Goal: Task Accomplishment & Management: Manage account settings

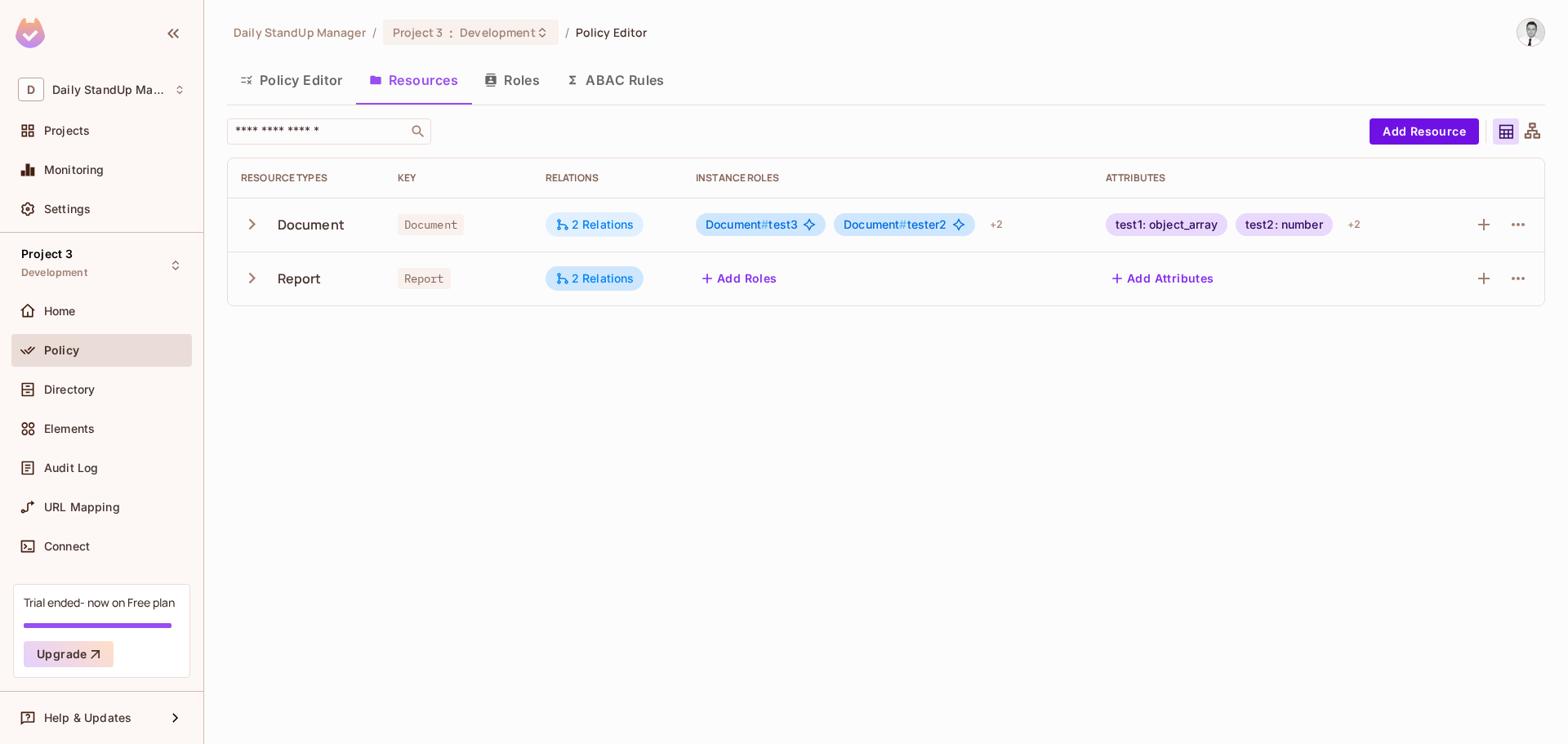
click at [627, 223] on div "2 Relations" at bounding box center [595, 225] width 79 height 15
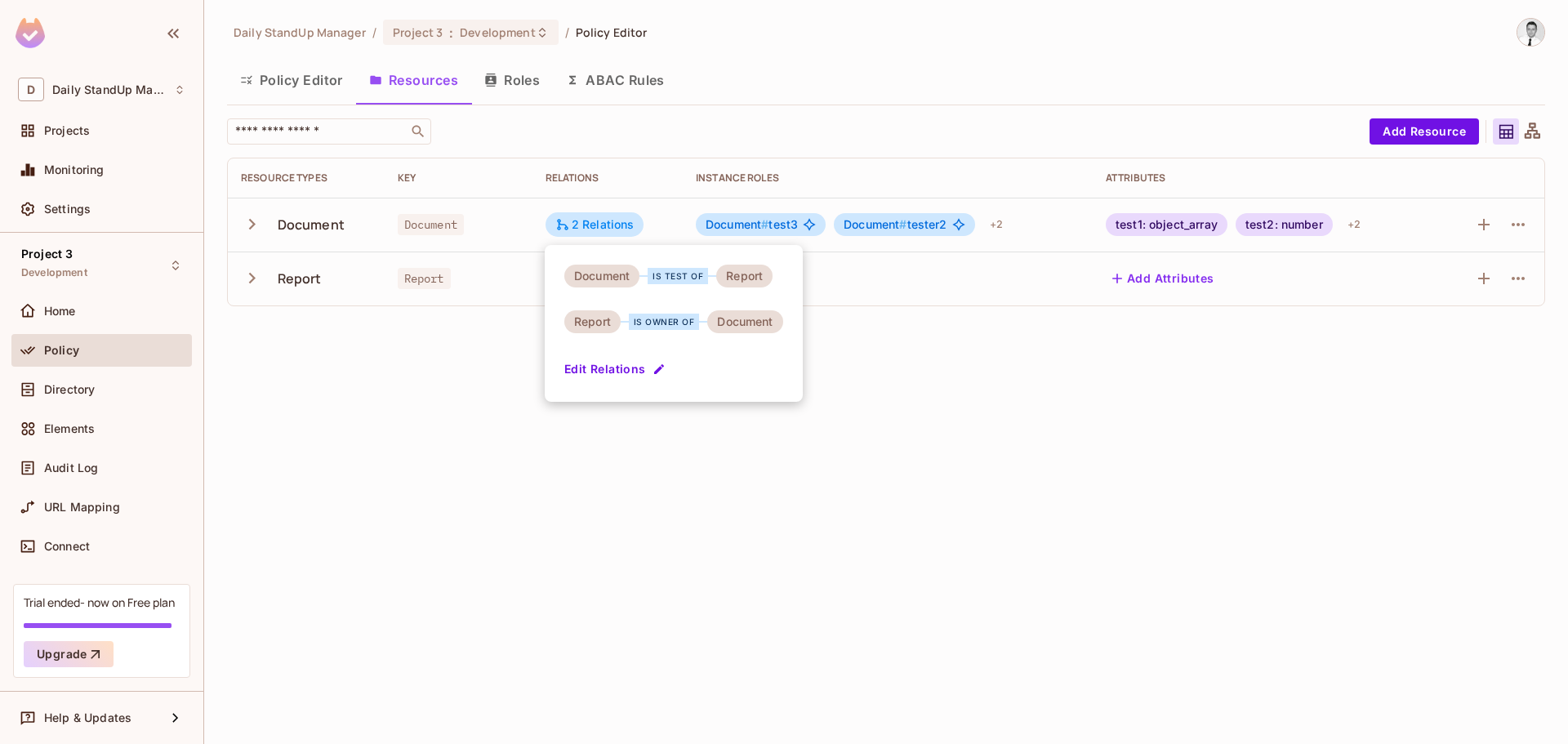
click at [859, 502] on div at bounding box center [784, 372] width 1568 height 744
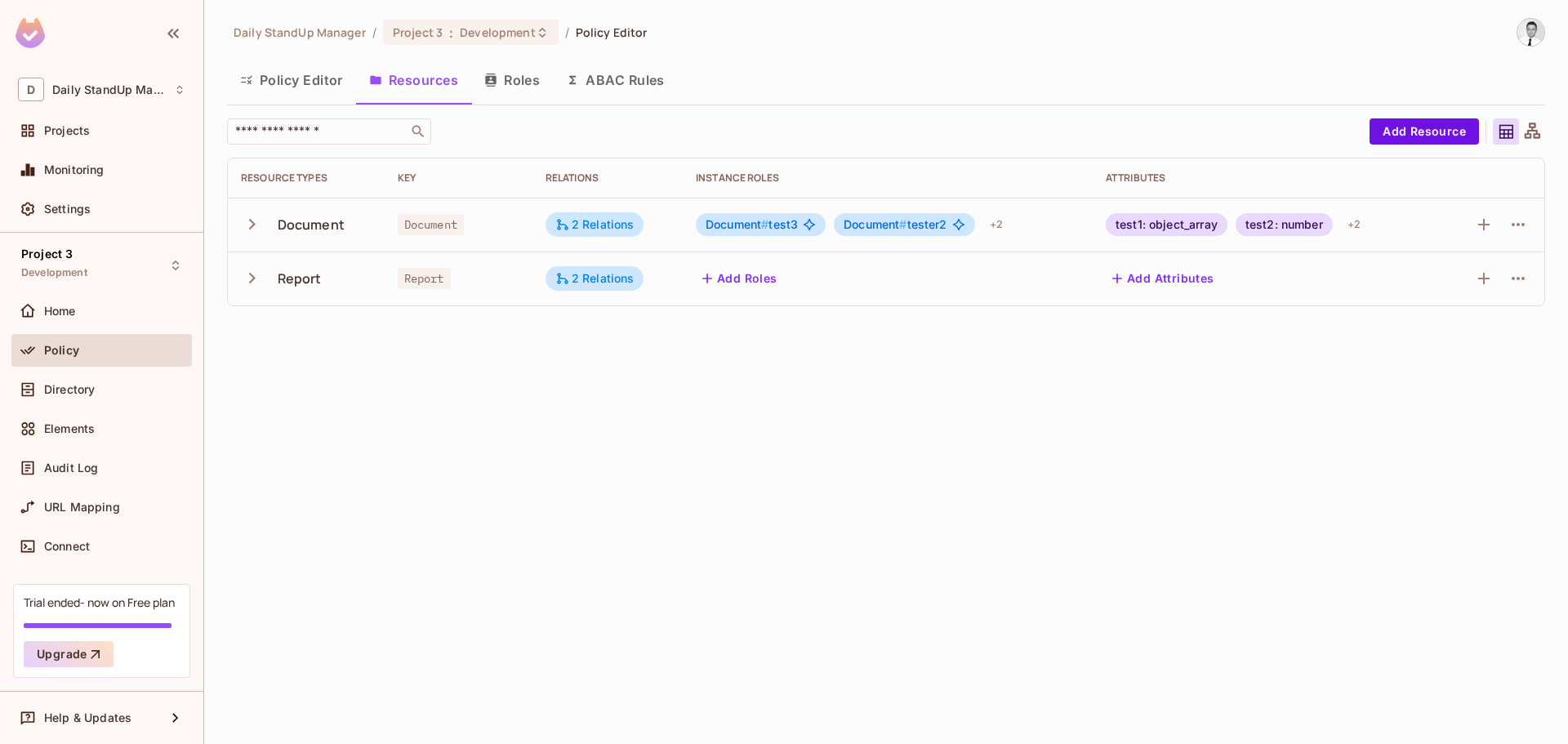
click at [1109, 92] on div "Policy Editor Resources Roles ABAC Rules" at bounding box center [885, 81] width 1318 height 41
click at [792, 434] on div "Daily StandUp Manager / Project 3 : Development / Policy Editor Policy Editor R…" at bounding box center [886, 372] width 1364 height 744
click at [626, 229] on div "2 Relations" at bounding box center [595, 225] width 79 height 15
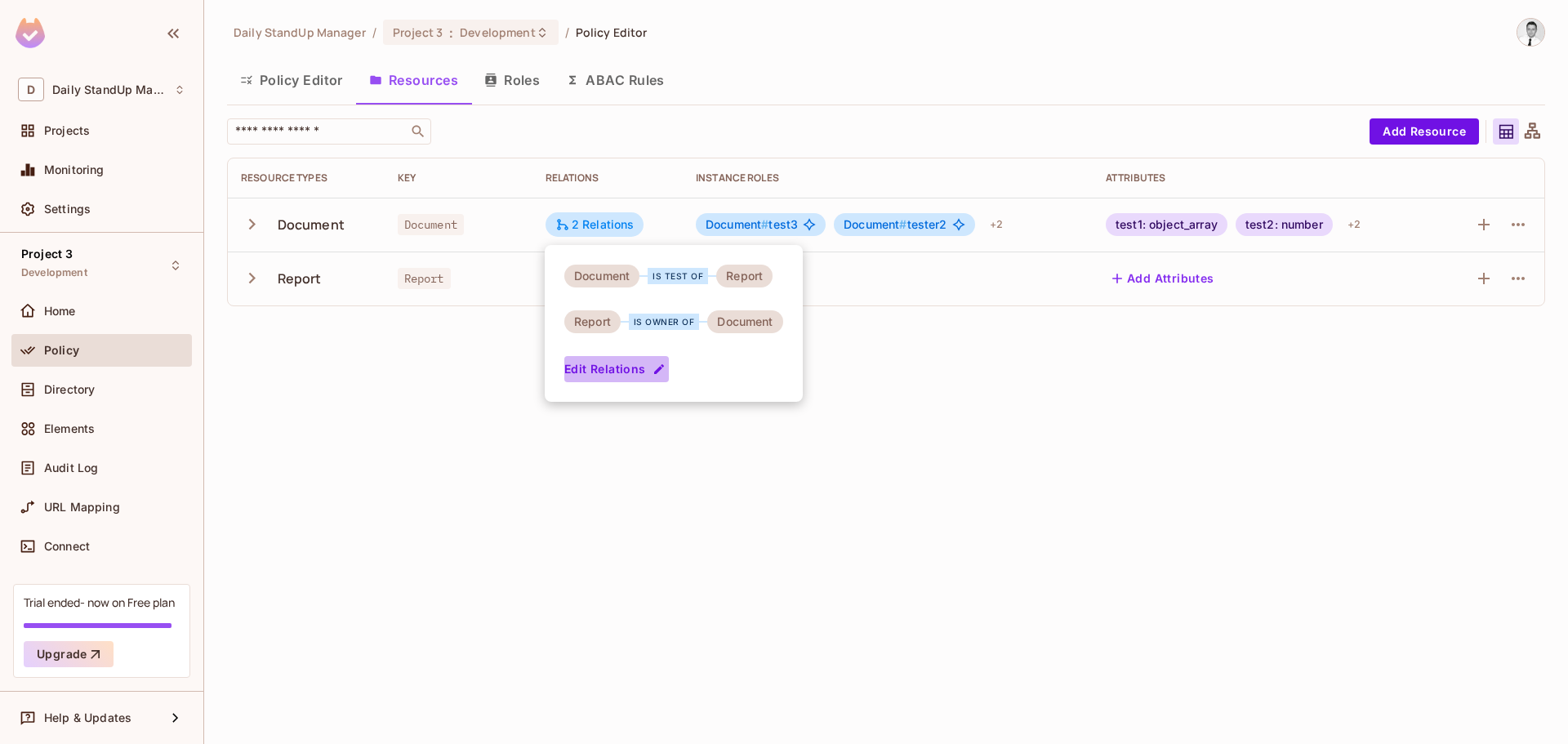
click at [621, 369] on button "Edit Relations" at bounding box center [616, 370] width 104 height 26
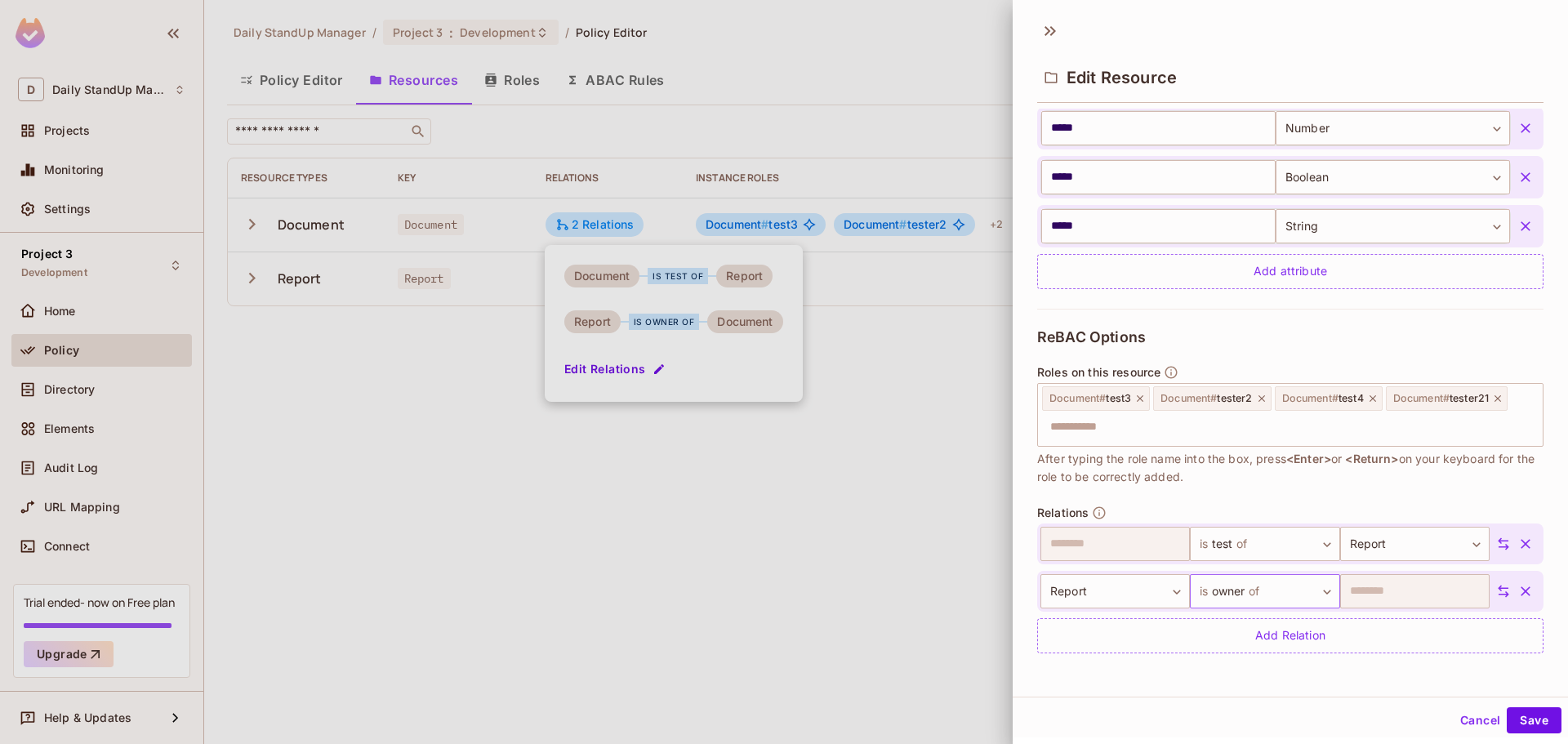
scroll to position [3, 0]
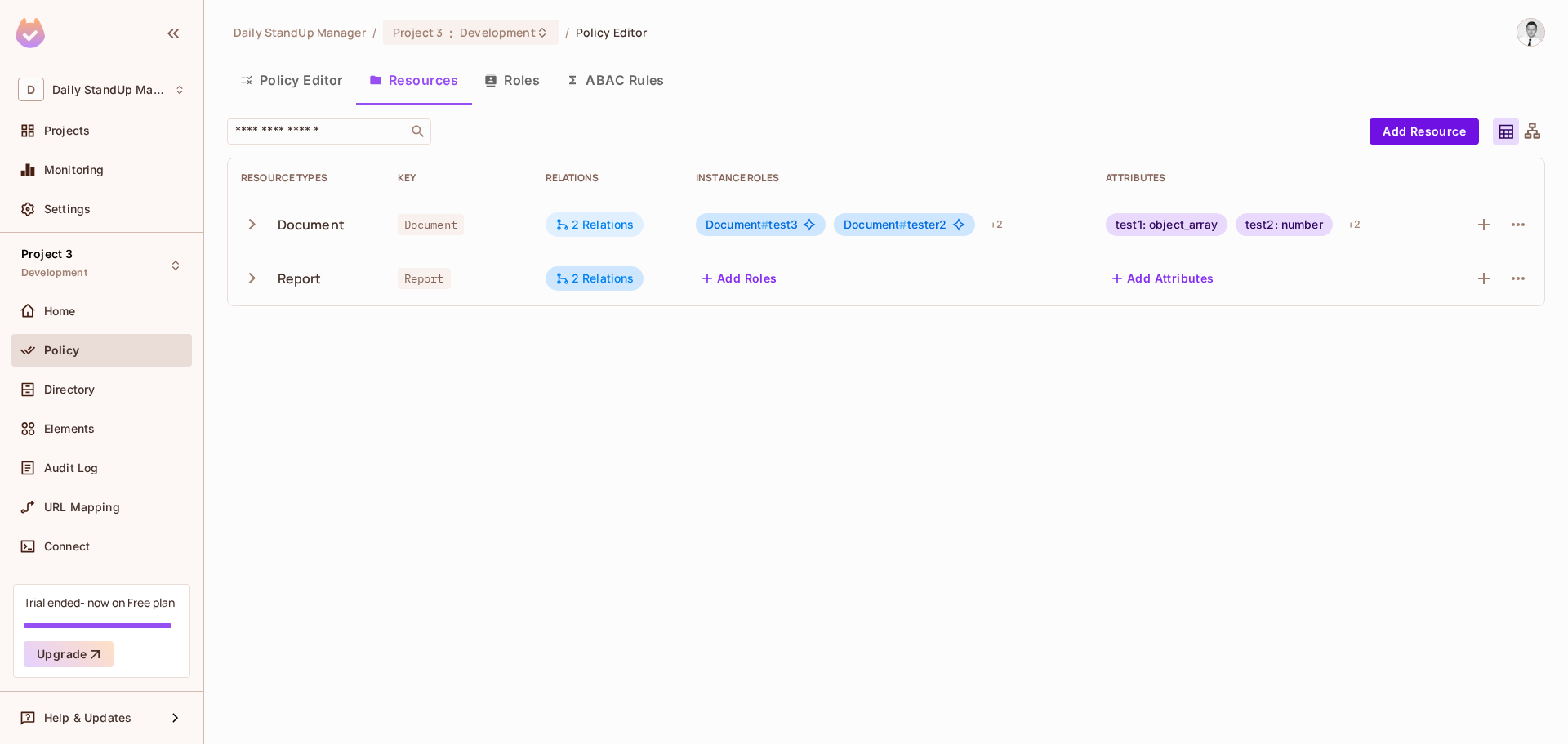
click at [570, 226] on div "2 Relations" at bounding box center [595, 225] width 79 height 15
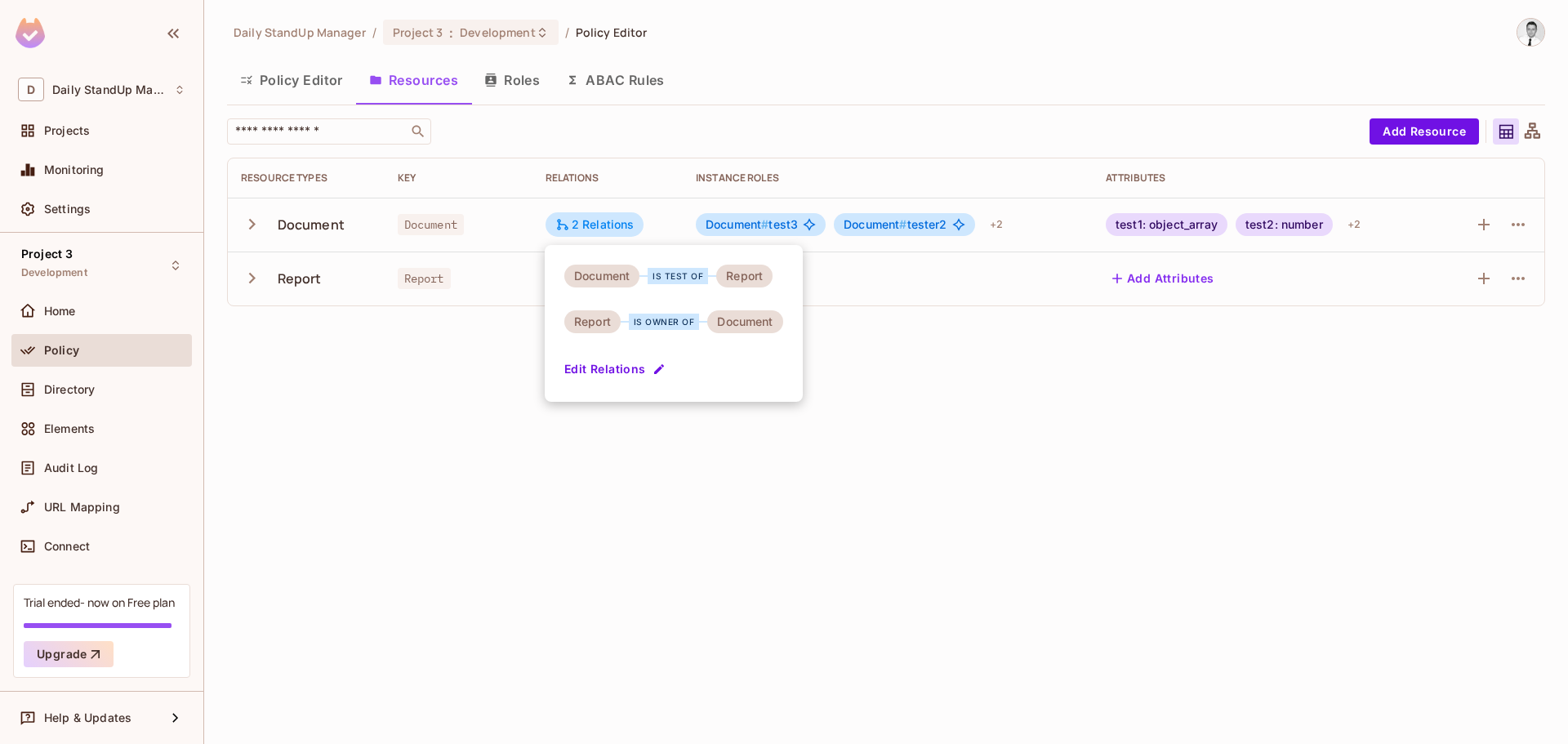
click at [668, 370] on div "Document is test of Report Report is owner of Document Edit Relations" at bounding box center [673, 323] width 258 height 157
click at [648, 370] on button "Edit Relations" at bounding box center [616, 370] width 104 height 26
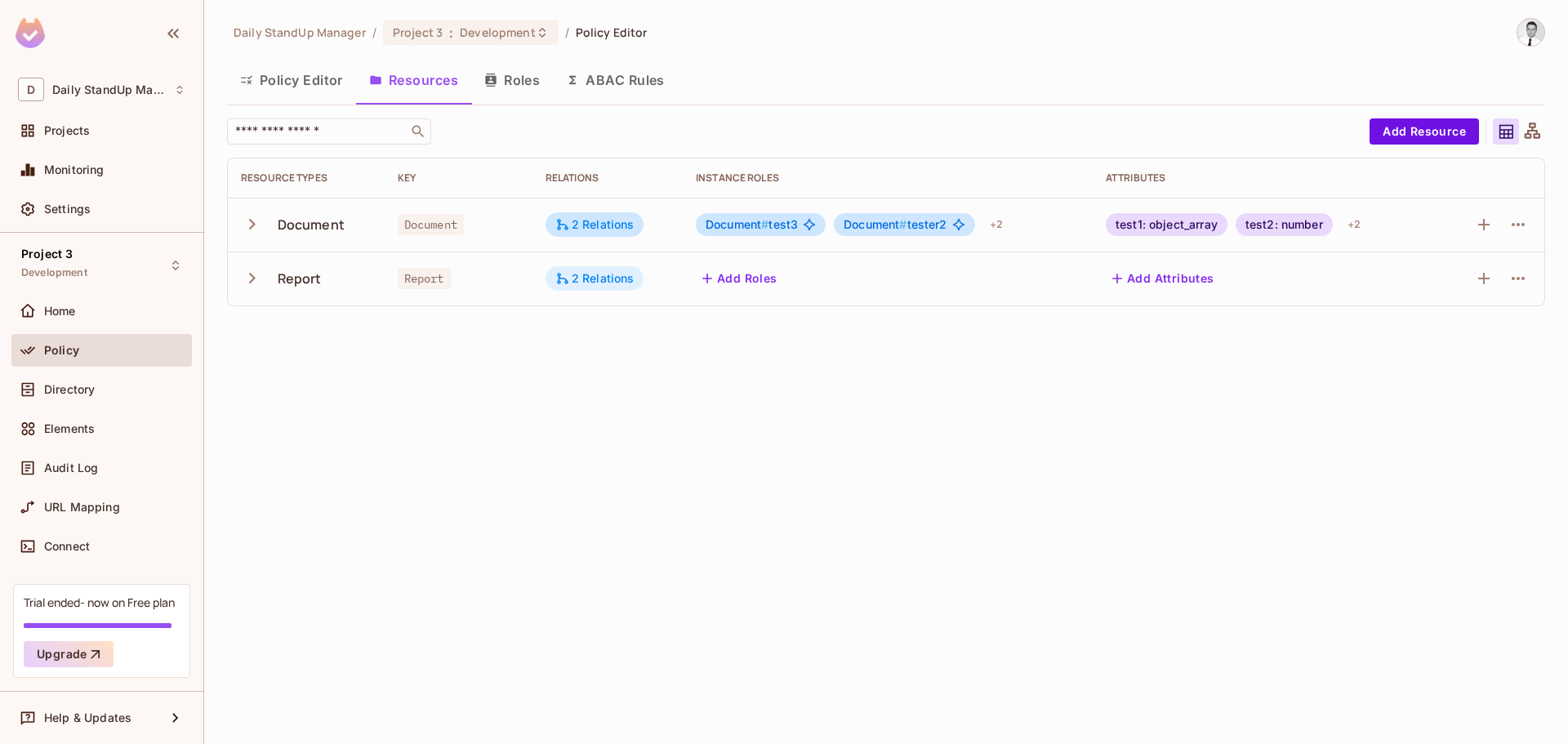
click at [590, 274] on div "2 Relations" at bounding box center [595, 279] width 79 height 15
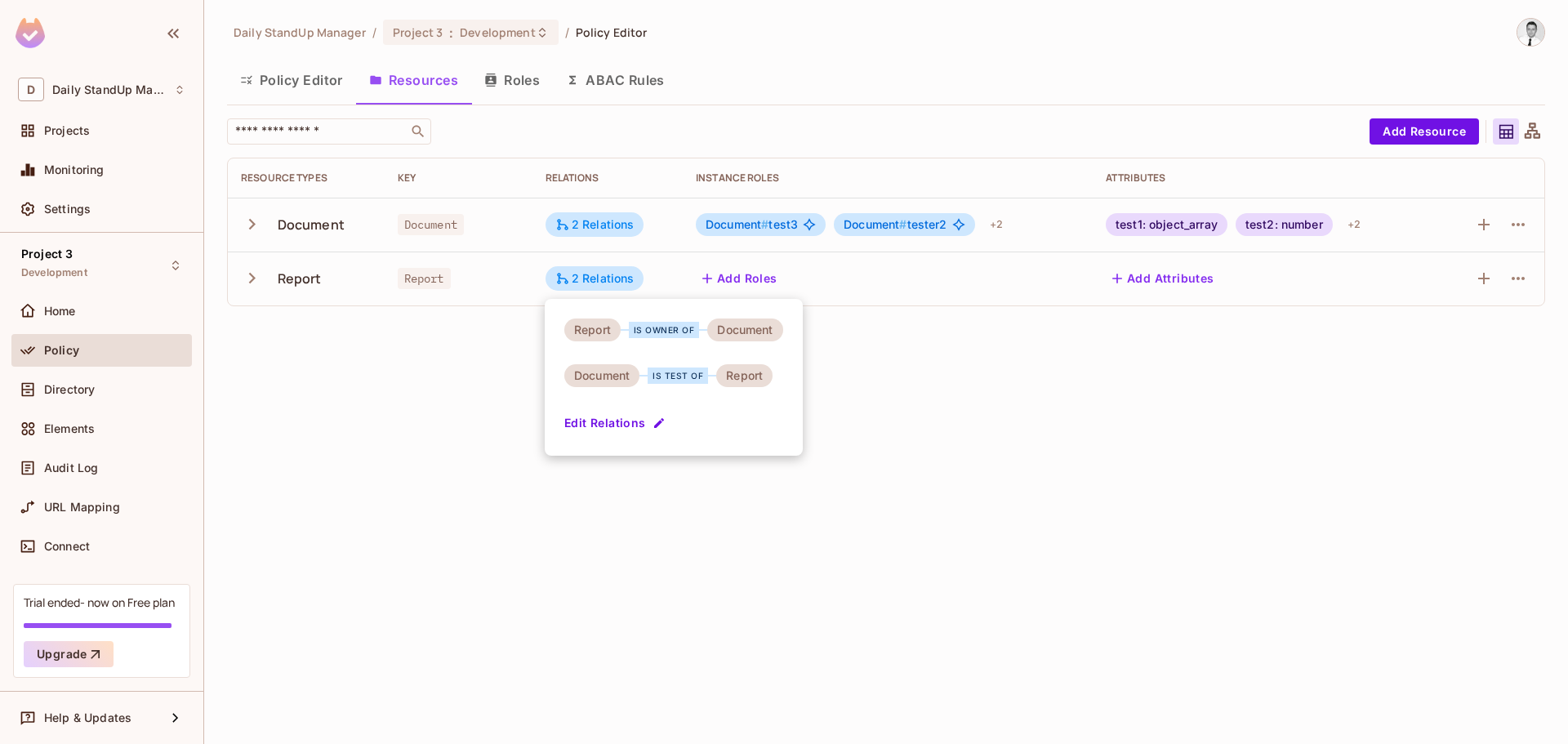
click at [620, 408] on div "Report is owner of Document Document is test of Report Edit Relations" at bounding box center [673, 377] width 258 height 157
click at [617, 422] on button "Edit Relations" at bounding box center [616, 423] width 104 height 26
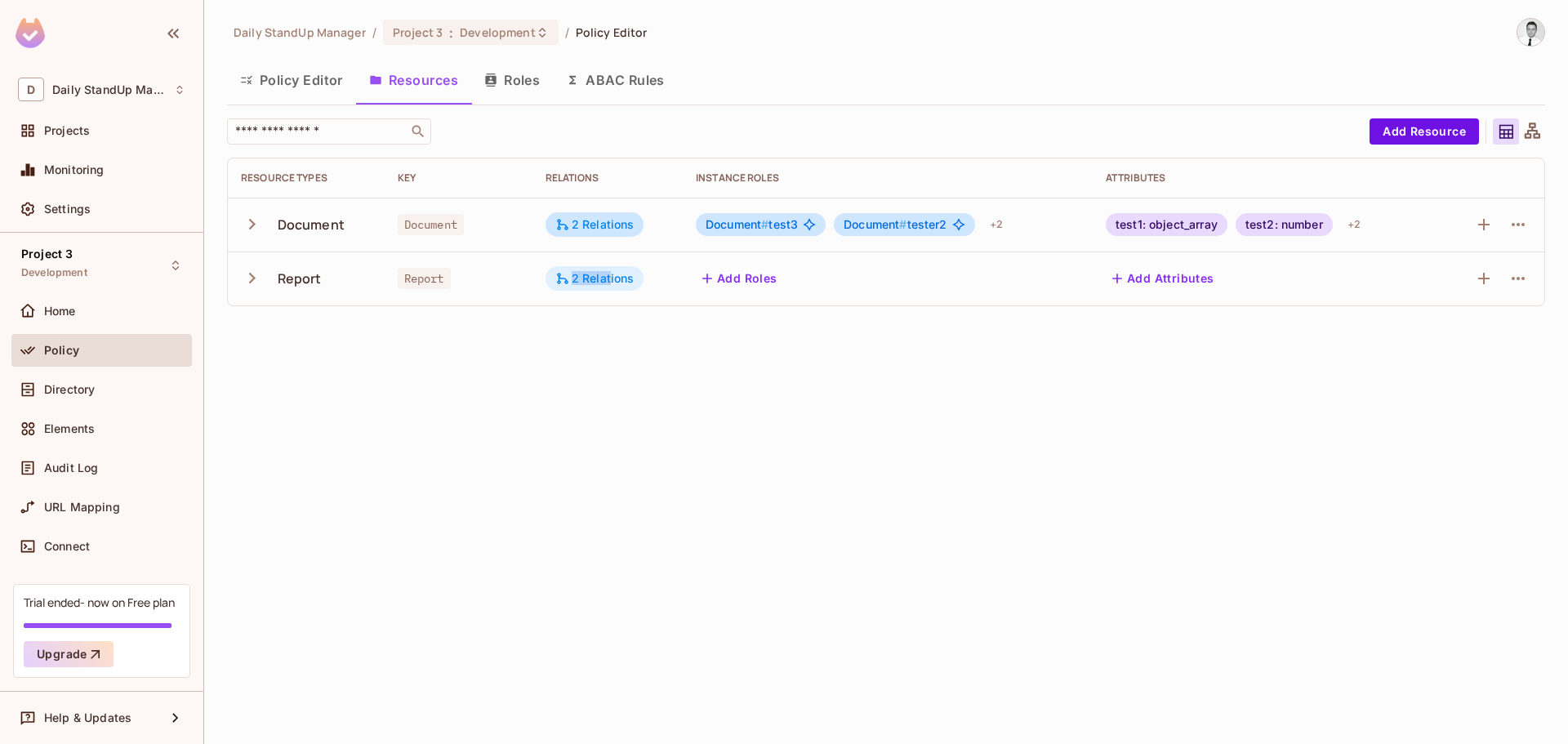
click at [610, 282] on div "2 Relations" at bounding box center [595, 279] width 79 height 15
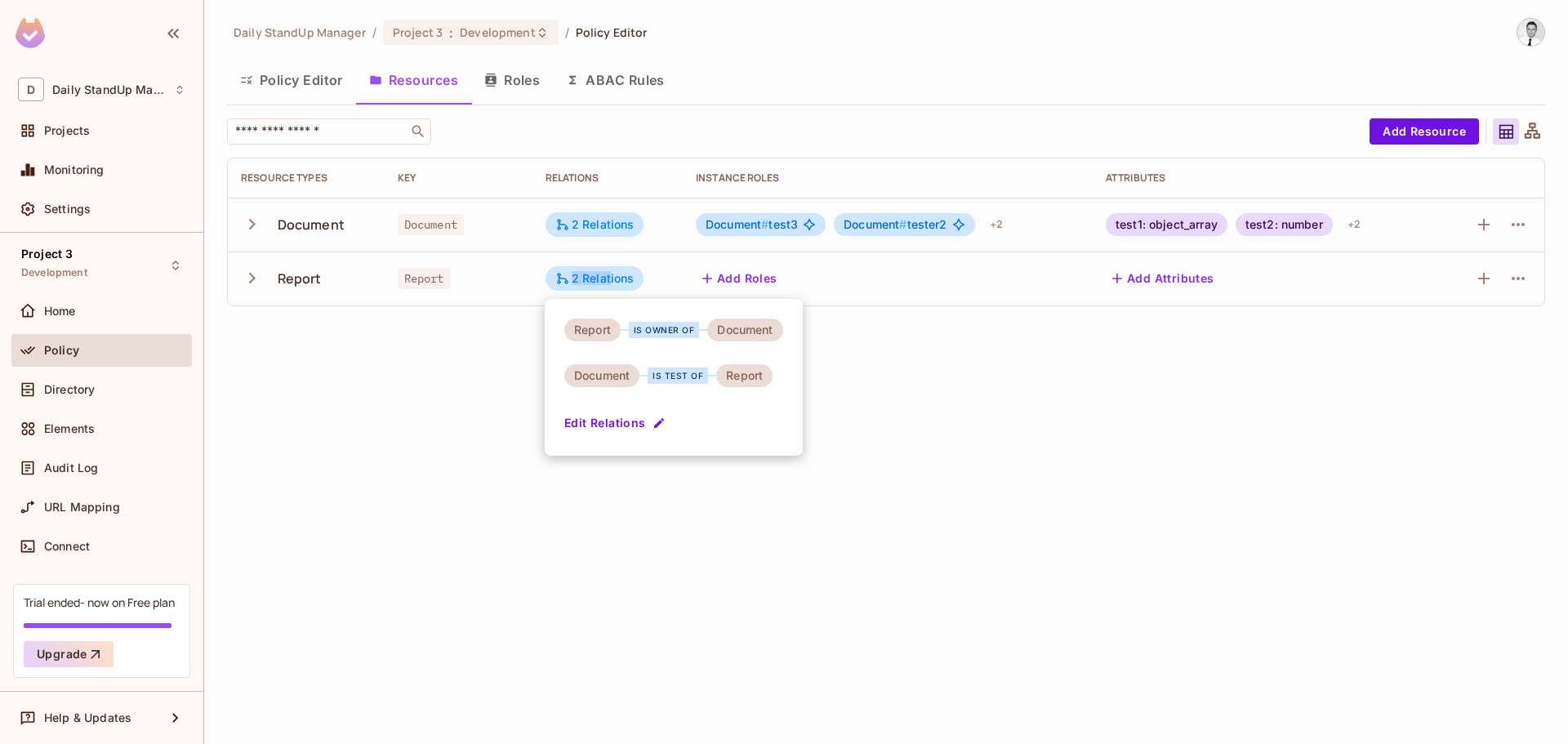
click at [631, 420] on button "Edit Relations" at bounding box center [616, 423] width 104 height 26
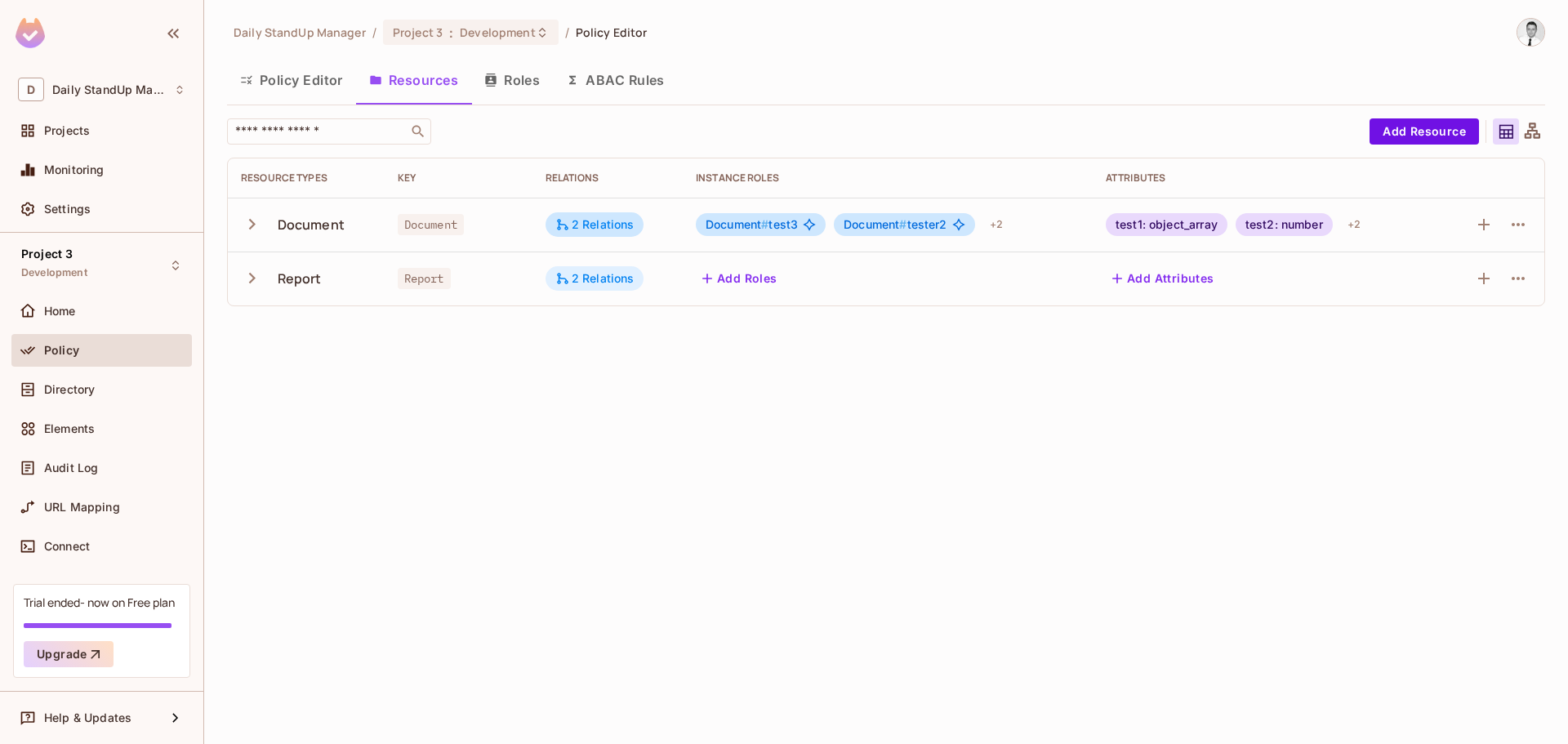
click at [579, 288] on div "2 Relations" at bounding box center [595, 279] width 98 height 24
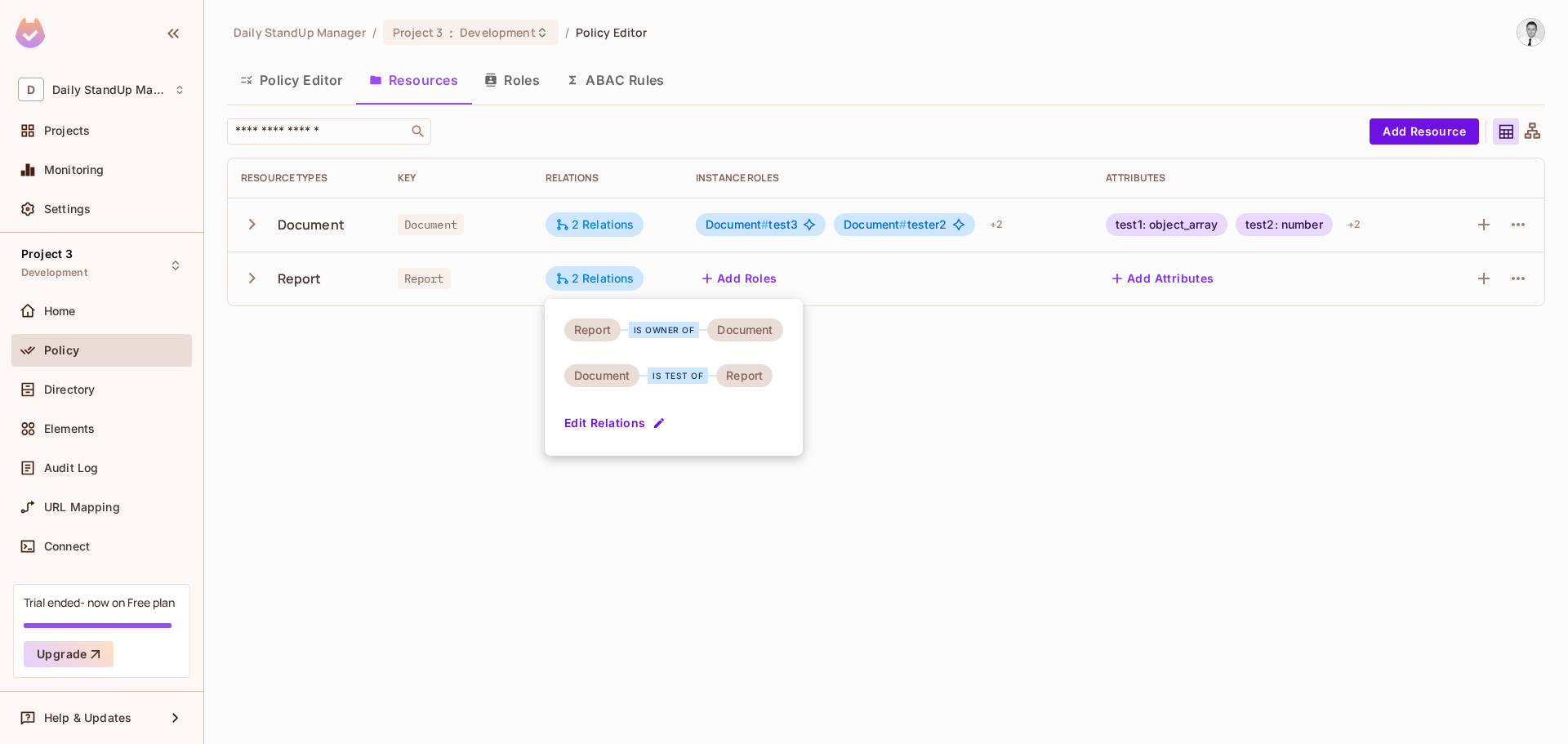
click at [616, 432] on button "Edit Relations" at bounding box center [616, 423] width 104 height 26
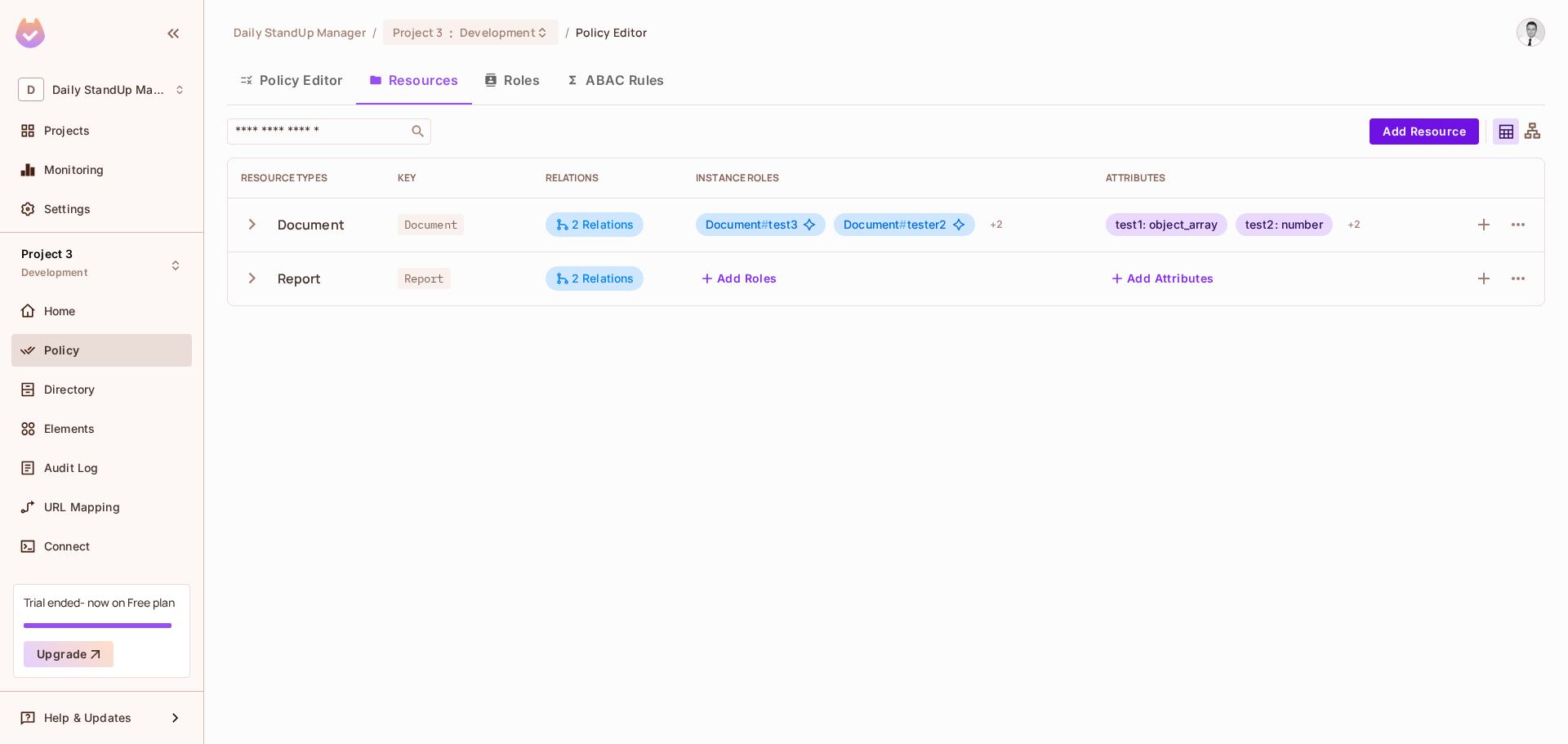
click at [722, 433] on div "Daily StandUp Manager / Project 3 : Development / Policy Editor Policy Editor R…" at bounding box center [886, 372] width 1364 height 744
click at [80, 327] on div "Home" at bounding box center [101, 314] width 180 height 39
click at [92, 312] on div "Home" at bounding box center [114, 311] width 142 height 13
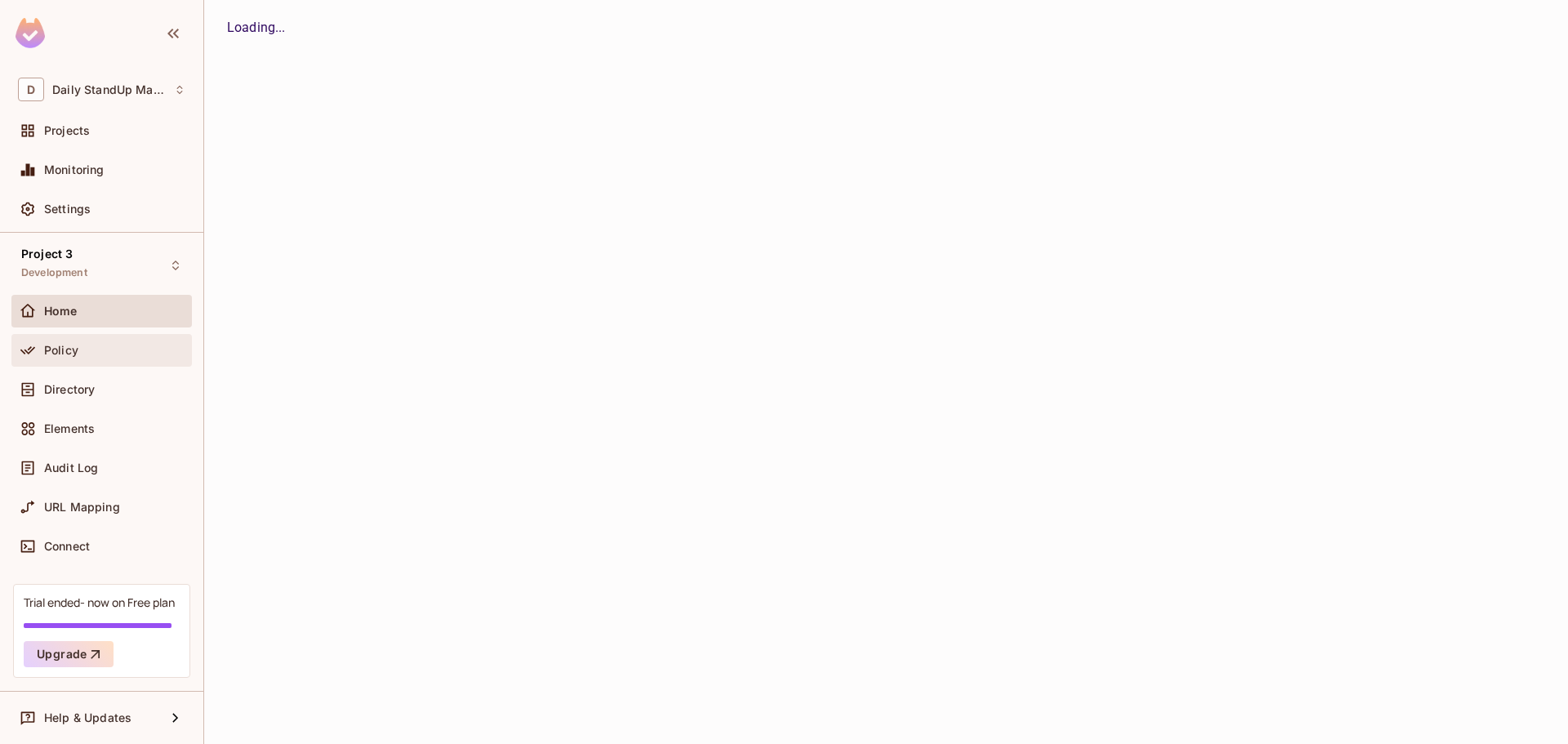
click at [90, 344] on div "Policy" at bounding box center [114, 351] width 142 height 13
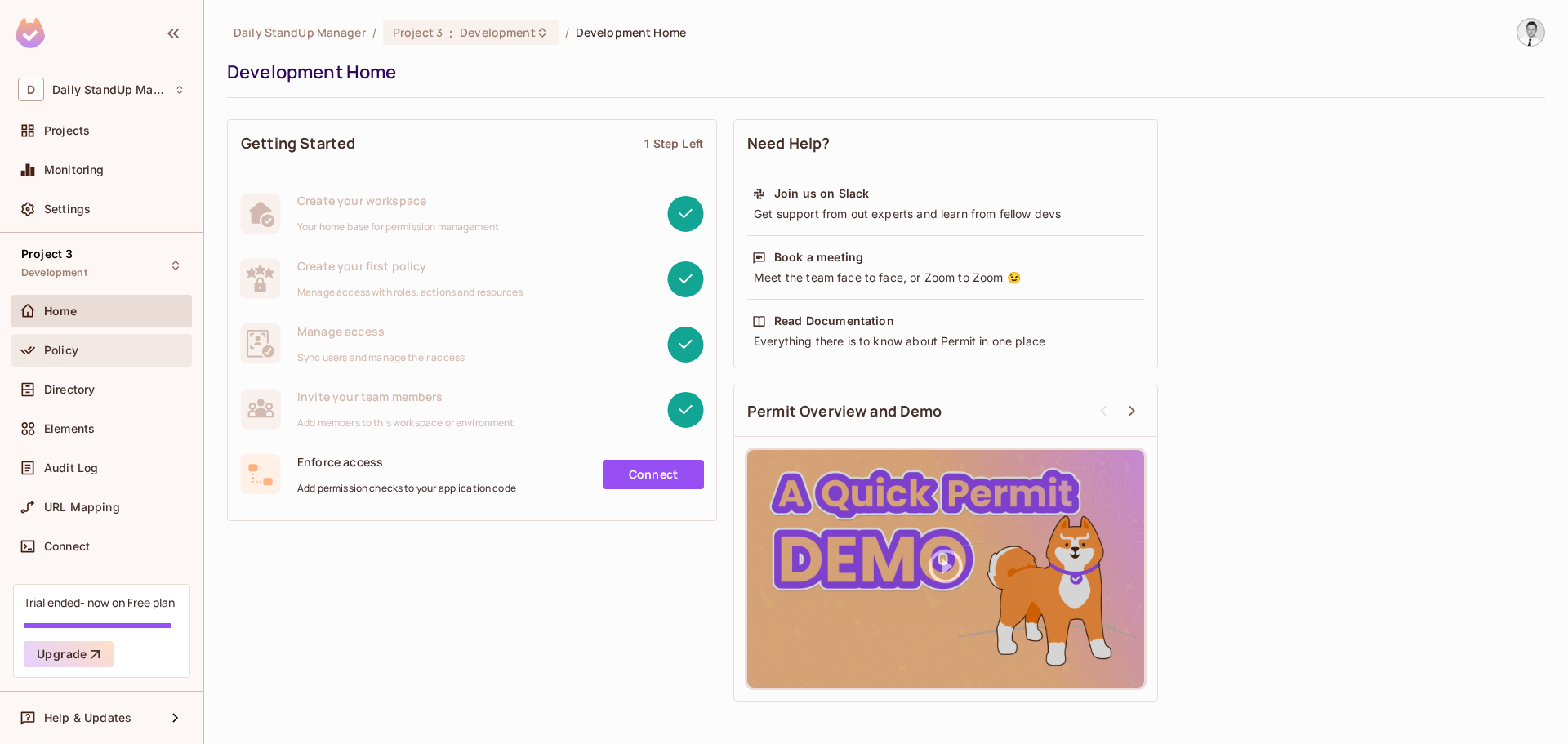
click at [20, 357] on icon at bounding box center [27, 350] width 16 height 16
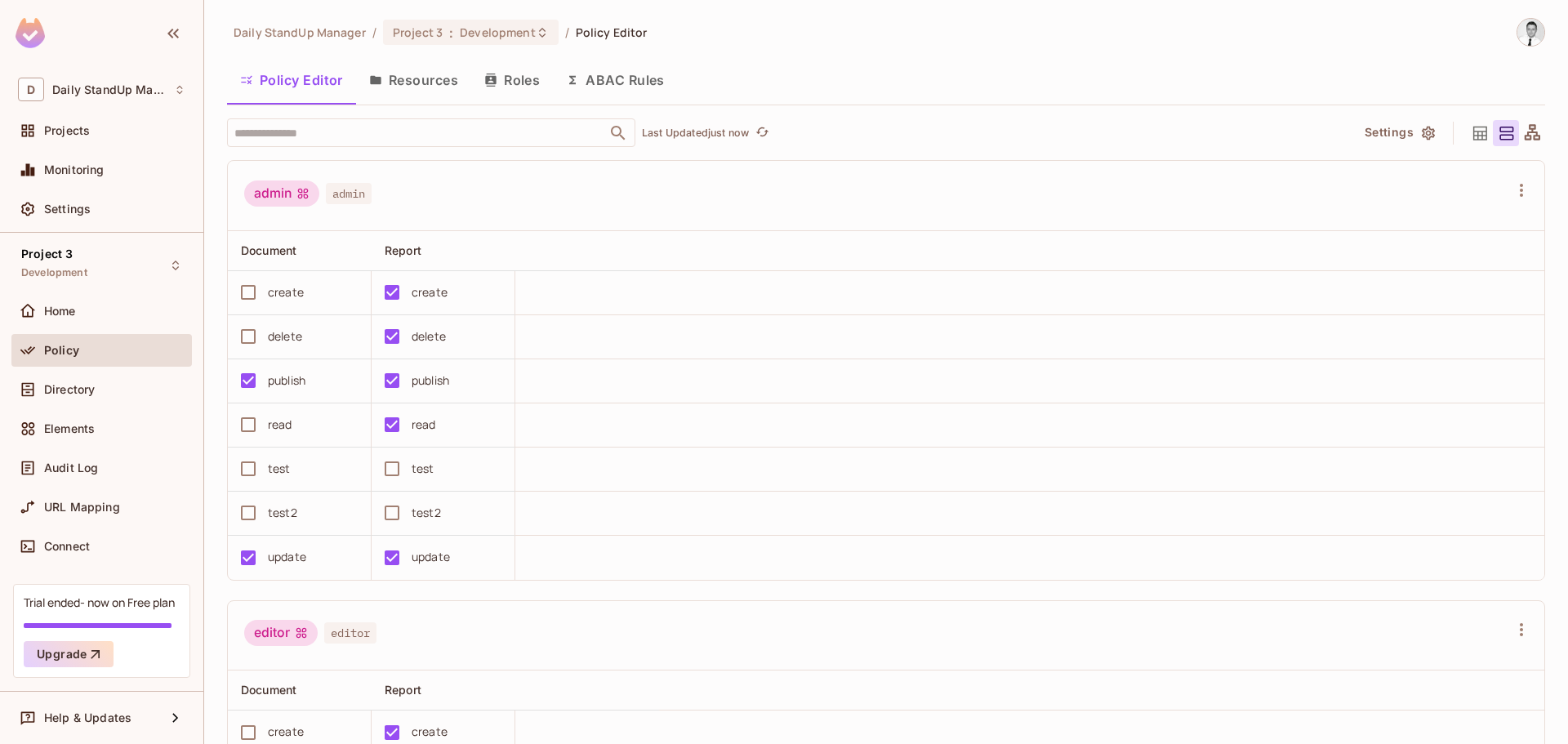
click at [431, 85] on button "Resources" at bounding box center [414, 81] width 115 height 41
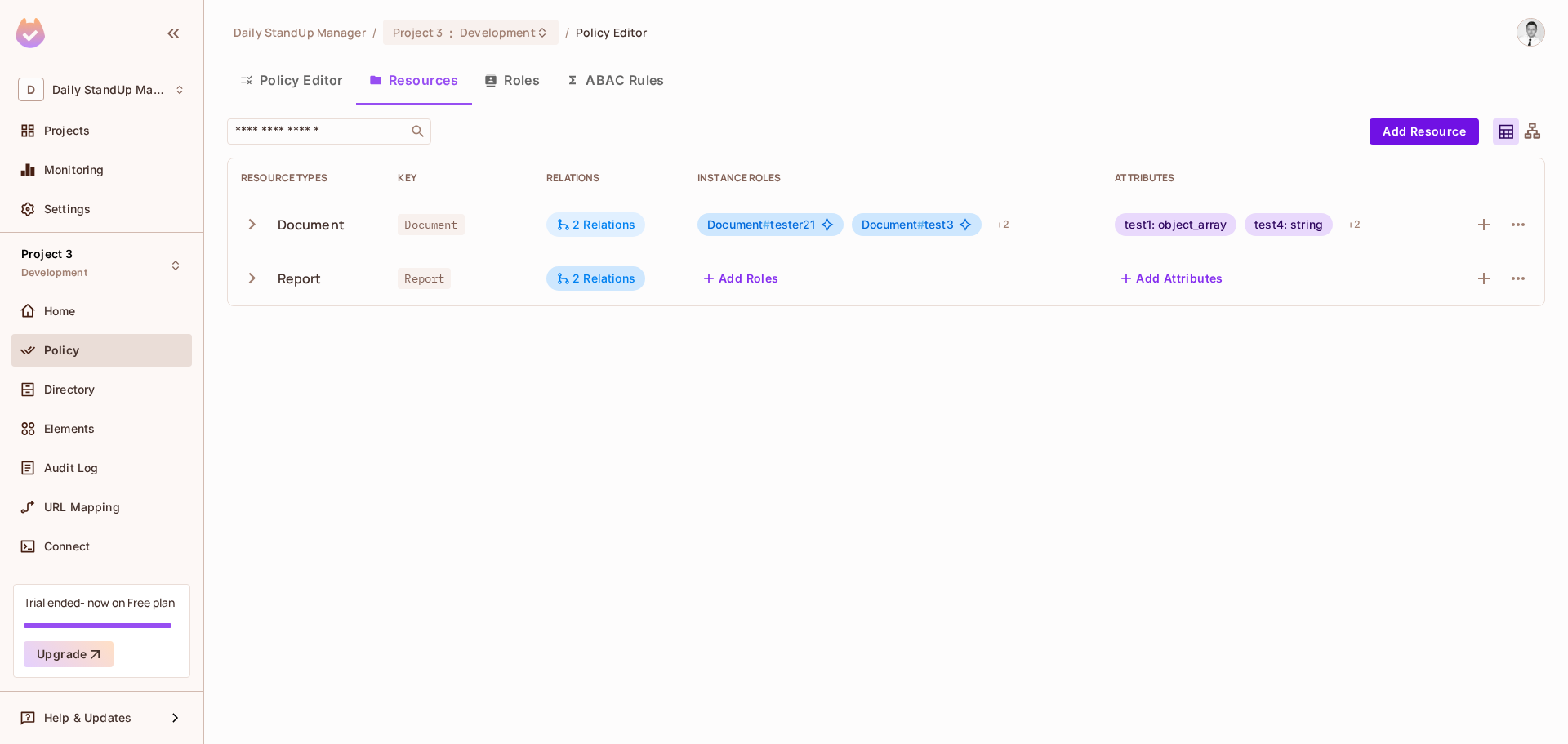
click at [591, 225] on div "2 Relations" at bounding box center [596, 225] width 79 height 15
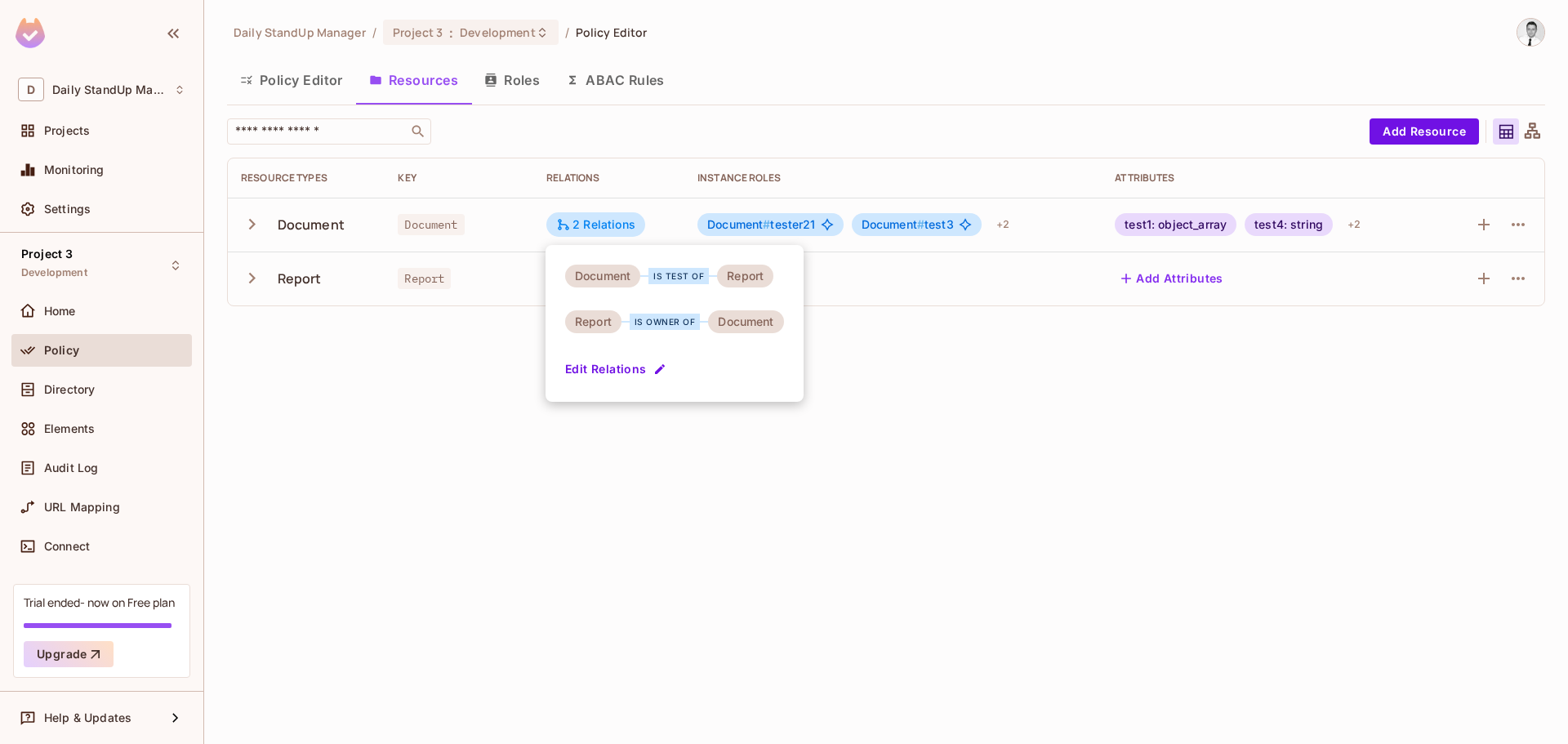
click at [624, 364] on button "Edit Relations" at bounding box center [617, 370] width 104 height 26
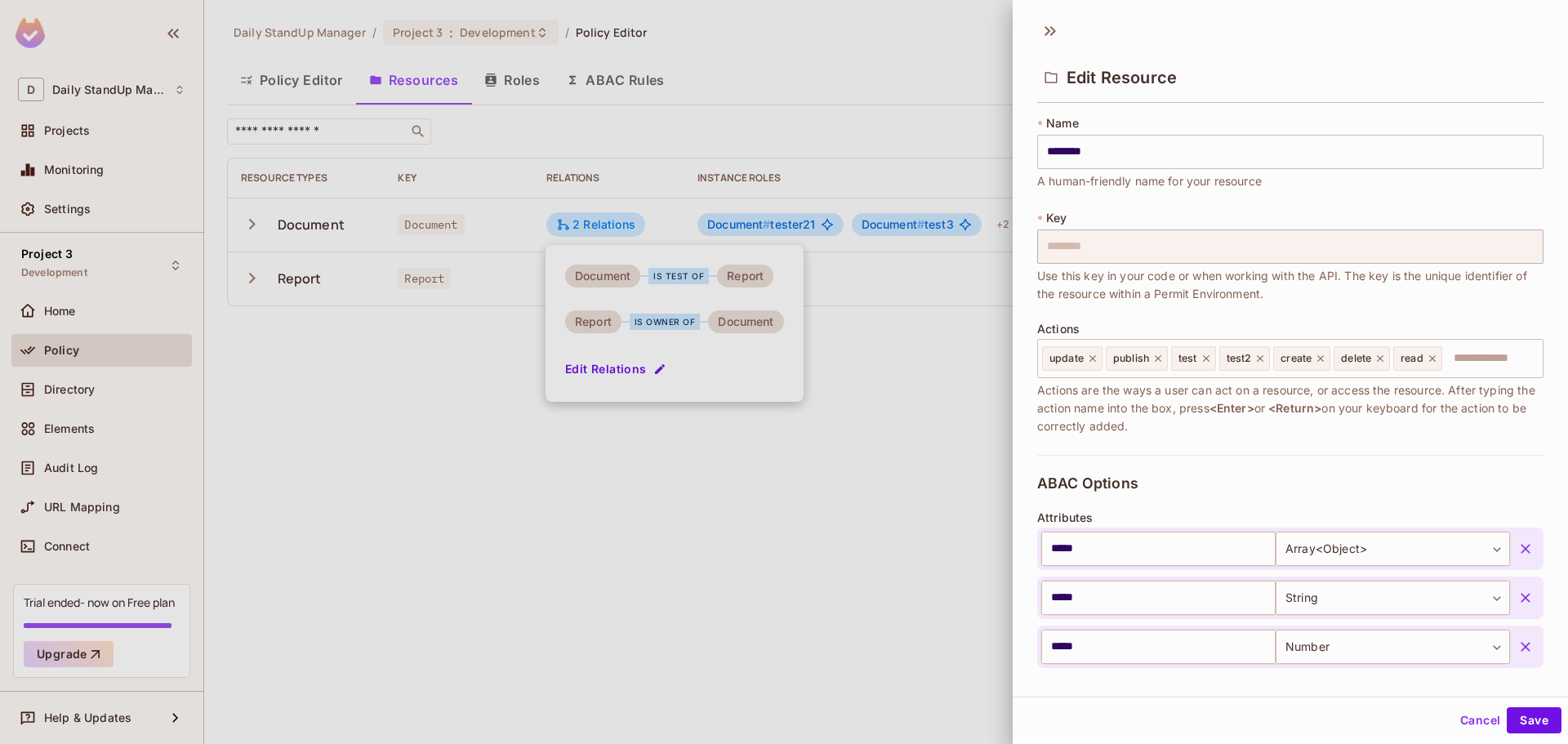
click at [1349, 302] on span "Use this key in your code or when working with the API. The key is the unique i…" at bounding box center [1290, 285] width 506 height 36
click at [1474, 723] on button "Cancel" at bounding box center [1480, 721] width 53 height 26
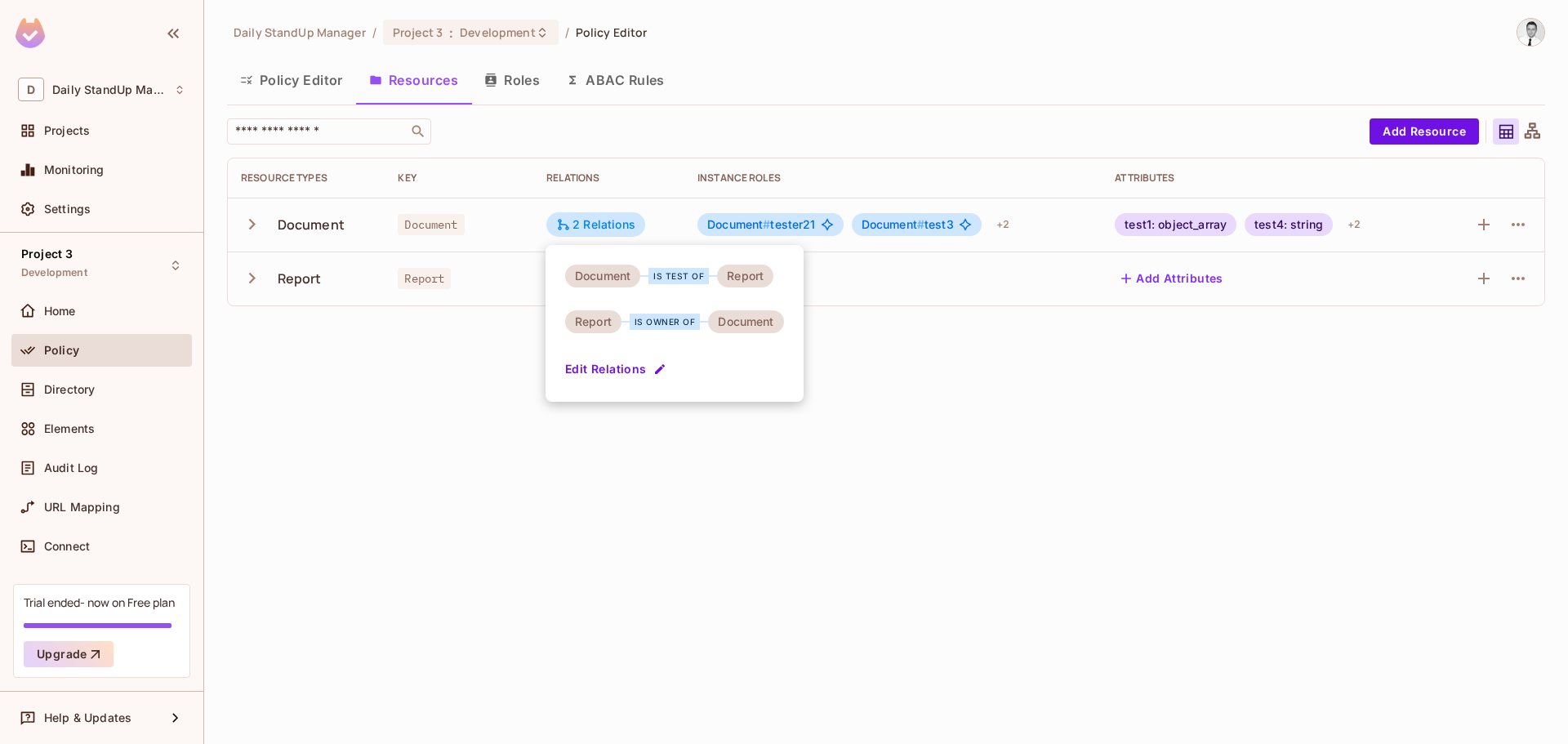
click at [497, 382] on div at bounding box center [784, 372] width 1568 height 744
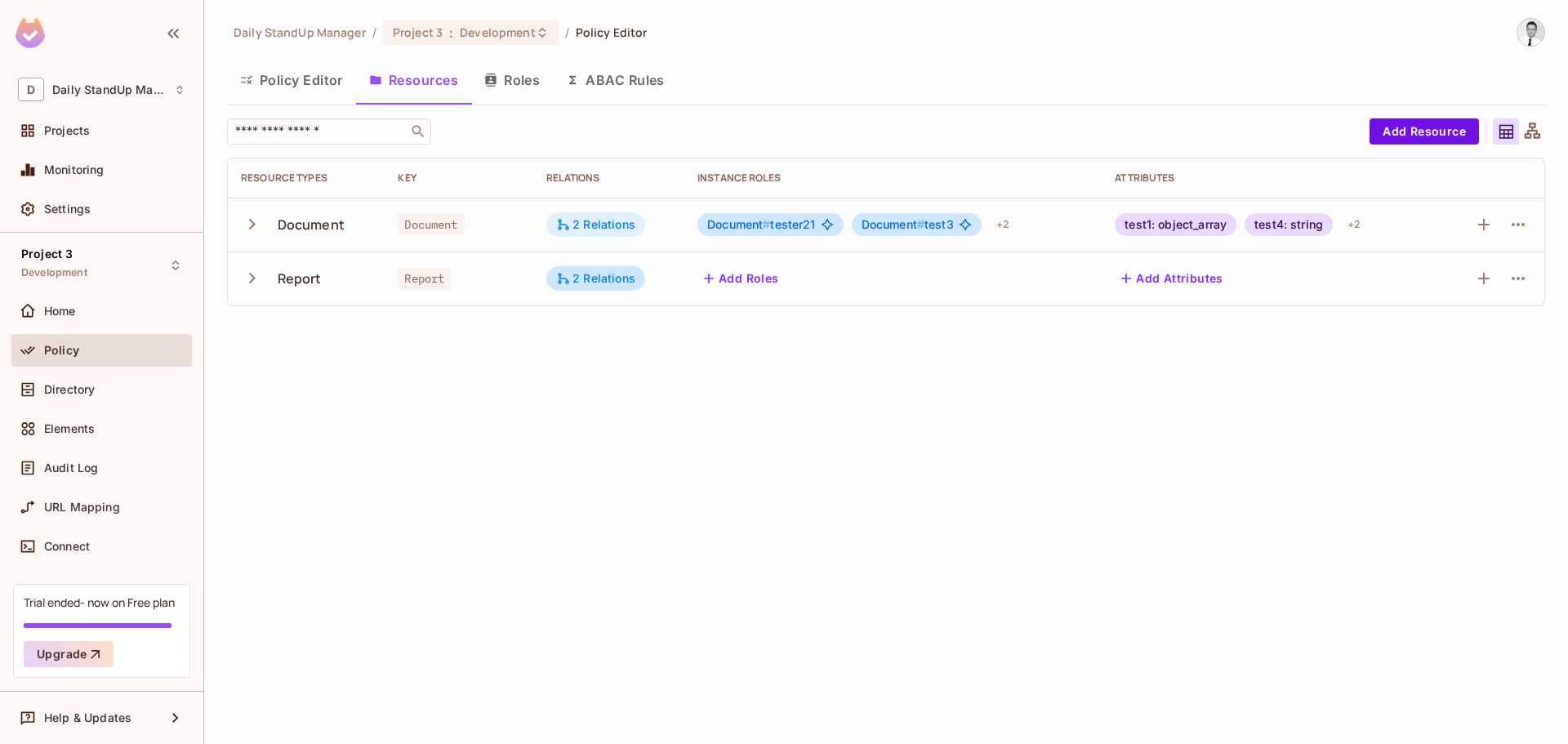
click at [597, 225] on div "2 Relations" at bounding box center [596, 225] width 79 height 15
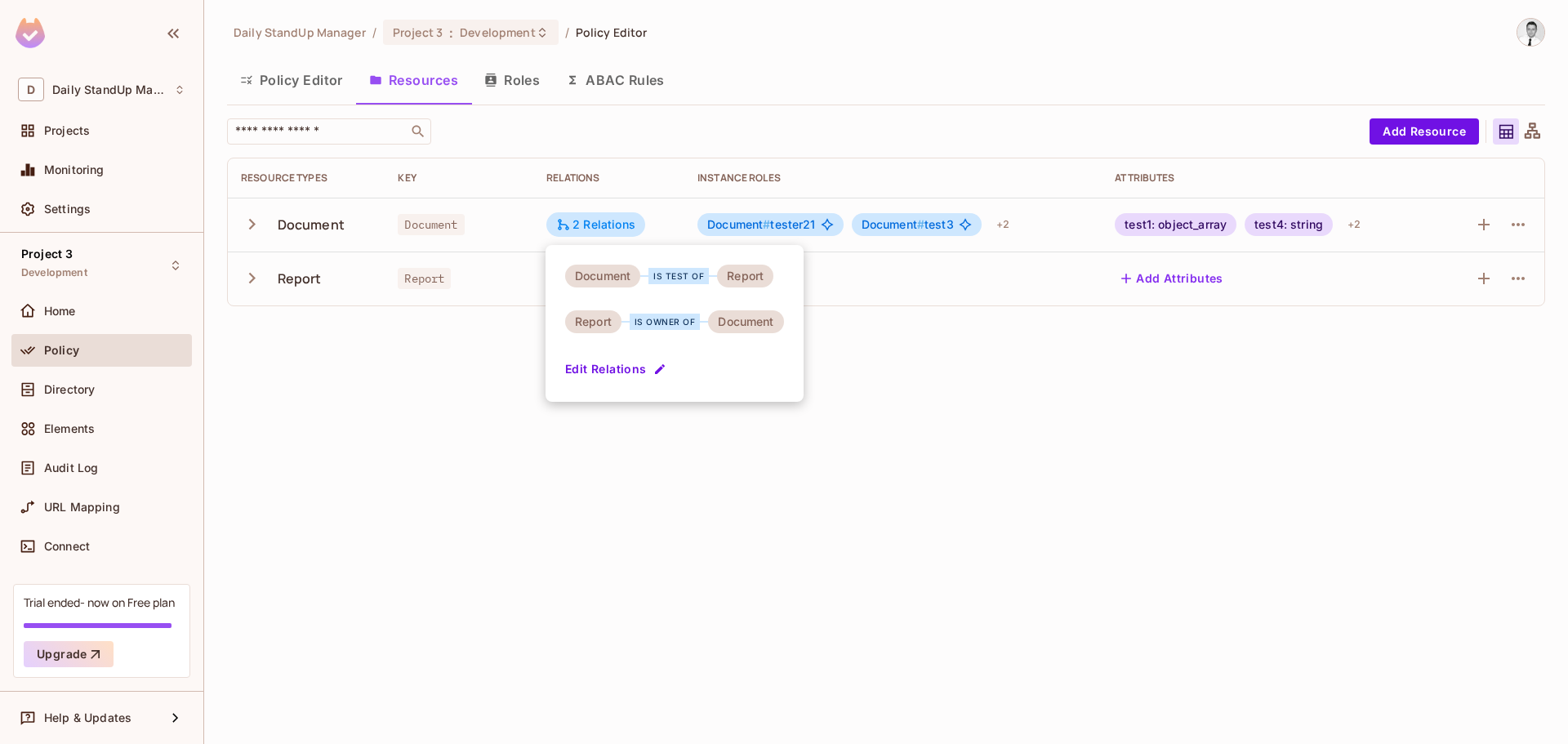
click at [610, 363] on button "Edit Relations" at bounding box center [617, 370] width 104 height 26
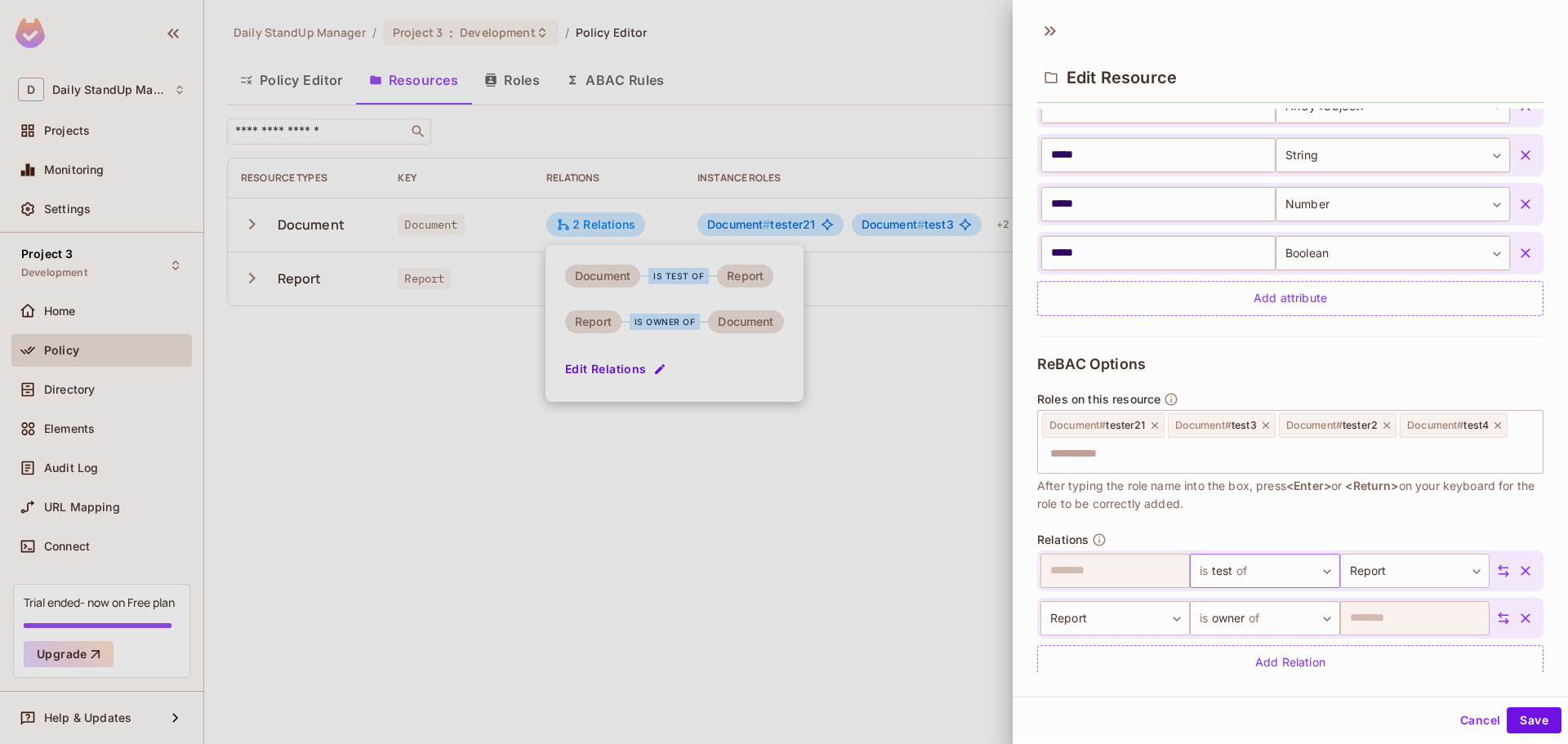
scroll to position [470, 0]
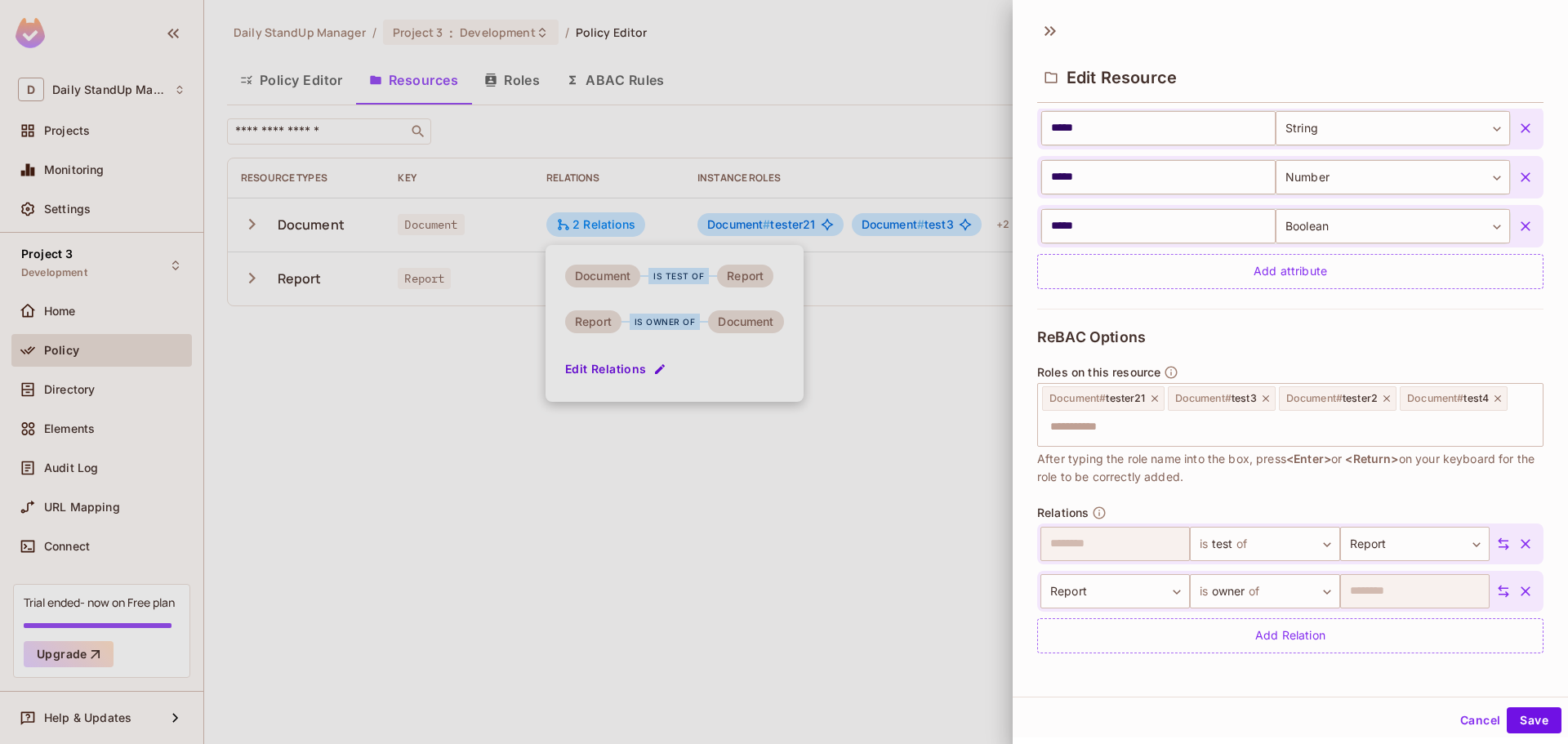
click at [1496, 589] on icon at bounding box center [1503, 592] width 15 height 15
drag, startPoint x: 1479, startPoint y: 589, endPoint x: 1447, endPoint y: 702, distance: 117.4
click at [1496, 589] on icon at bounding box center [1503, 592] width 15 height 15
click at [1461, 716] on button "Cancel" at bounding box center [1480, 721] width 53 height 26
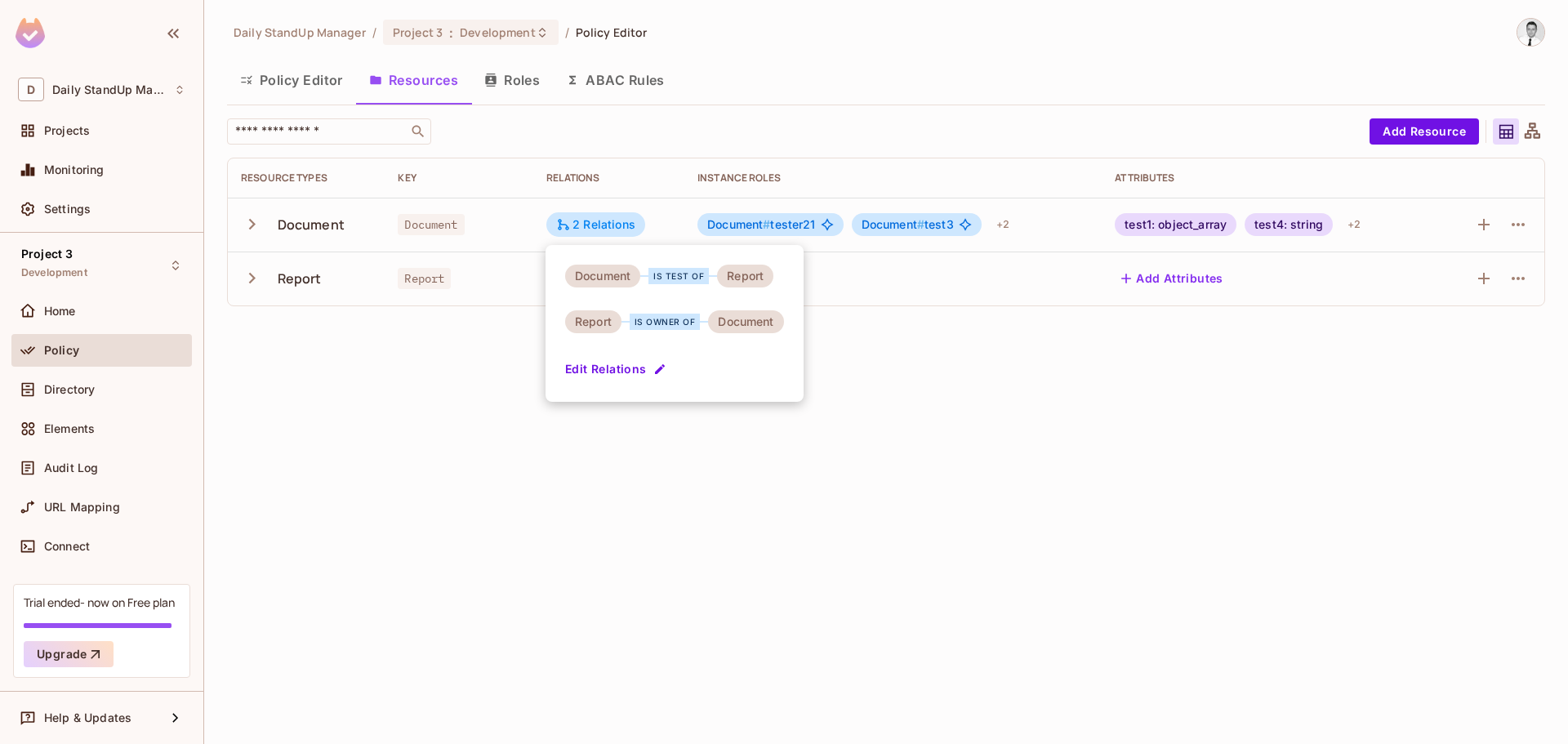
click at [679, 495] on div at bounding box center [784, 372] width 1568 height 744
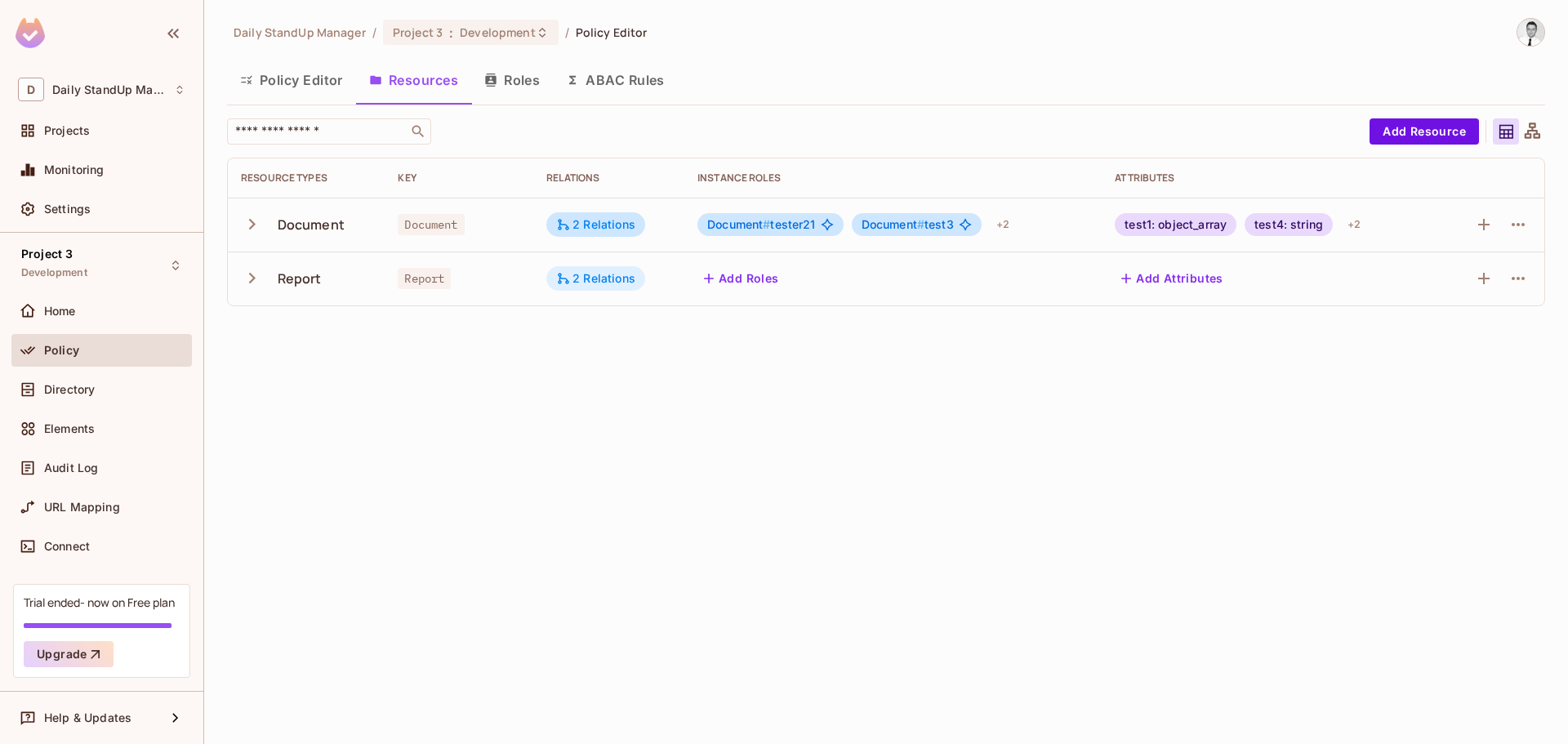
click at [565, 276] on icon at bounding box center [564, 279] width 15 height 15
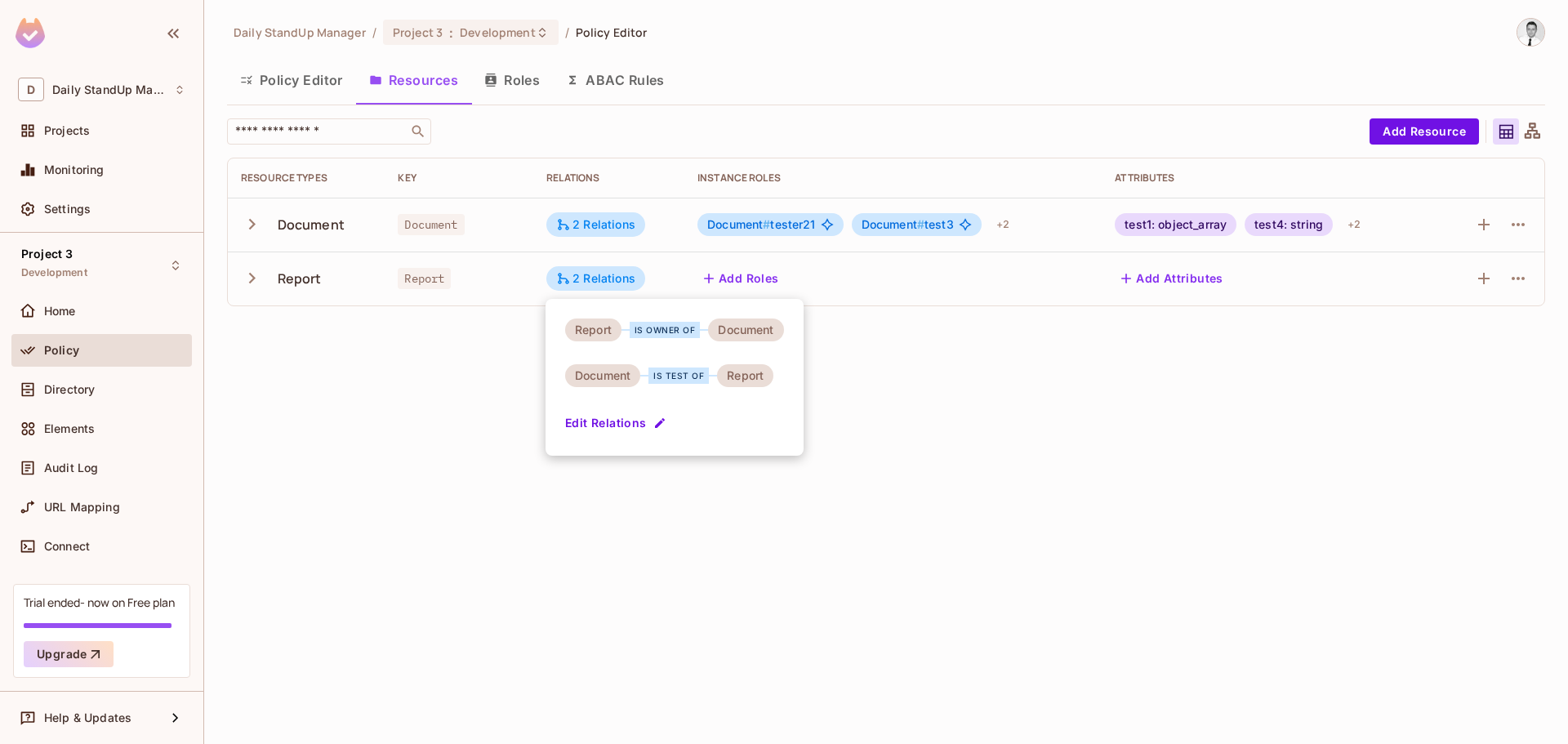
click at [737, 414] on div "Report is owner of Document Document is test of Report Edit Relations" at bounding box center [674, 377] width 258 height 157
click at [1002, 360] on div at bounding box center [784, 372] width 1568 height 744
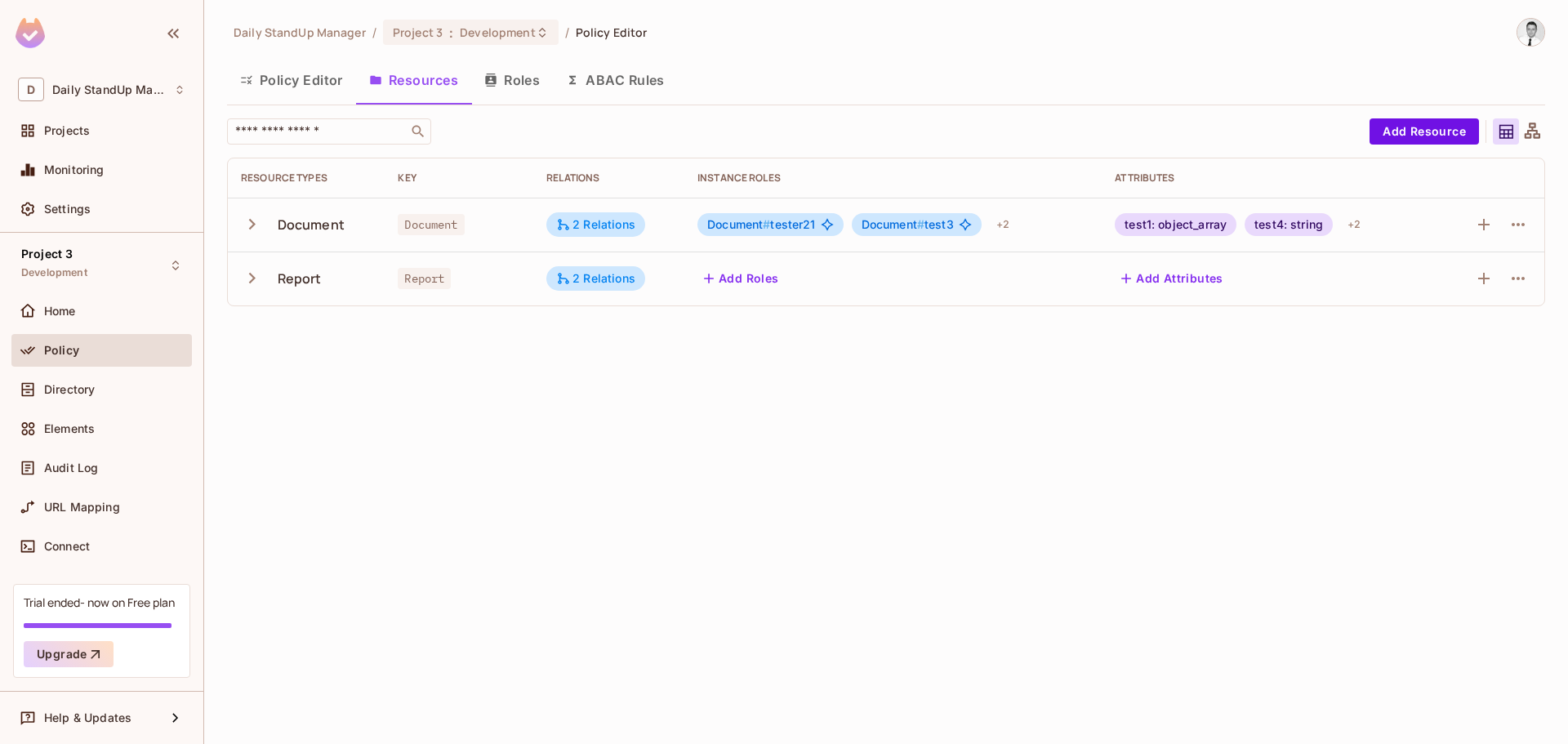
click at [246, 282] on icon "button" at bounding box center [252, 279] width 23 height 23
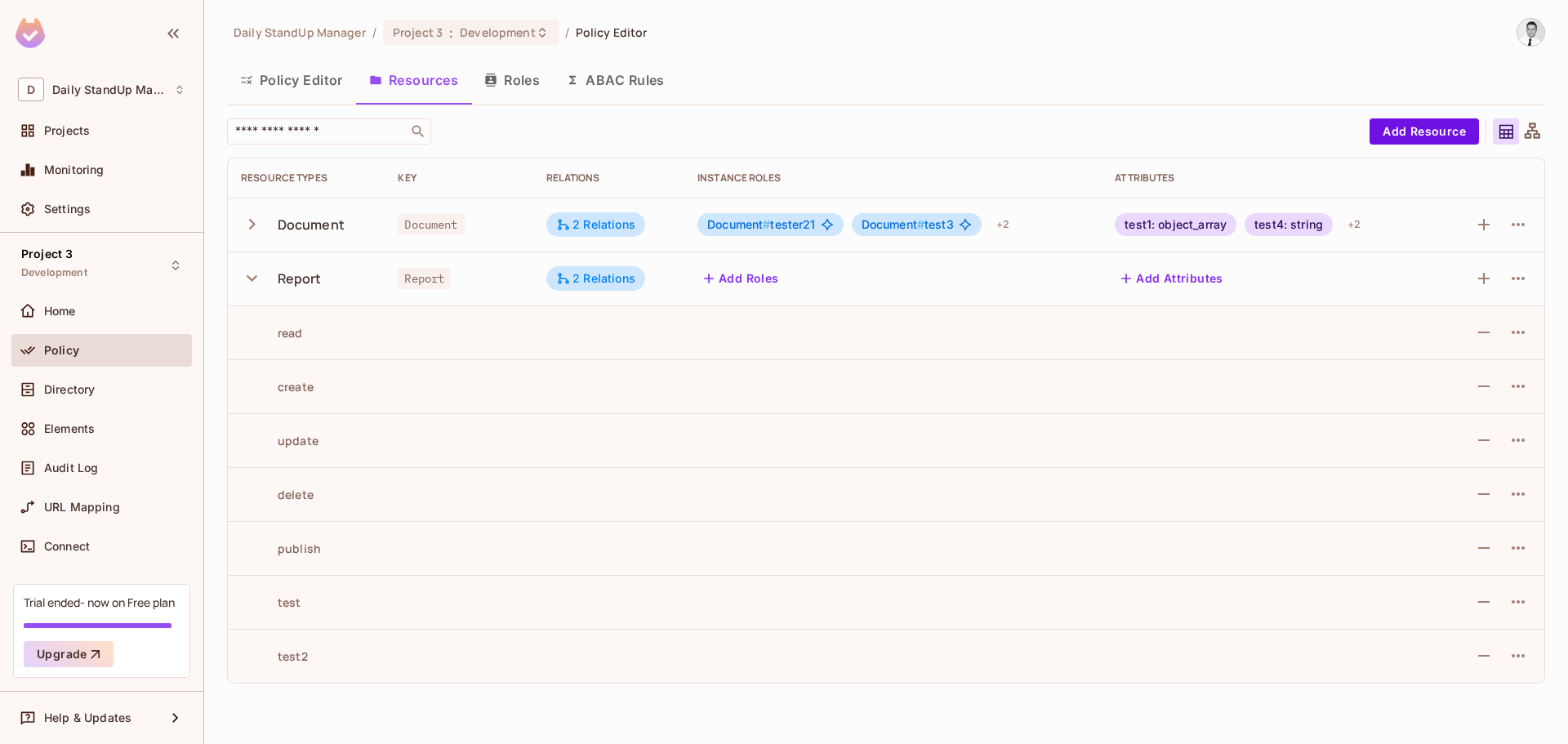
click at [246, 282] on icon "button" at bounding box center [252, 279] width 23 height 23
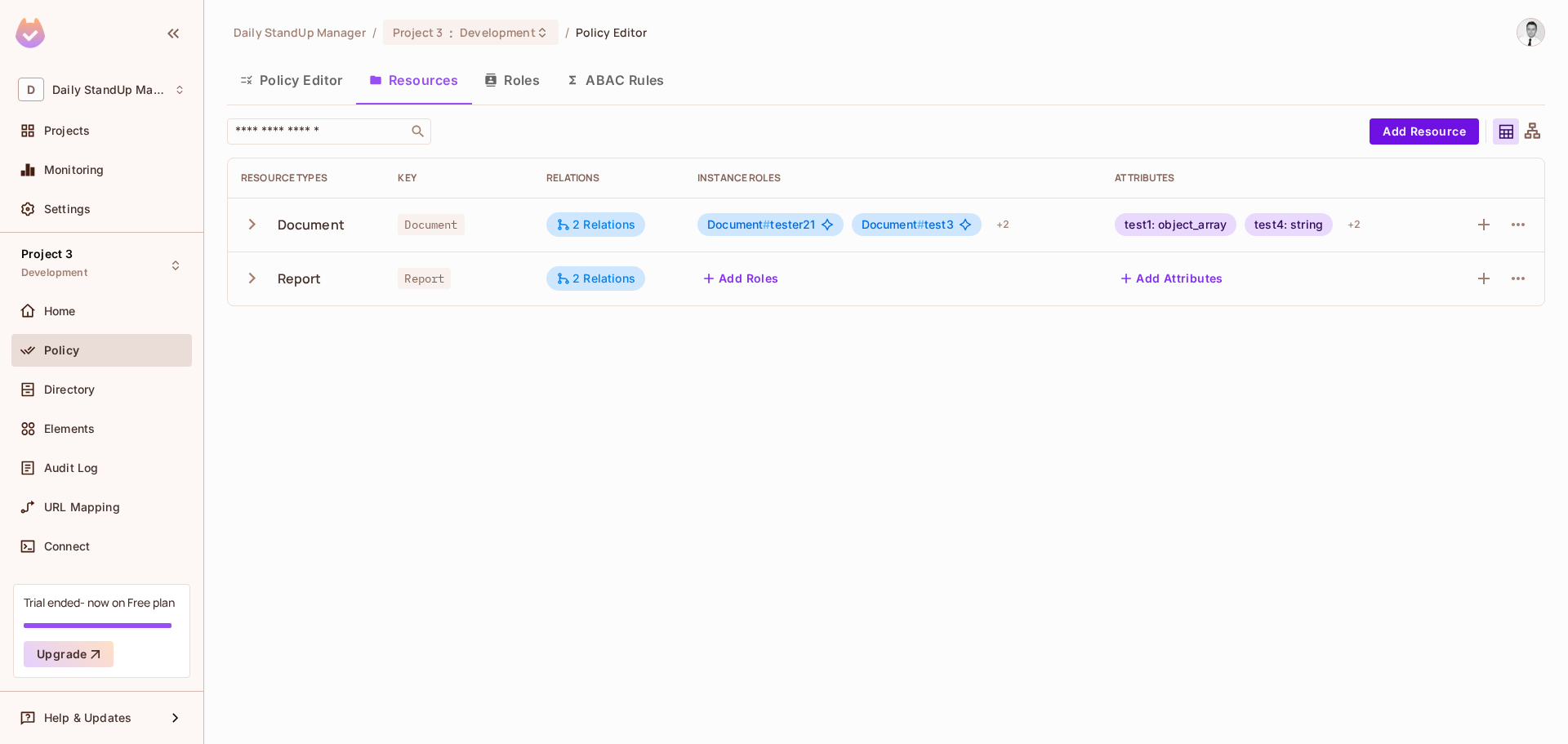
click at [257, 228] on icon "button" at bounding box center [252, 224] width 23 height 23
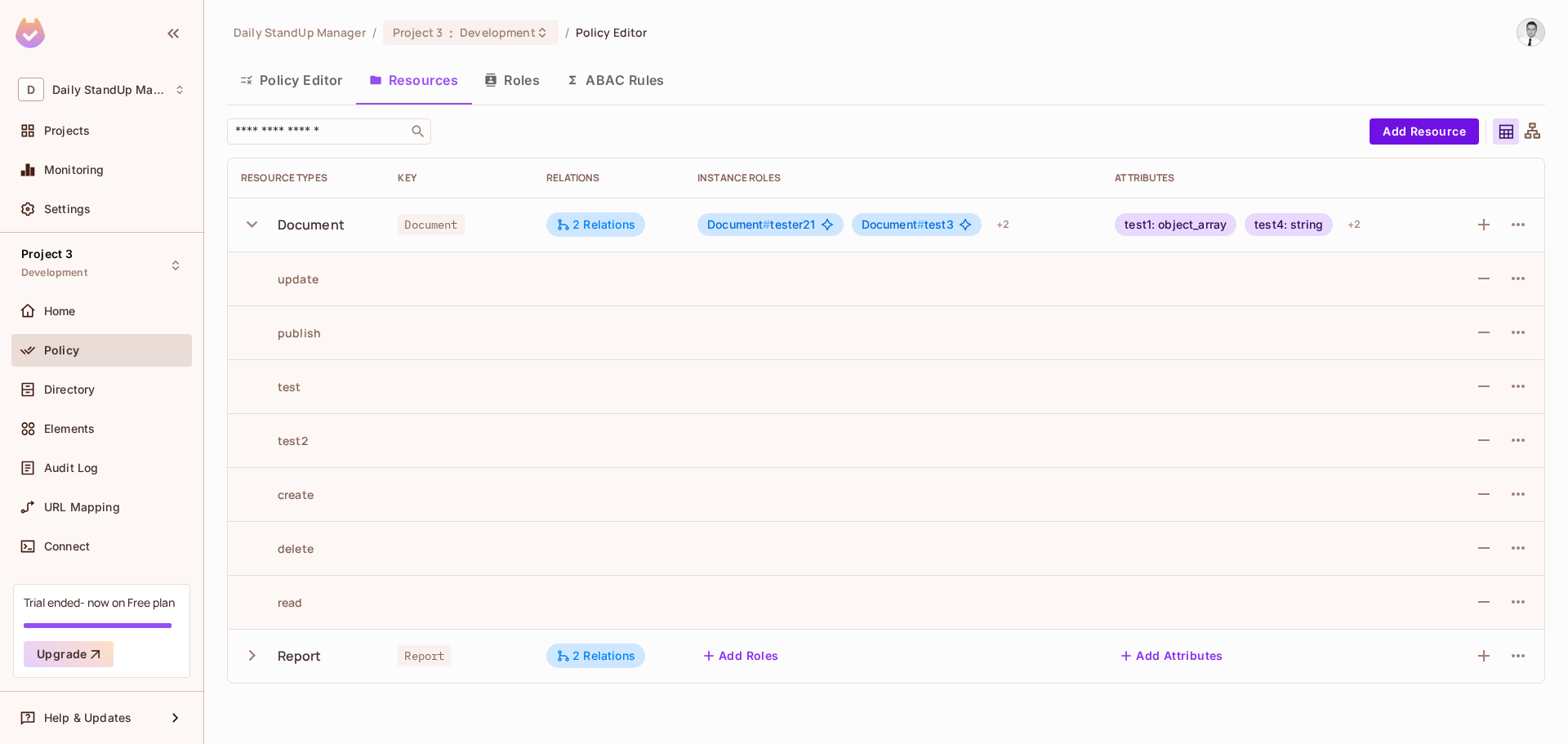
click at [257, 228] on icon "button" at bounding box center [252, 224] width 23 height 23
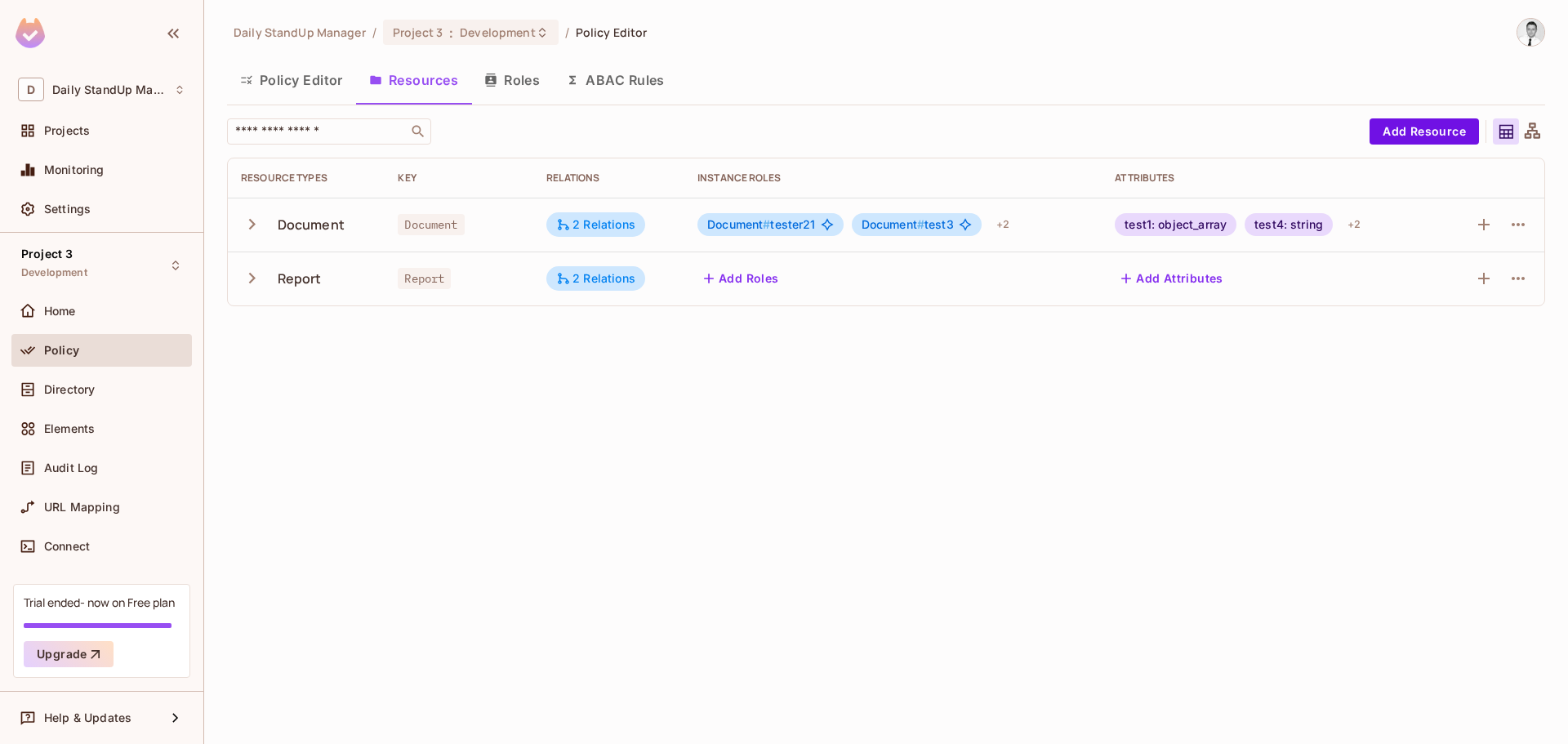
click at [252, 274] on icon "button" at bounding box center [252, 279] width 23 height 23
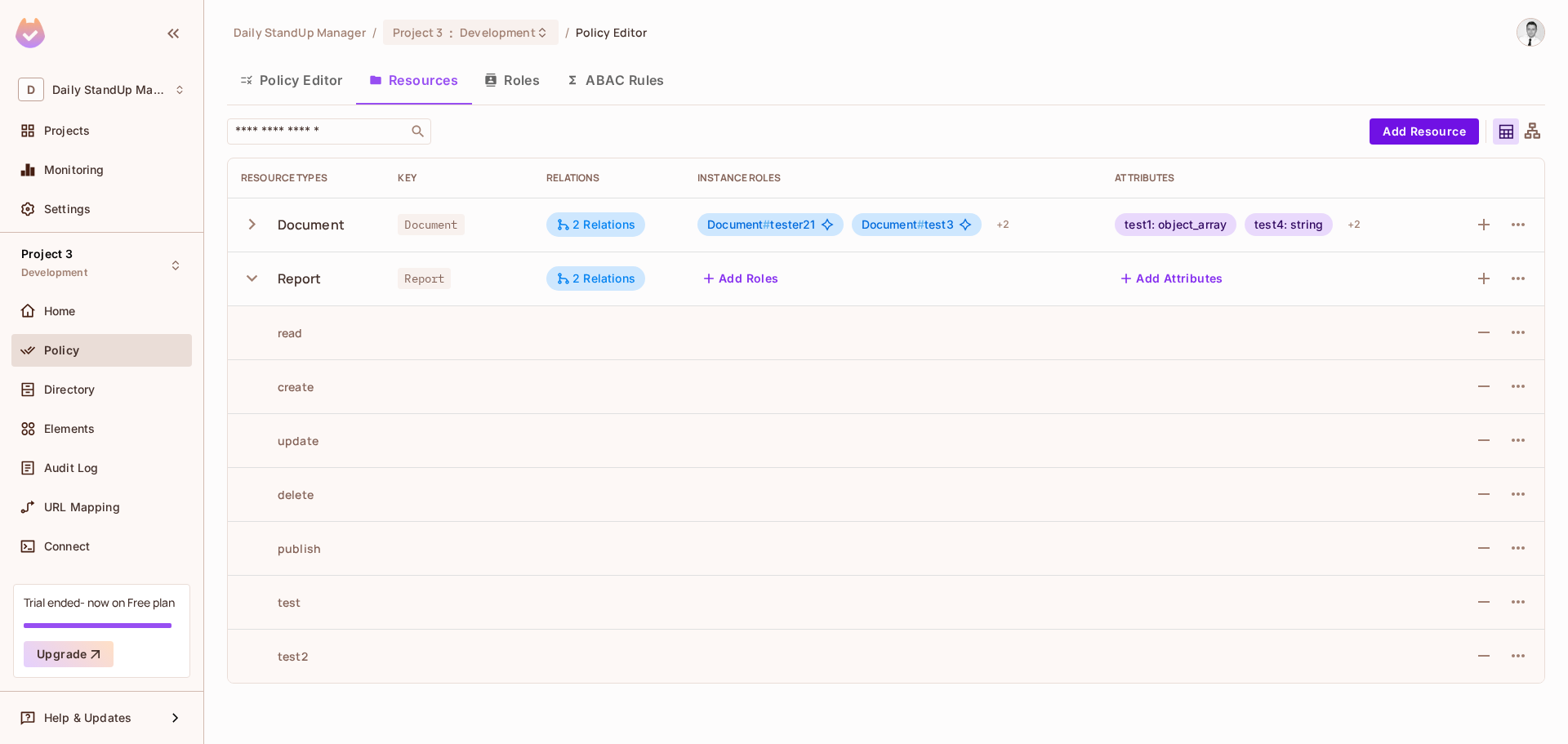
click at [252, 274] on icon "button" at bounding box center [252, 279] width 23 height 23
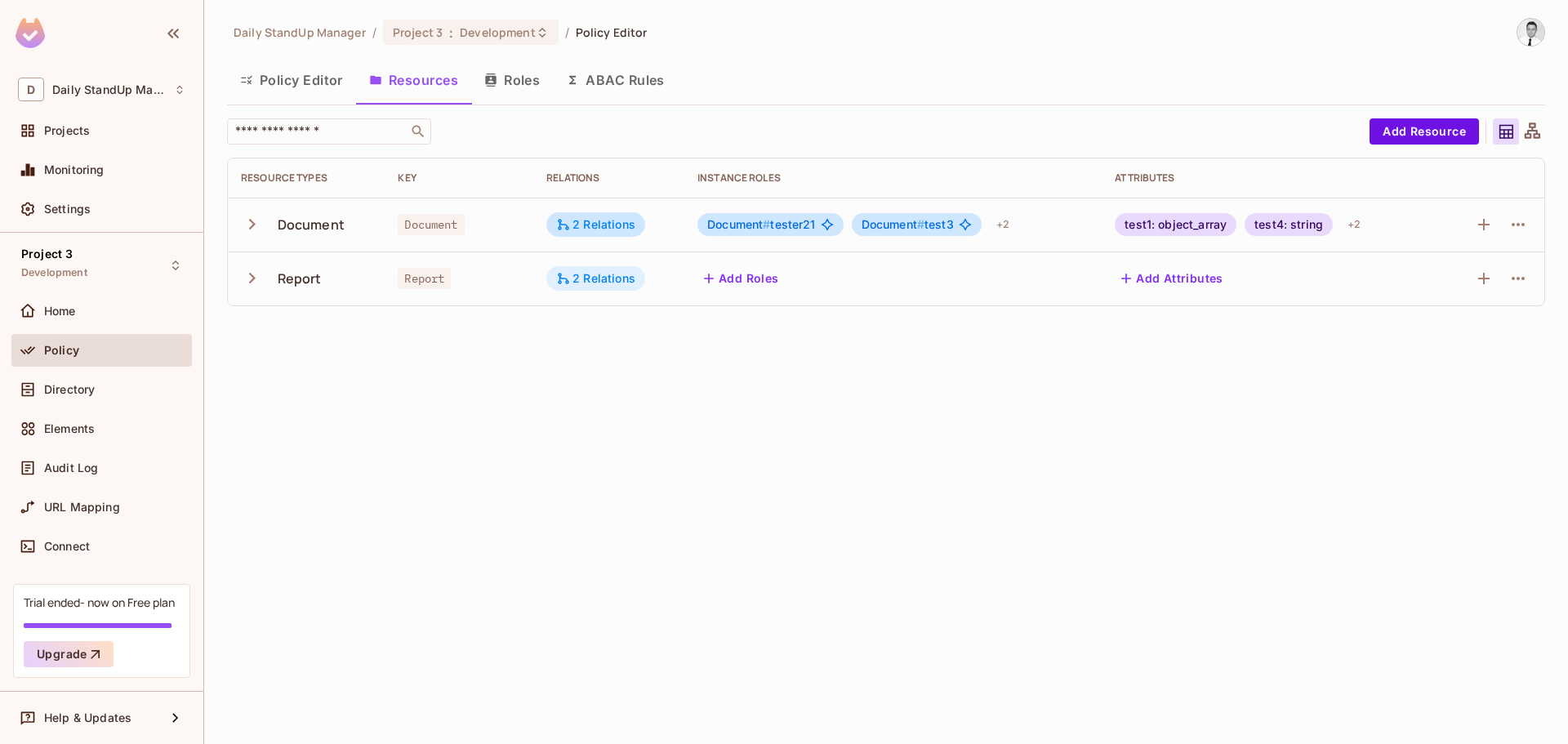
click at [551, 282] on div "2 Relations" at bounding box center [596, 279] width 98 height 24
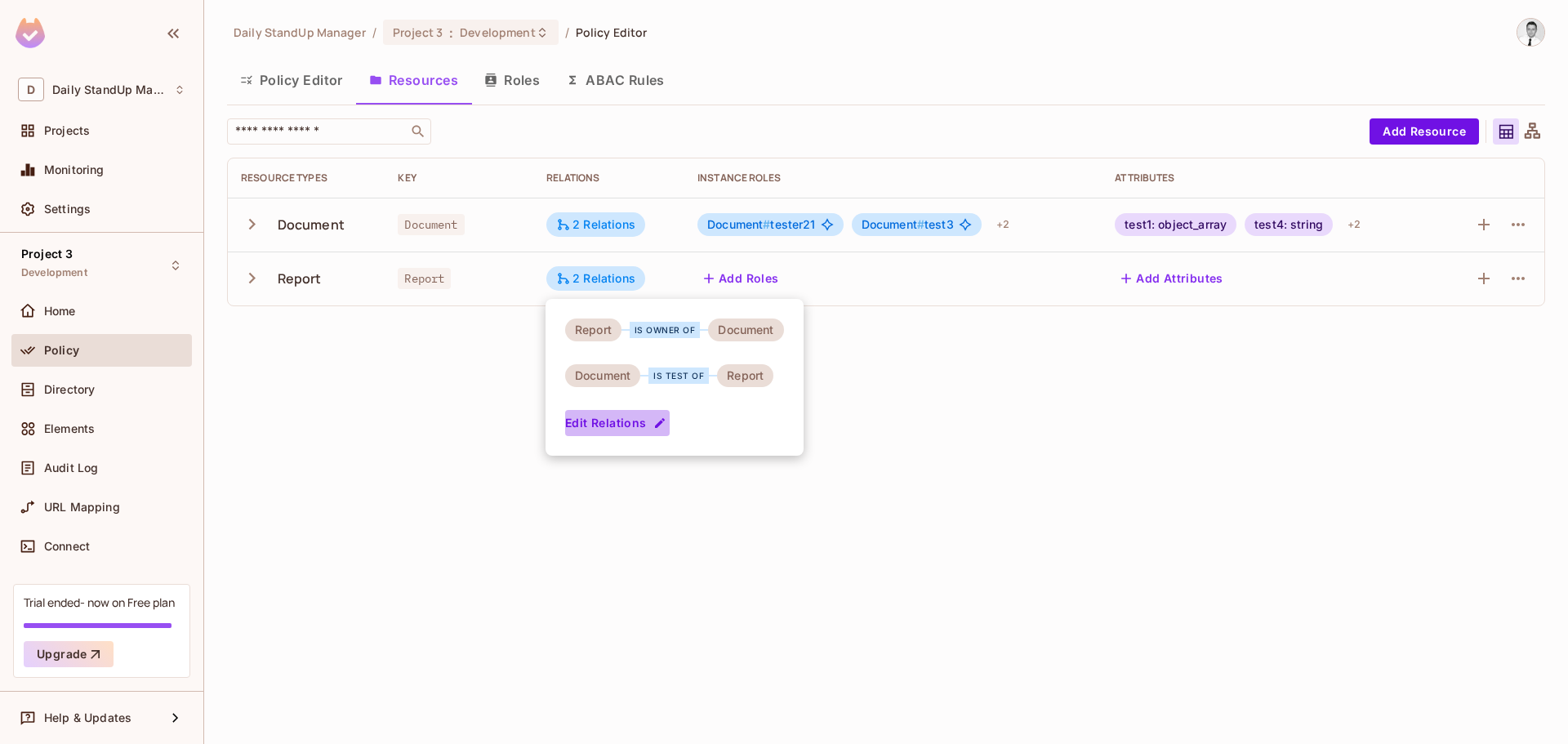
click at [616, 428] on button "Edit Relations" at bounding box center [617, 423] width 104 height 26
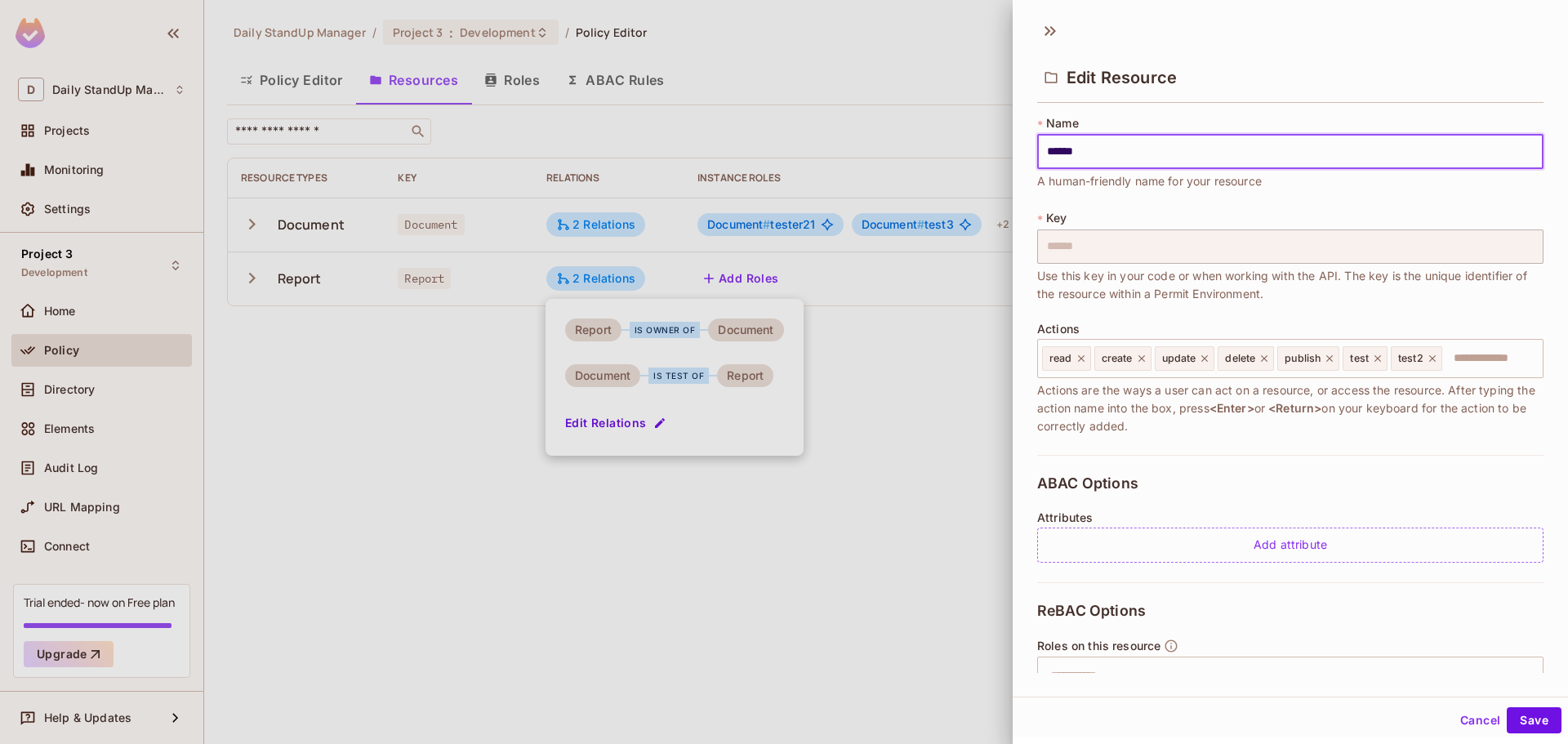
scroll to position [250, 0]
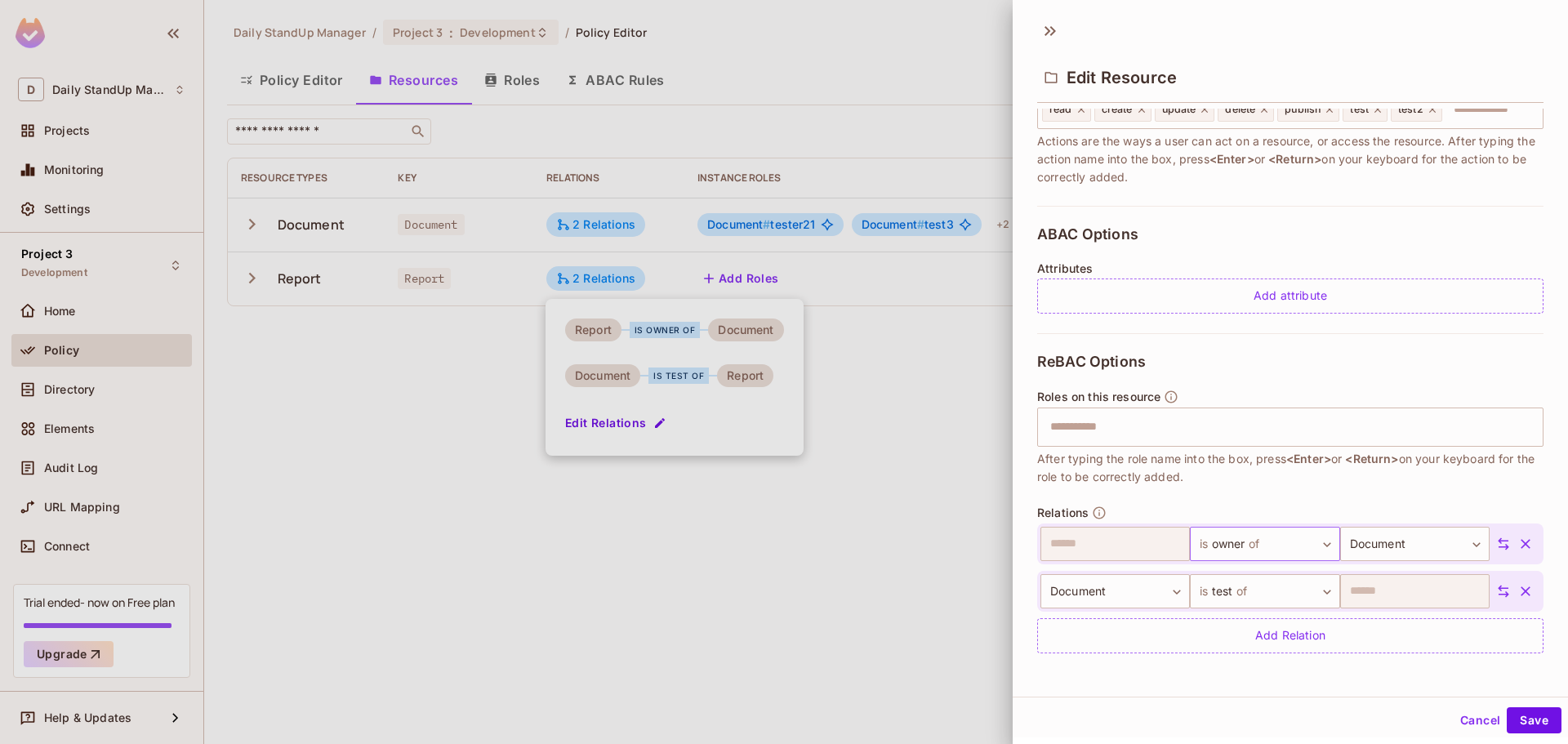
click at [1245, 540] on body "D Daily StandUp Manager Projects Monitoring Settings Project 3 Development Home…" at bounding box center [784, 372] width 1568 height 744
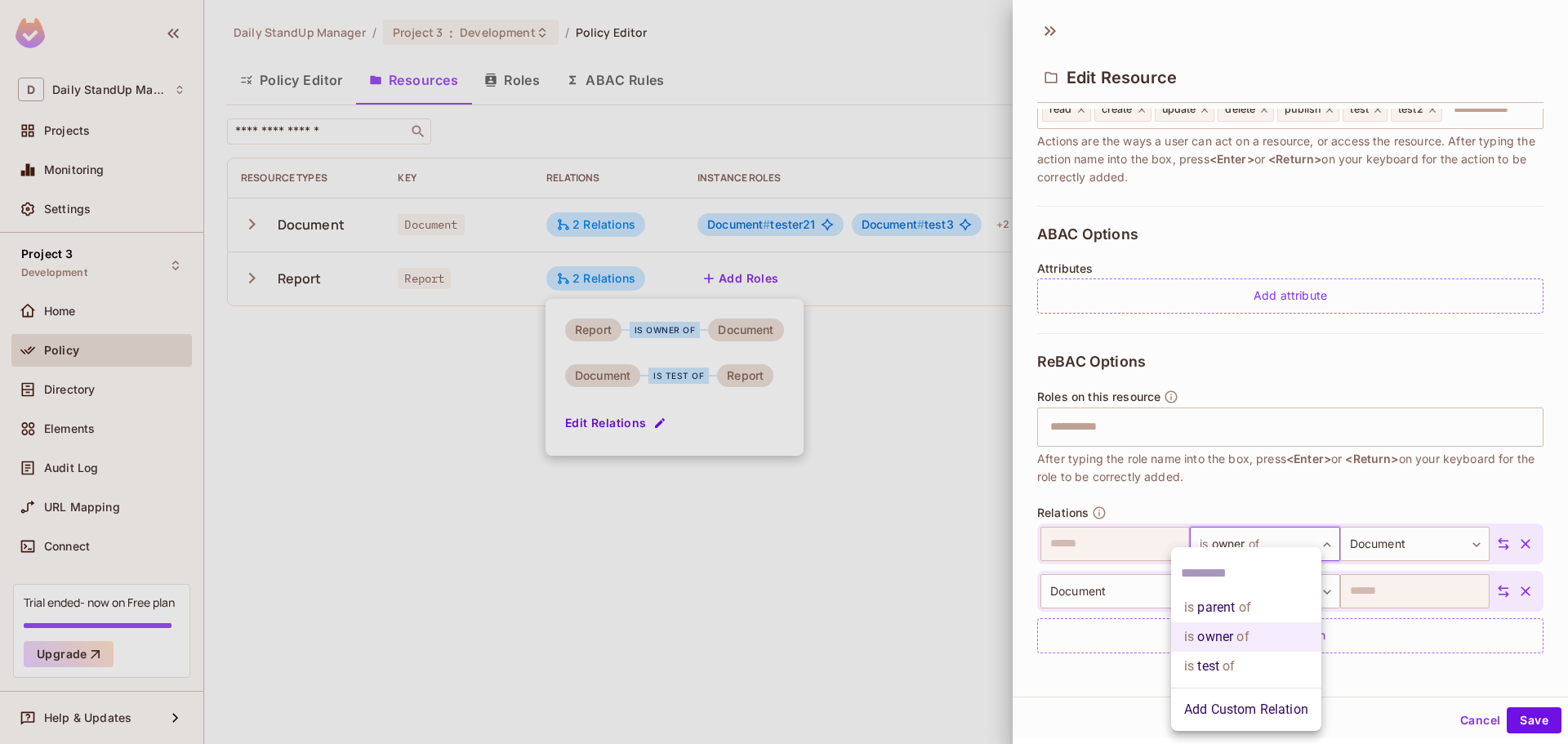
click at [1291, 336] on div at bounding box center [784, 372] width 1568 height 744
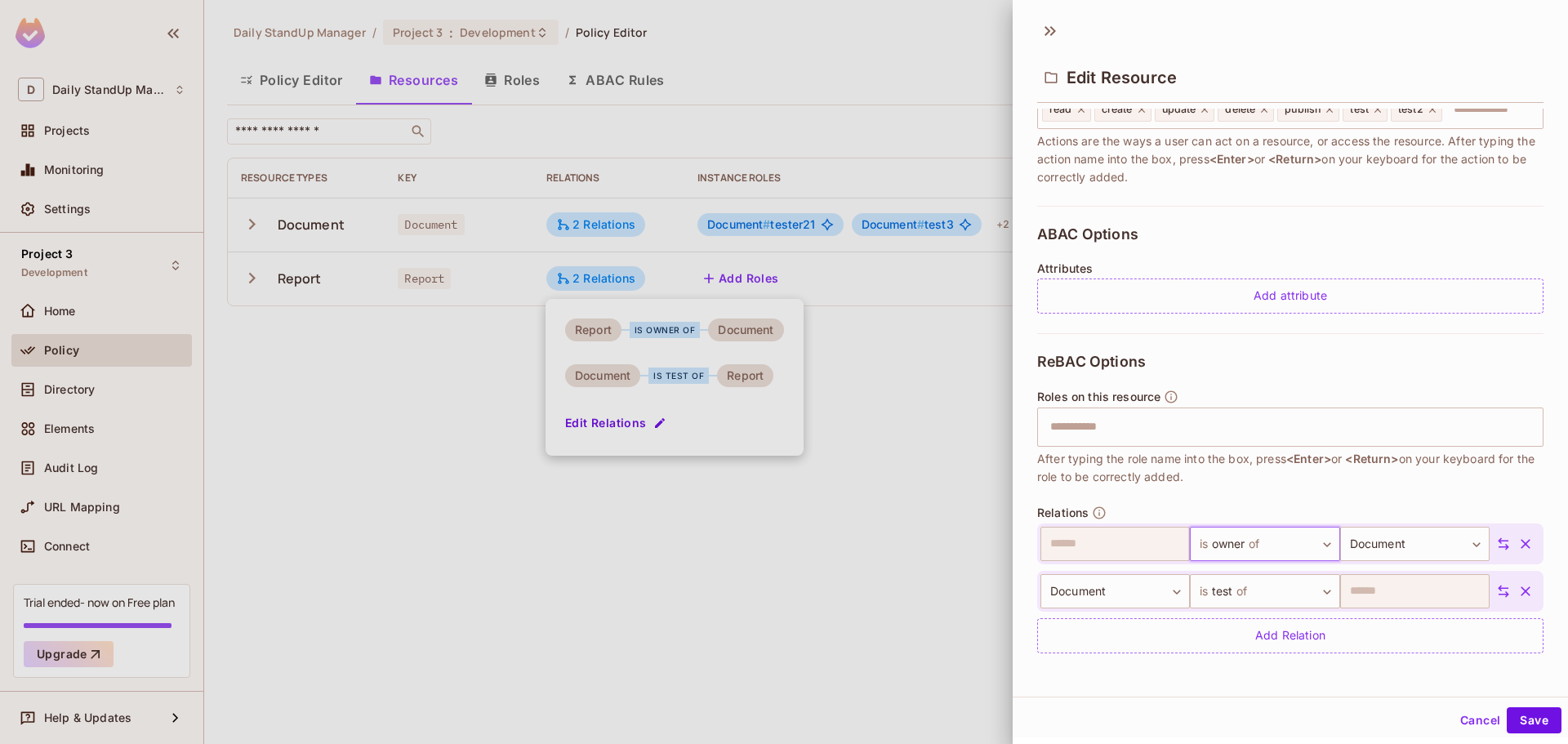
click at [1267, 546] on body "D Daily StandUp Manager Projects Monitoring Settings Project 3 Development Home…" at bounding box center [784, 372] width 1568 height 744
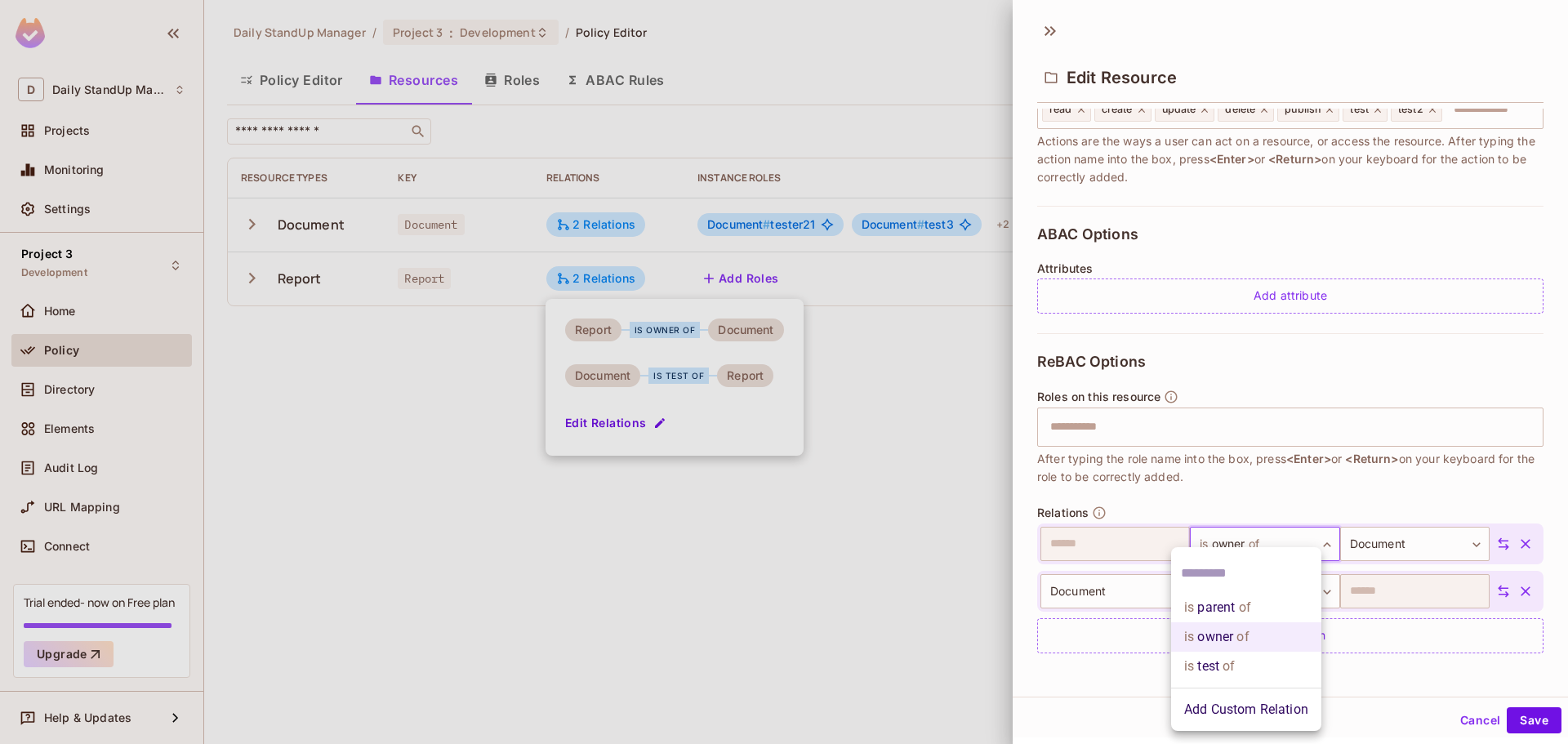
click at [1279, 698] on li "Add Custom Relation" at bounding box center [1246, 709] width 150 height 29
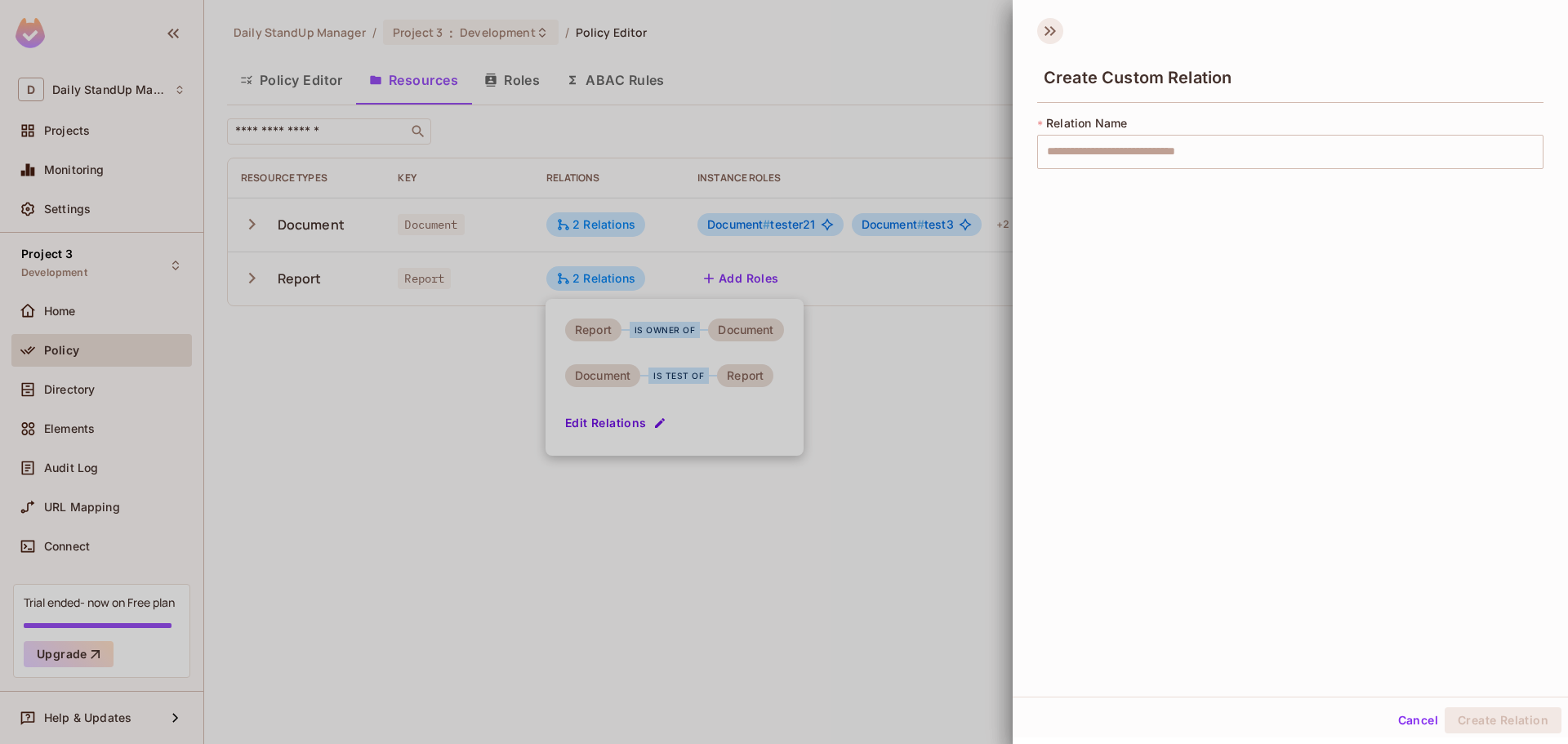
click at [1042, 32] on icon at bounding box center [1050, 31] width 26 height 26
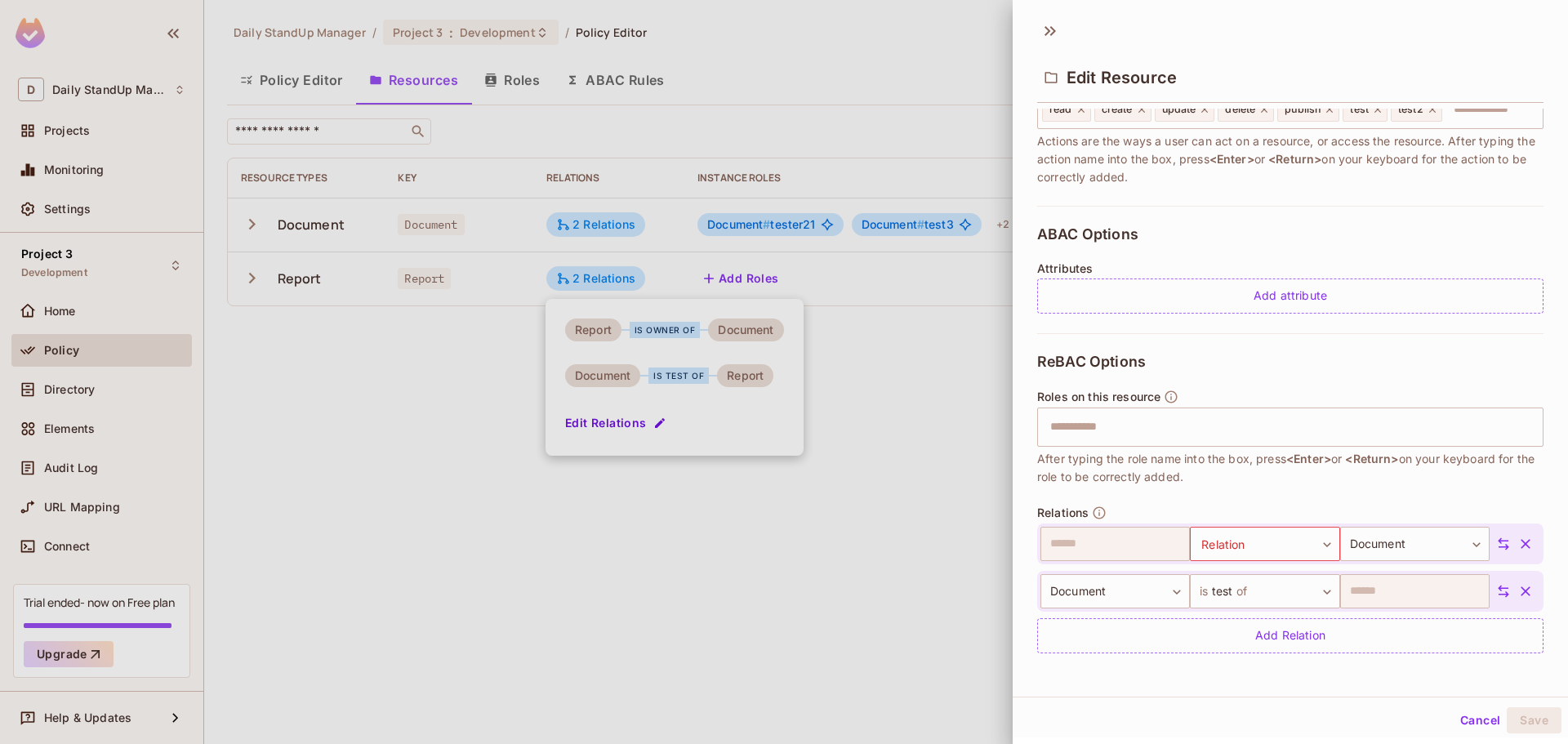
click at [1222, 33] on div "Edit Resource" at bounding box center [1290, 63] width 555 height 91
click at [1039, 28] on icon at bounding box center [1050, 31] width 26 height 26
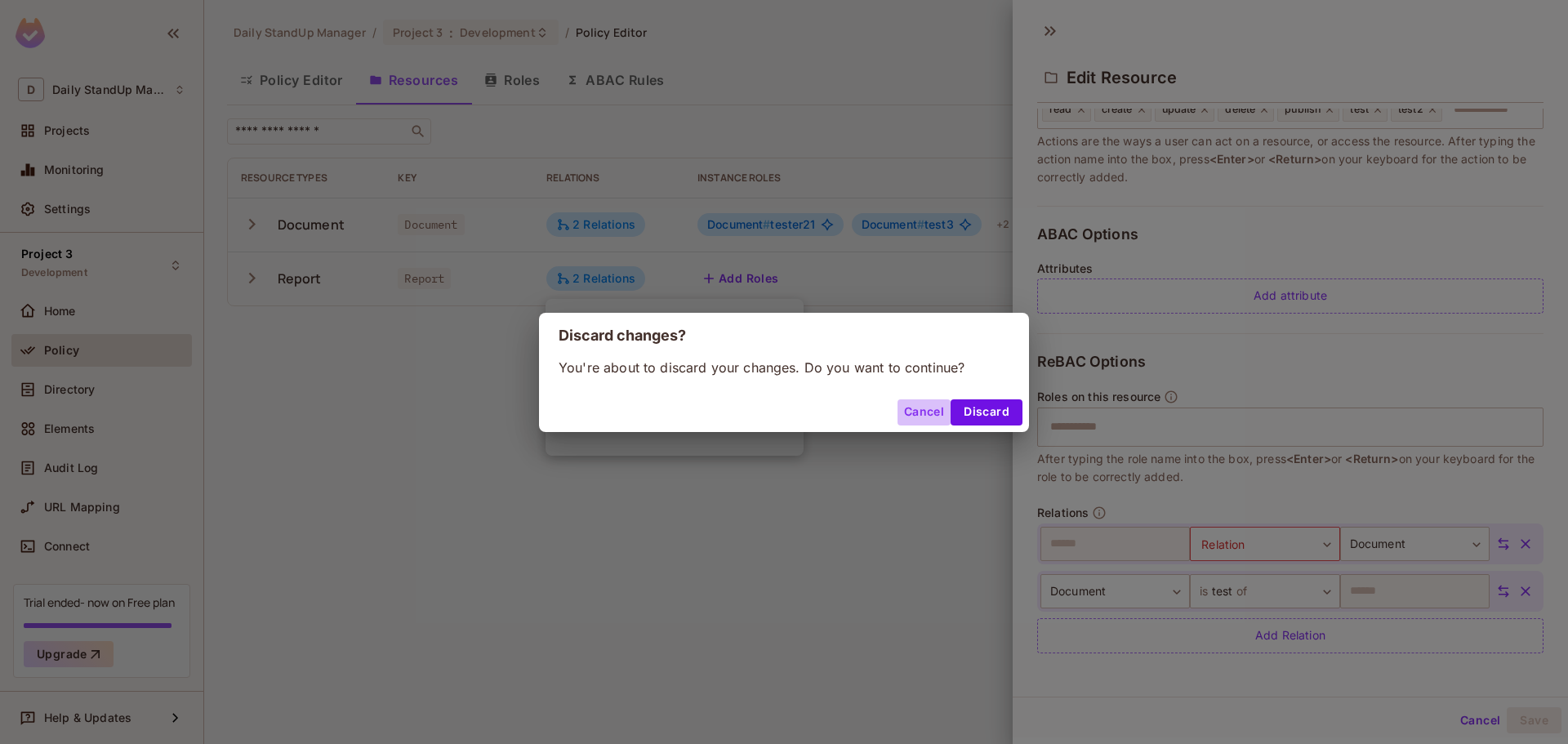
click at [917, 415] on button "Cancel" at bounding box center [924, 413] width 53 height 26
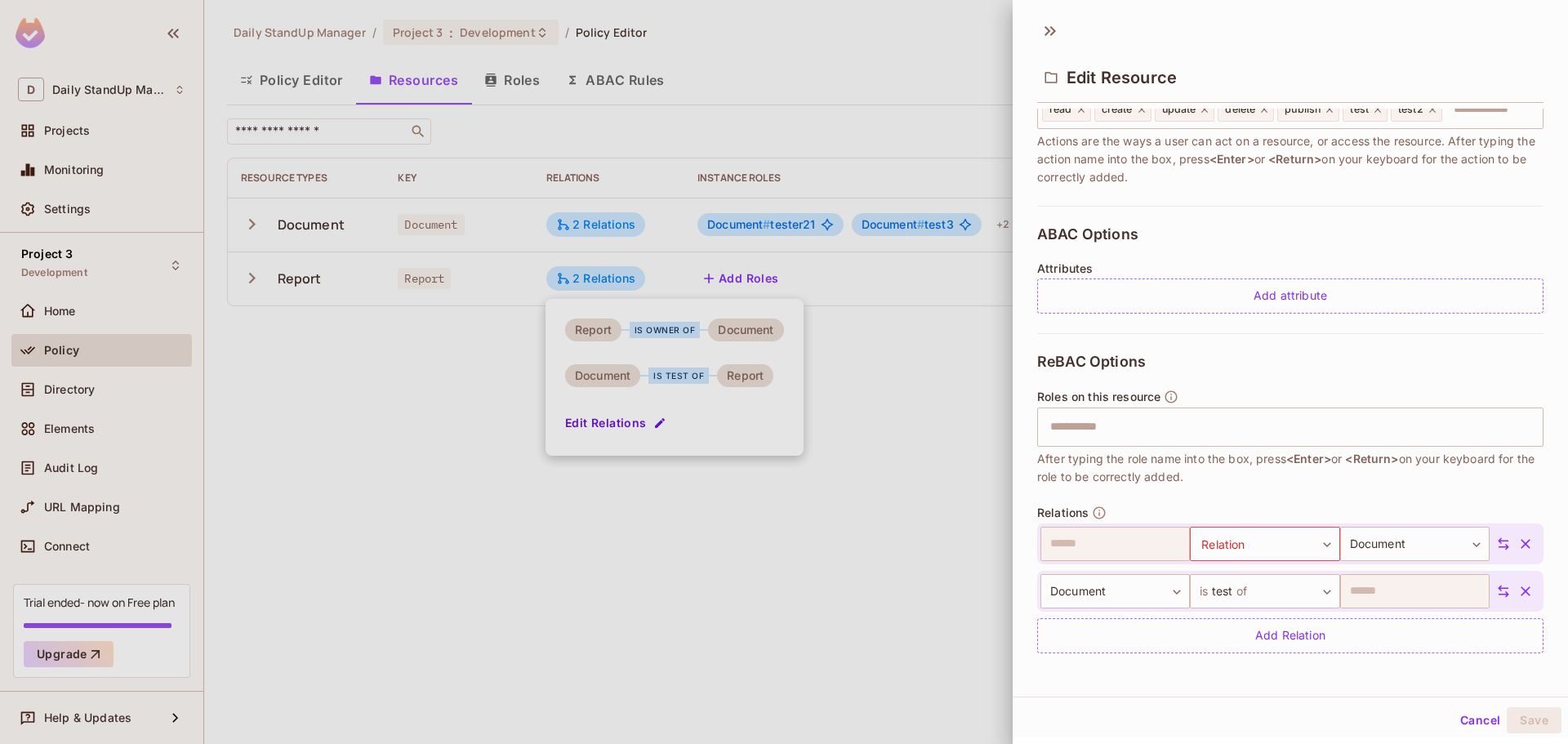
click at [895, 452] on div at bounding box center [784, 372] width 1568 height 744
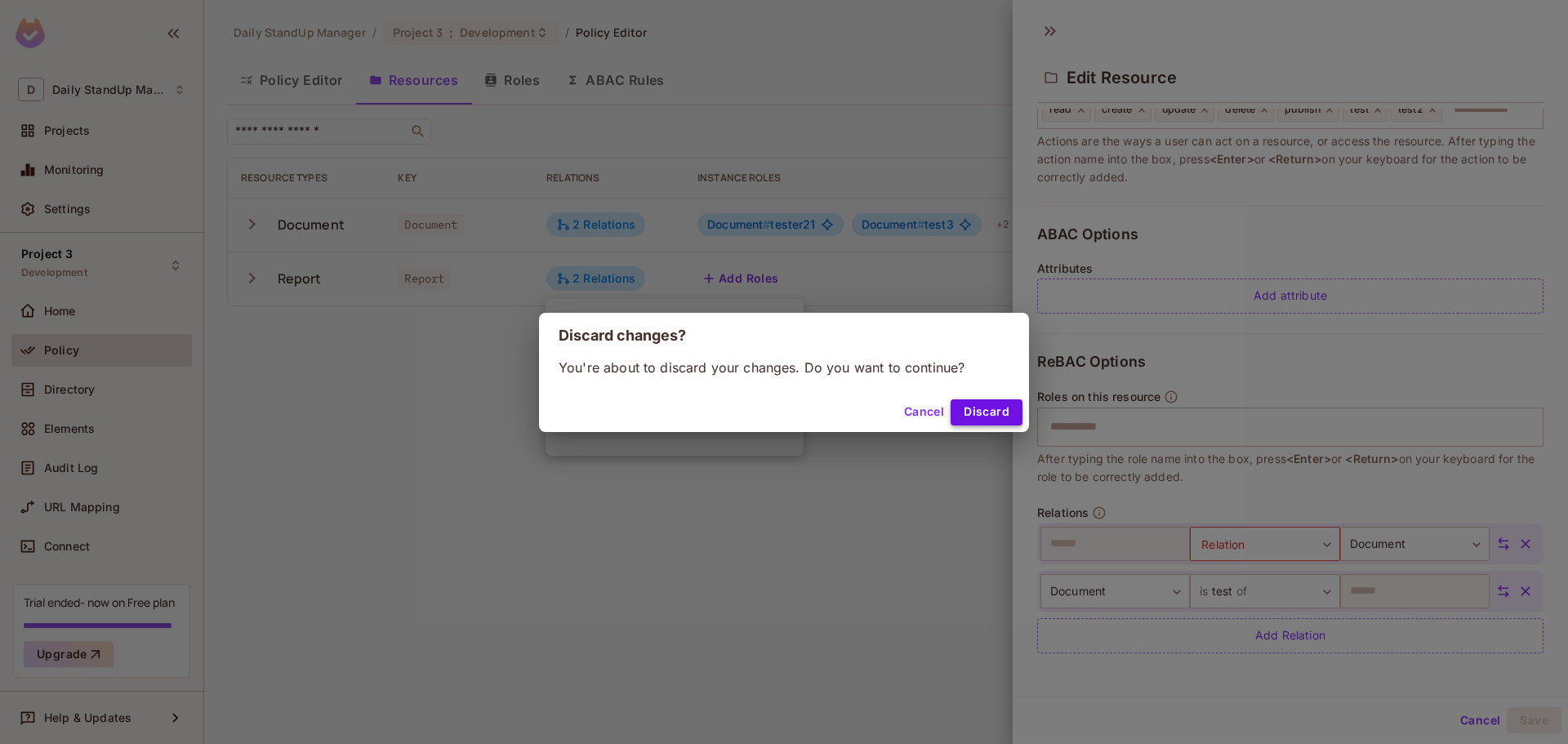
click at [1002, 408] on button "Discard" at bounding box center [987, 413] width 72 height 26
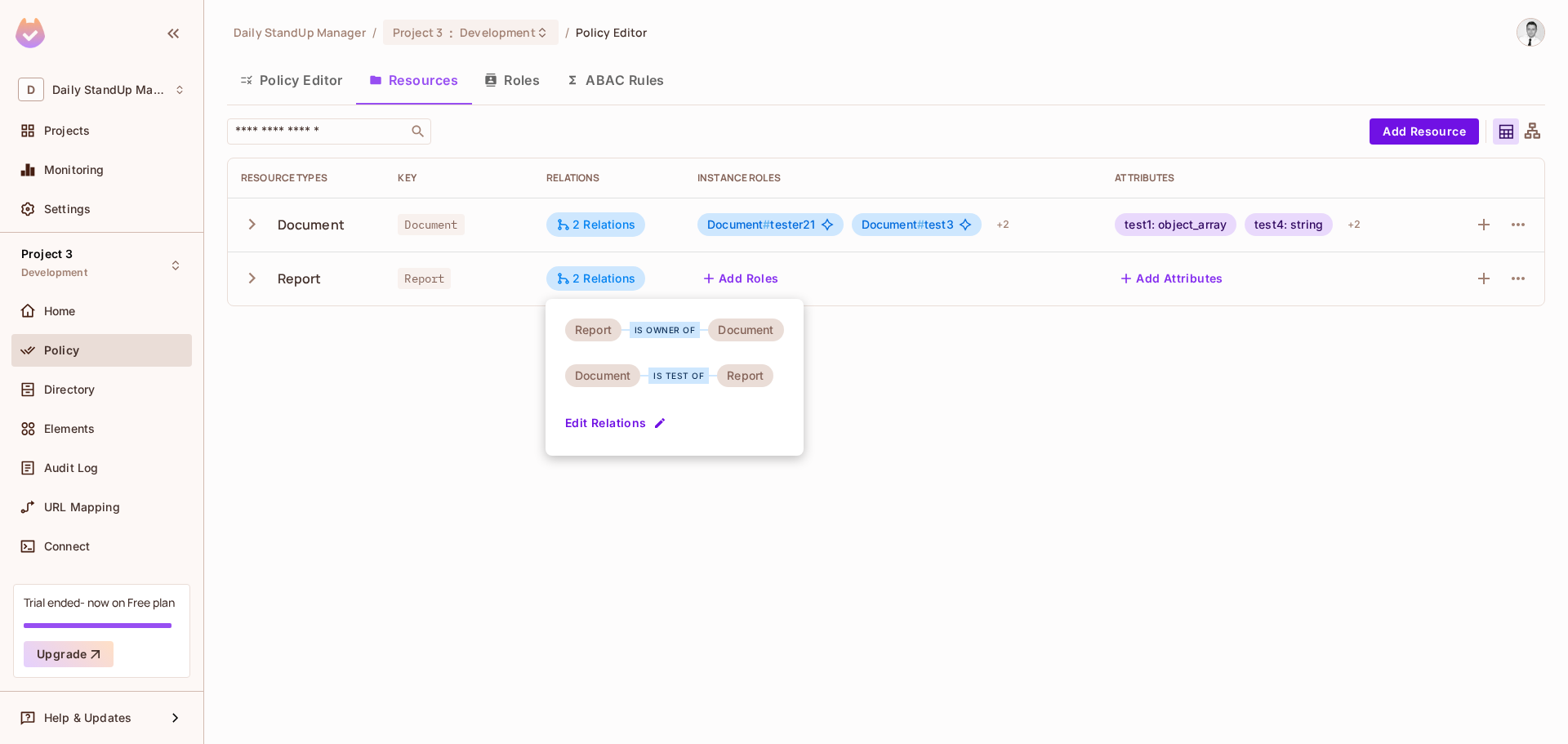
click at [1018, 126] on div at bounding box center [784, 372] width 1568 height 744
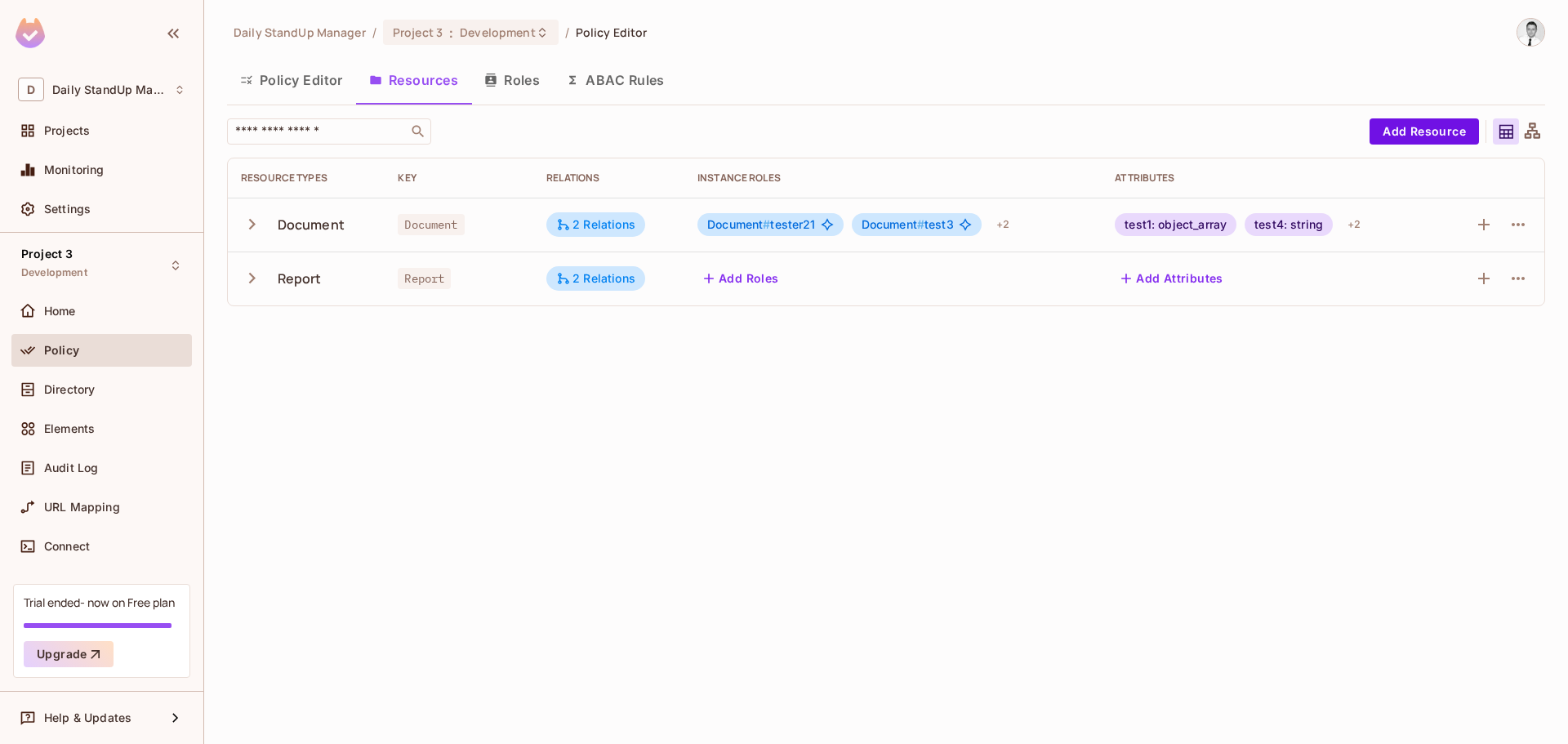
click at [251, 283] on icon "button" at bounding box center [252, 279] width 23 height 23
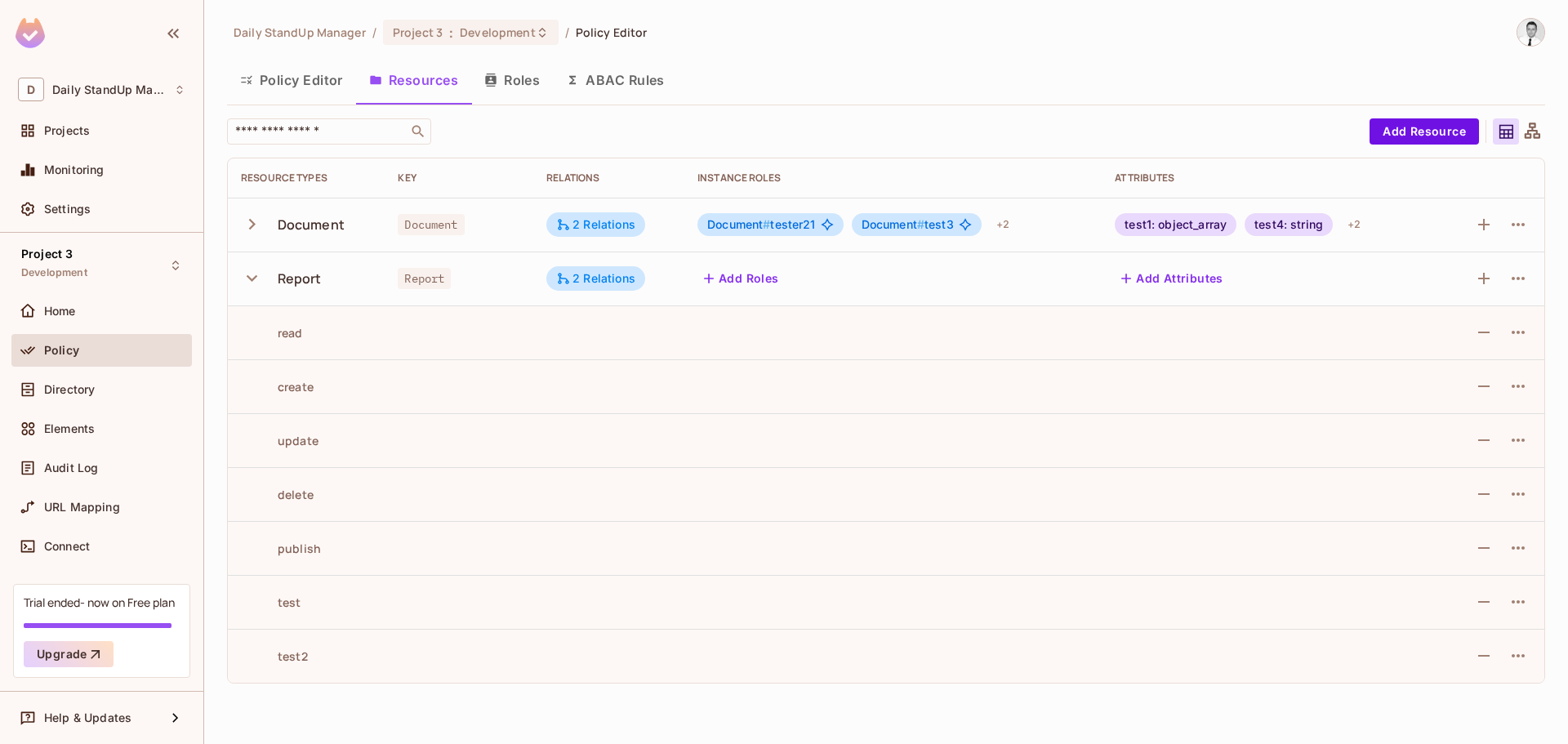
click at [254, 229] on icon "button" at bounding box center [252, 224] width 23 height 23
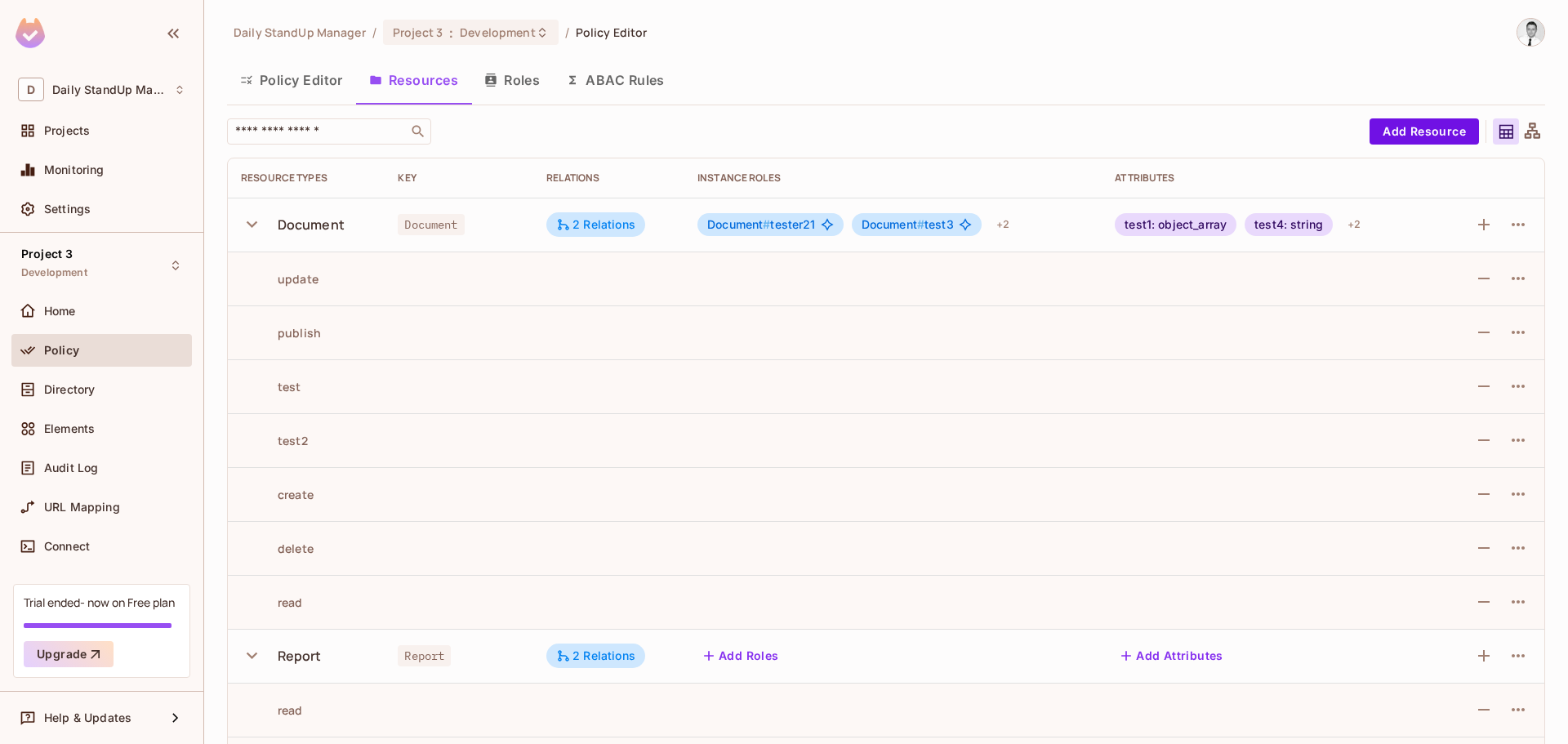
drag, startPoint x: 831, startPoint y: 132, endPoint x: 808, endPoint y: 143, distance: 25.5
click at [829, 133] on div "​" at bounding box center [793, 131] width 1134 height 26
click at [99, 315] on div "Home" at bounding box center [114, 311] width 142 height 13
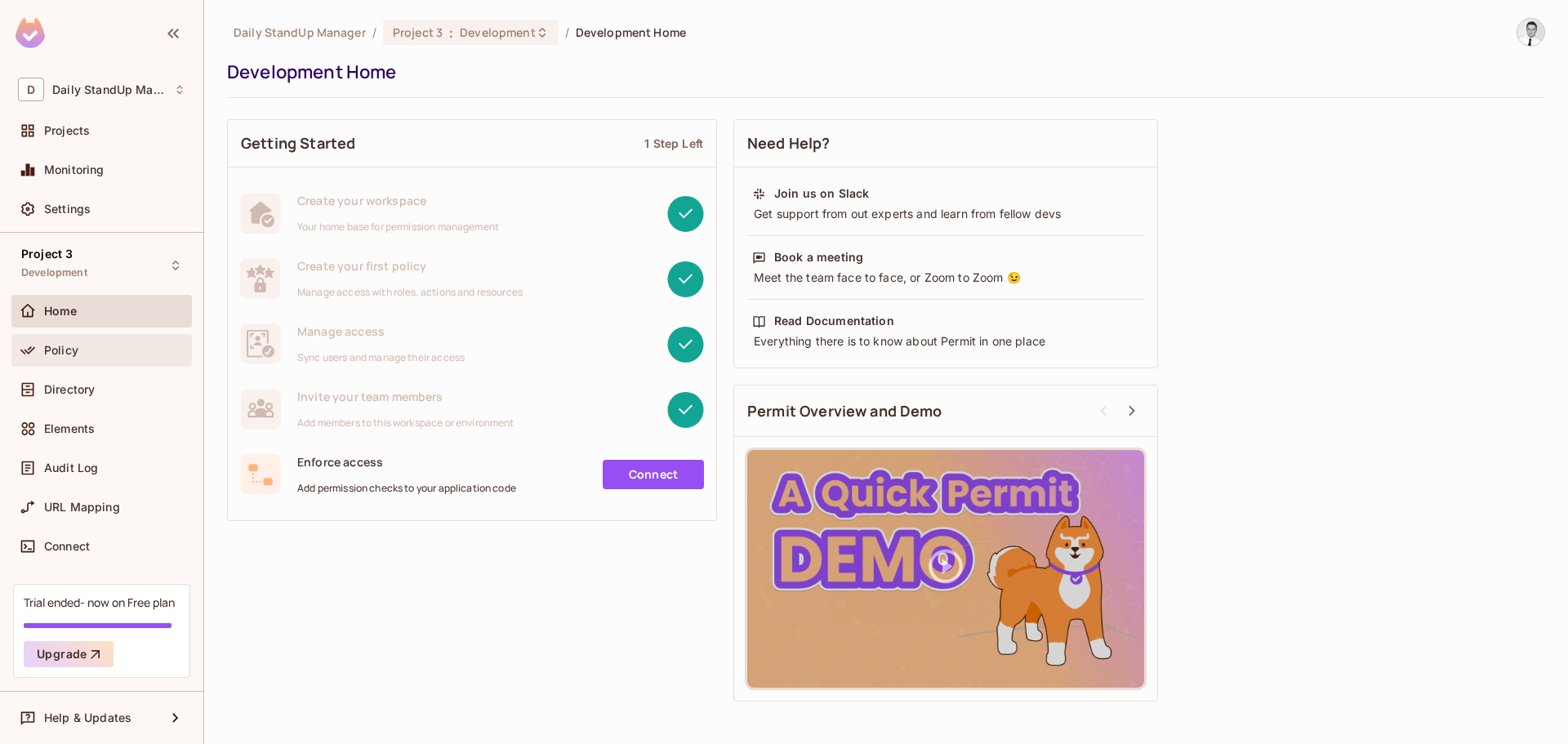
click at [91, 351] on div "Policy" at bounding box center [114, 351] width 142 height 13
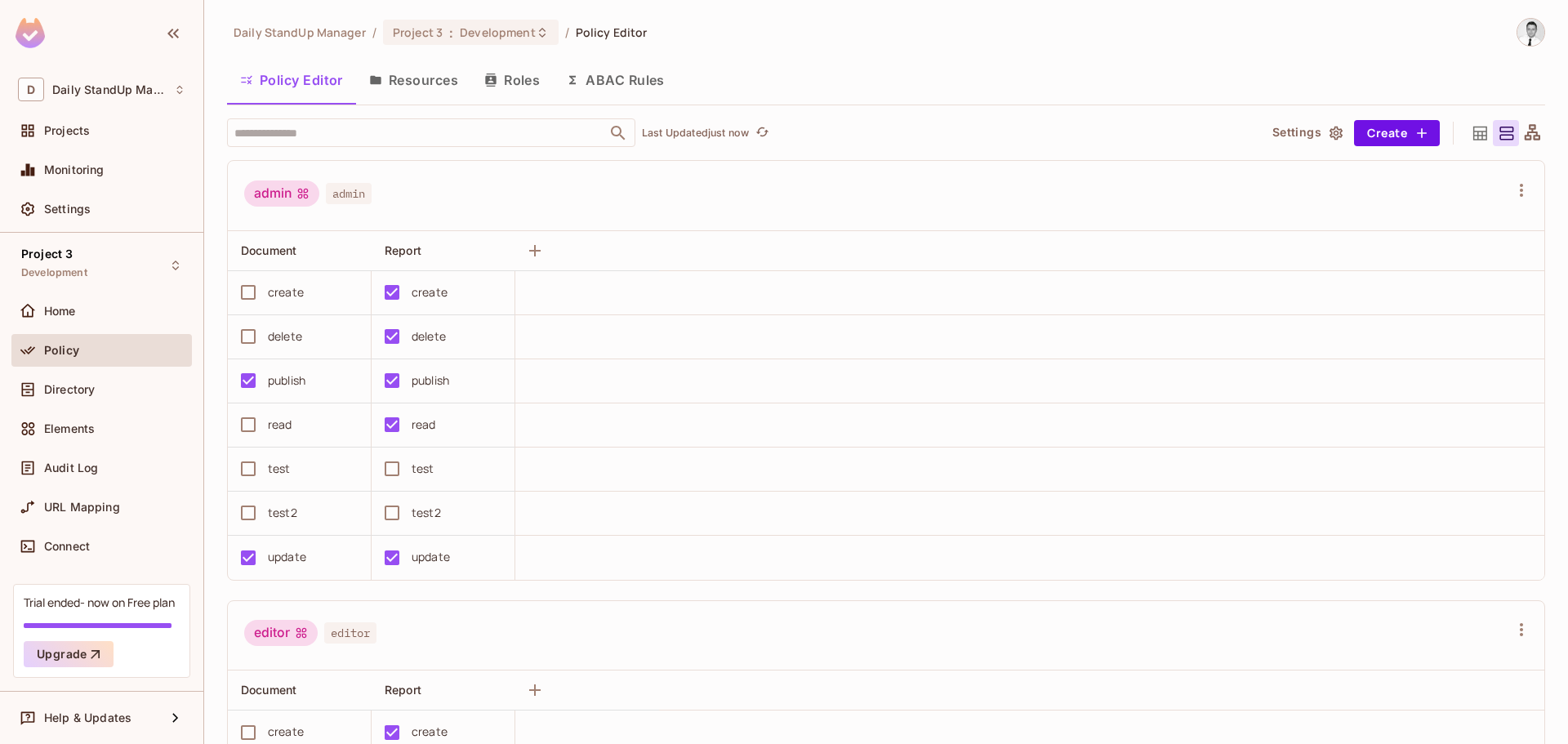
click at [953, 85] on div "Policy Editor Resources Roles ABAC Rules" at bounding box center [885, 81] width 1318 height 41
click at [301, 295] on div "create" at bounding box center [286, 292] width 36 height 18
click at [265, 296] on div "create" at bounding box center [294, 292] width 127 height 35
click at [914, 113] on div "Daily StandUp Manager / Project 3 : Development / Policy Editor Policy Editor R…" at bounding box center [885, 381] width 1318 height 727
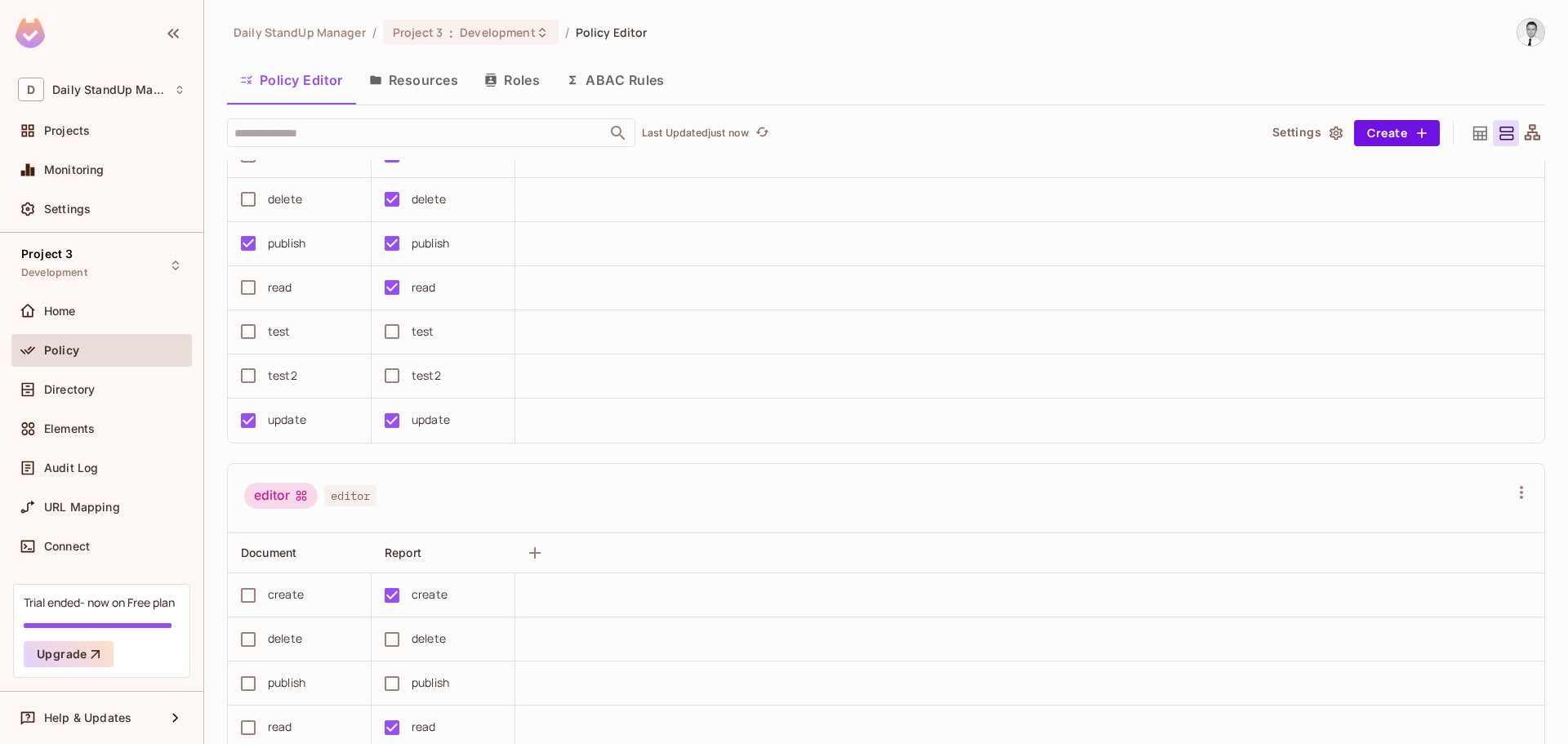
scroll to position [490, 0]
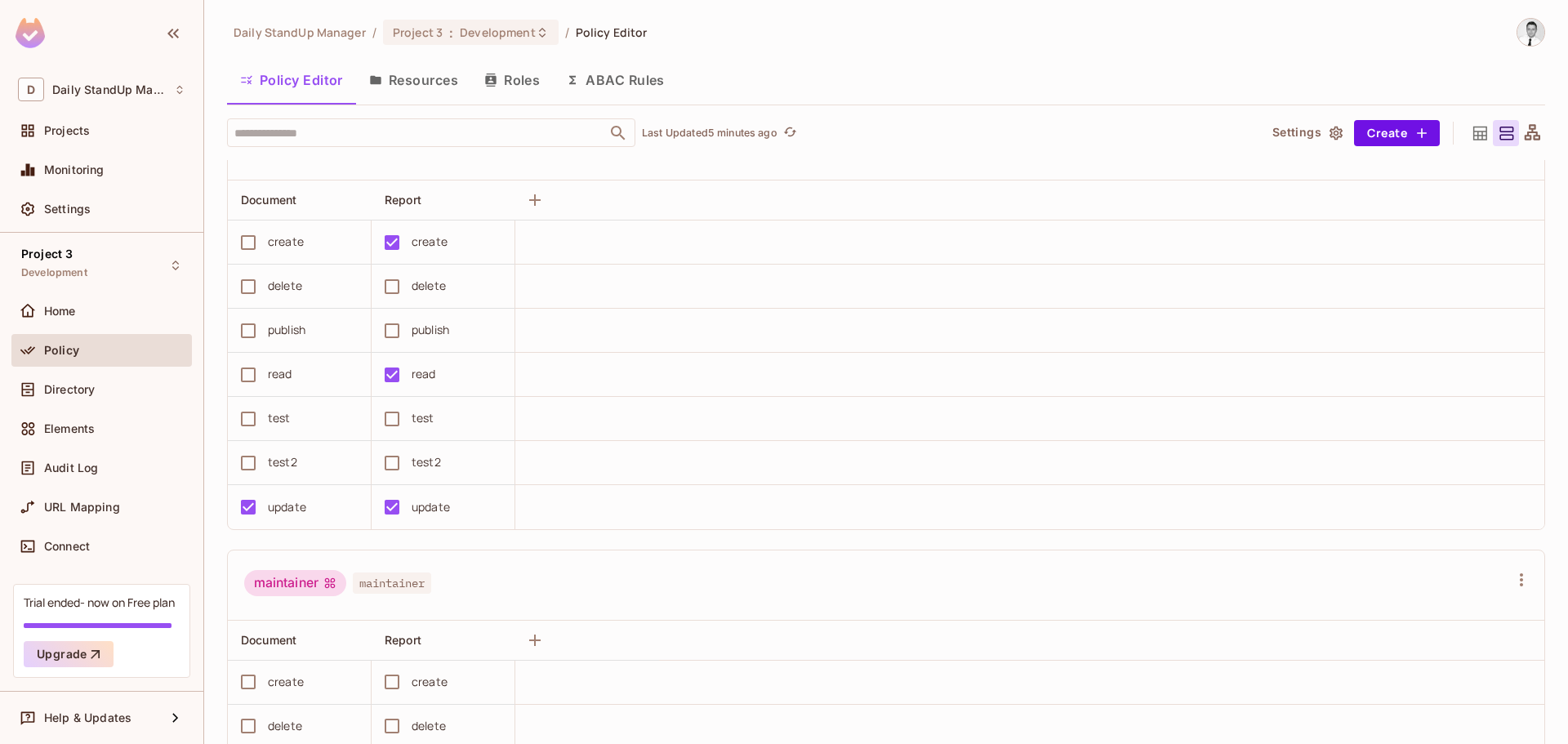
click at [384, 79] on button "Resources" at bounding box center [414, 81] width 115 height 41
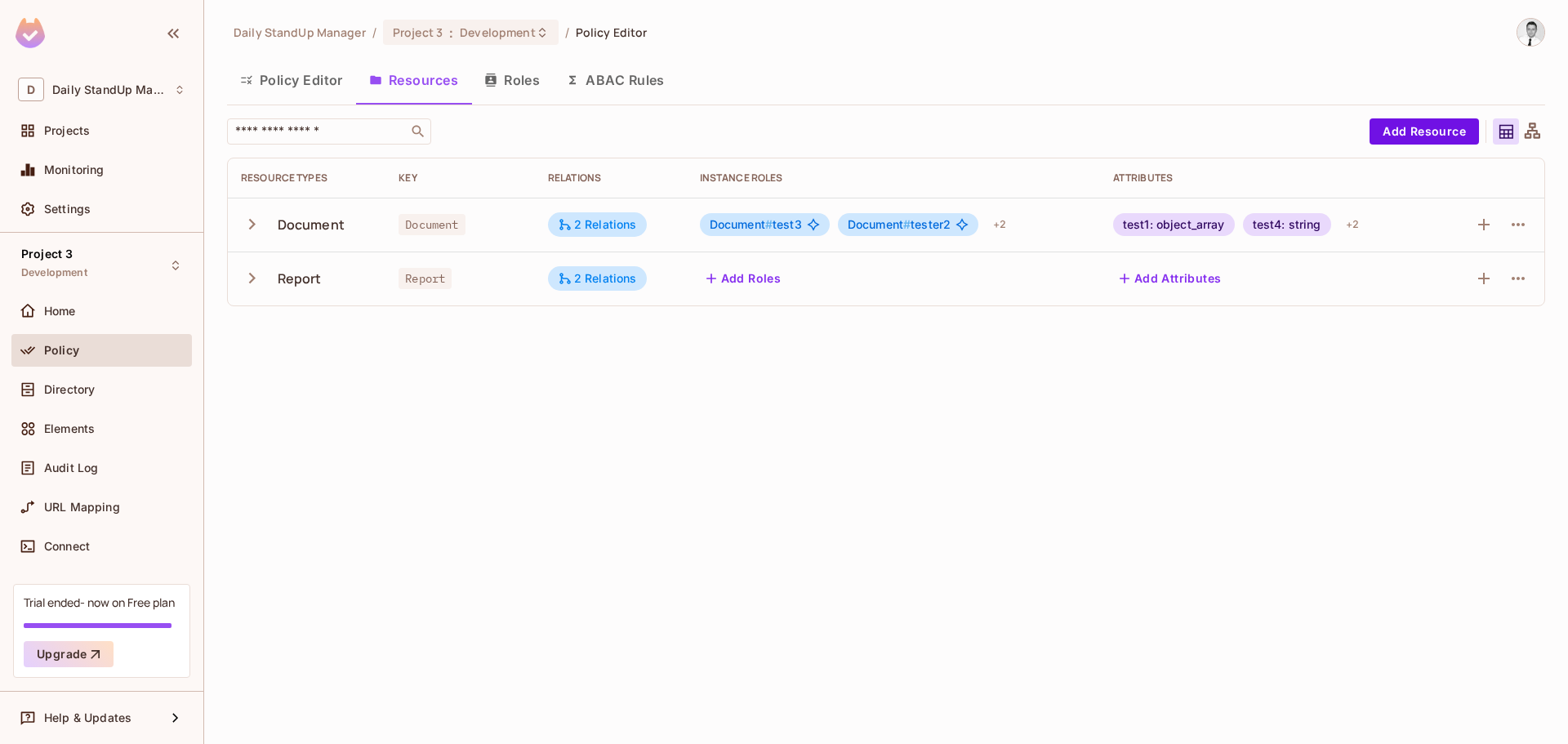
click at [737, 279] on button "Add Roles" at bounding box center [744, 279] width 88 height 26
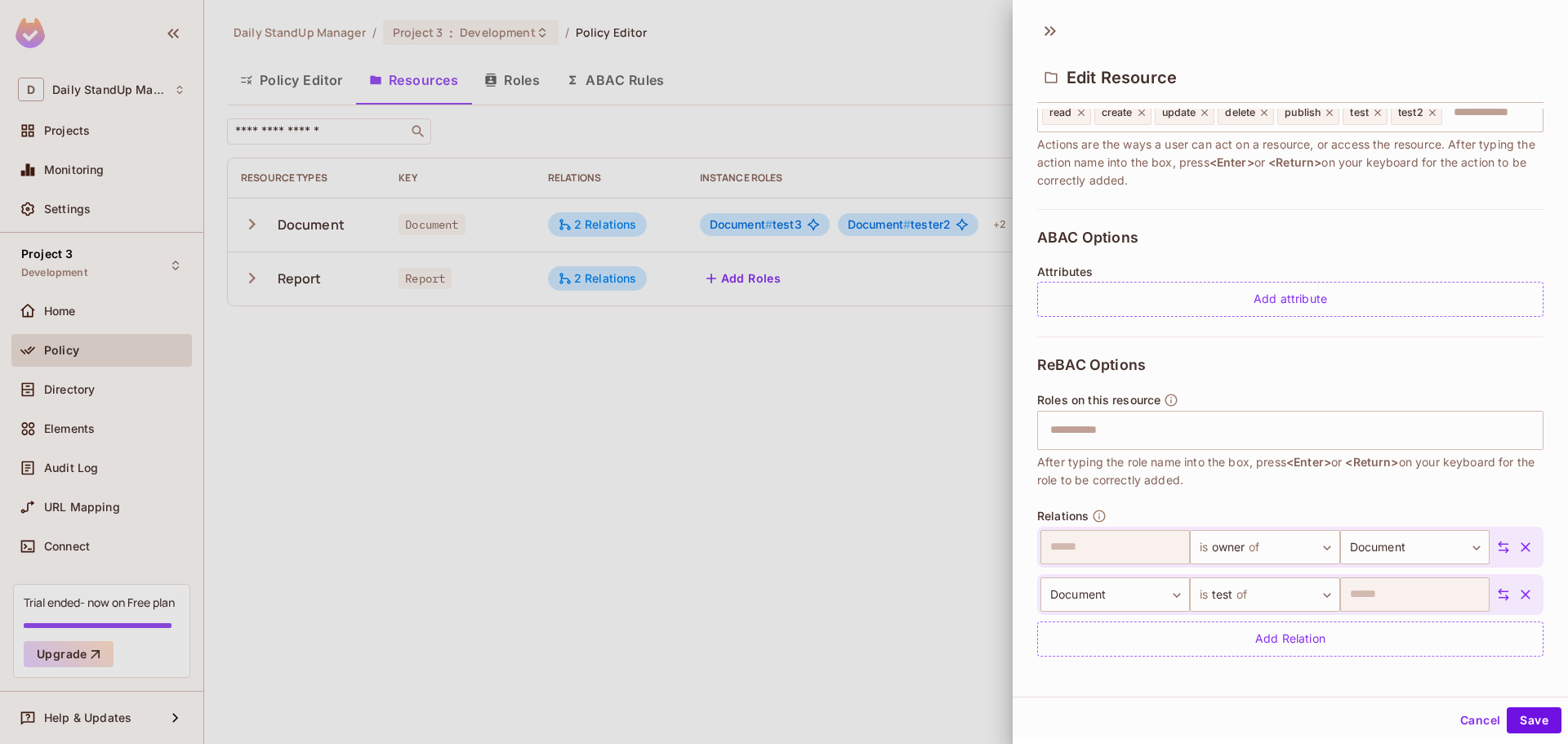
scroll to position [250, 0]
click at [1460, 708] on button "Cancel" at bounding box center [1480, 721] width 53 height 26
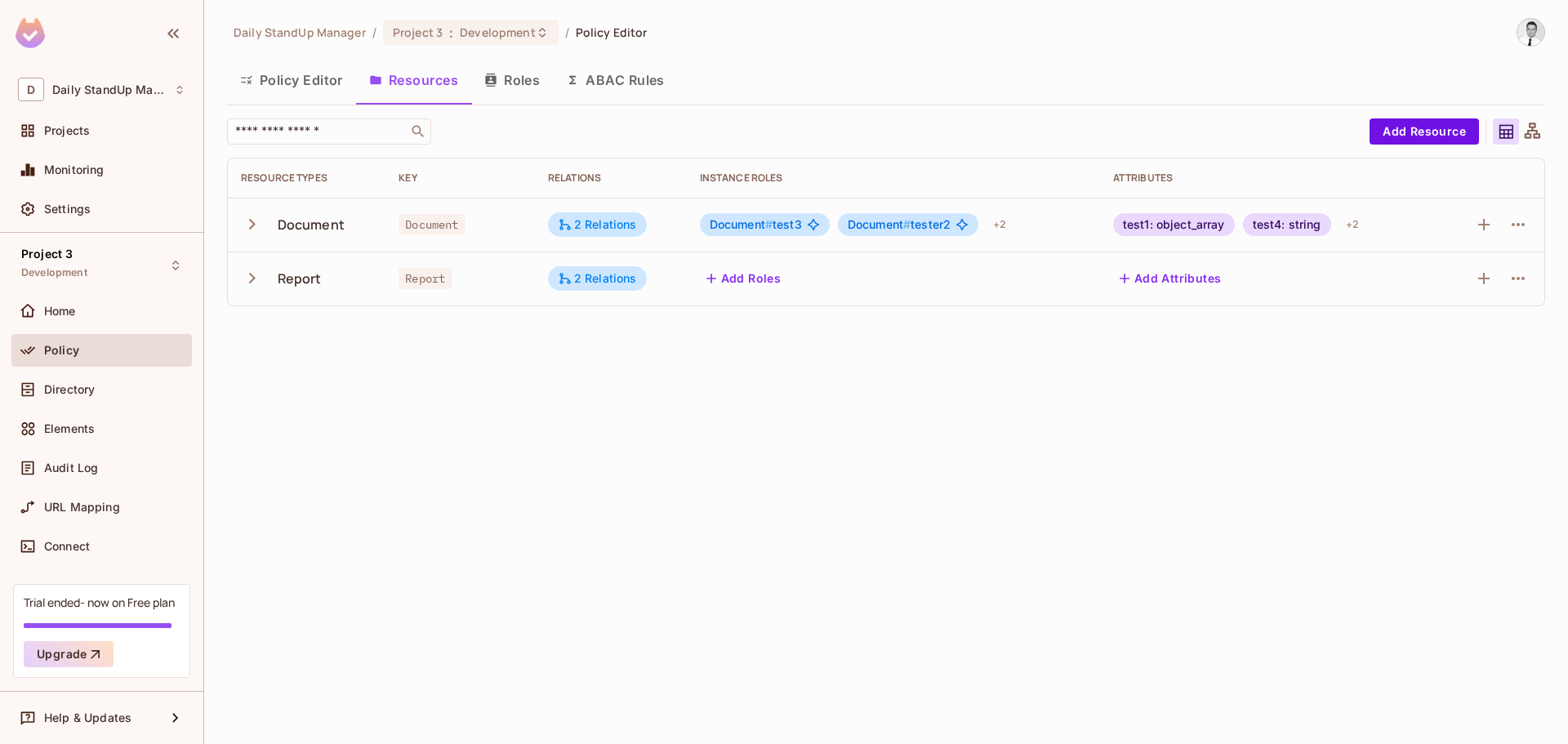
click at [1142, 72] on div "Policy Editor Resources Roles ABAC Rules" at bounding box center [885, 81] width 1318 height 41
click at [1171, 272] on button "Add Attributes" at bounding box center [1170, 279] width 115 height 26
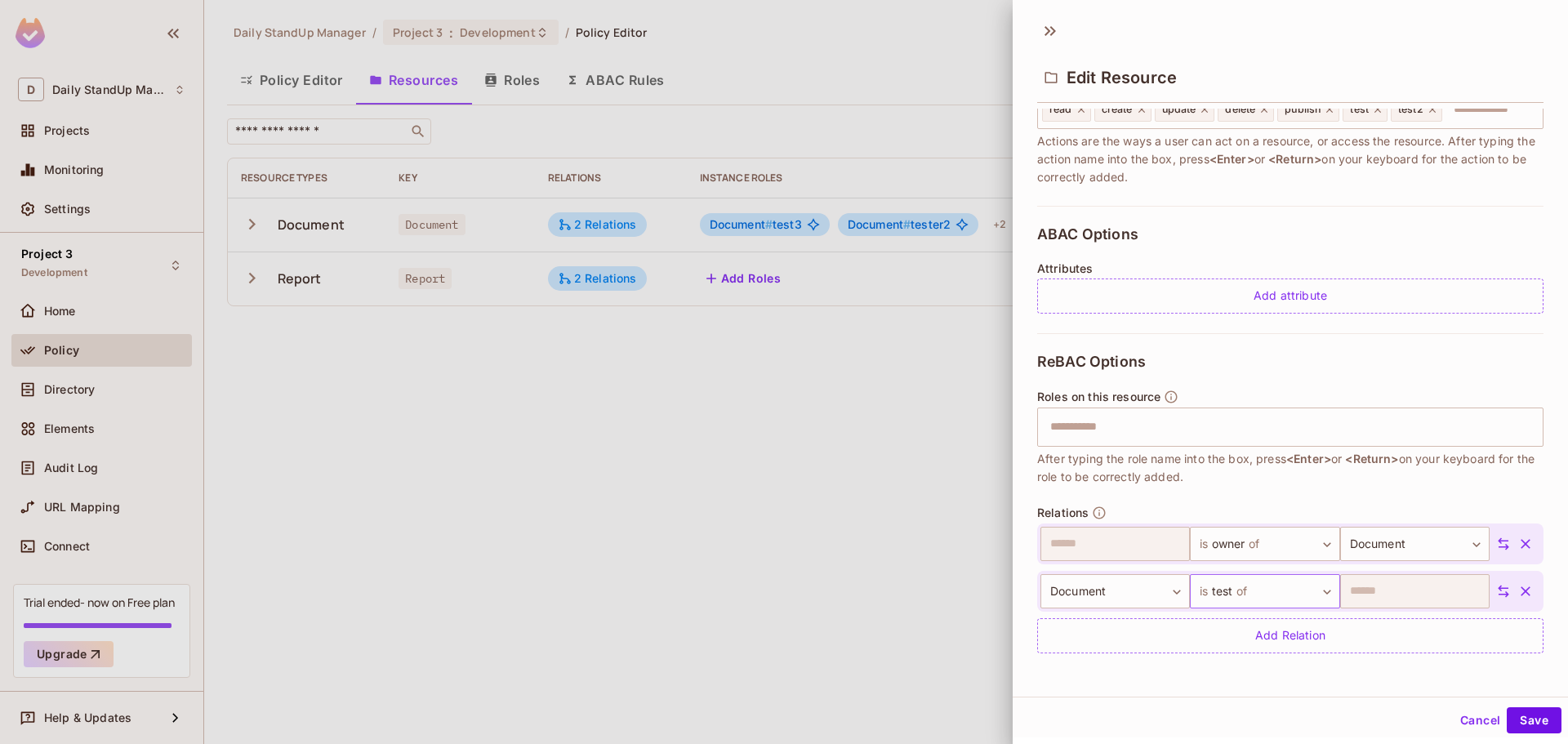
scroll to position [3, 0]
click at [1459, 711] on button "Cancel" at bounding box center [1480, 718] width 53 height 26
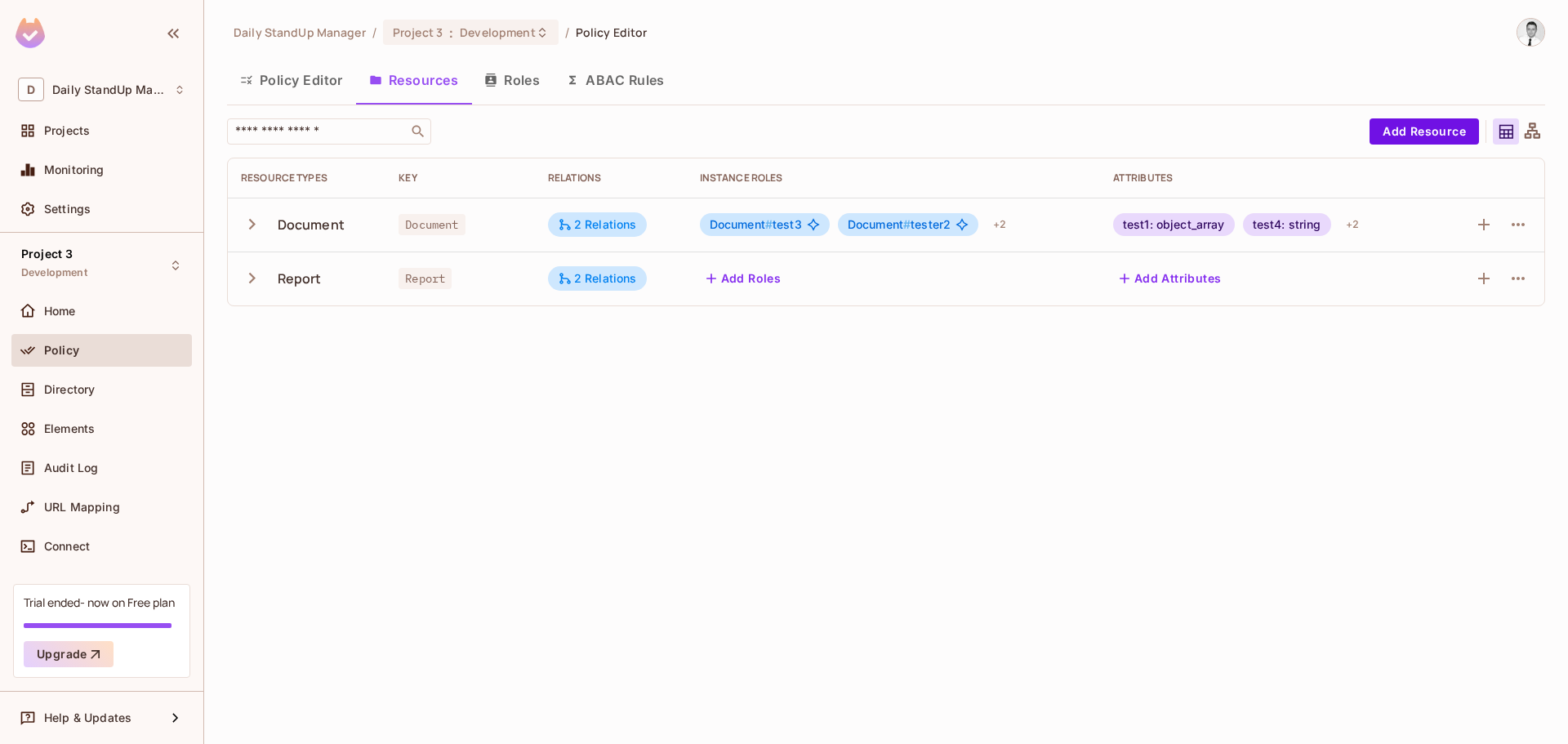
click at [1024, 490] on div "Daily StandUp Manager / Project 3 : Development / Policy Editor Policy Editor R…" at bounding box center [886, 372] width 1364 height 744
click at [402, 260] on td "Report" at bounding box center [460, 278] width 149 height 53
click at [251, 279] on icon "button" at bounding box center [252, 279] width 23 height 23
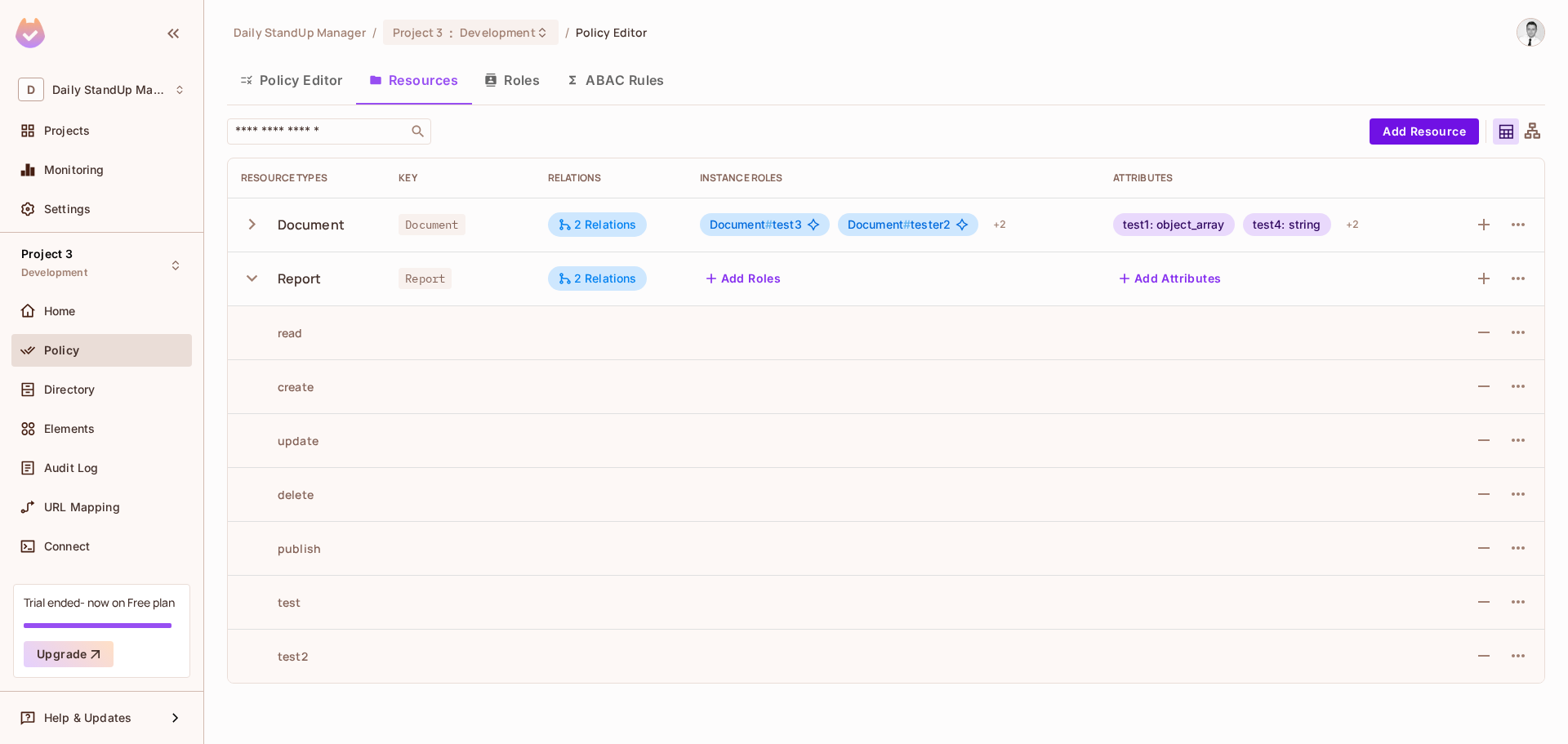
click at [258, 272] on icon "button" at bounding box center [252, 279] width 23 height 23
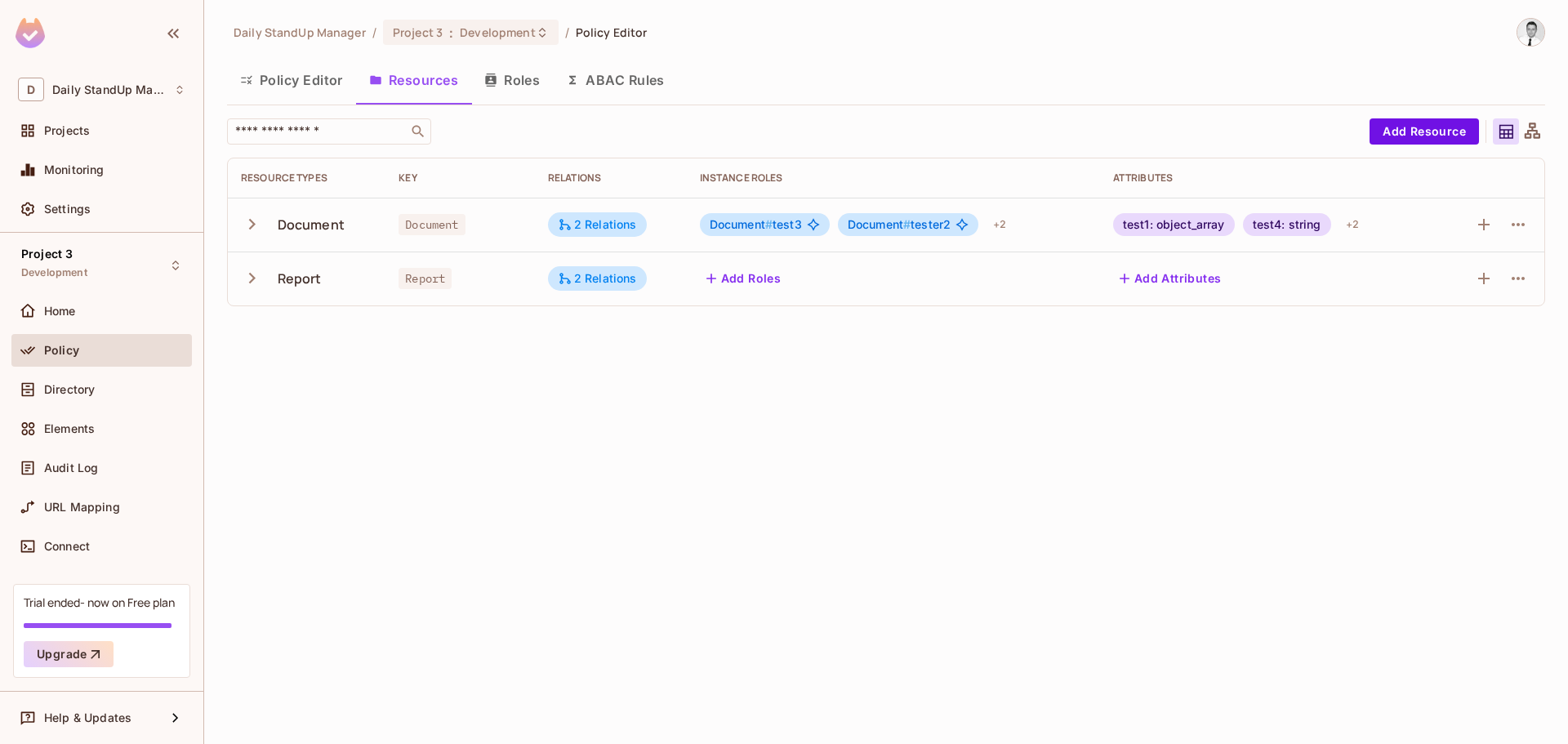
click at [753, 218] on span "Document #" at bounding box center [741, 224] width 63 height 14
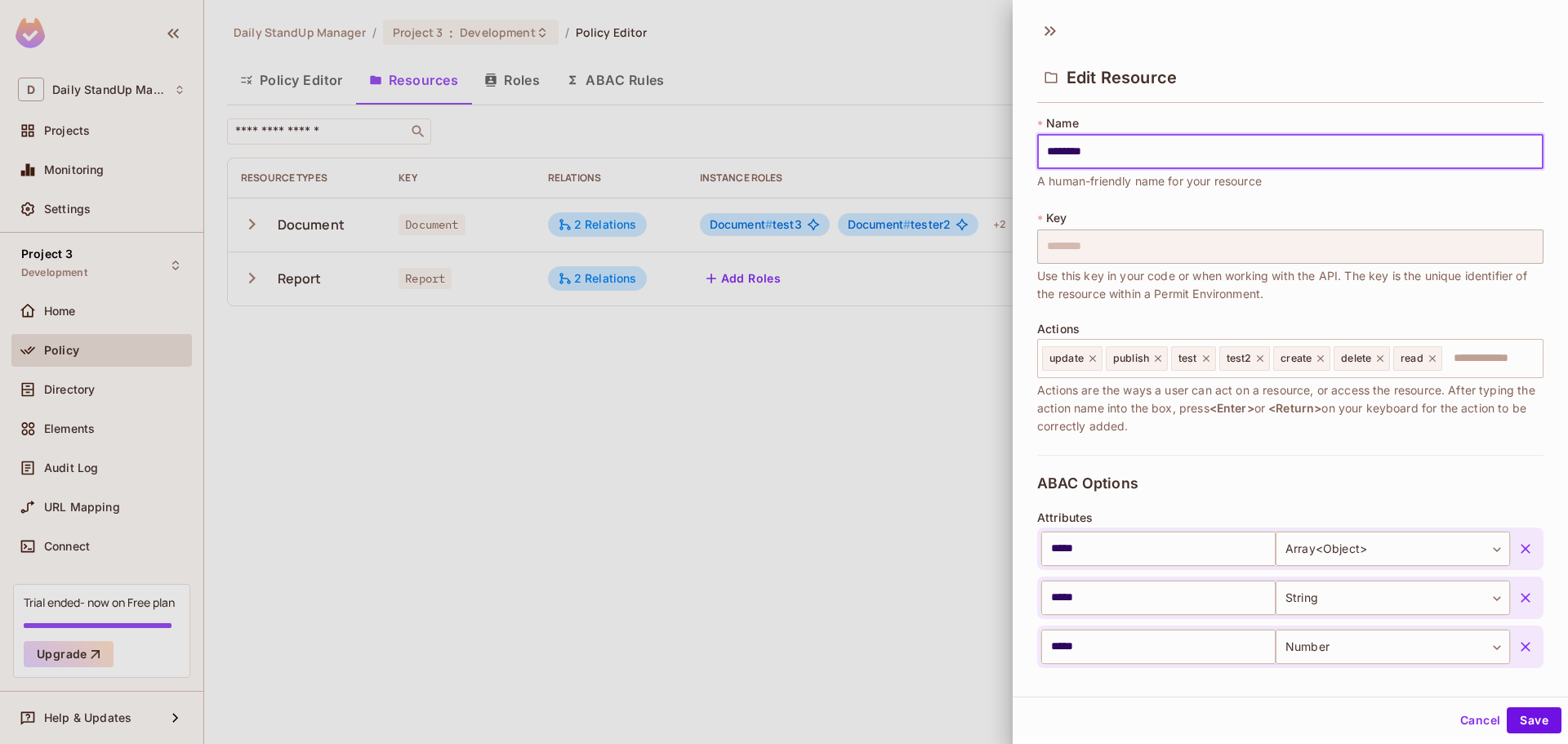
click at [1458, 729] on button "Cancel" at bounding box center [1480, 721] width 53 height 26
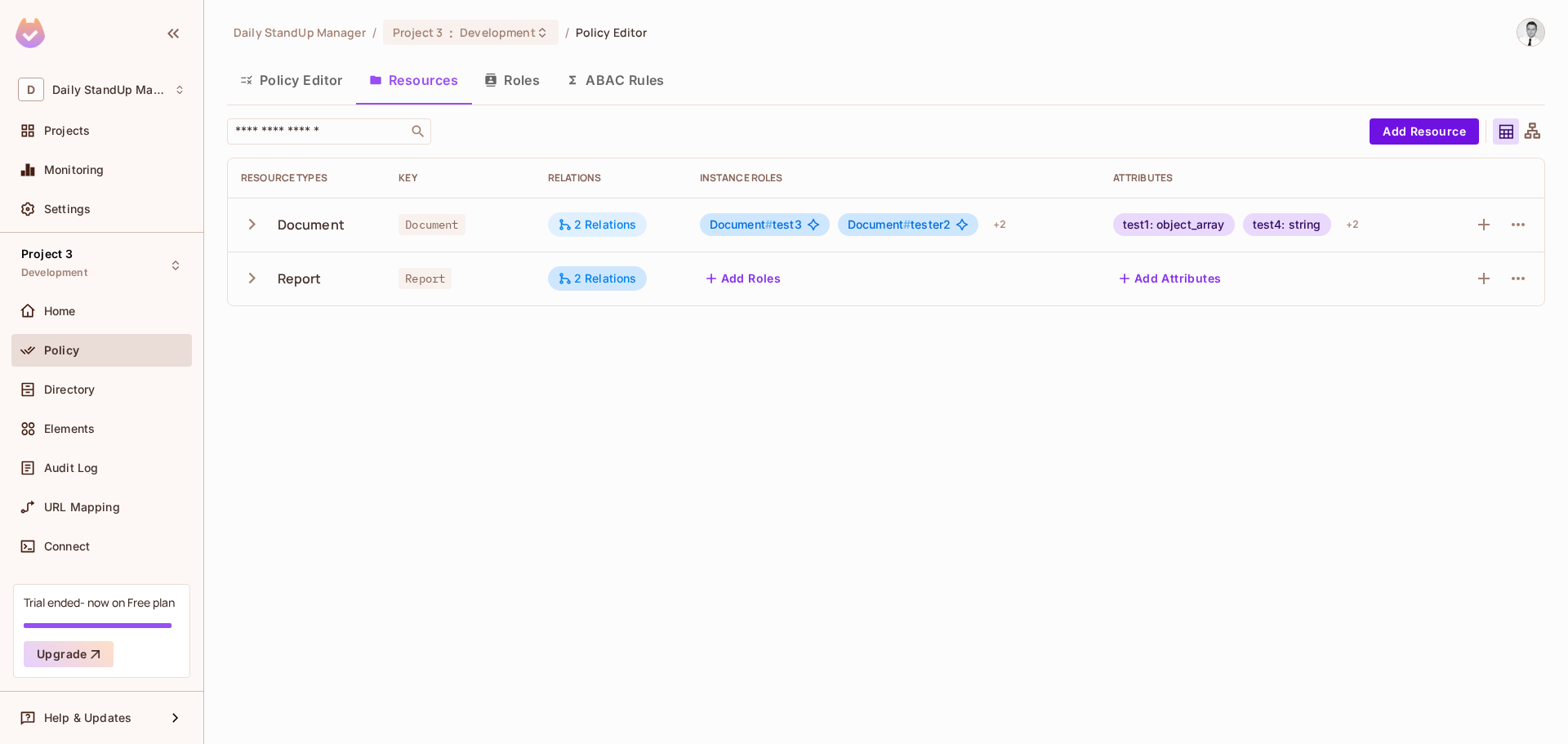
click at [591, 224] on div "2 Relations" at bounding box center [597, 225] width 79 height 15
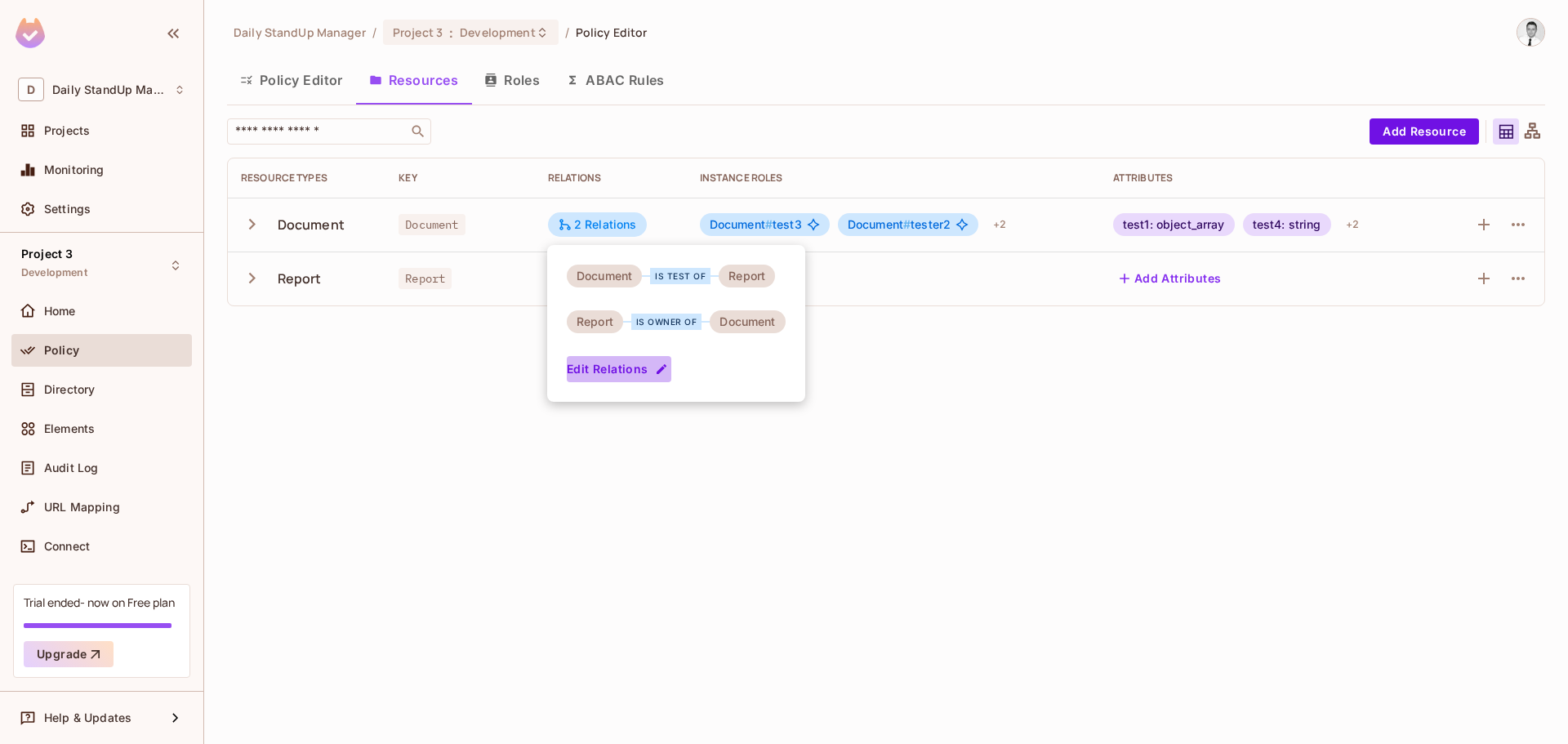
click at [633, 374] on button "Edit Relations" at bounding box center [618, 370] width 104 height 26
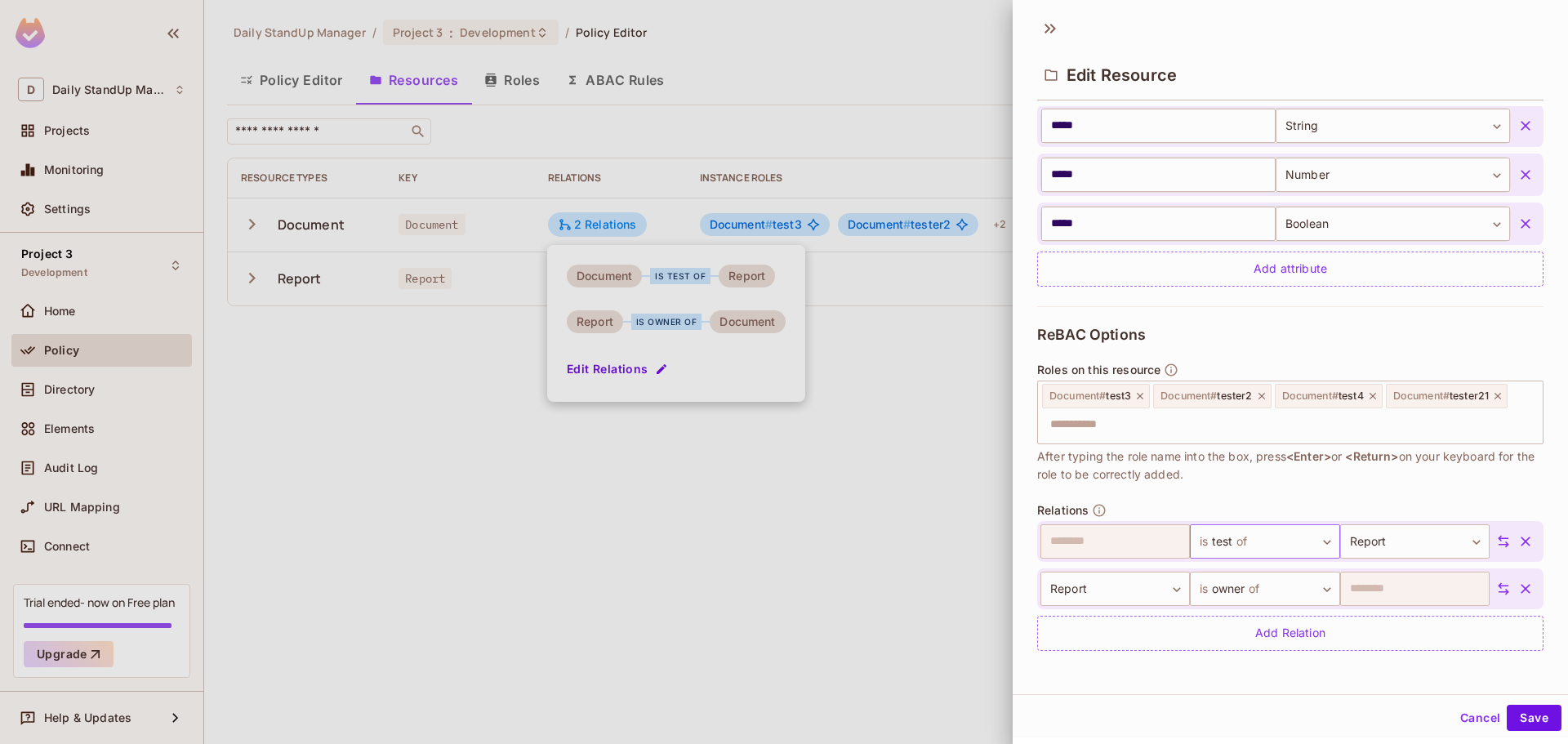
click at [1246, 541] on body "D Daily StandUp Manager Projects Monitoring Settings Project 3 Development Home…" at bounding box center [784, 372] width 1568 height 744
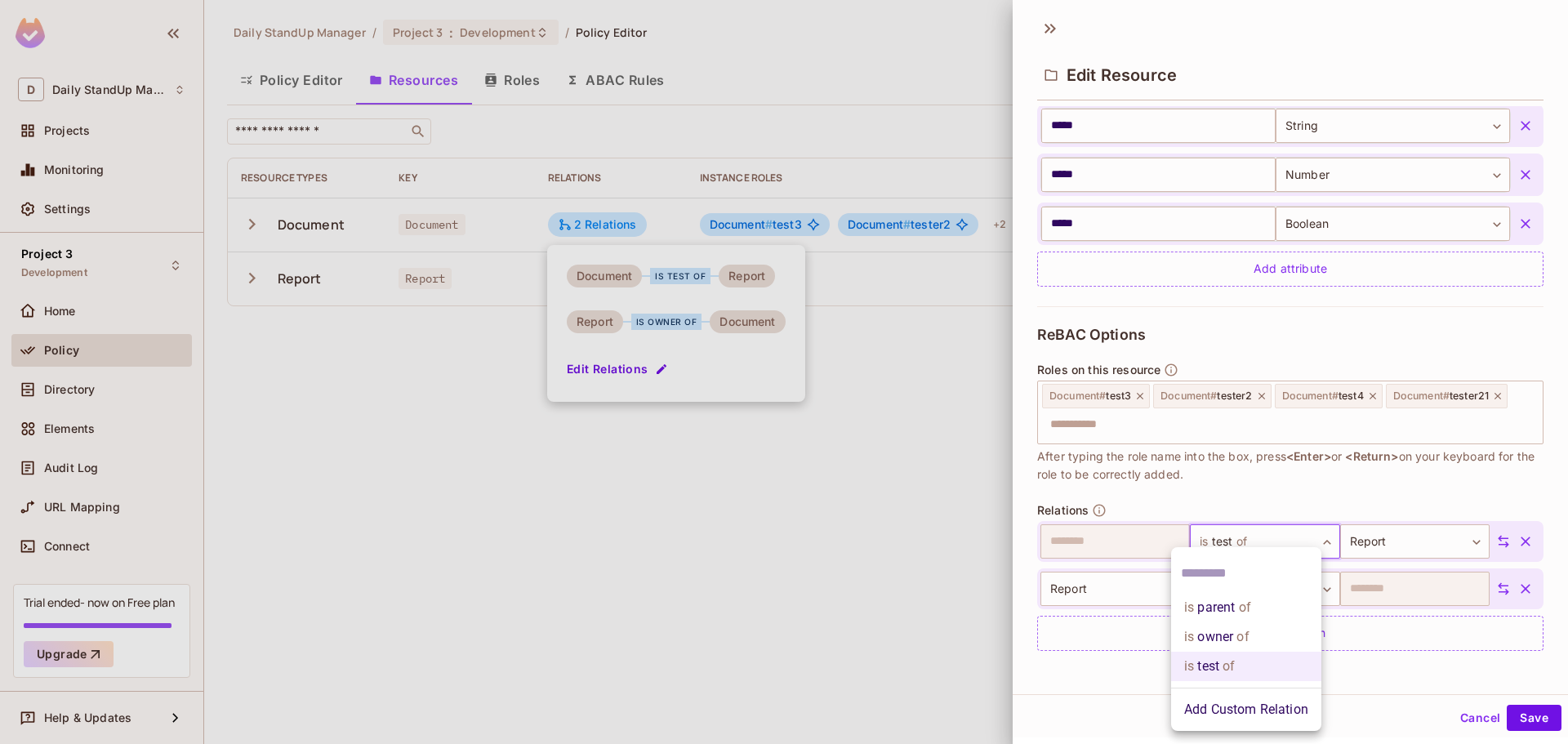
click at [1223, 571] on input "text" at bounding box center [1245, 573] width 130 height 26
click at [808, 566] on div at bounding box center [784, 372] width 1568 height 744
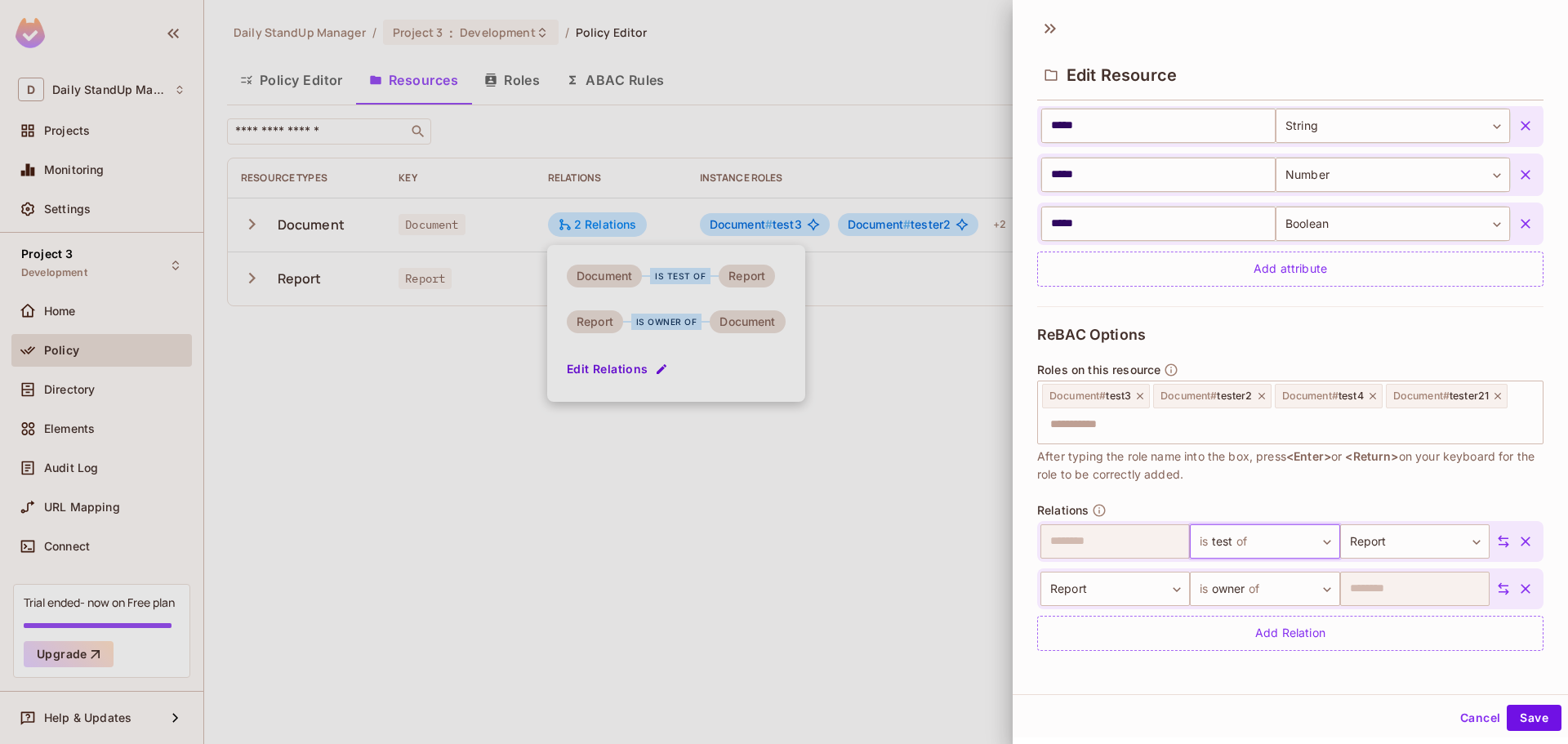
click at [1252, 544] on body "D Daily StandUp Manager Projects Monitoring Settings Project 3 Development Home…" at bounding box center [784, 372] width 1568 height 744
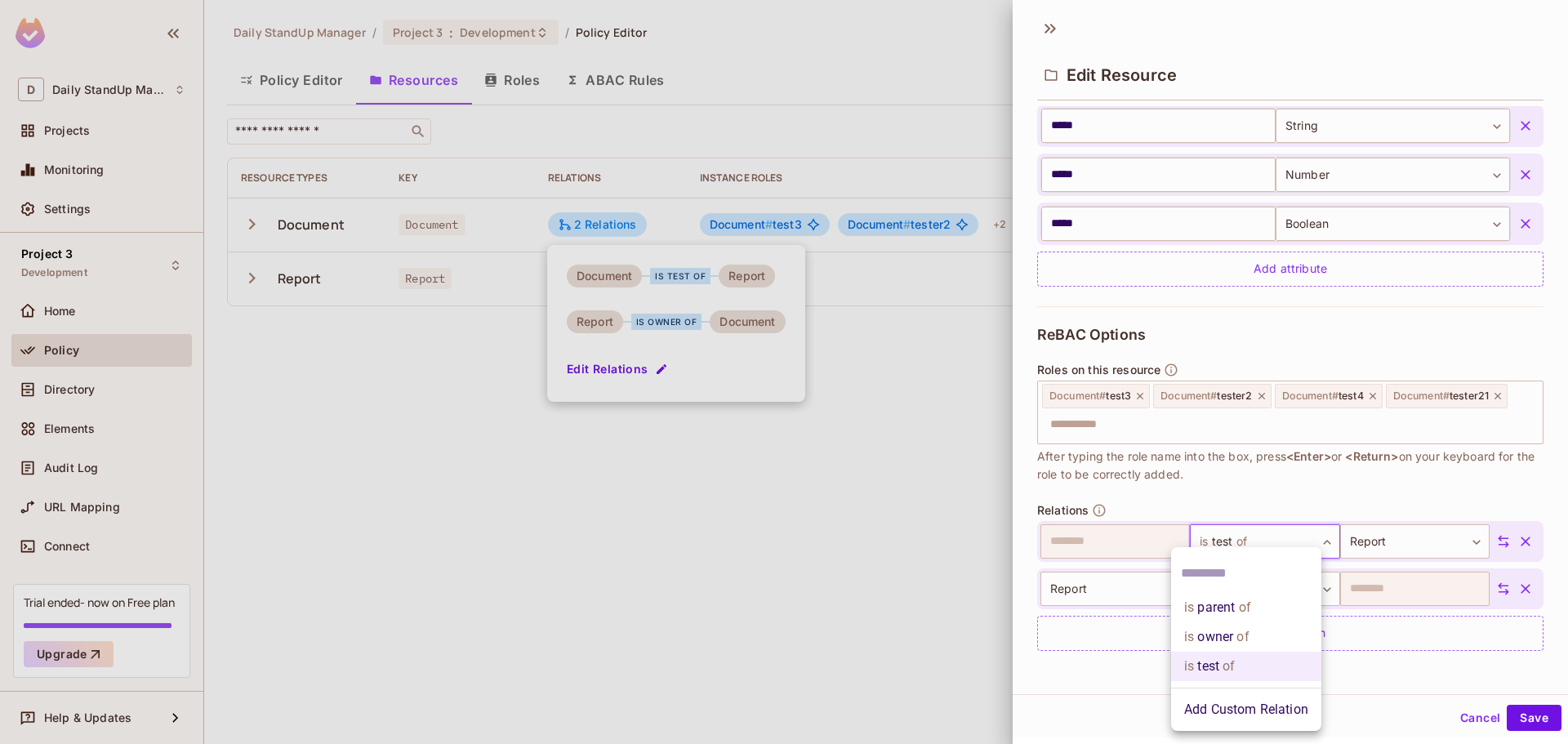
click at [1355, 481] on div at bounding box center [784, 372] width 1568 height 744
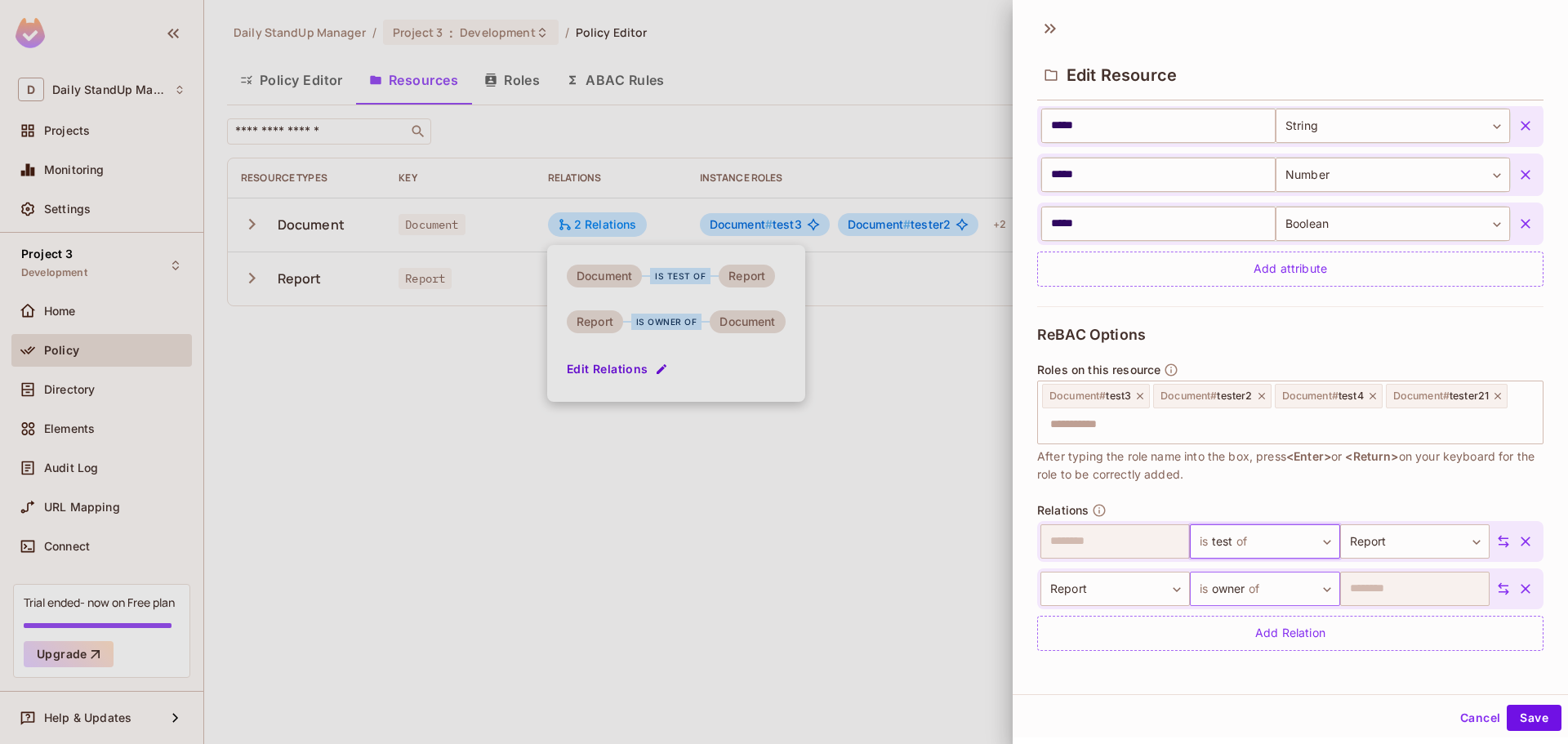
click at [1273, 579] on body "D Daily StandUp Manager Projects Monitoring Settings Project 3 Development Home…" at bounding box center [784, 372] width 1568 height 744
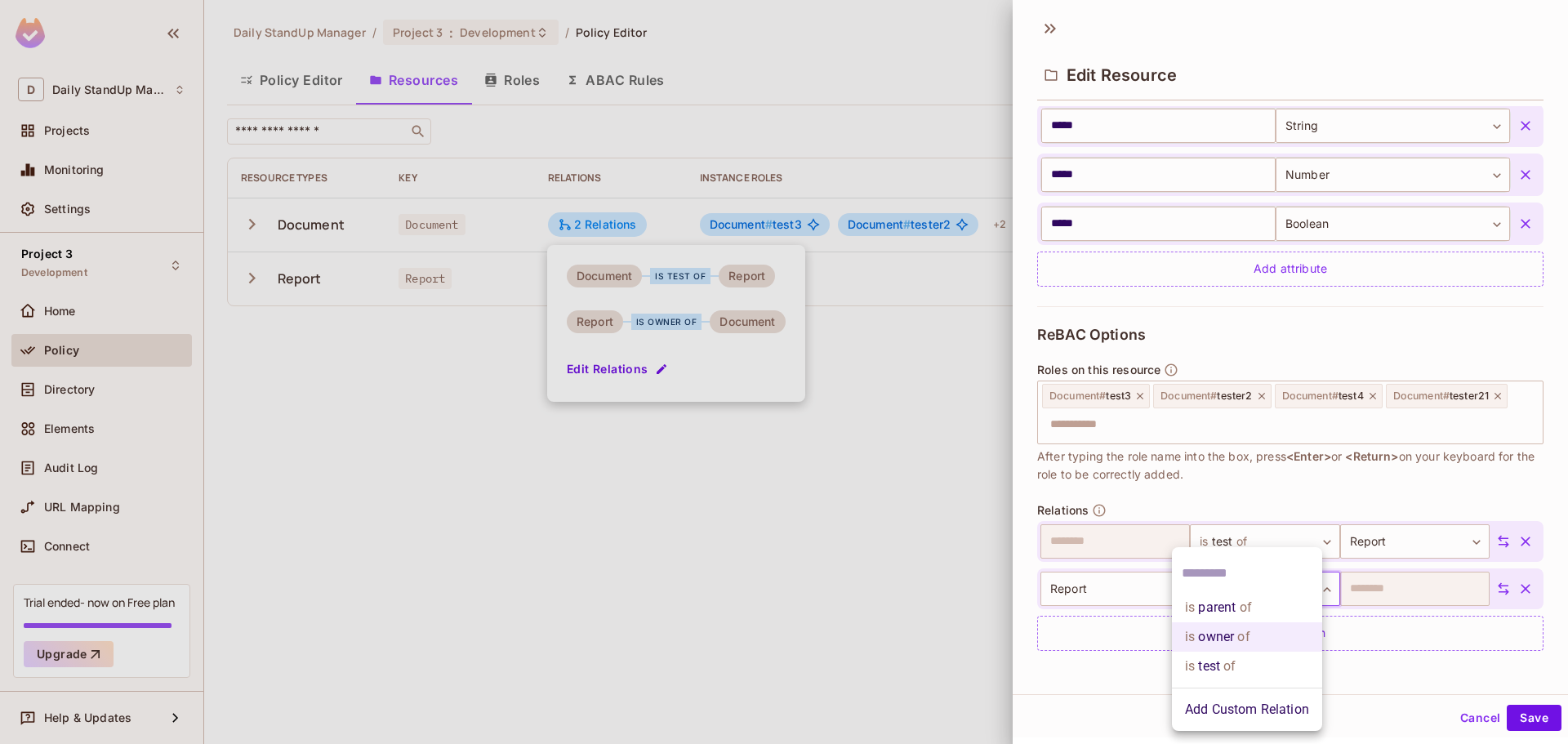
click at [1259, 464] on div at bounding box center [784, 372] width 1568 height 744
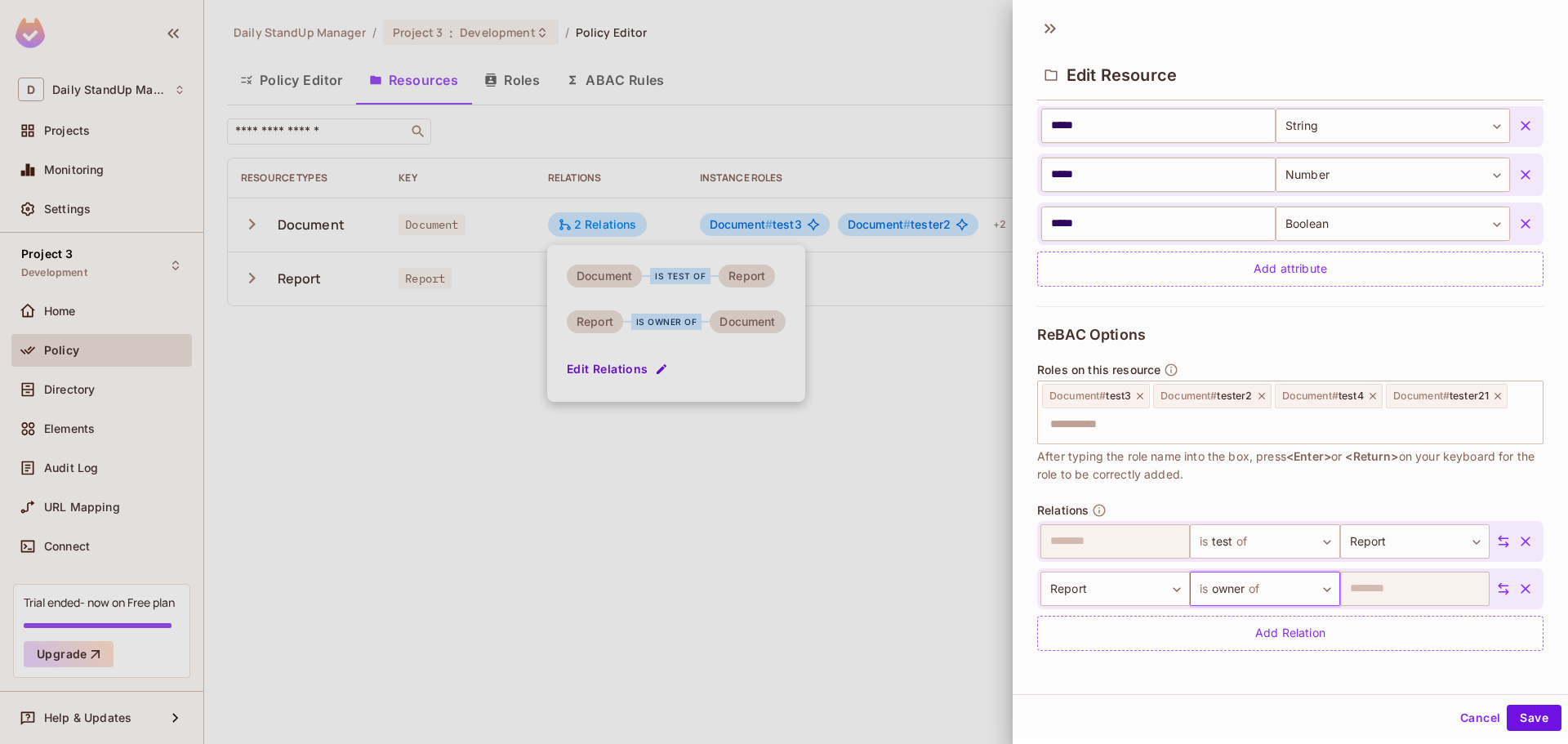
click at [1355, 556] on body "D Daily StandUp Manager Projects Monitoring Settings Project 3 Development Home…" at bounding box center [784, 372] width 1568 height 744
click at [1272, 541] on div at bounding box center [784, 372] width 1568 height 744
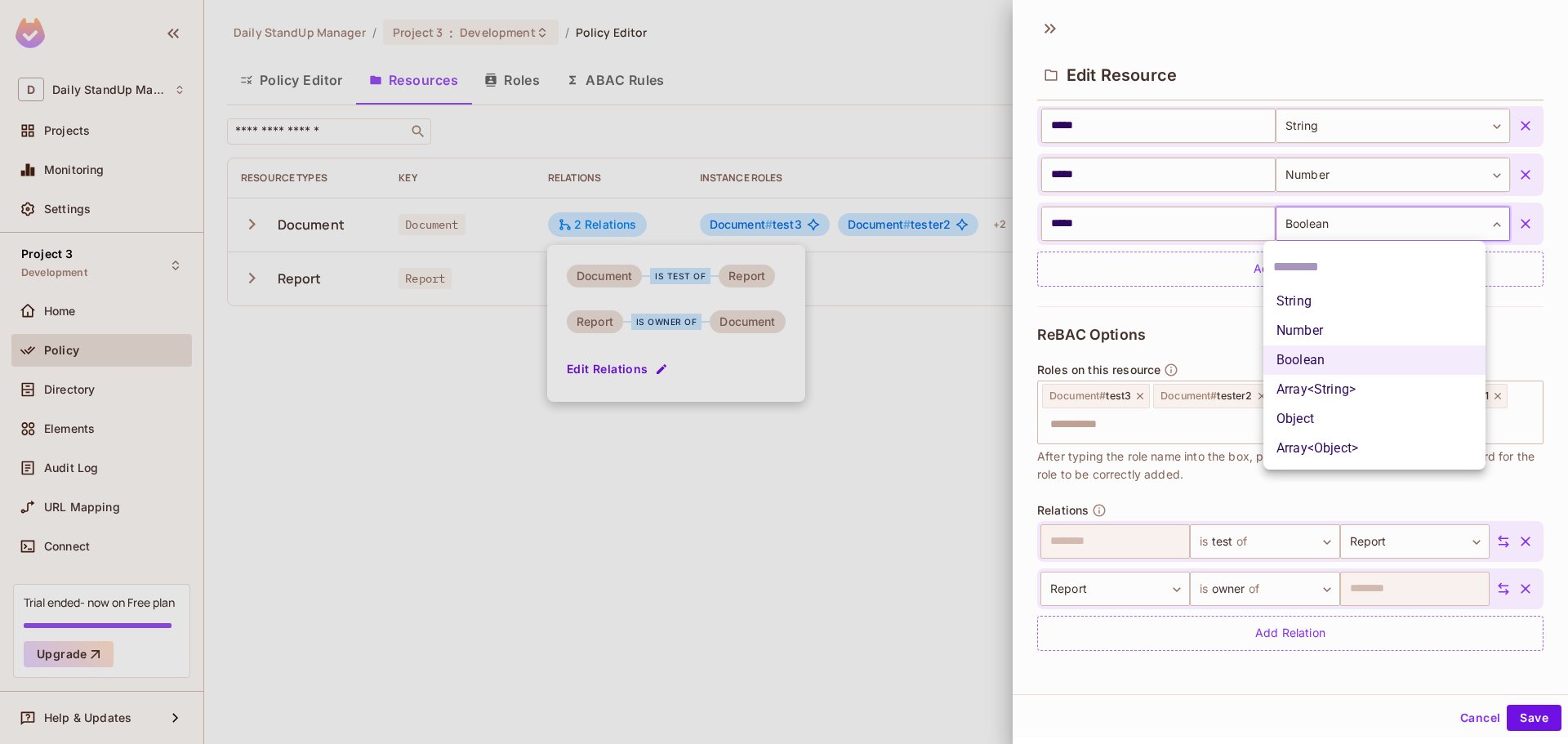
click at [1418, 216] on body "D Daily StandUp Manager Projects Monitoring Settings Project 3 Development Home…" at bounding box center [784, 372] width 1568 height 744
click at [1458, 92] on div at bounding box center [784, 372] width 1568 height 744
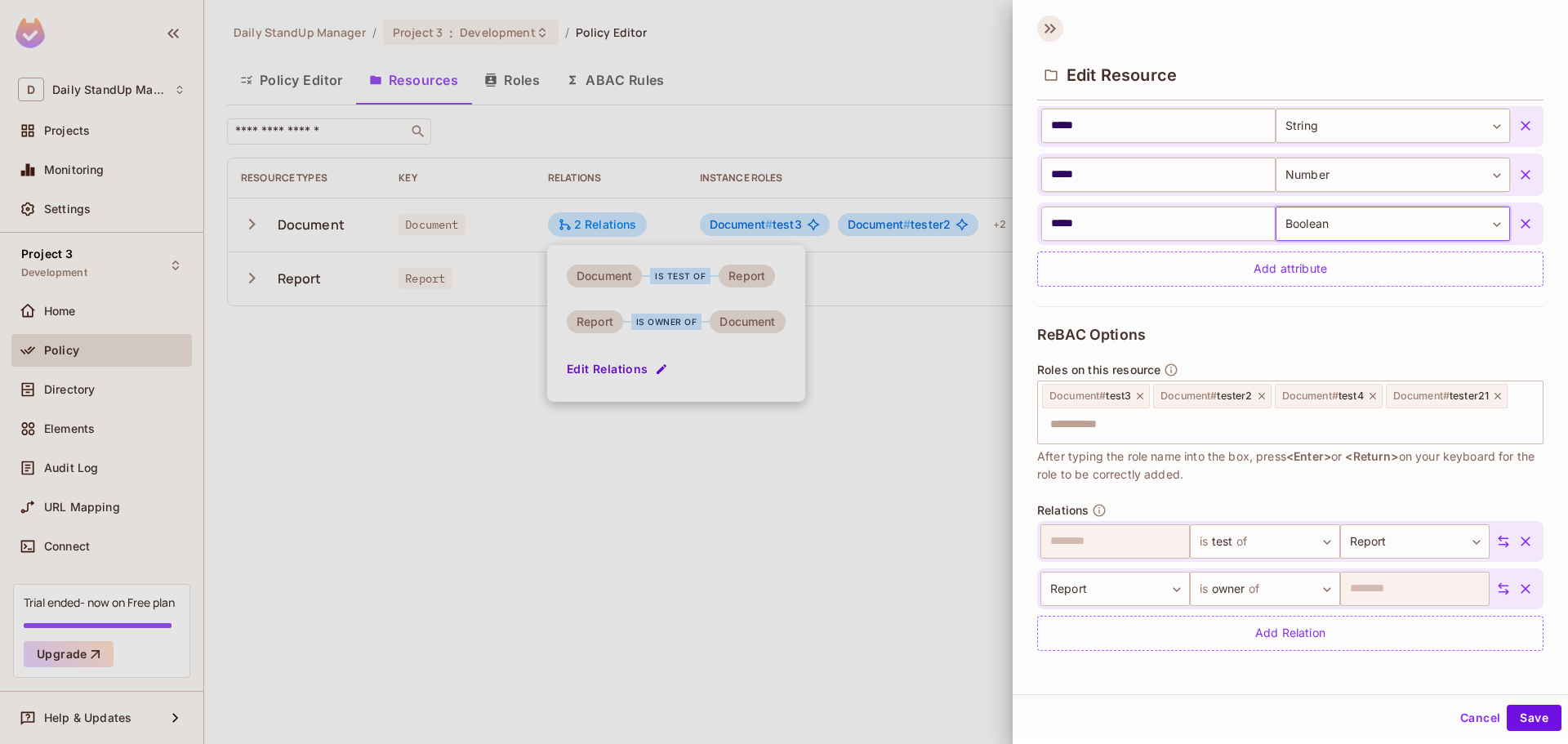
click at [1046, 29] on icon at bounding box center [1050, 29] width 26 height 26
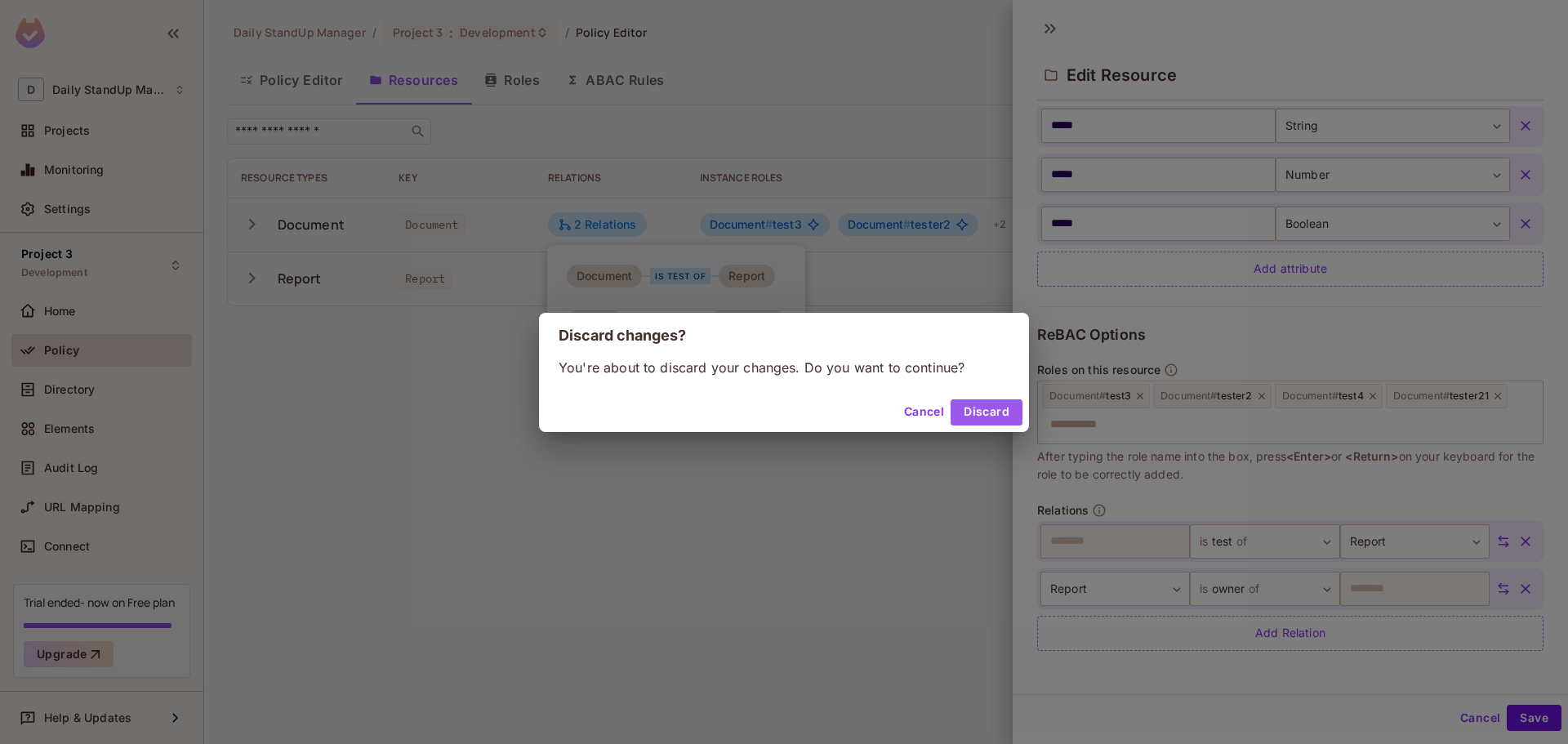
click at [982, 420] on button "Discard" at bounding box center [987, 413] width 72 height 26
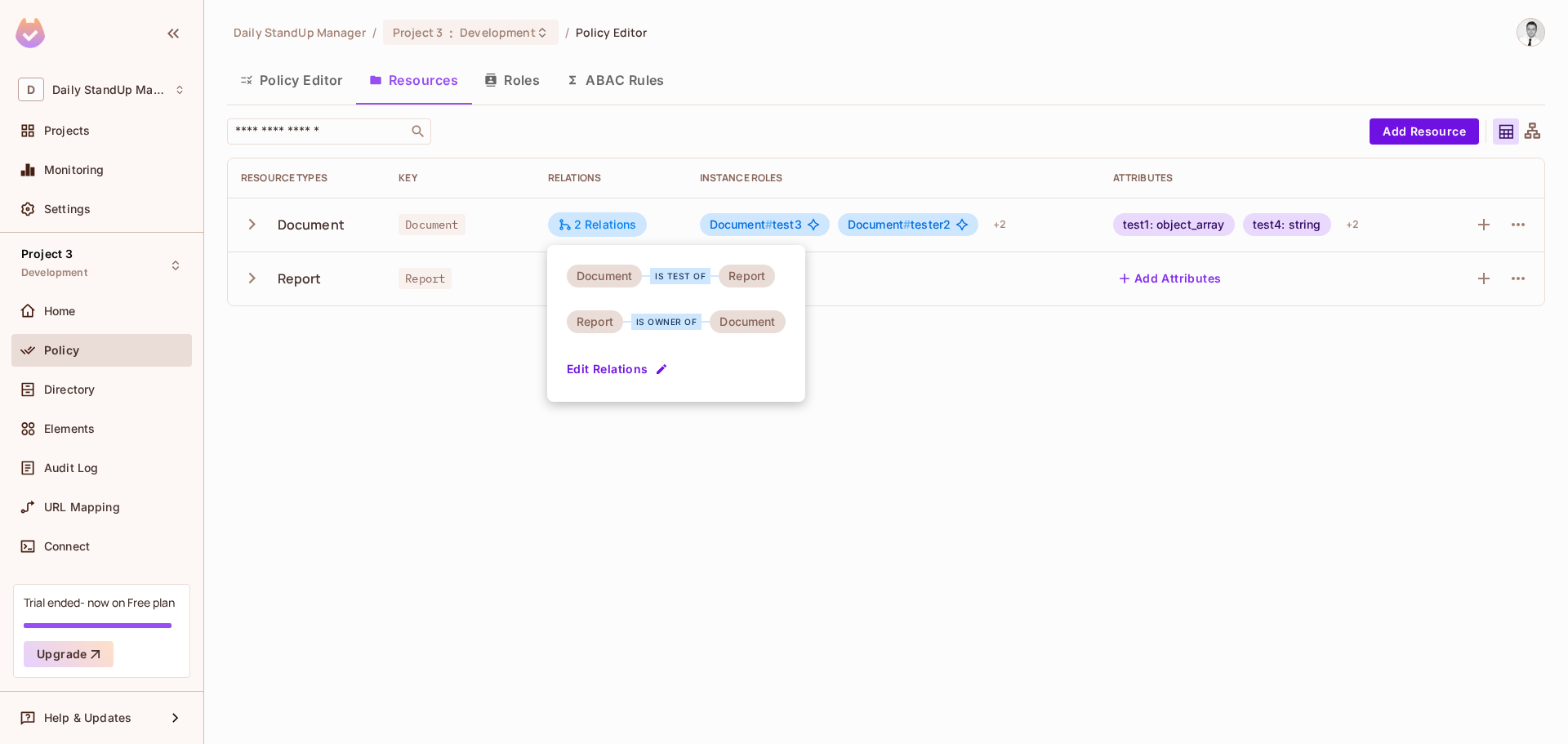
click at [500, 490] on div at bounding box center [784, 372] width 1568 height 744
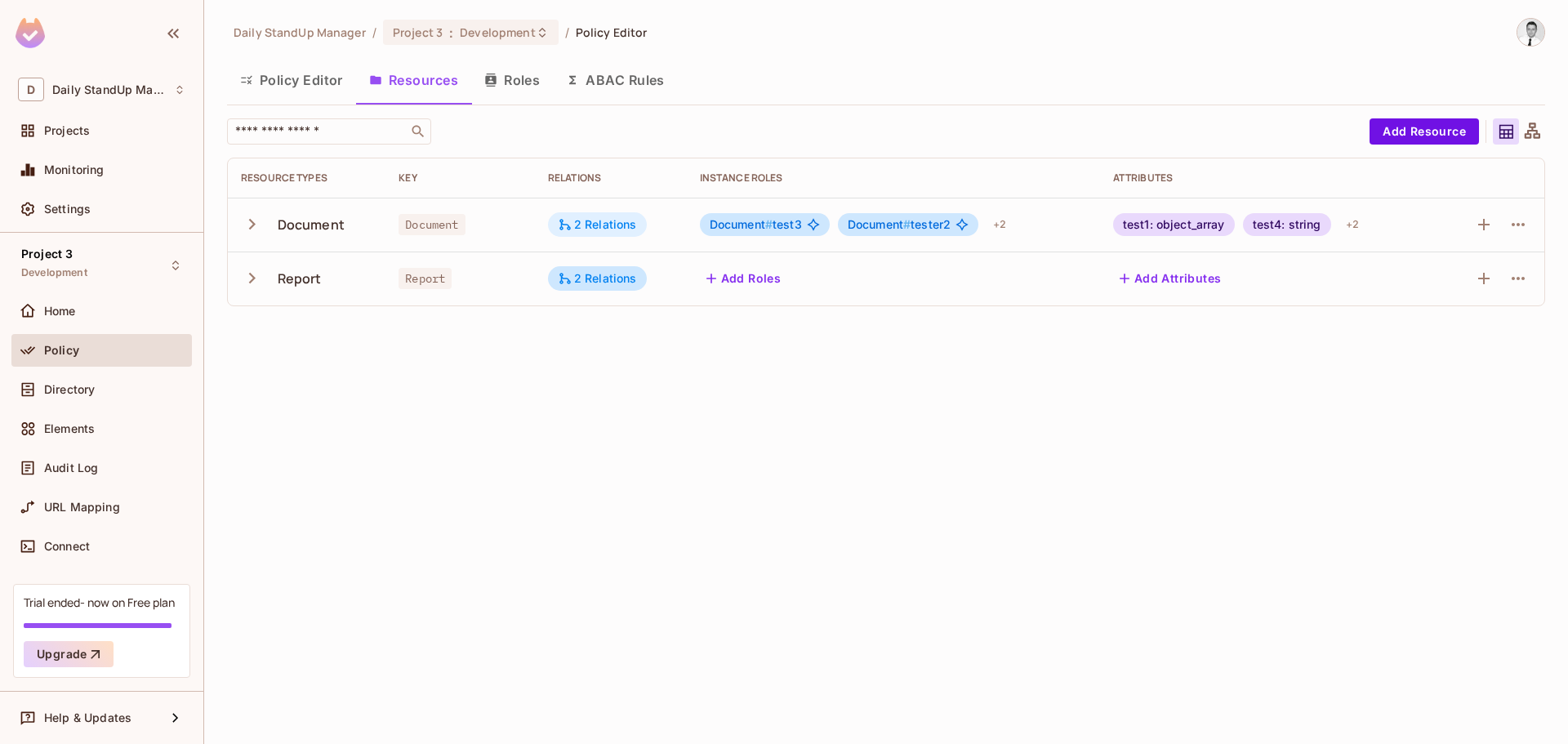
click at [626, 218] on div "2 Relations" at bounding box center [597, 225] width 79 height 15
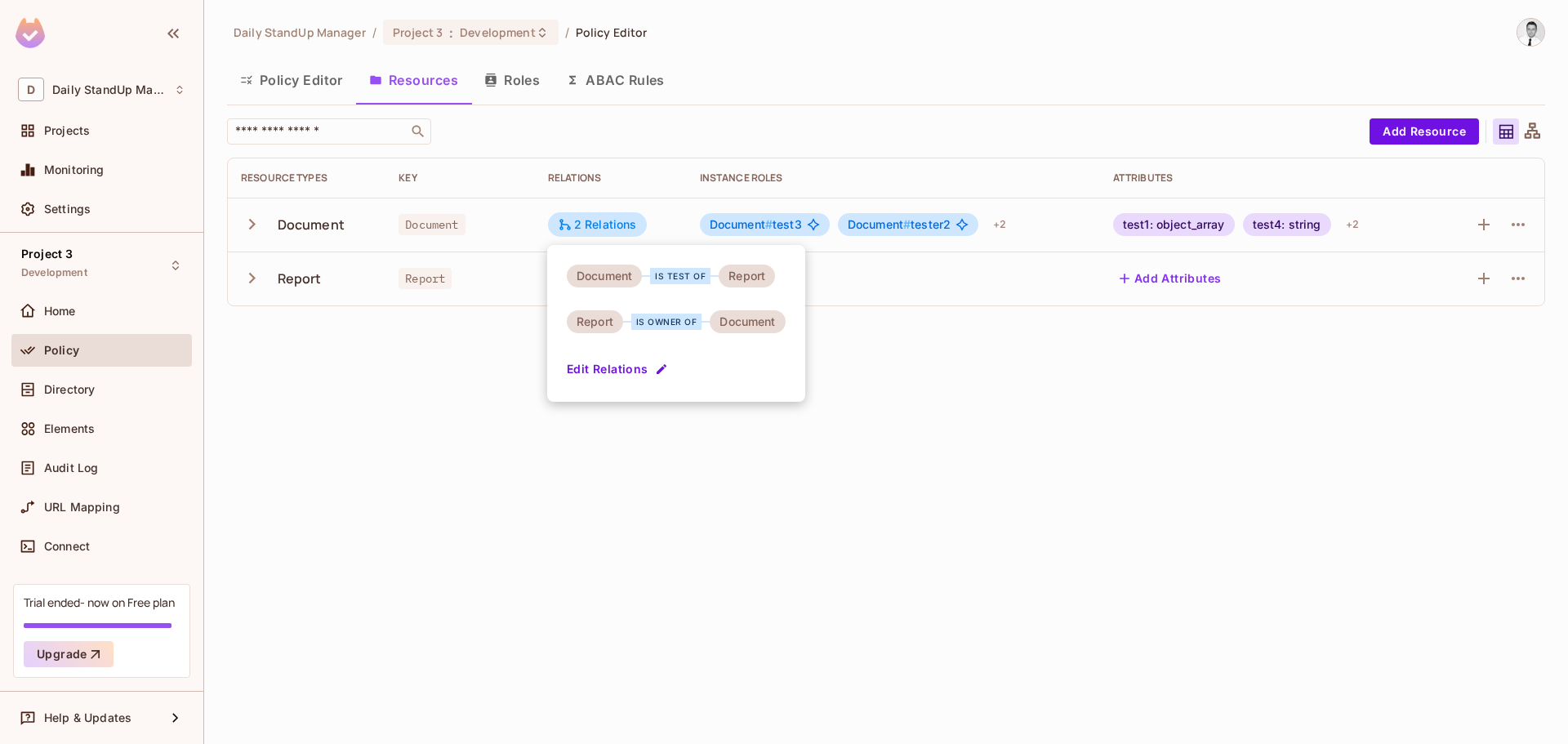
click at [635, 374] on button "Edit Relations" at bounding box center [618, 370] width 104 height 26
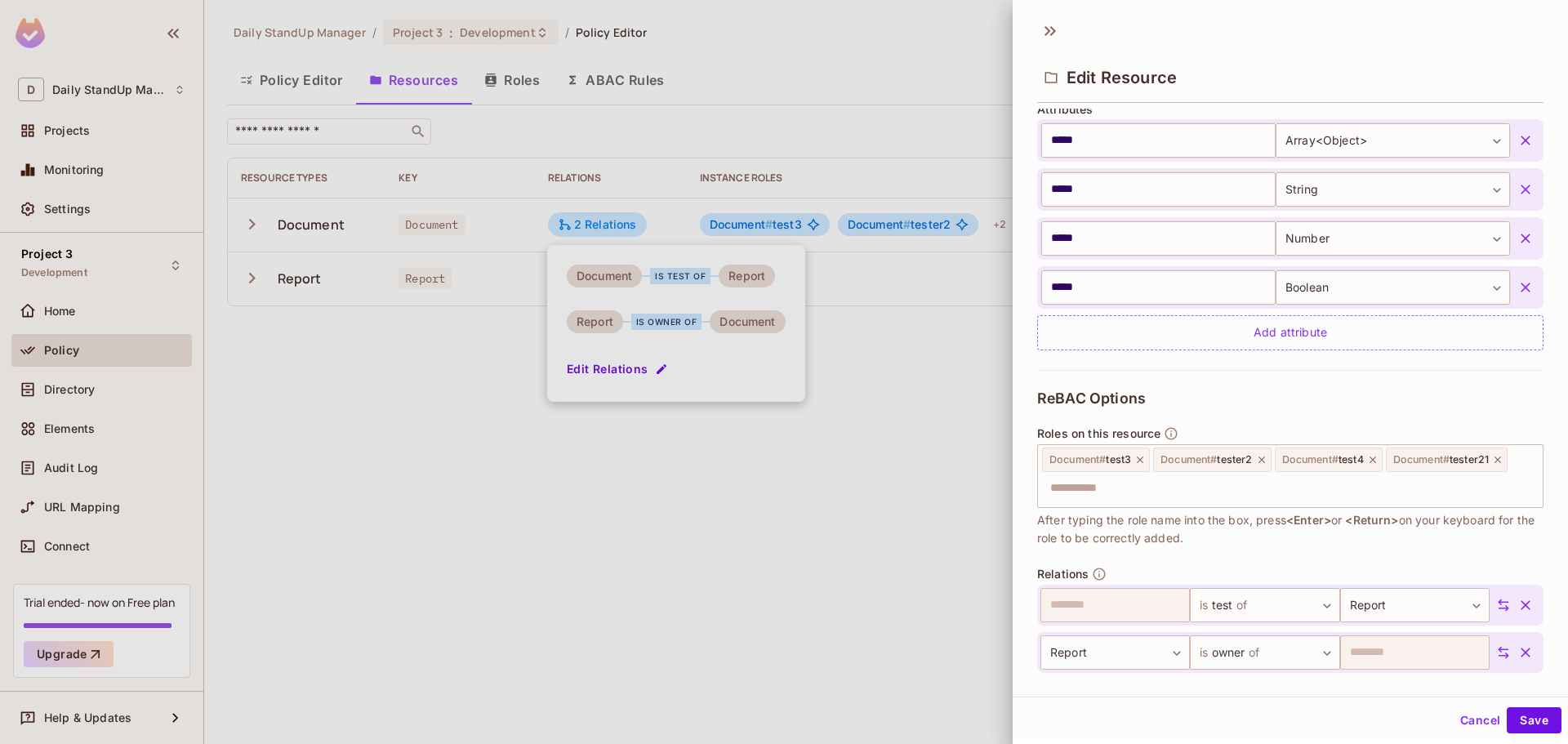
scroll to position [0, 0]
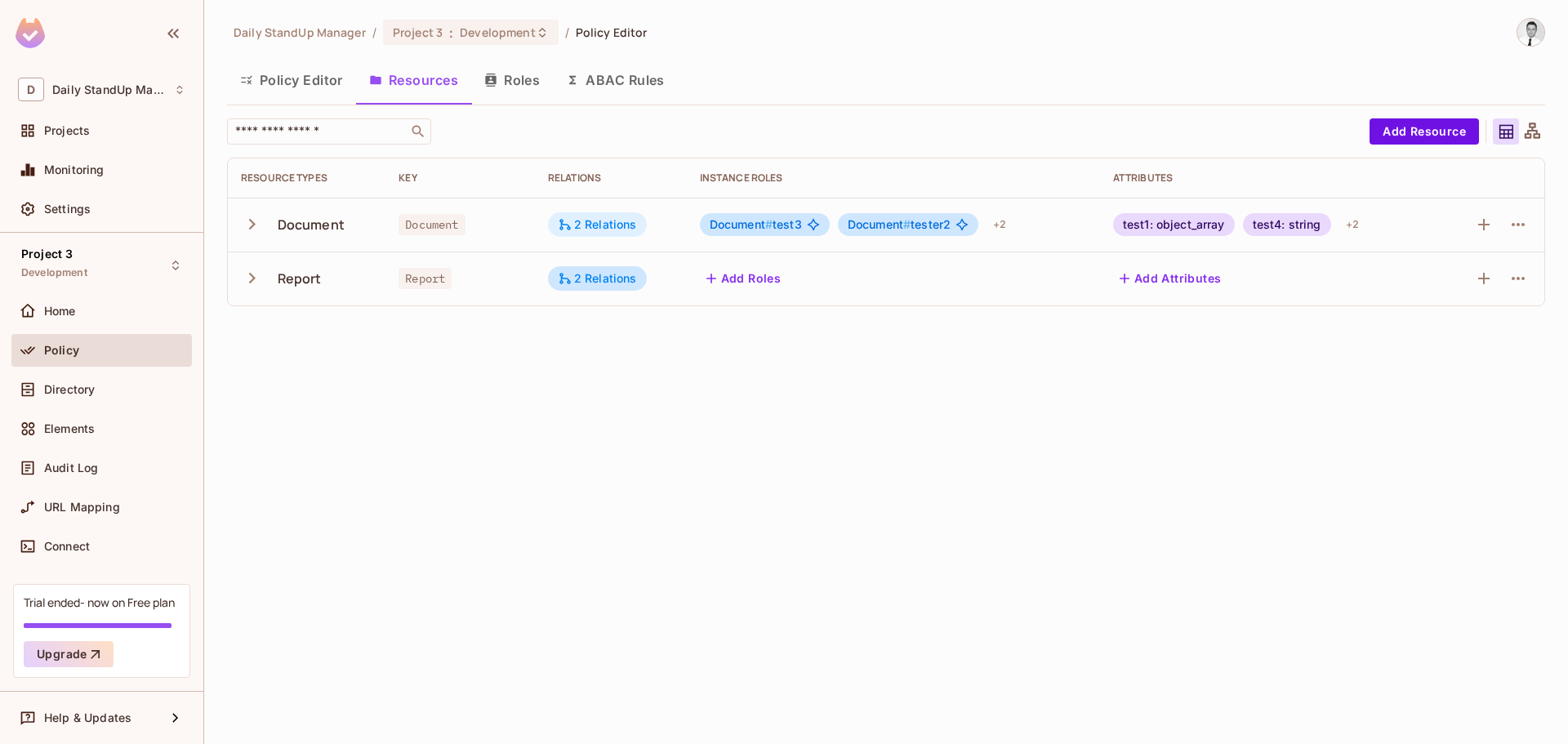
click at [614, 212] on div "2 Relations" at bounding box center [596, 224] width 98 height 24
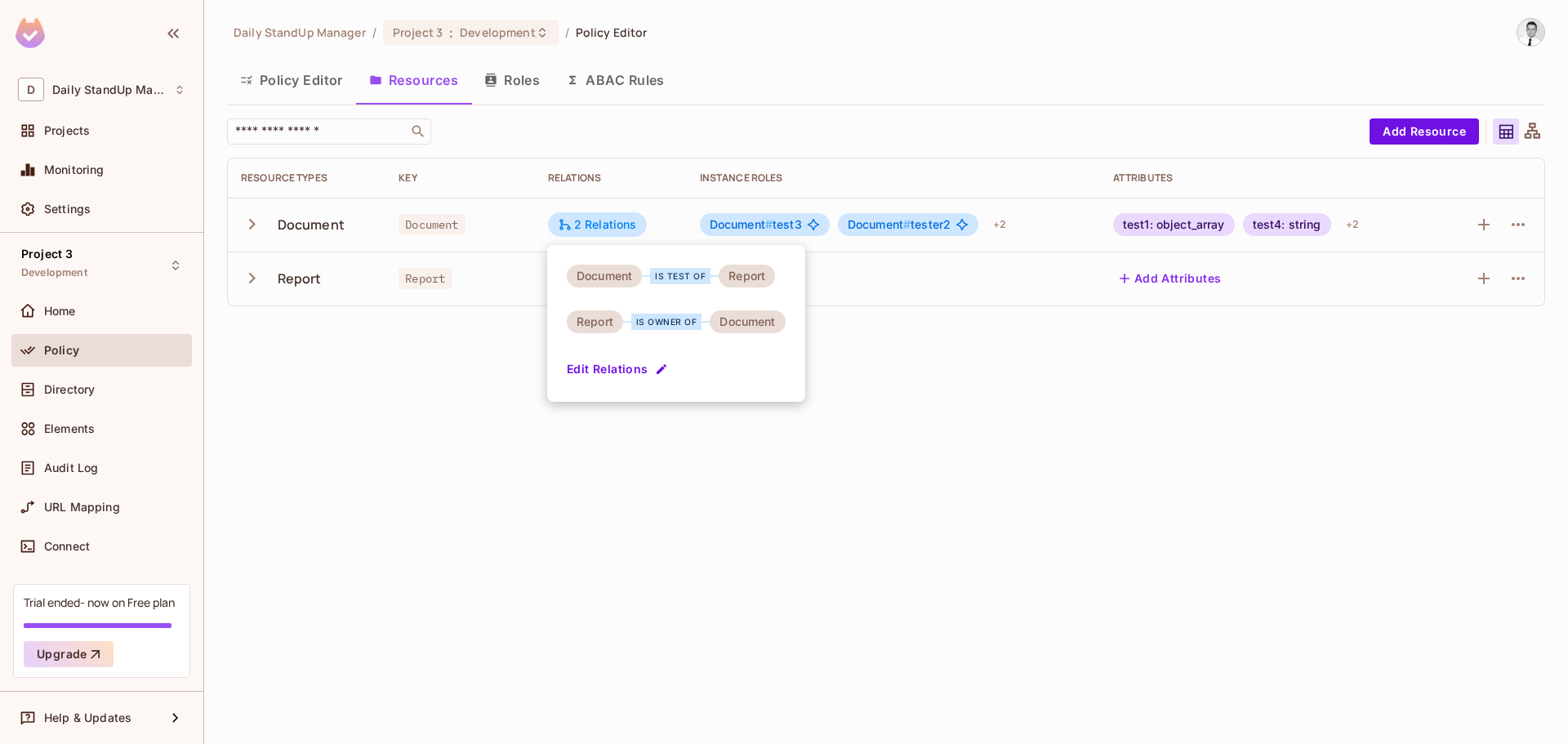
click at [642, 378] on button "Edit Relations" at bounding box center [618, 370] width 104 height 26
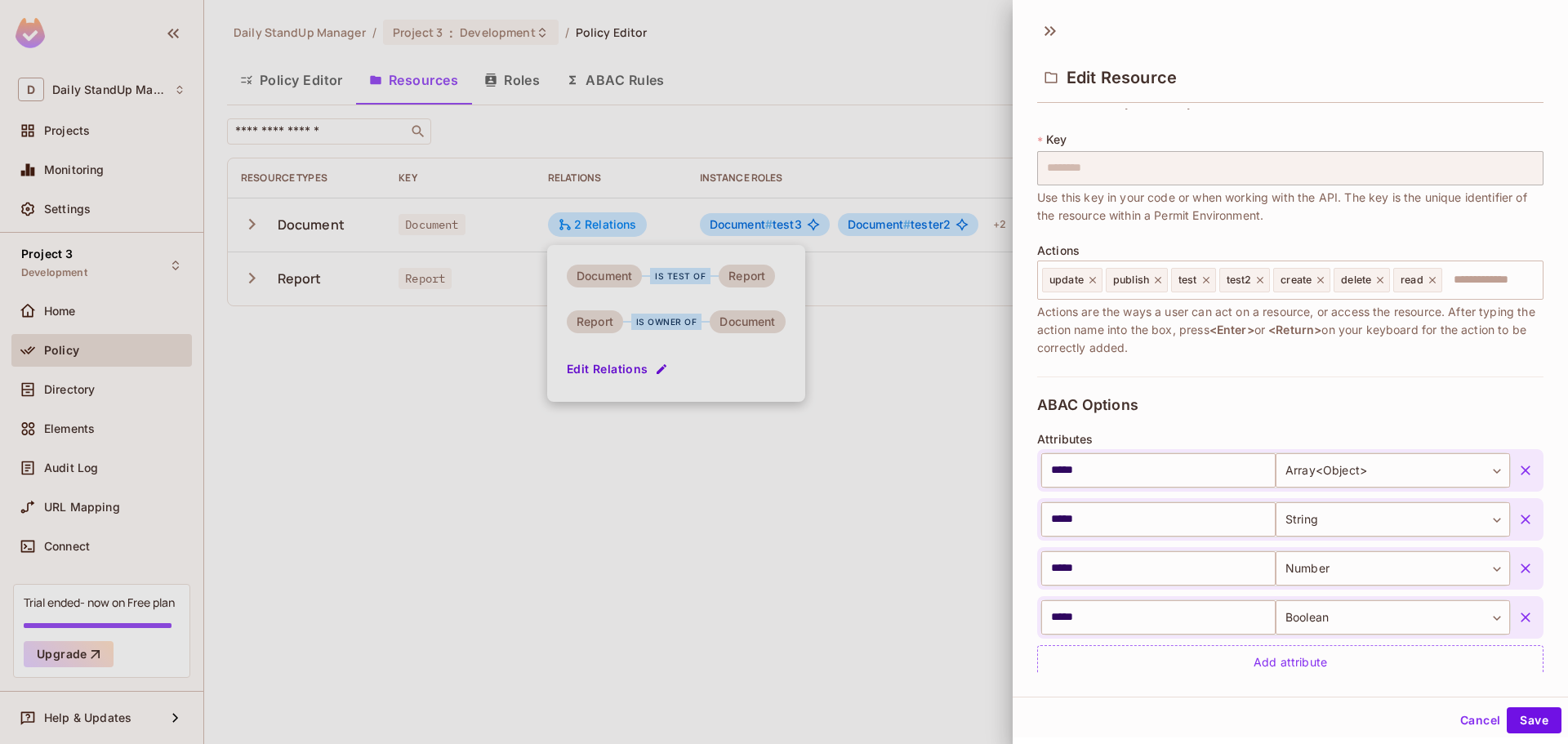
scroll to position [408, 0]
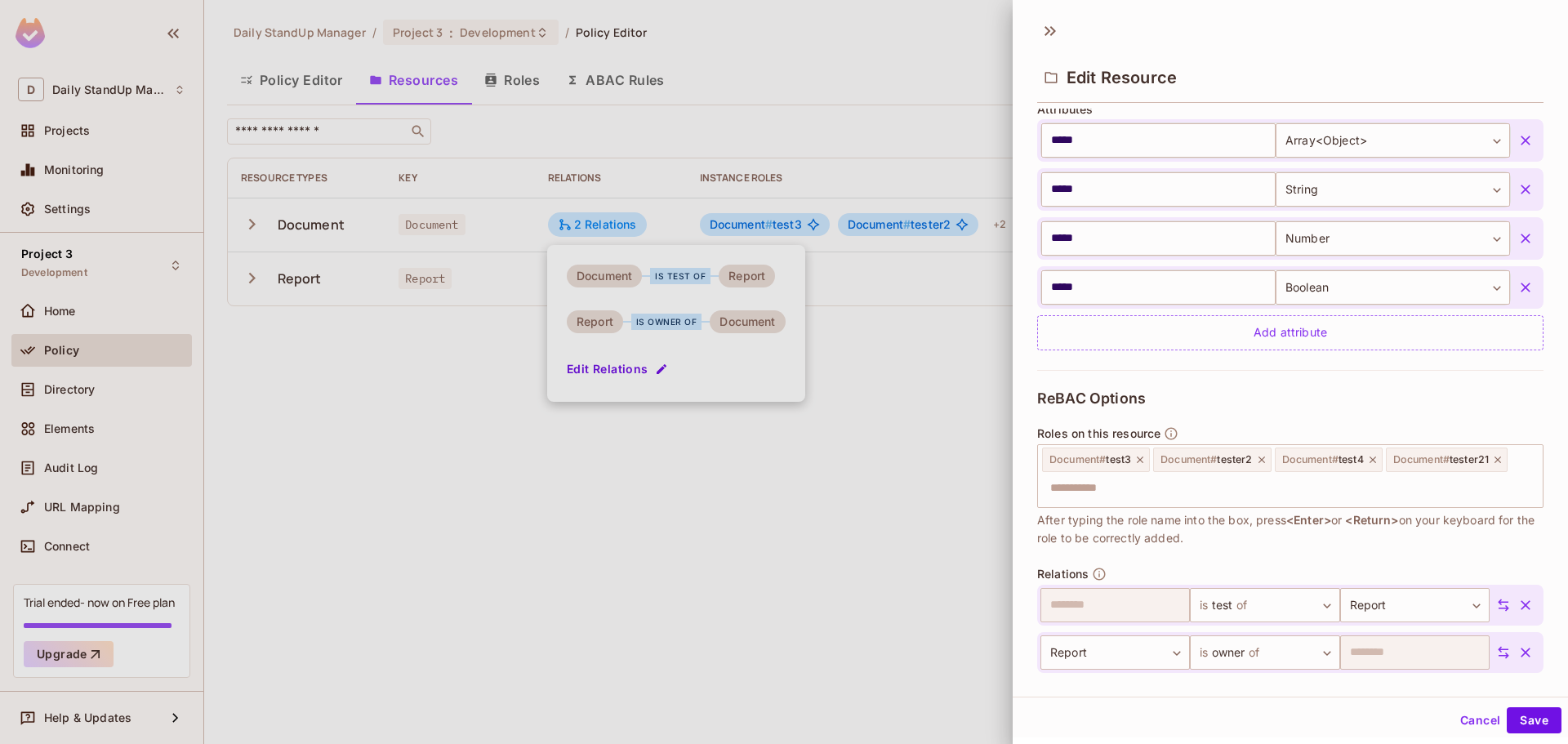
click at [1367, 402] on div "ReBAC Options Roles on this resource Document # test3 Document # tester2 Docume…" at bounding box center [1290, 552] width 506 height 364
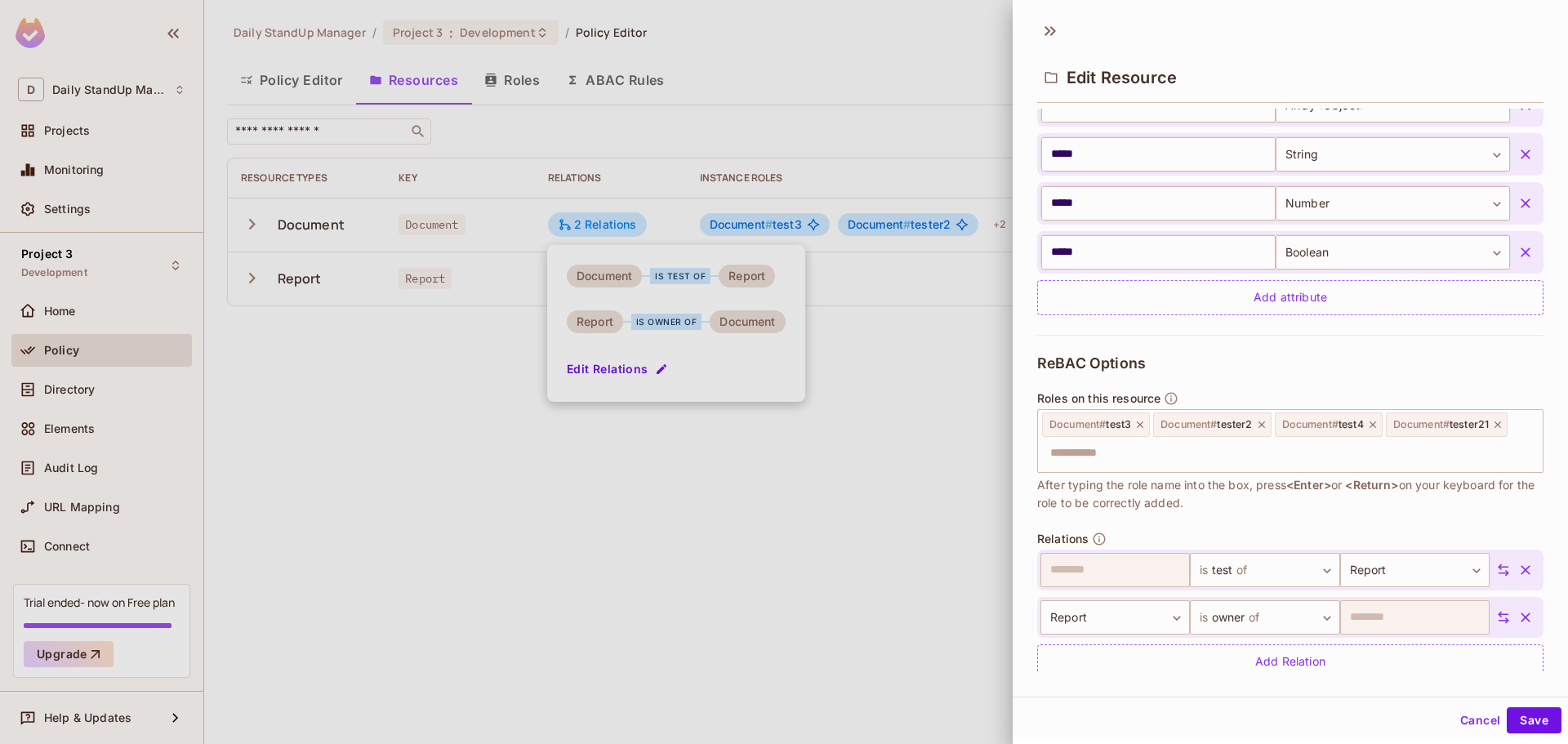
scroll to position [470, 0]
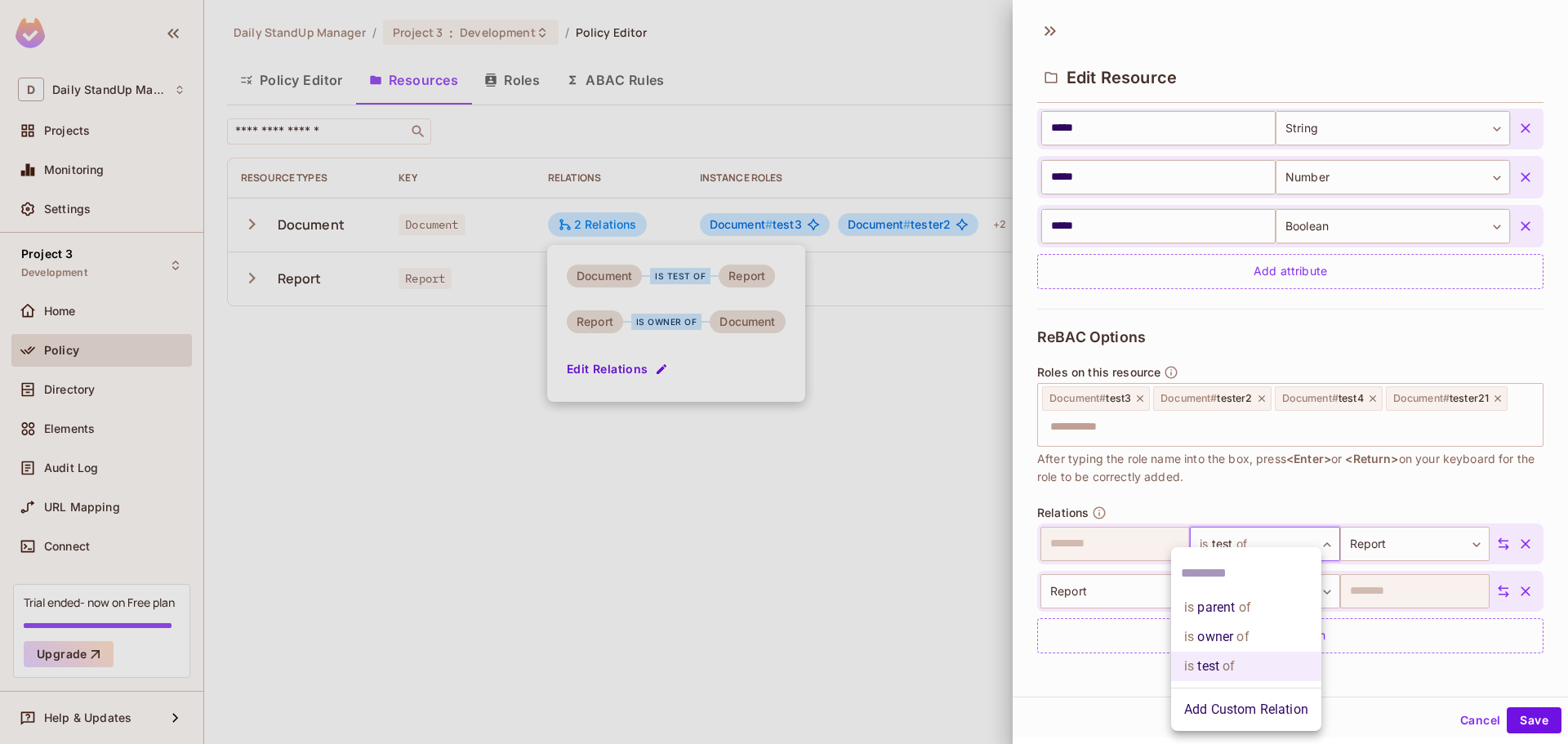
click at [1240, 546] on body "D Daily StandUp Manager Projects Monitoring Settings Project 3 Development Home…" at bounding box center [784, 372] width 1568 height 744
click at [1240, 546] on div at bounding box center [784, 372] width 1568 height 744
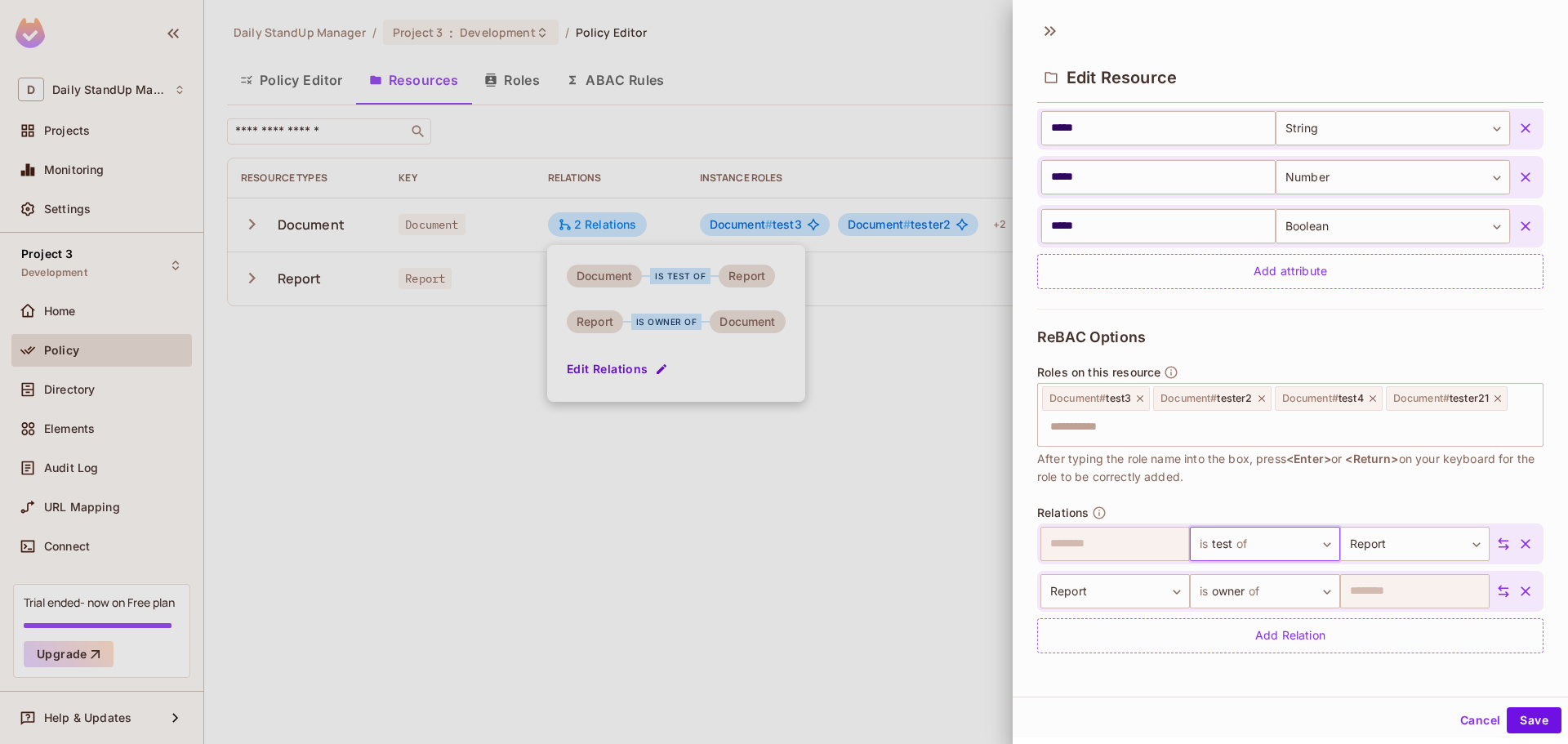
scroll to position [3, 0]
click at [1201, 540] on body "D Daily StandUp Manager Projects Monitoring Settings Project 3 Development Home…" at bounding box center [784, 372] width 1568 height 744
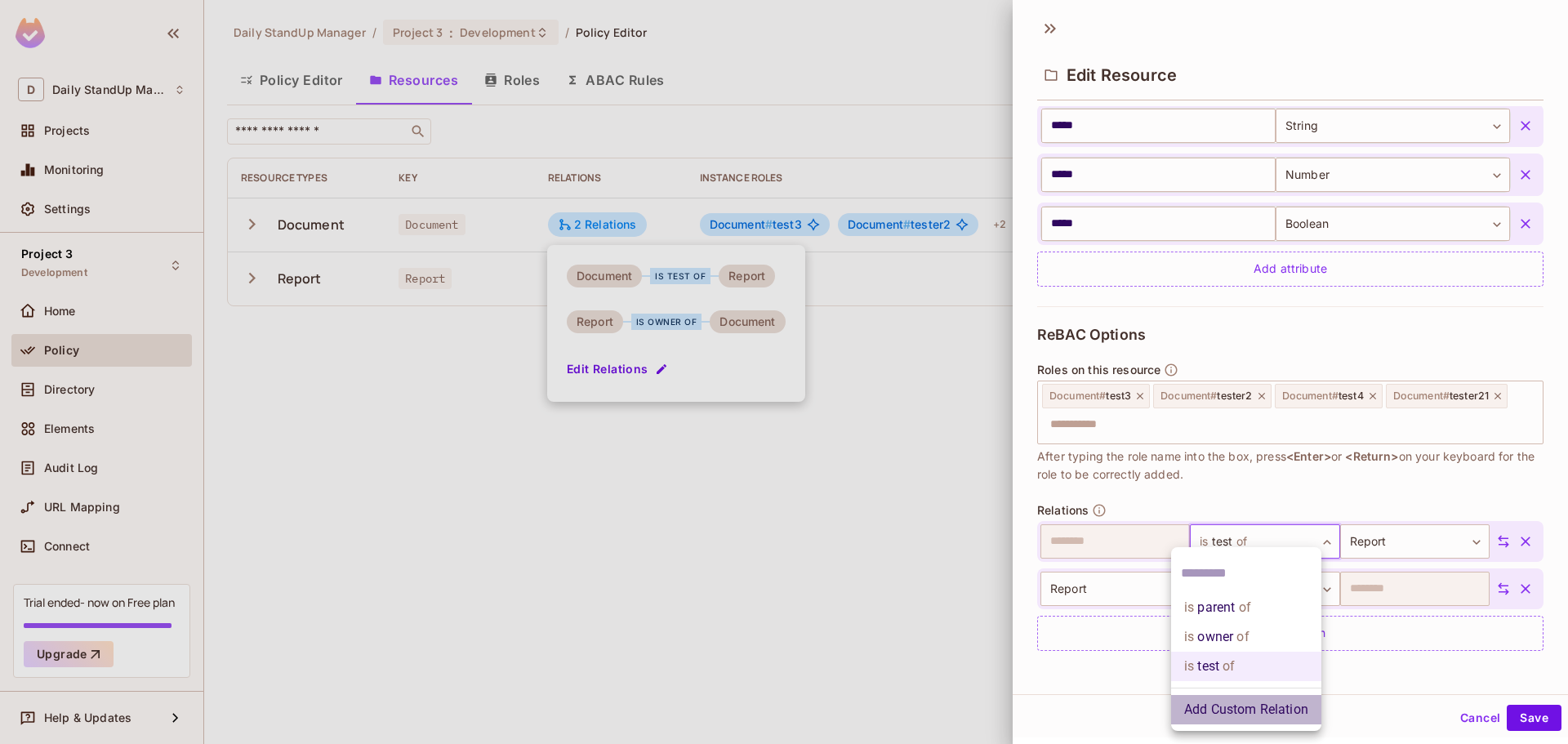
click at [1259, 716] on li "Add Custom Relation" at bounding box center [1246, 709] width 150 height 29
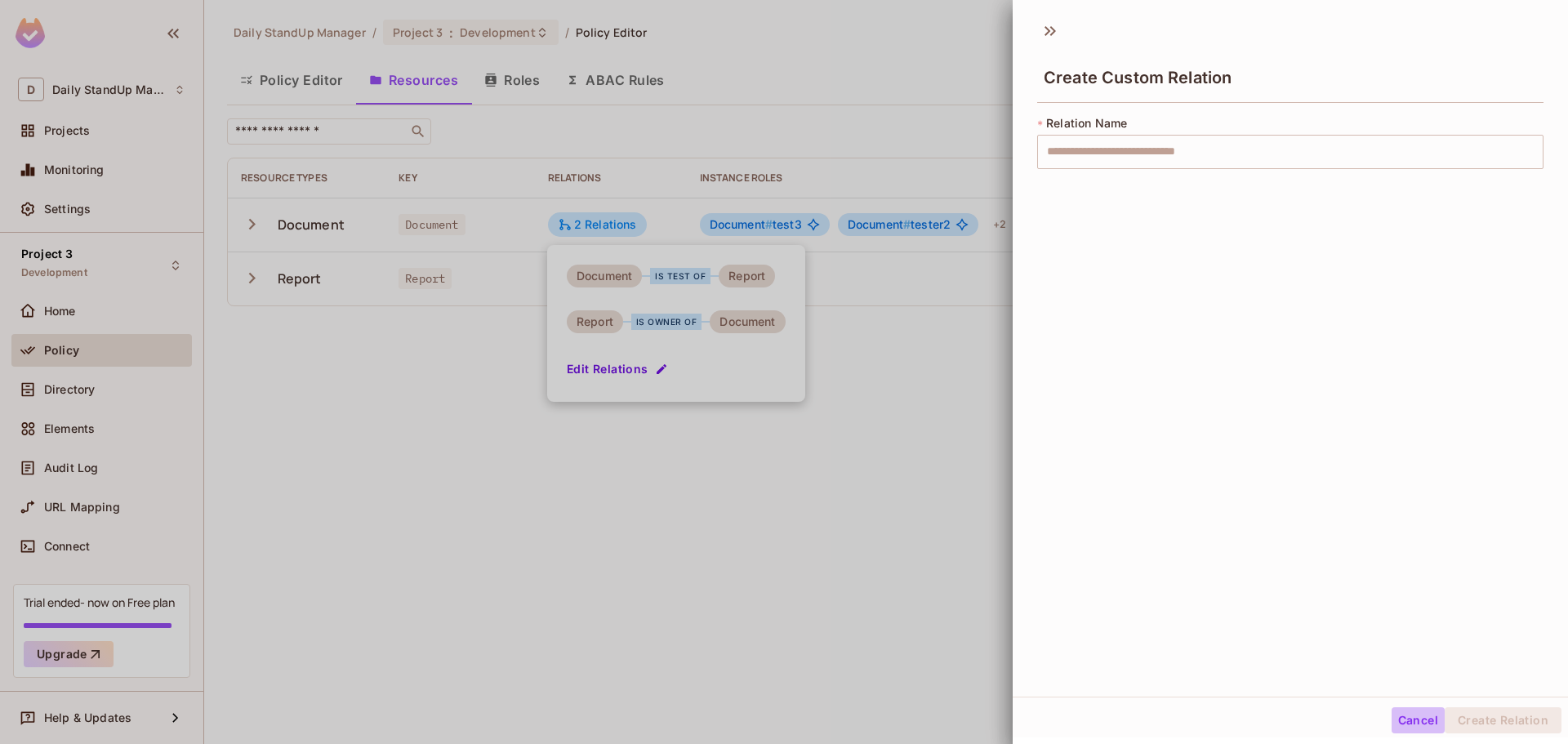
click at [1422, 715] on button "Cancel" at bounding box center [1418, 721] width 53 height 26
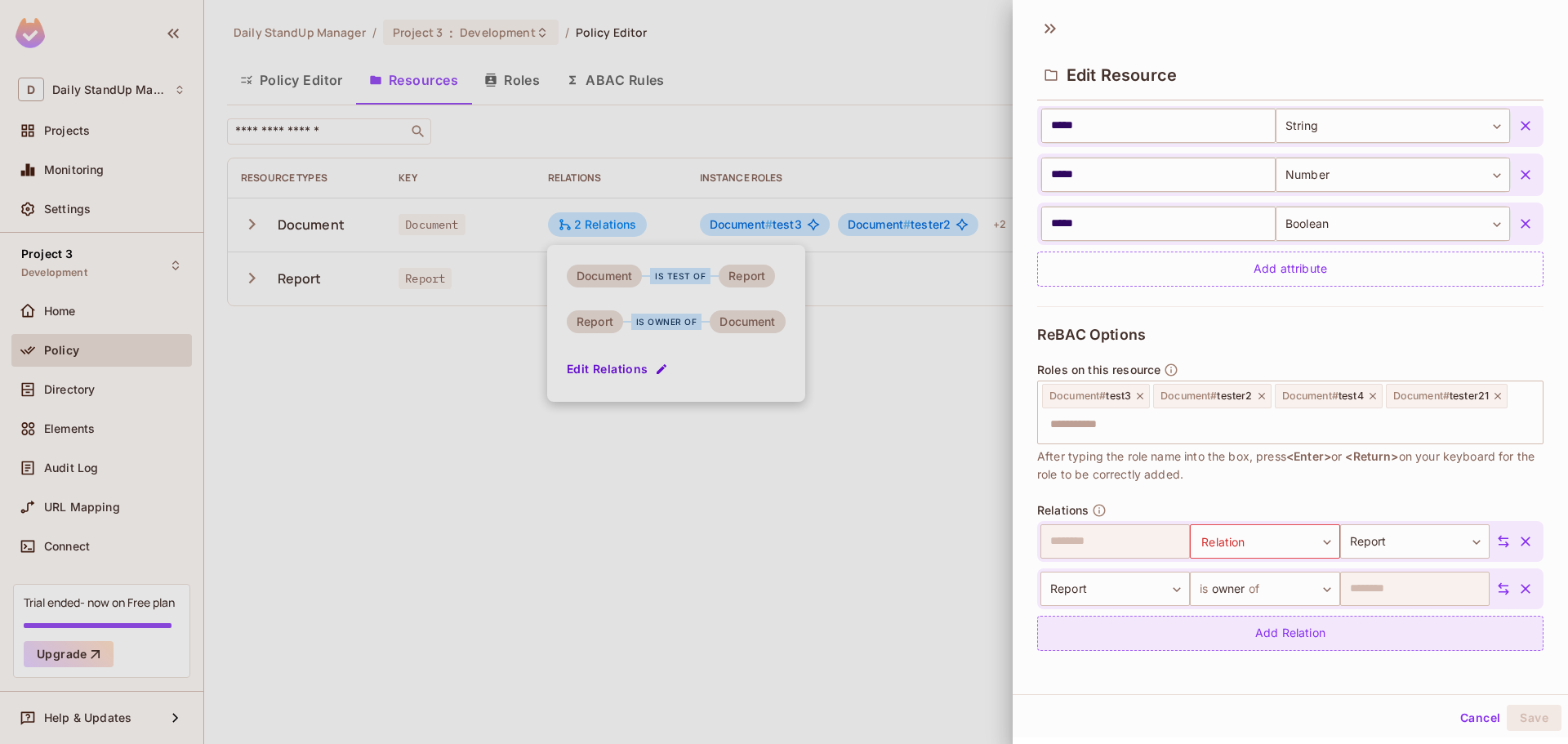
click at [1273, 638] on div "Add Relation" at bounding box center [1290, 633] width 506 height 35
click at [1259, 636] on body "D Daily StandUp Manager Projects Monitoring Settings Project 3 Development Home…" at bounding box center [784, 372] width 1568 height 744
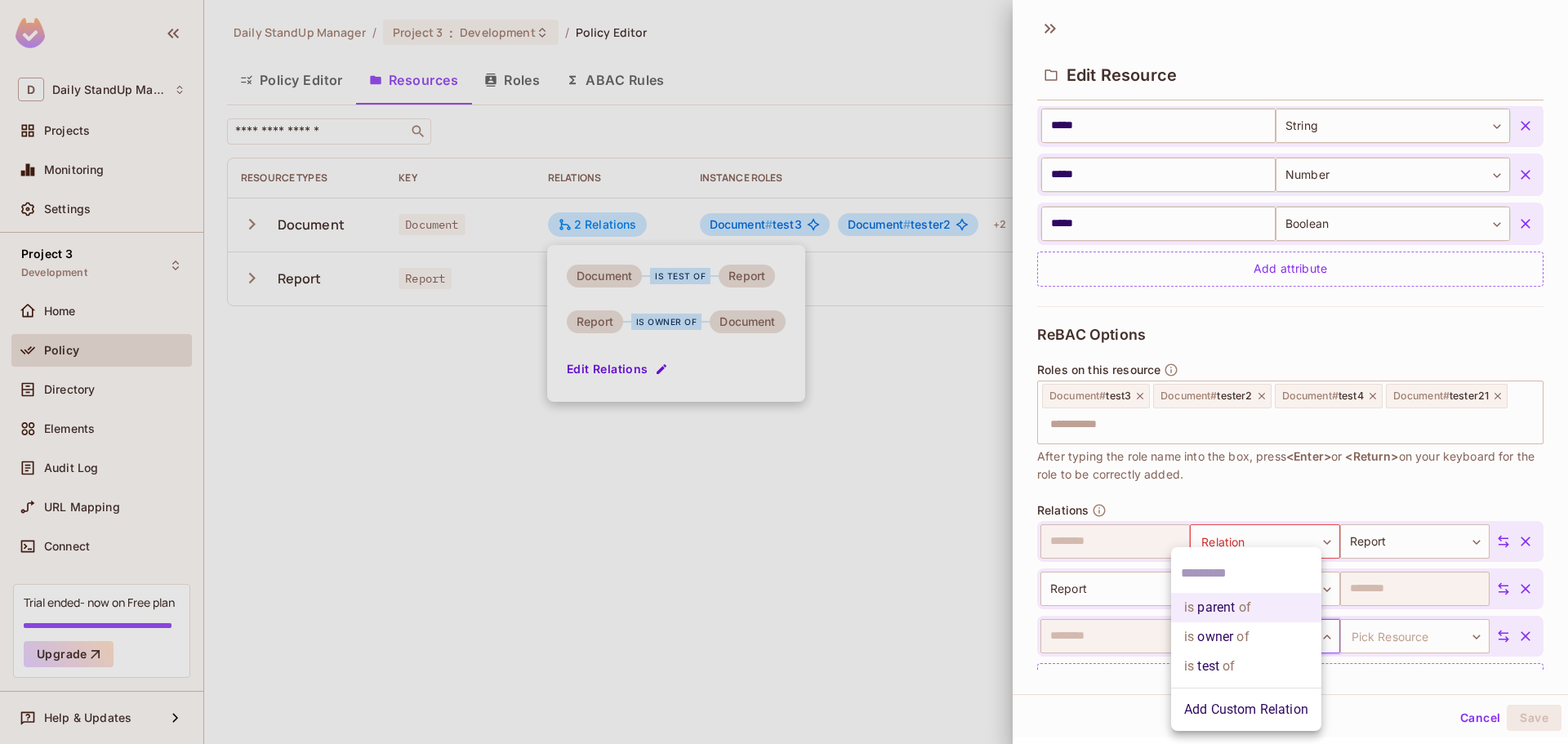
click at [1315, 346] on div at bounding box center [784, 372] width 1568 height 744
click at [1301, 537] on body "D Daily StandUp Manager Projects Monitoring Settings Project 3 Development Home…" at bounding box center [784, 372] width 1568 height 744
click at [1241, 652] on li "is test of" at bounding box center [1246, 666] width 150 height 29
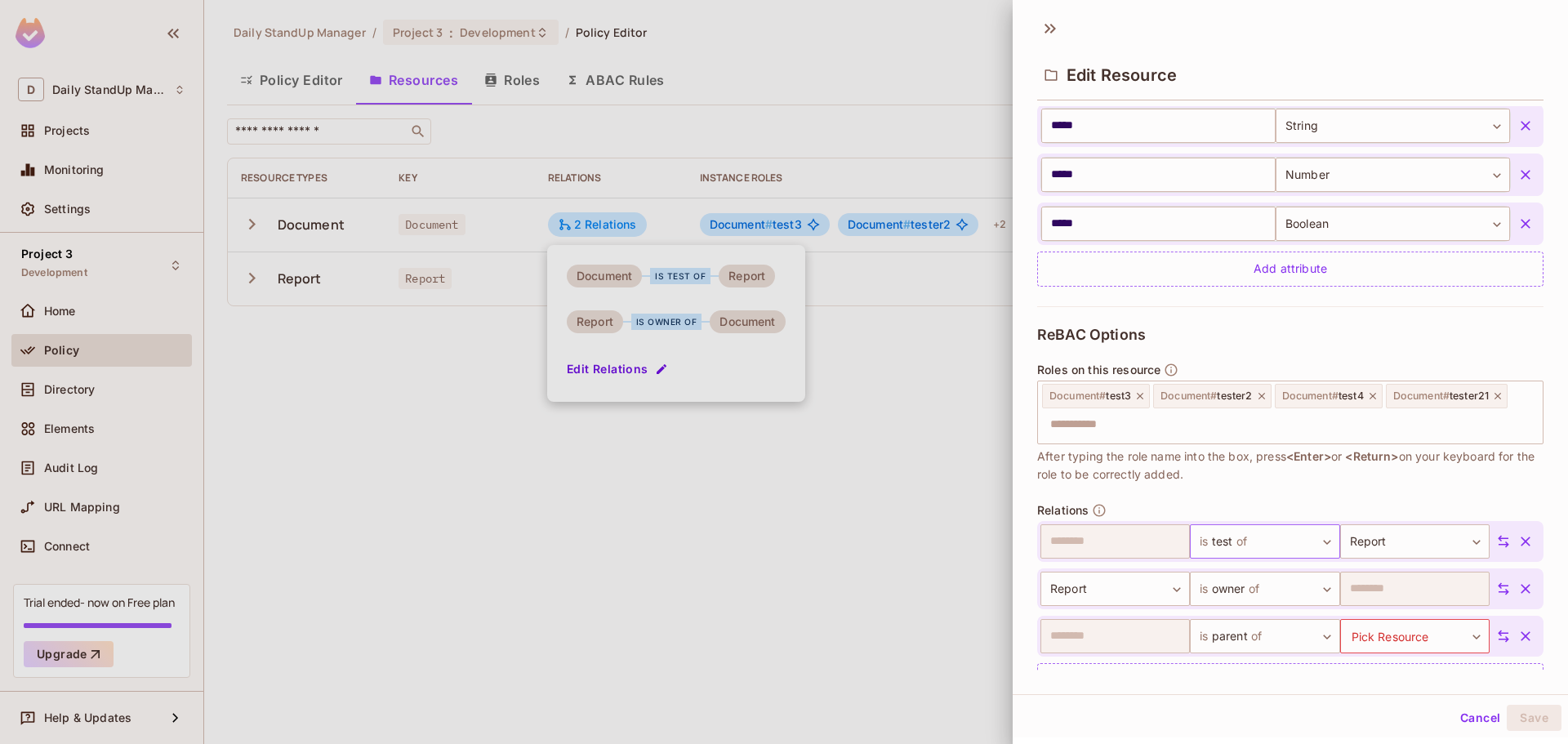
click at [1256, 539] on body "D Daily StandUp Manager Projects Monitoring Settings Project 3 Development Home…" at bounding box center [784, 372] width 1568 height 744
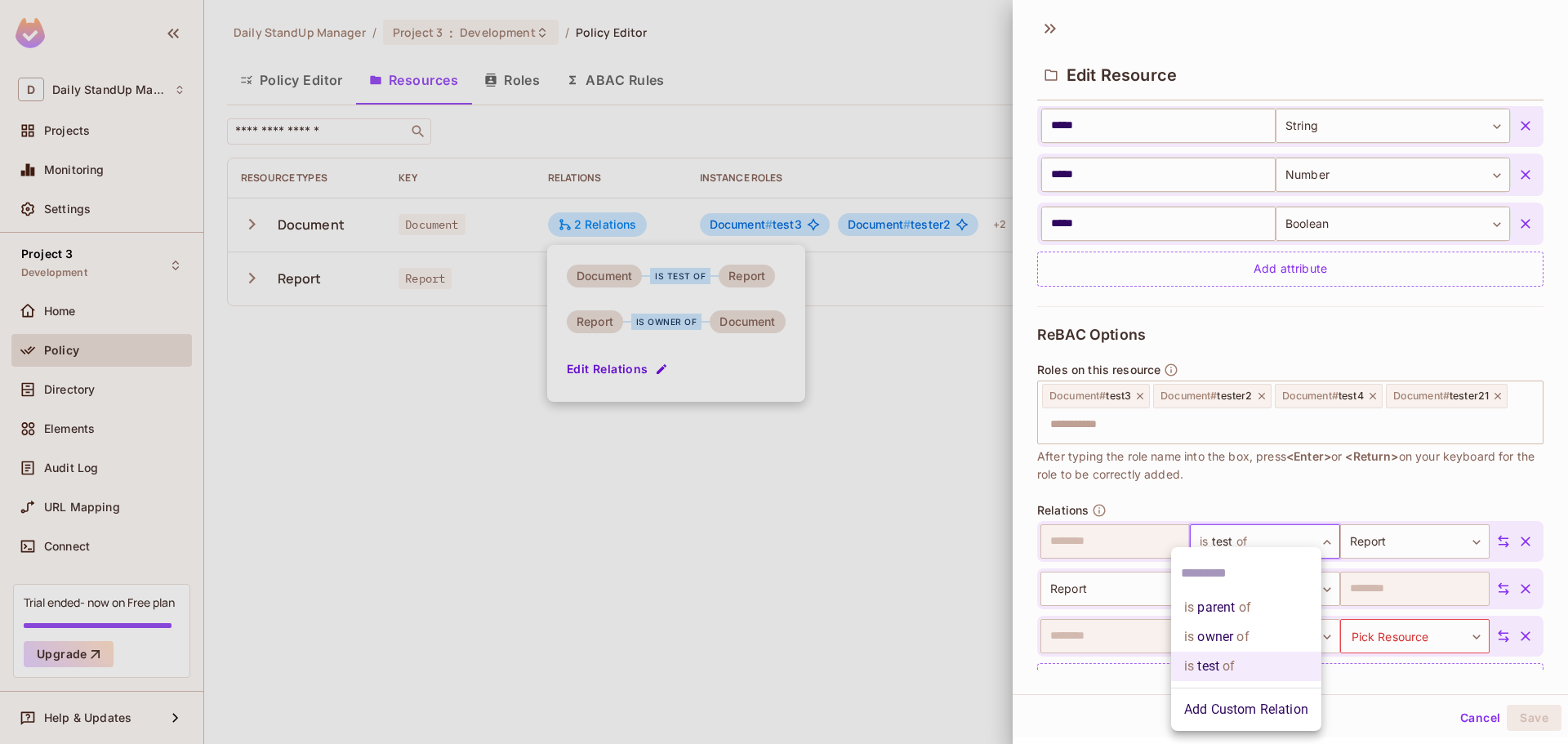
click at [1229, 711] on li "Add Custom Relation" at bounding box center [1246, 709] width 150 height 29
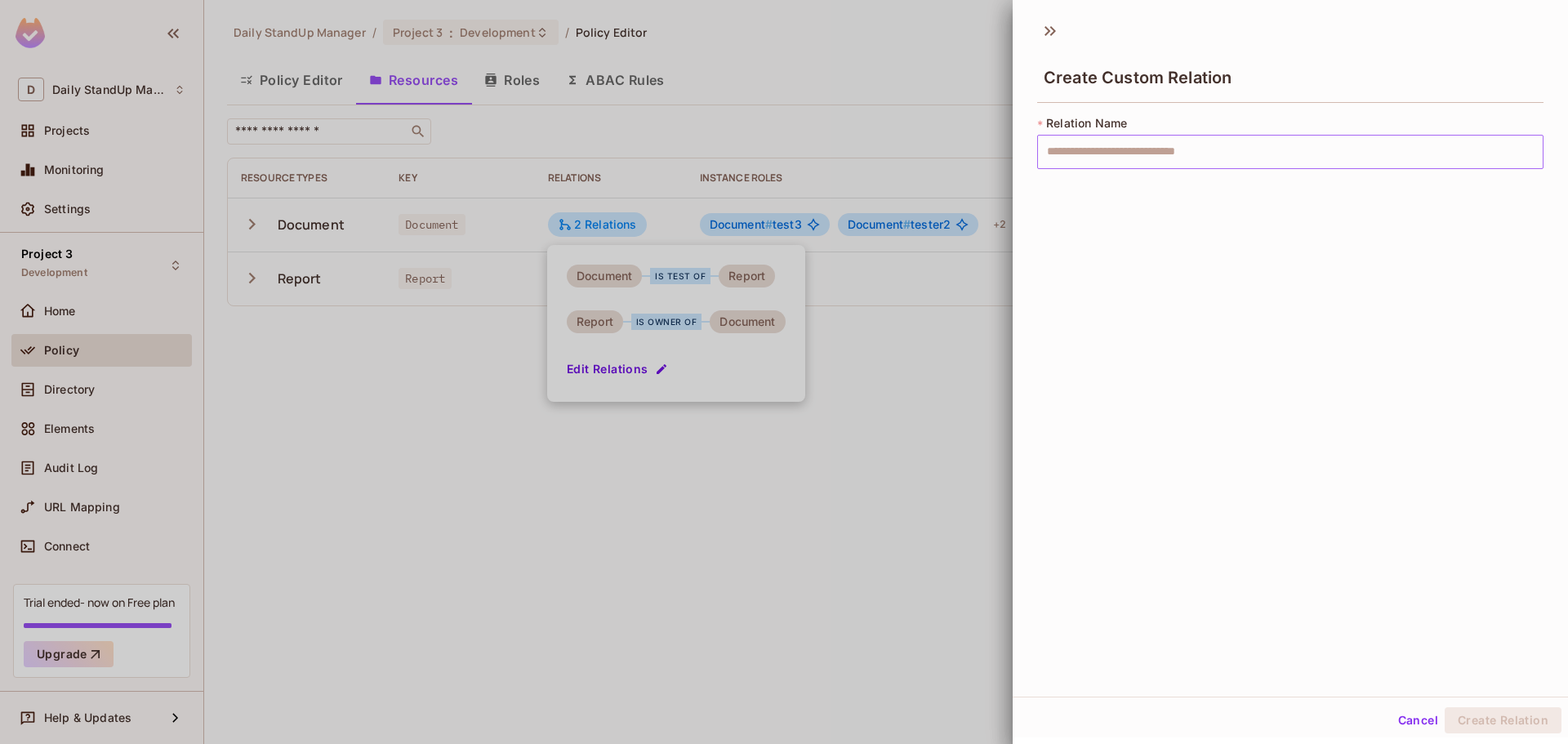
click at [1142, 138] on input "text" at bounding box center [1290, 152] width 506 height 35
click at [1118, 148] on input "******" at bounding box center [1290, 152] width 506 height 35
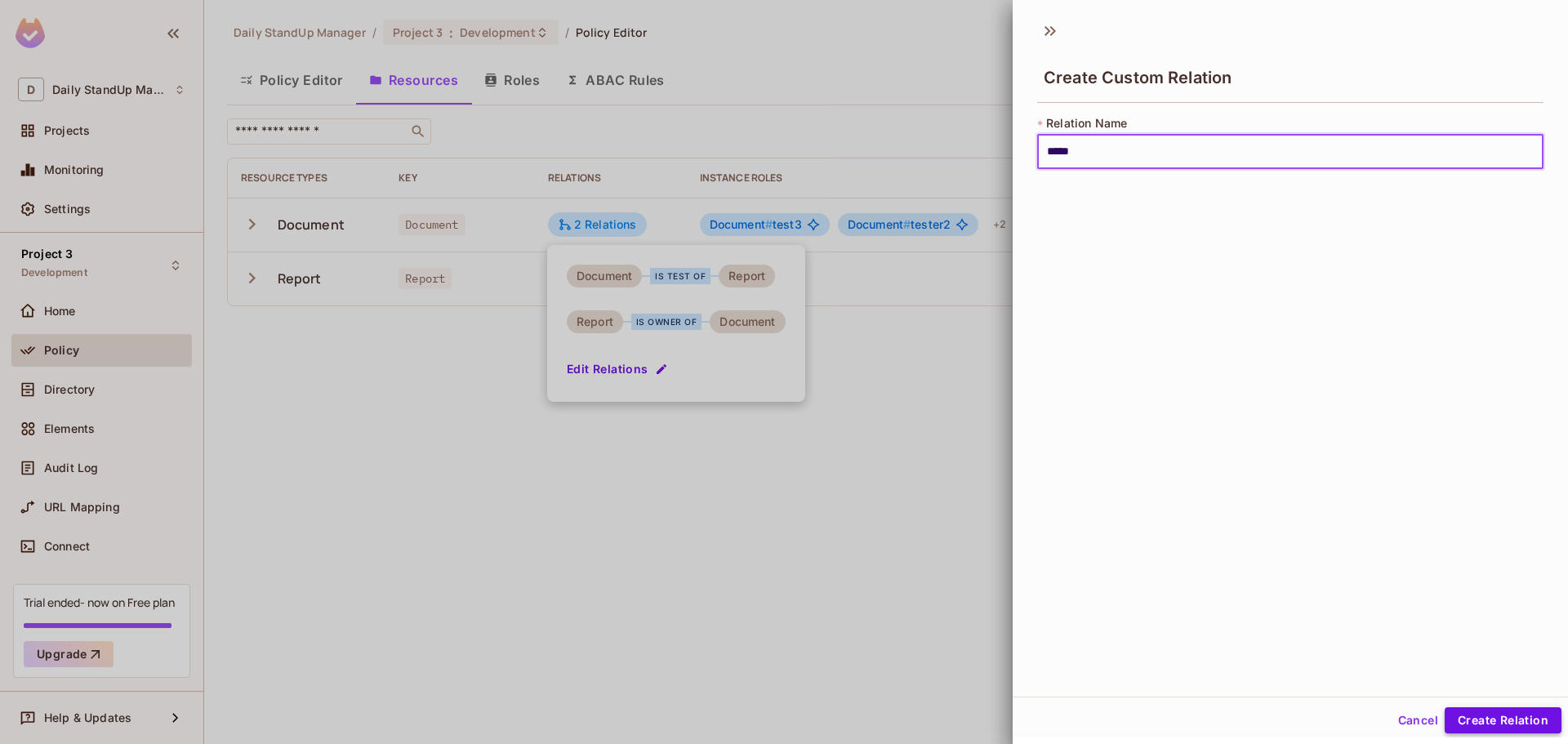
type input "*****"
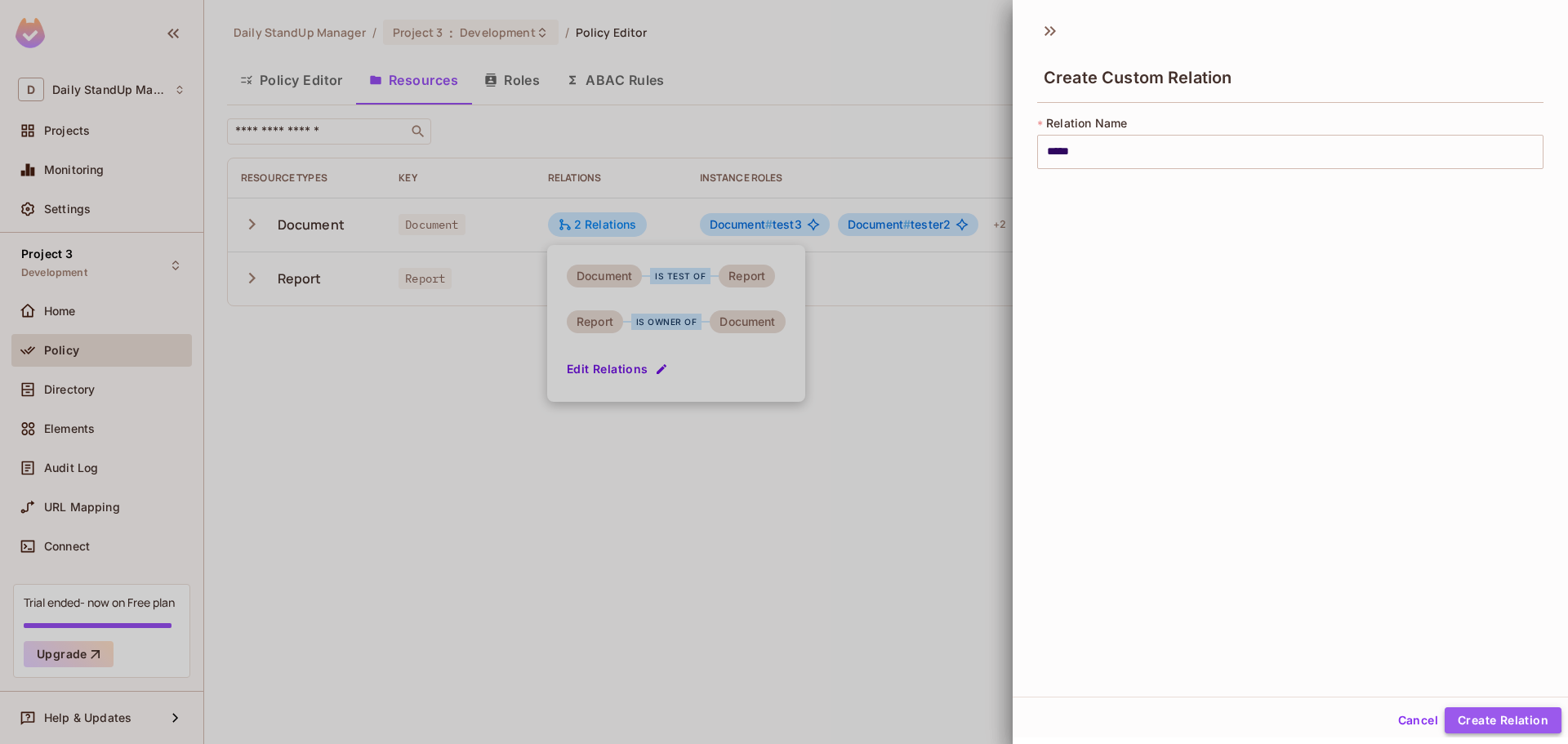
click at [1481, 715] on button "Create Relation" at bounding box center [1502, 721] width 117 height 26
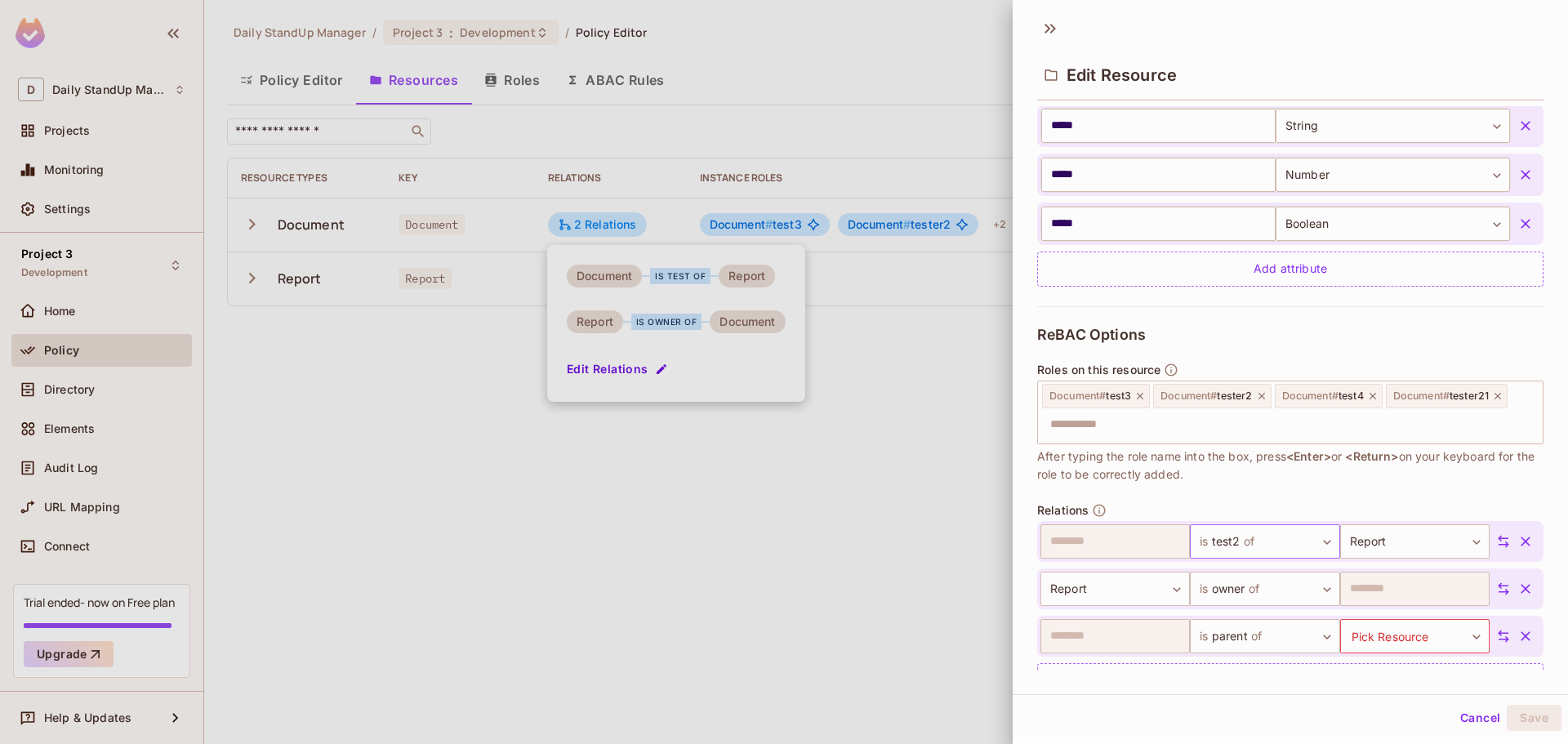
click at [1239, 544] on body "D Daily StandUp Manager Projects Monitoring Settings Project 3 Development Home…" at bounding box center [784, 372] width 1568 height 744
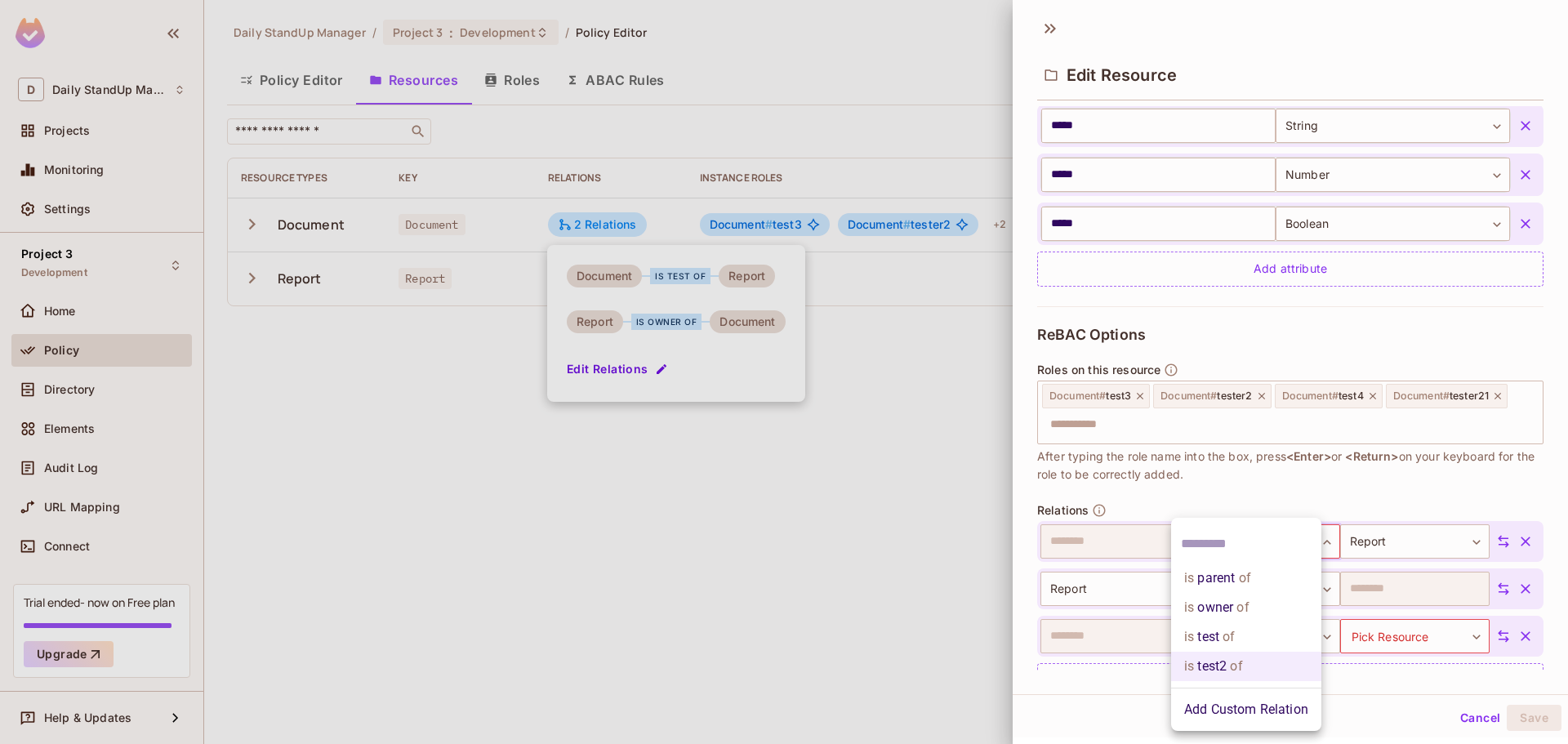
drag, startPoint x: 1335, startPoint y: 471, endPoint x: 1316, endPoint y: 507, distance: 40.7
click at [1335, 471] on div at bounding box center [784, 372] width 1568 height 744
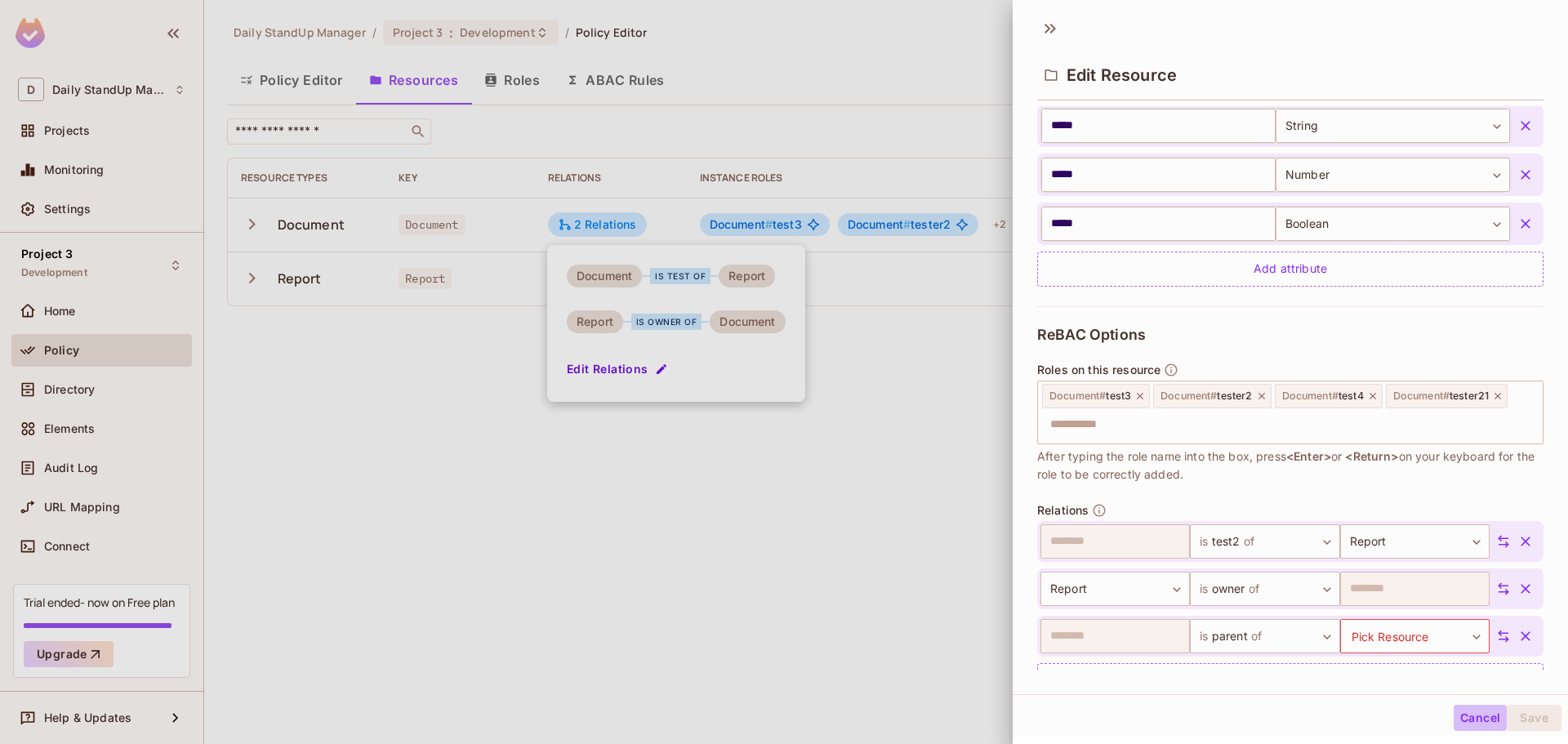
click at [1463, 715] on button "Cancel" at bounding box center [1480, 718] width 53 height 26
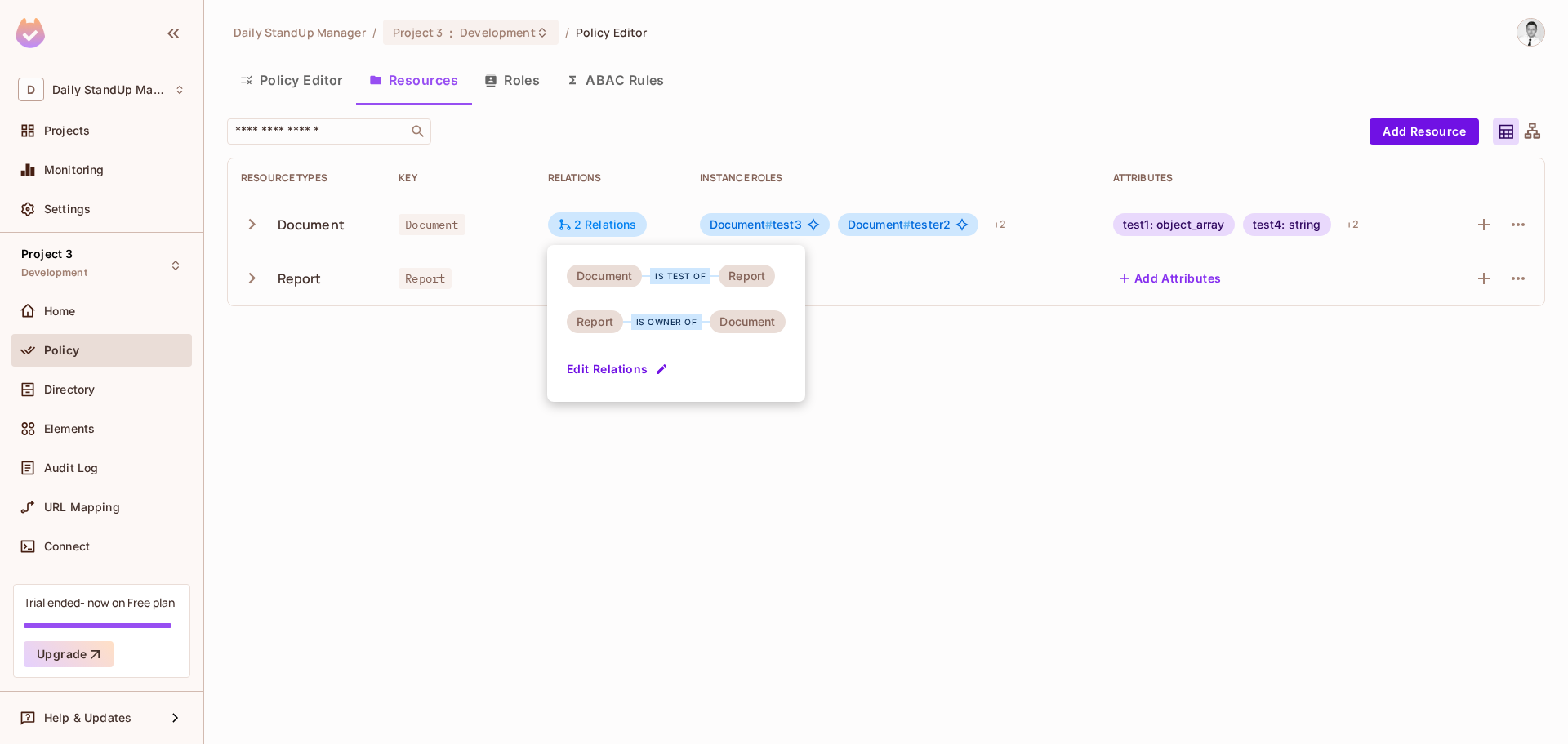
click at [626, 365] on button "Edit Relations" at bounding box center [618, 370] width 104 height 26
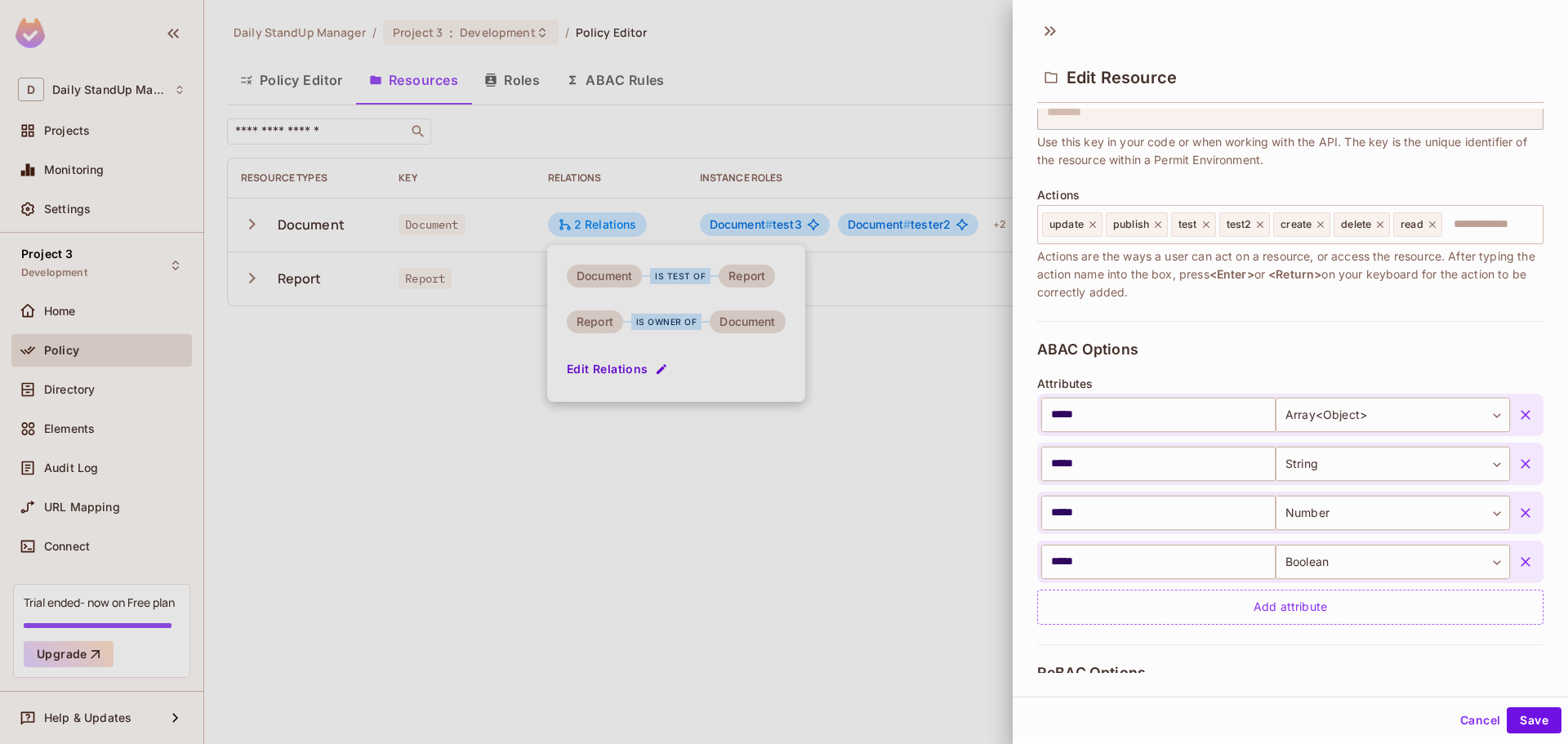
scroll to position [408, 0]
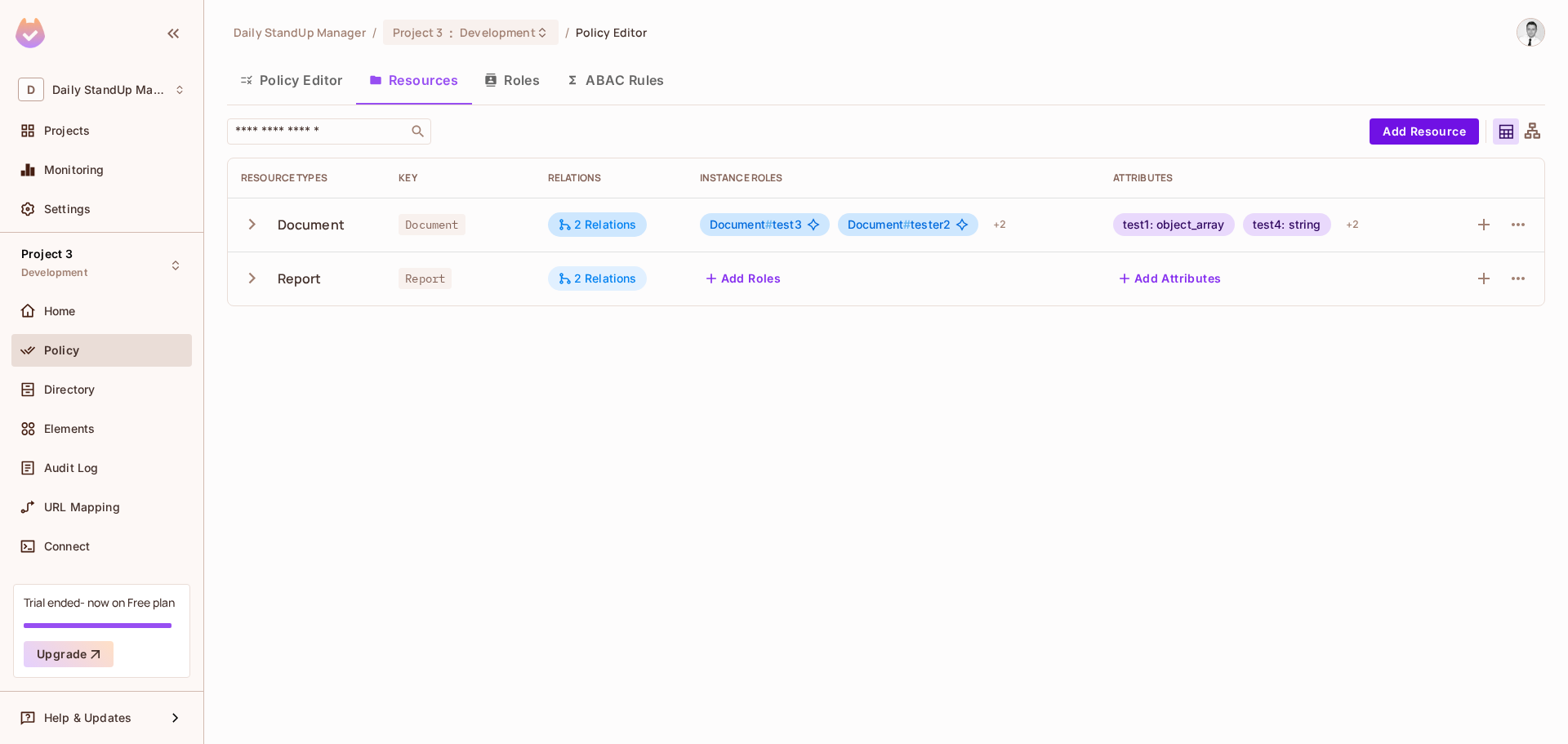
click at [578, 279] on div "2 Relations" at bounding box center [597, 279] width 79 height 15
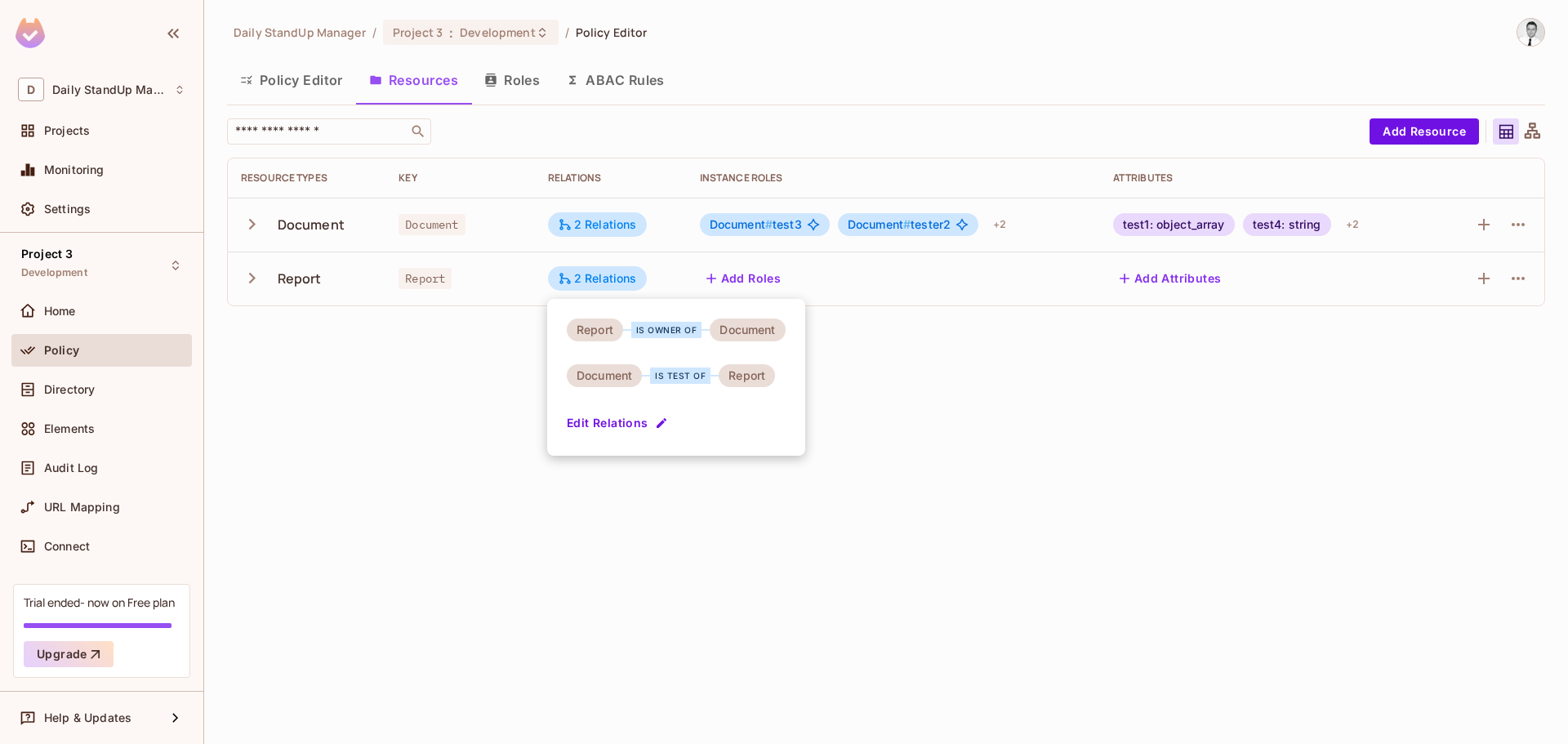
click at [677, 424] on div "Report is owner of Document Document is test of Report Edit Relations" at bounding box center [675, 377] width 258 height 157
click at [650, 424] on button "Edit Relations" at bounding box center [618, 423] width 104 height 26
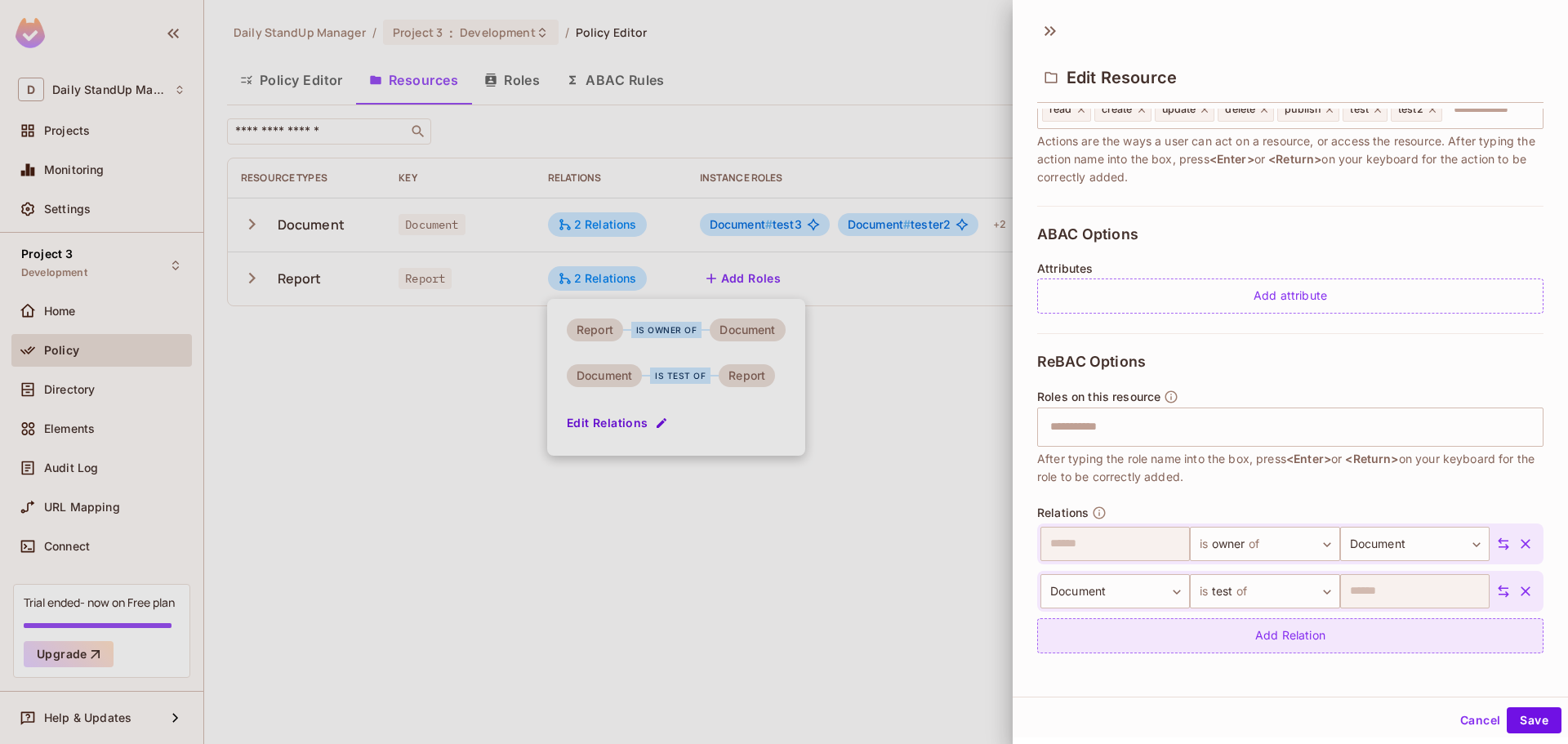
scroll to position [3, 0]
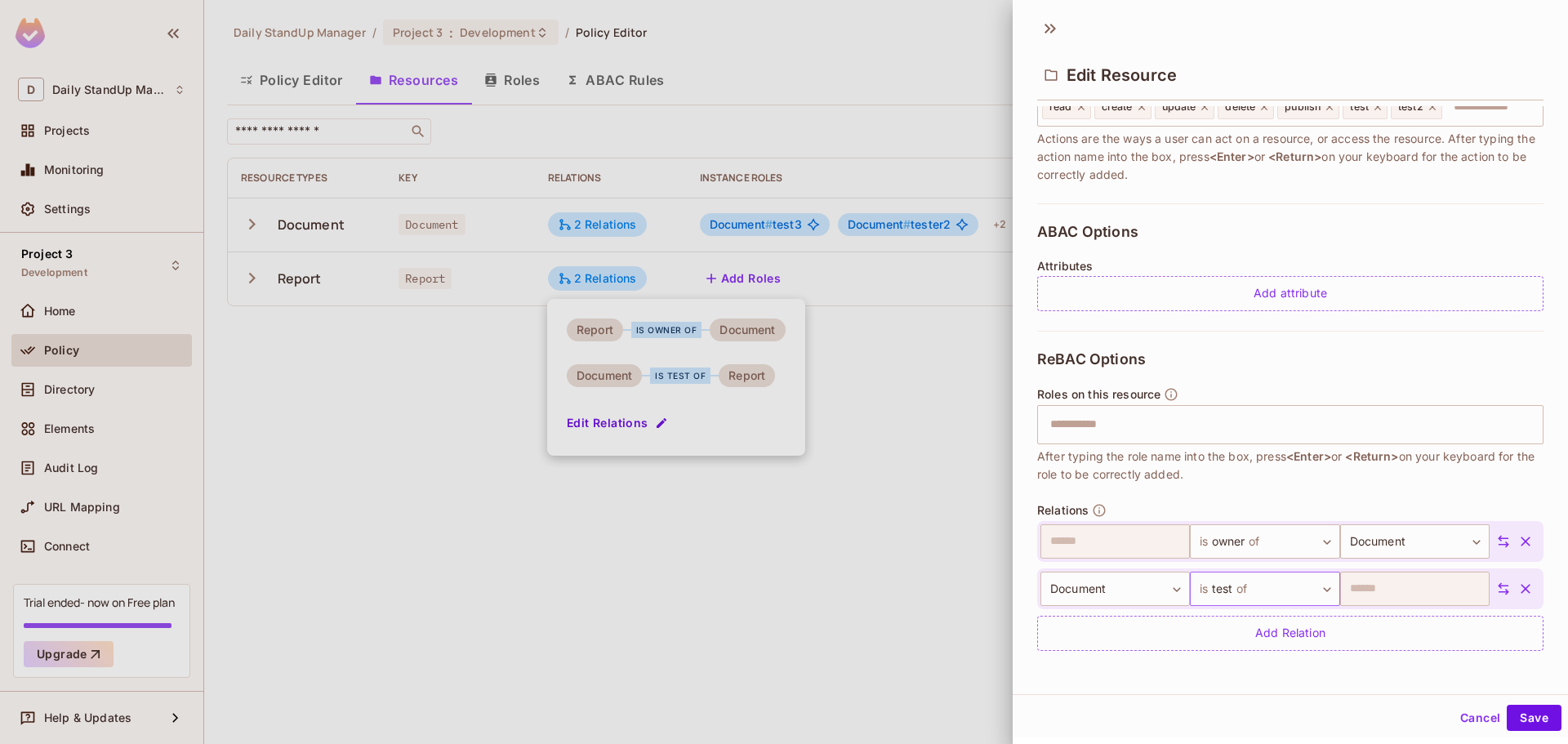
click at [1247, 597] on body "D Daily StandUp Manager Projects Monitoring Settings Project 3 Development Home…" at bounding box center [784, 372] width 1568 height 744
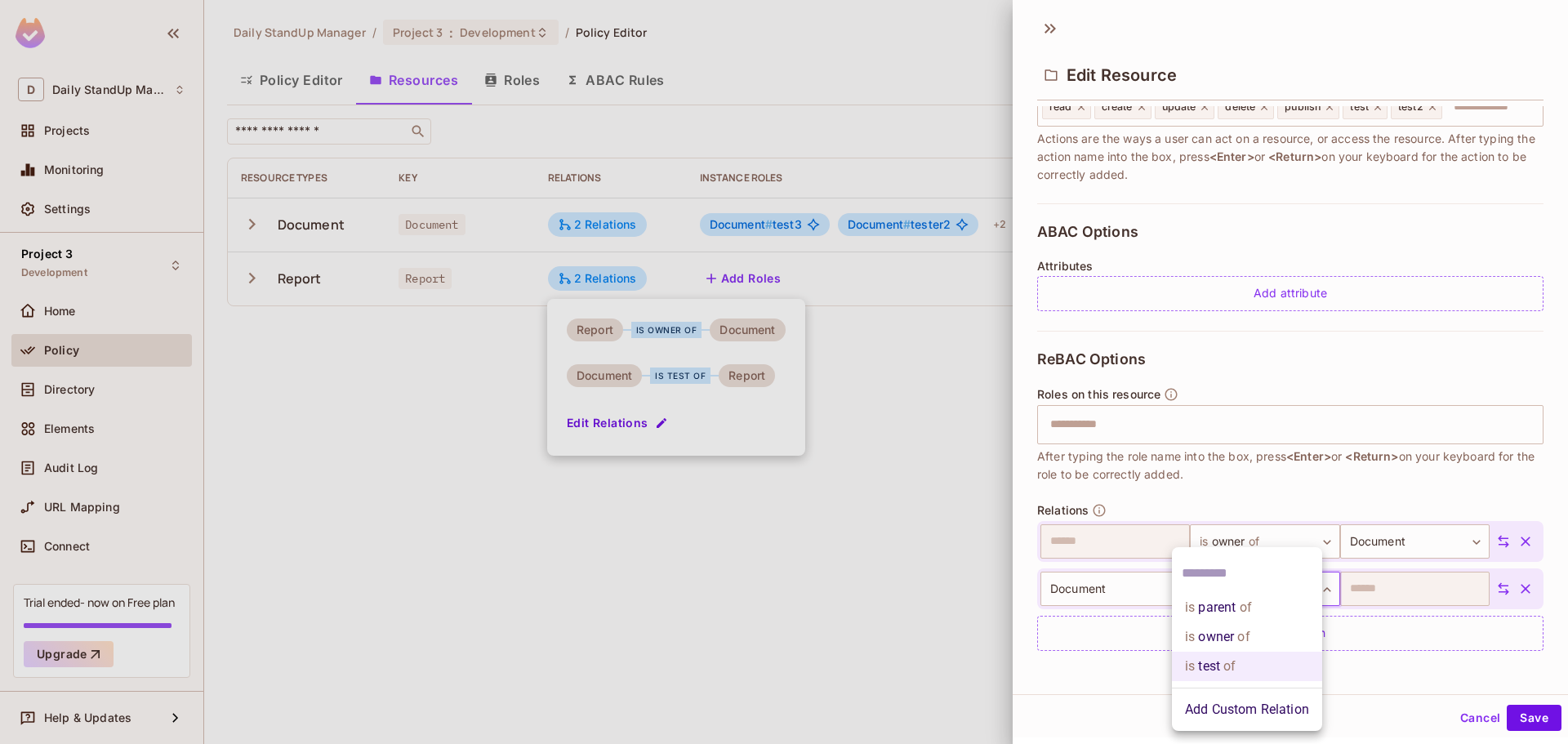
click at [1378, 490] on div at bounding box center [784, 372] width 1568 height 744
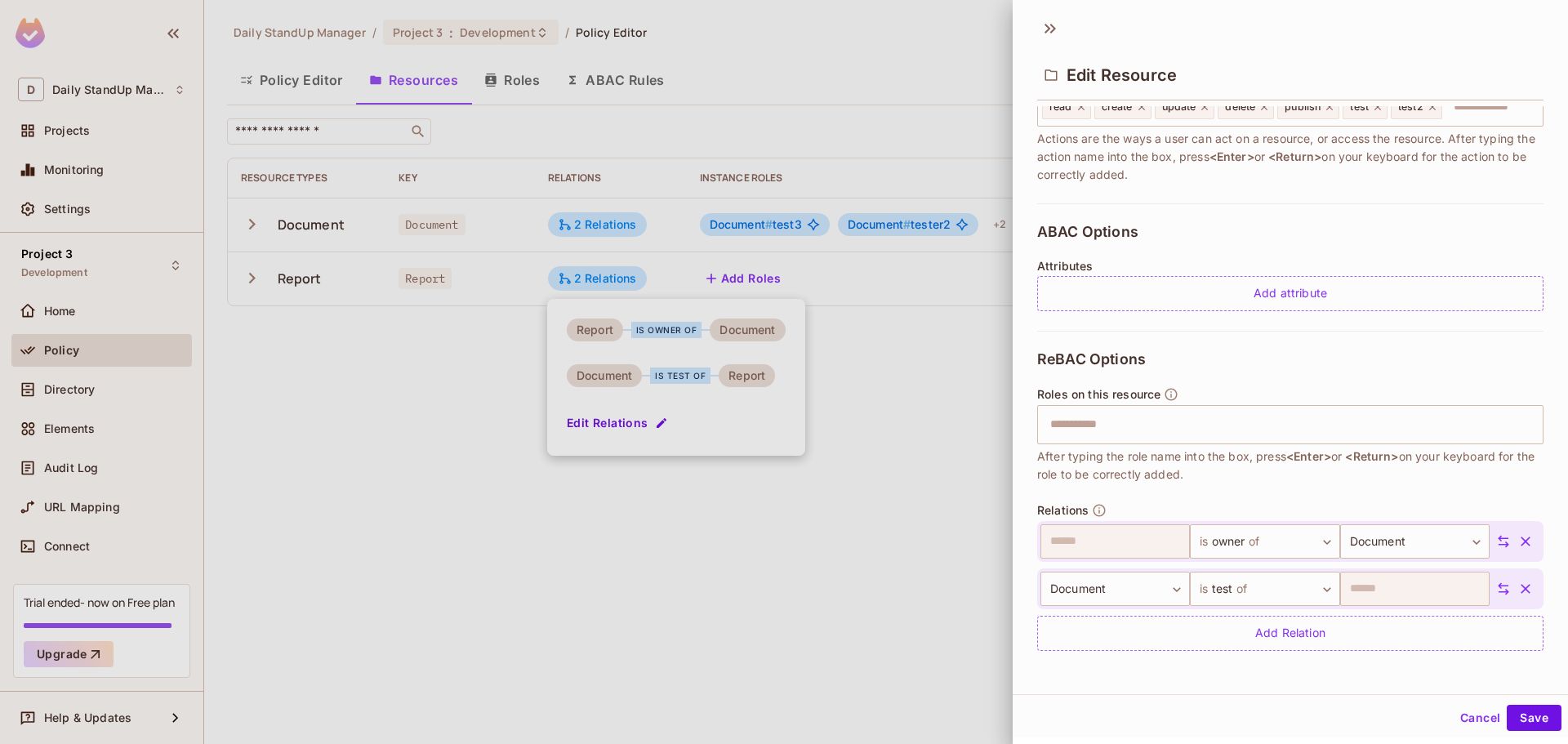
click at [723, 283] on div at bounding box center [784, 372] width 1568 height 744
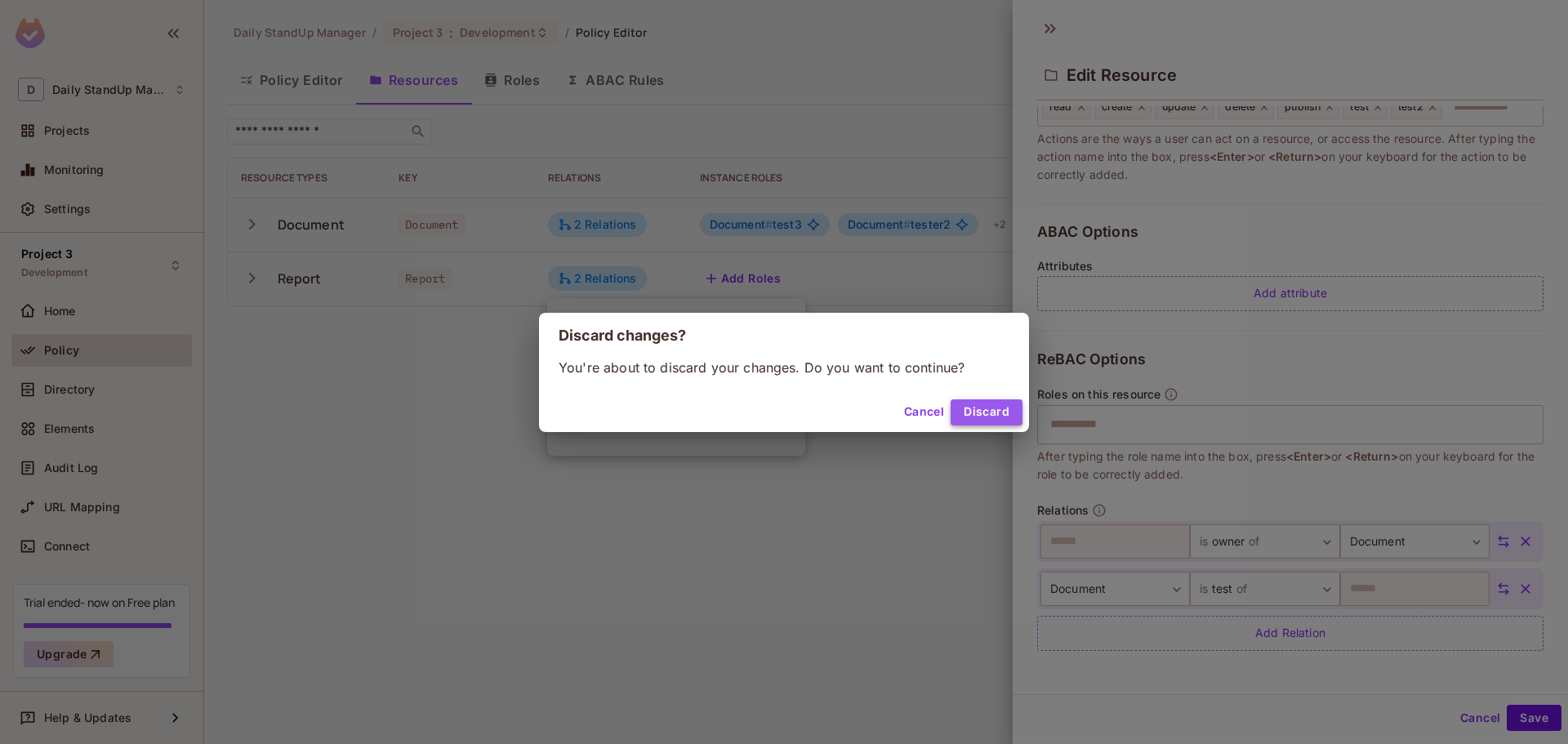
click at [961, 414] on button "Discard" at bounding box center [987, 413] width 72 height 26
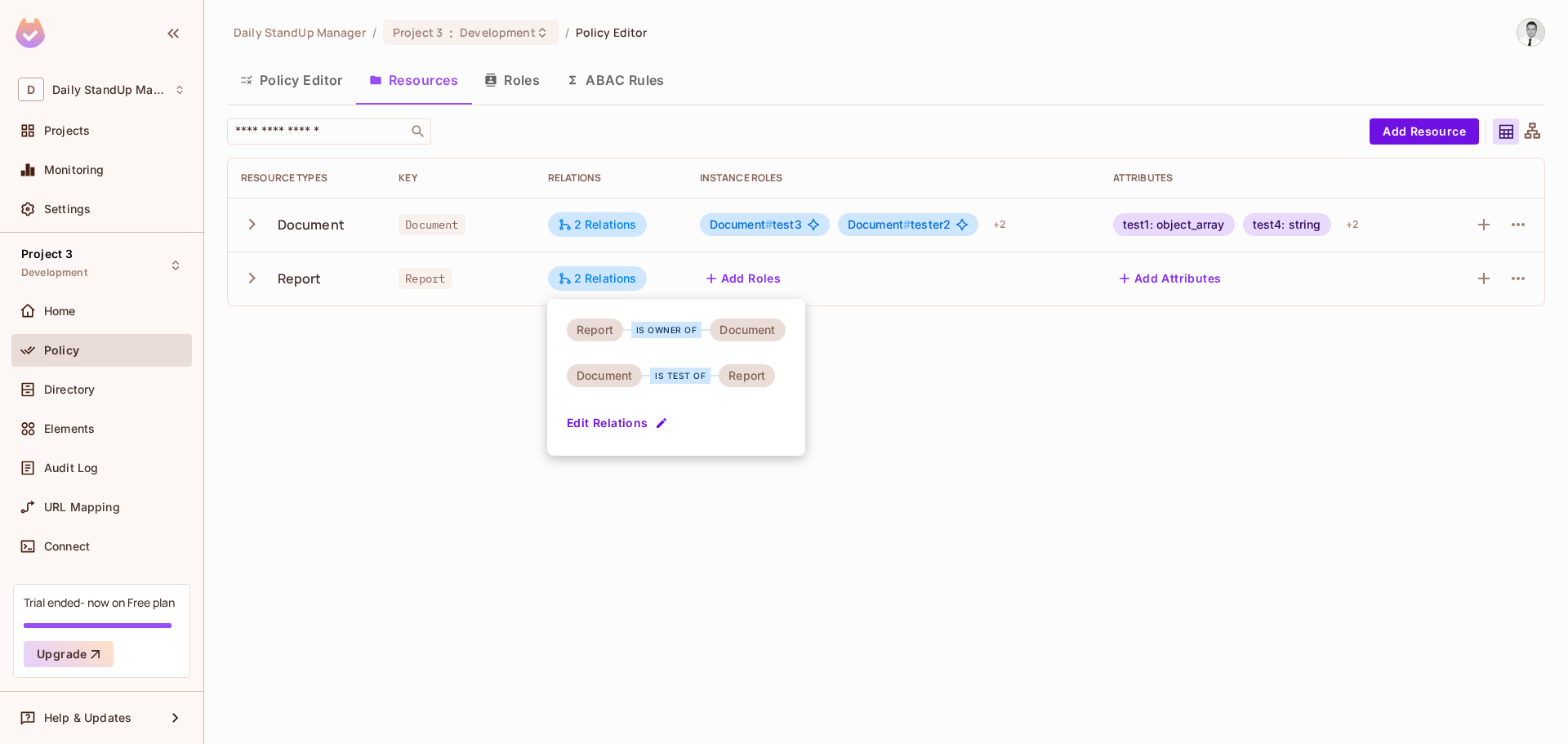
click at [961, 466] on div at bounding box center [784, 372] width 1568 height 744
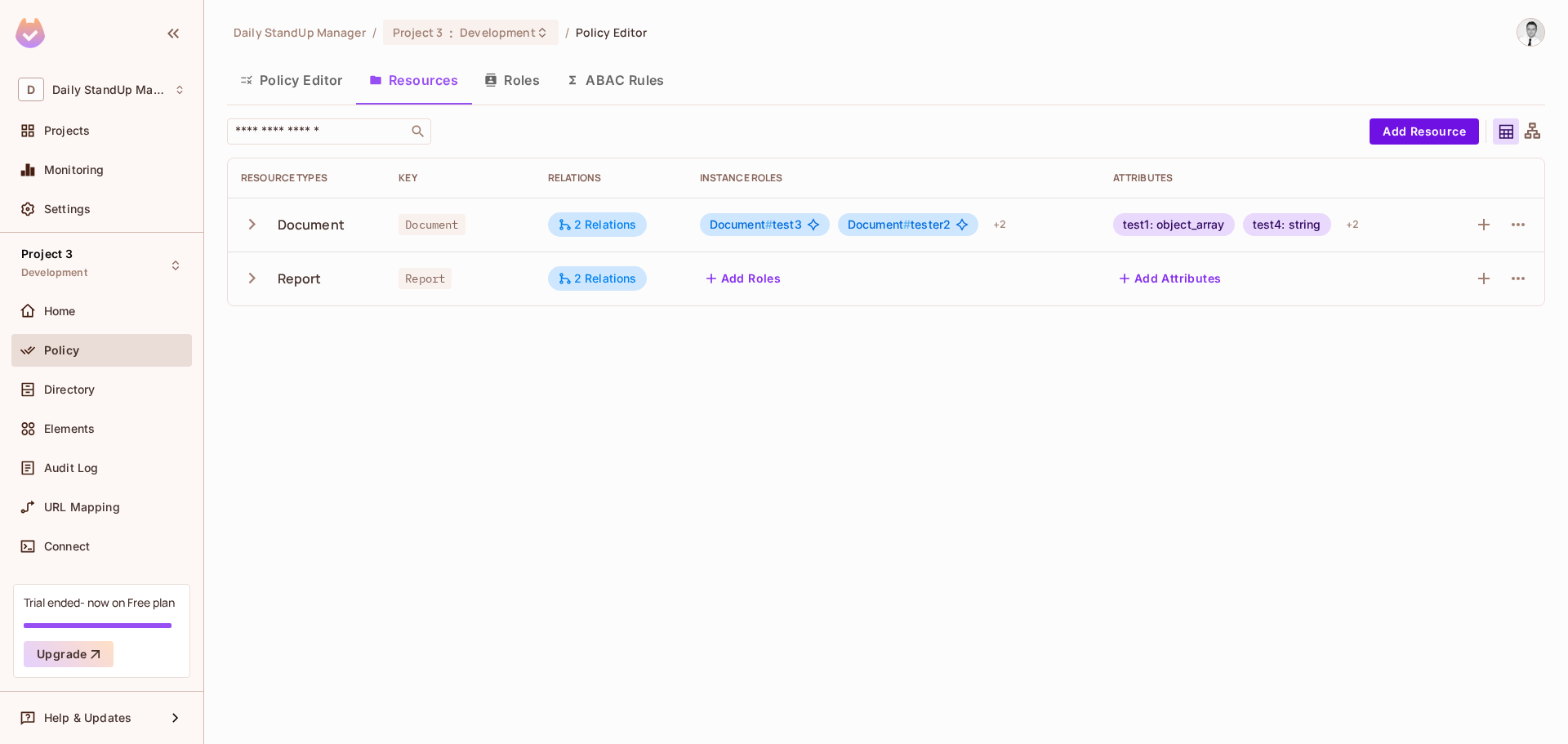
click at [745, 216] on div "Document # test3" at bounding box center [764, 224] width 129 height 23
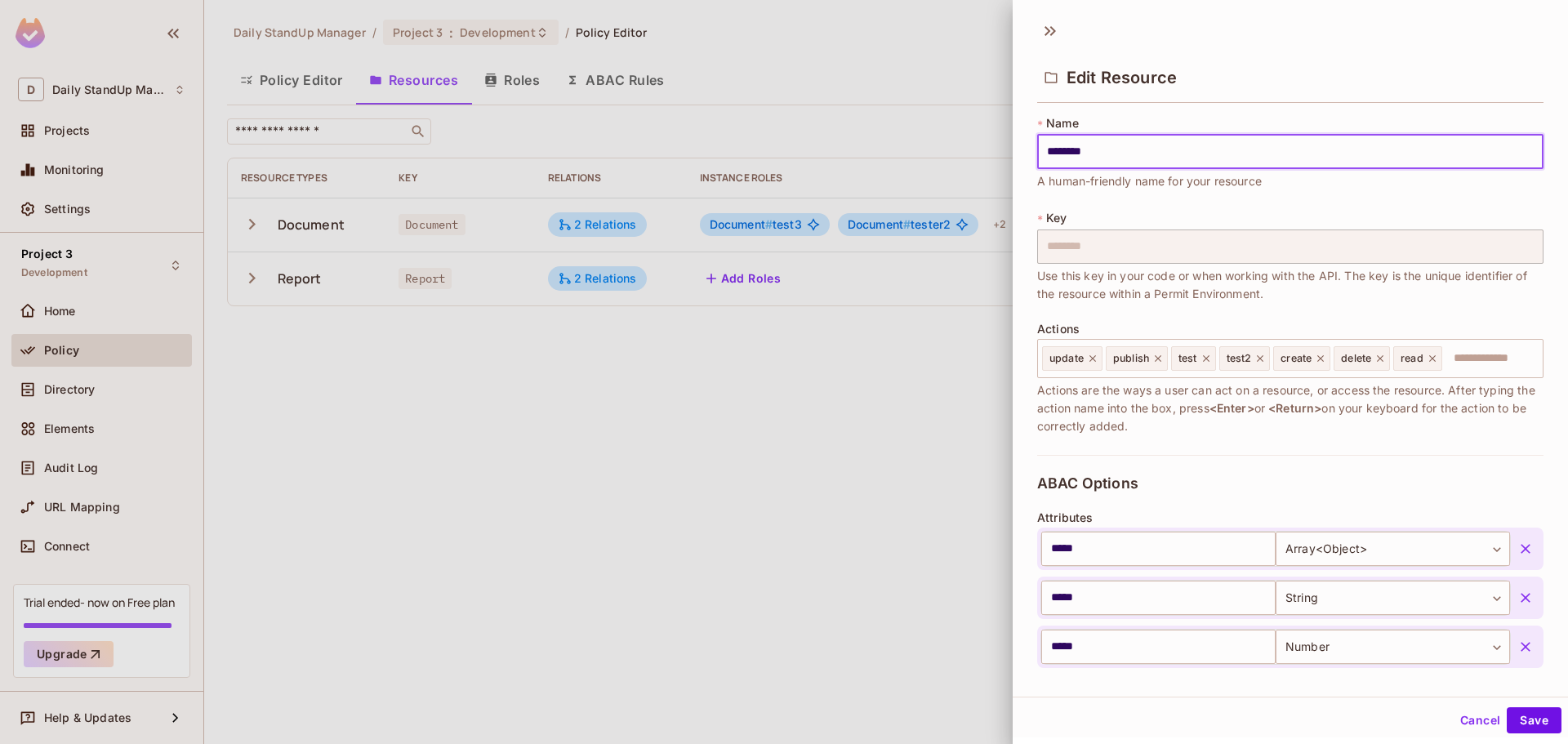
click at [742, 224] on div at bounding box center [784, 372] width 1568 height 744
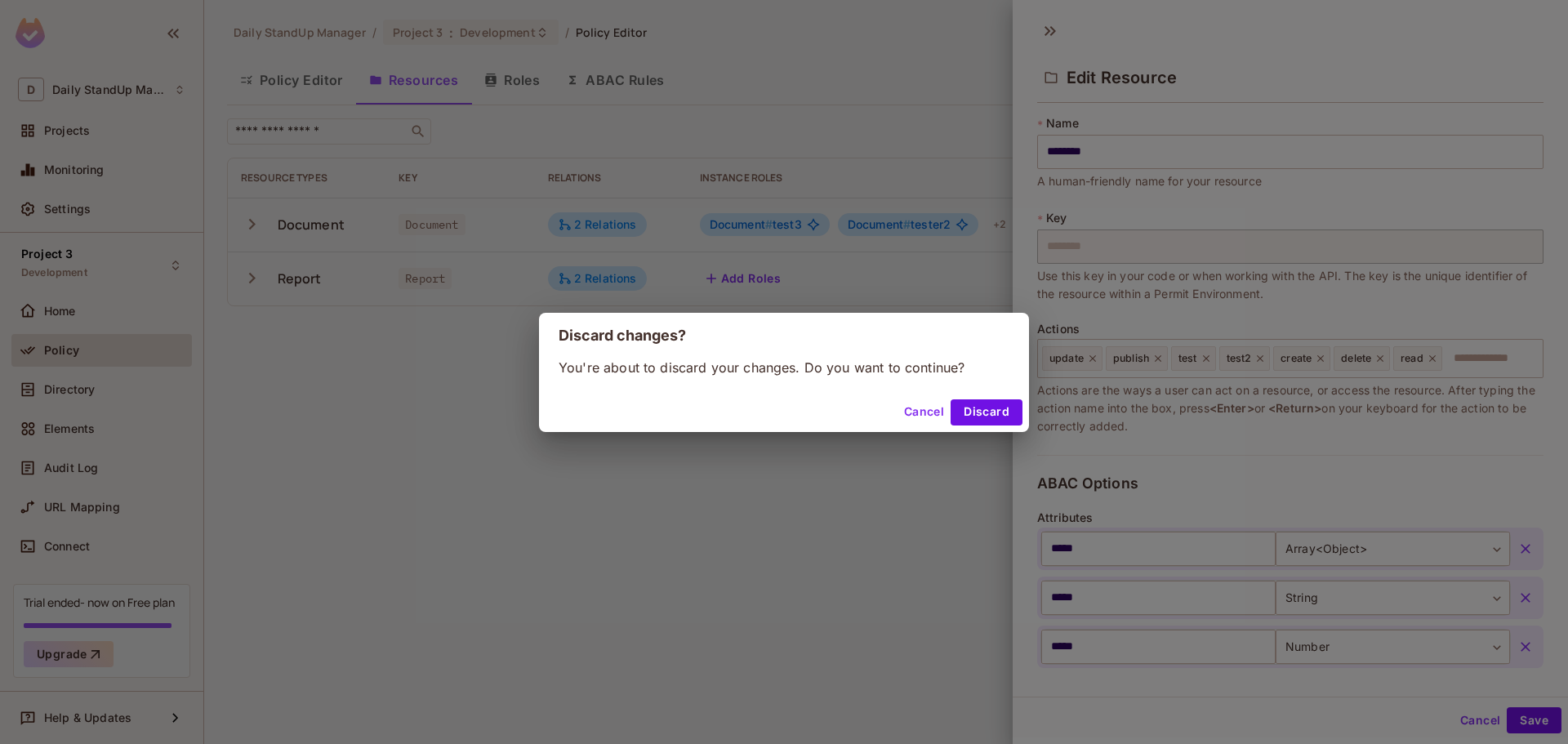
click at [926, 415] on button "Cancel" at bounding box center [924, 413] width 53 height 26
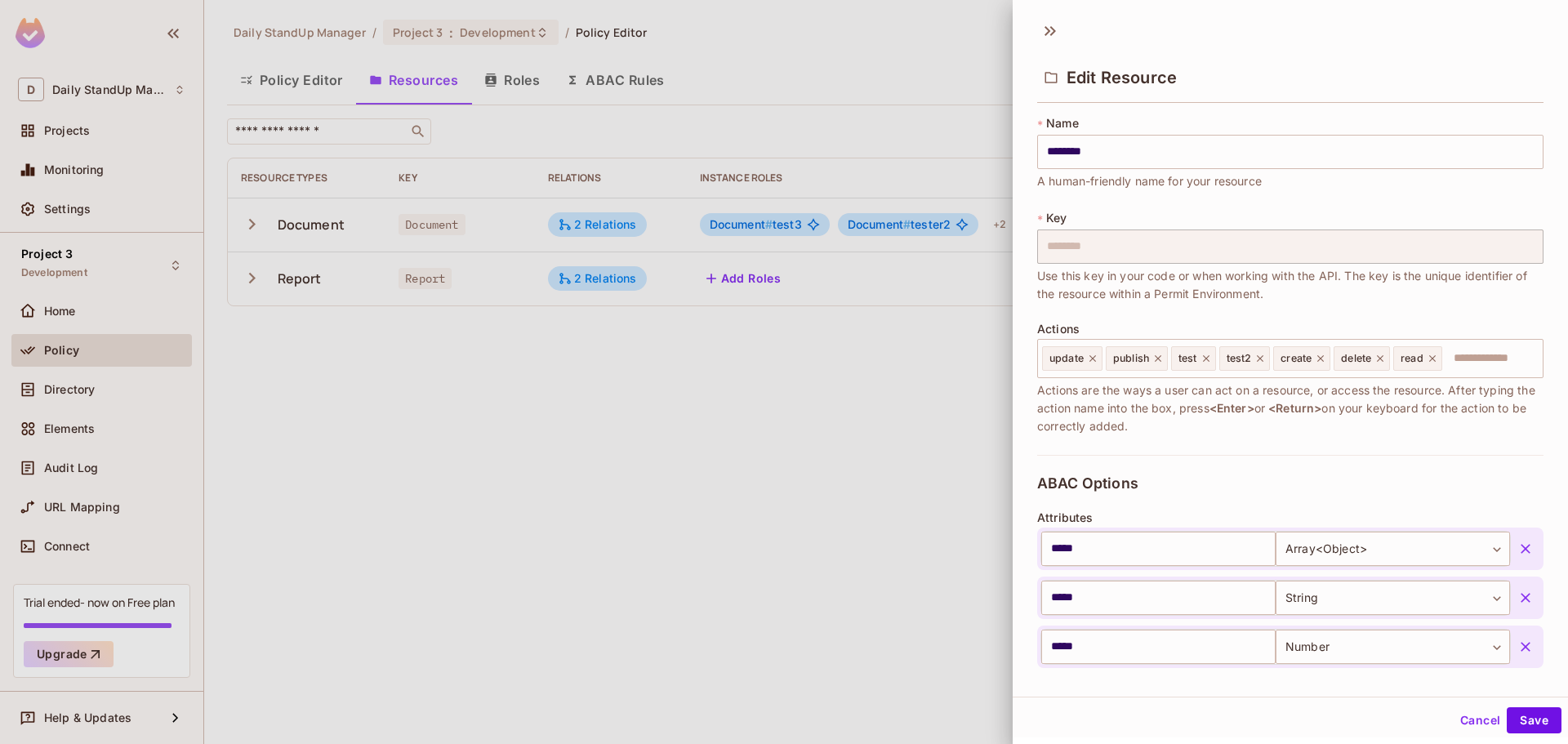
click at [903, 339] on div at bounding box center [784, 372] width 1568 height 744
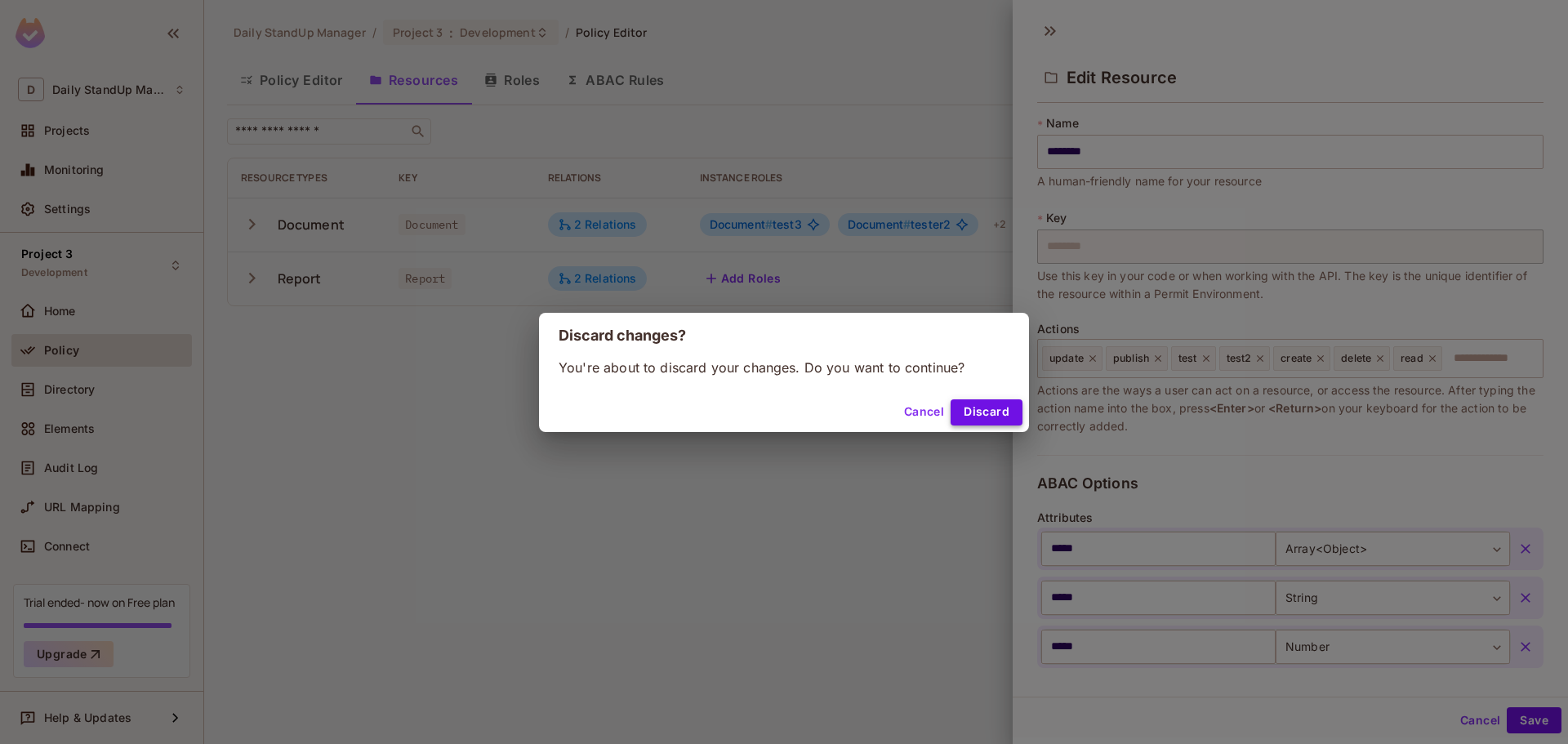
click at [995, 407] on button "Discard" at bounding box center [987, 413] width 72 height 26
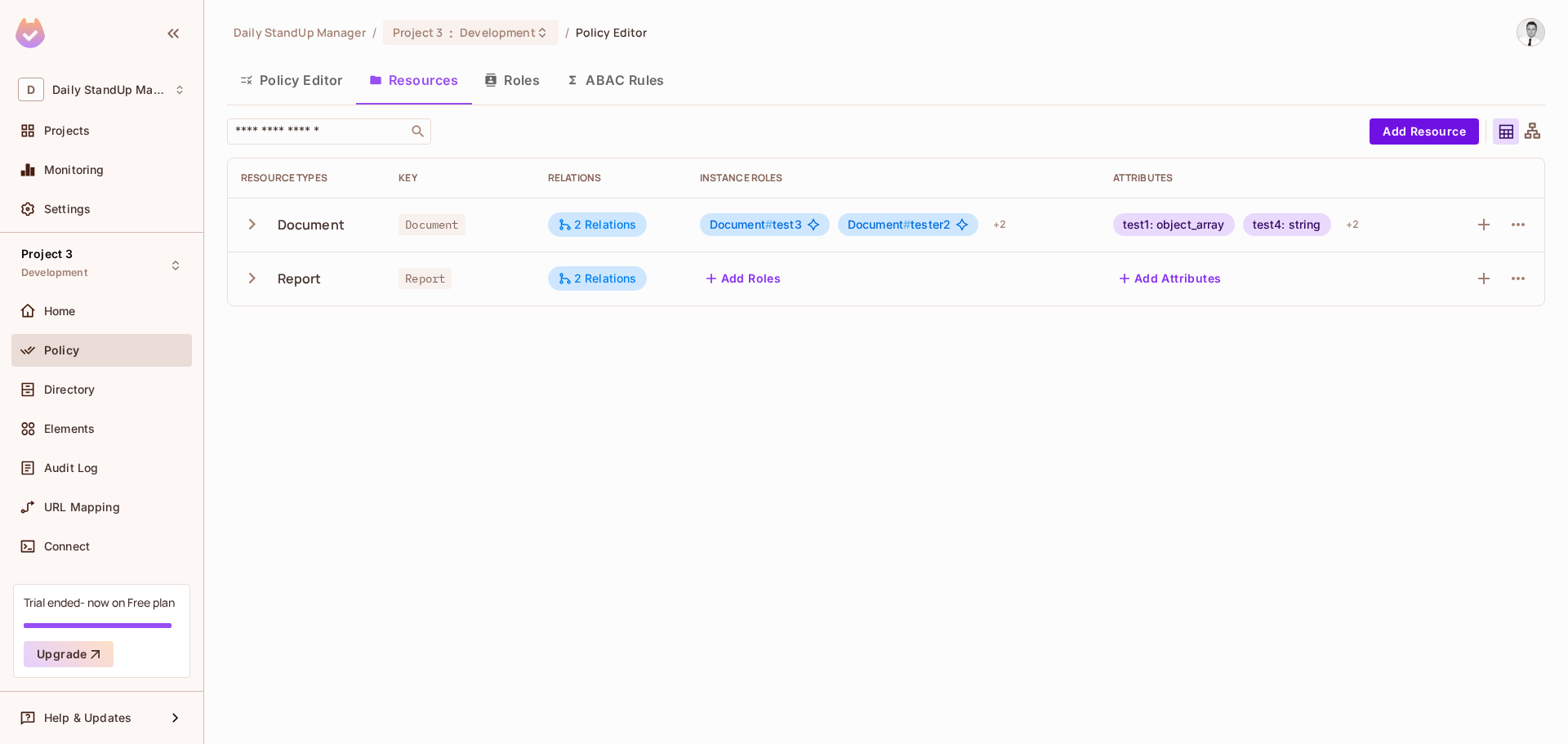
click at [798, 230] on div "Document # test3" at bounding box center [764, 224] width 129 height 23
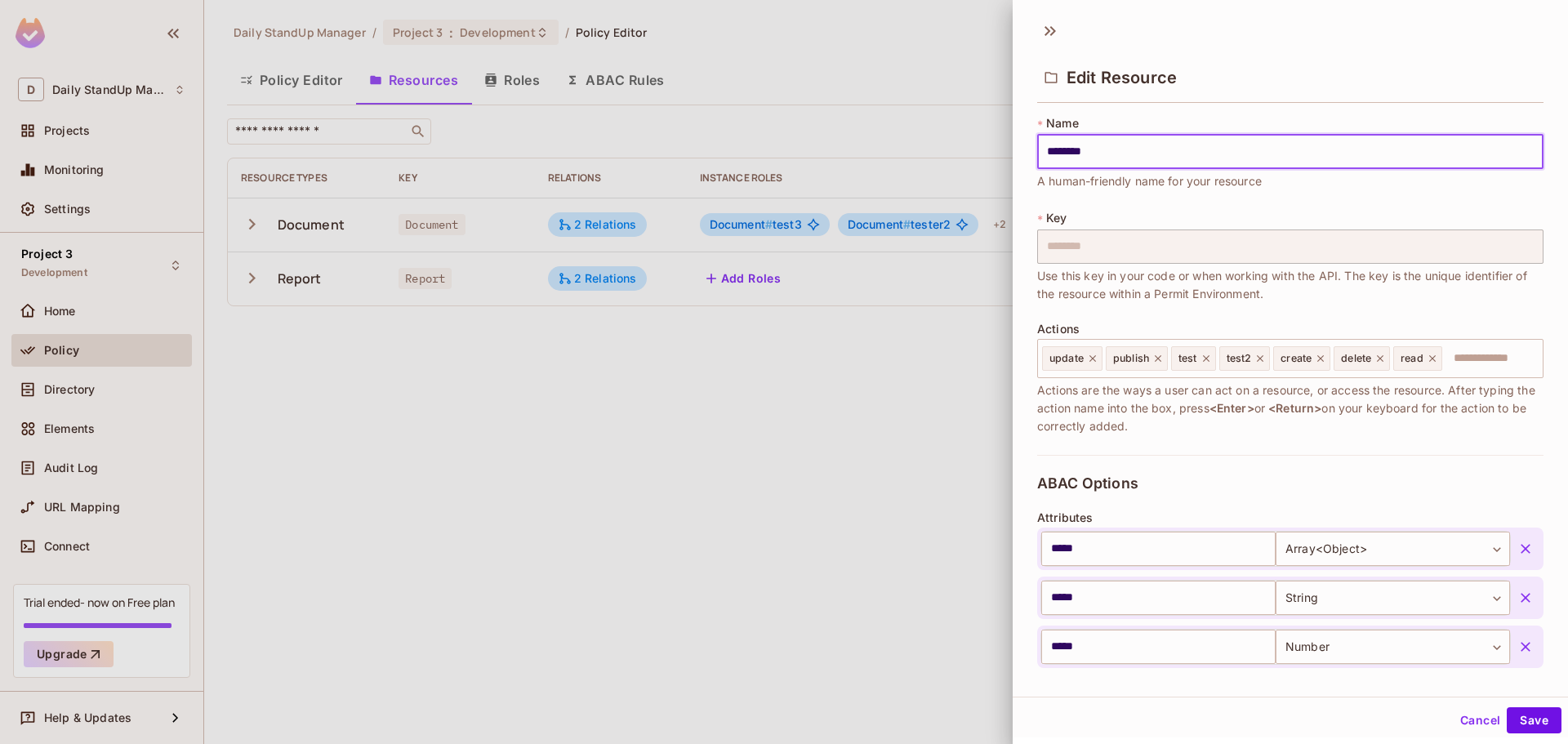
click at [829, 281] on div at bounding box center [784, 372] width 1568 height 744
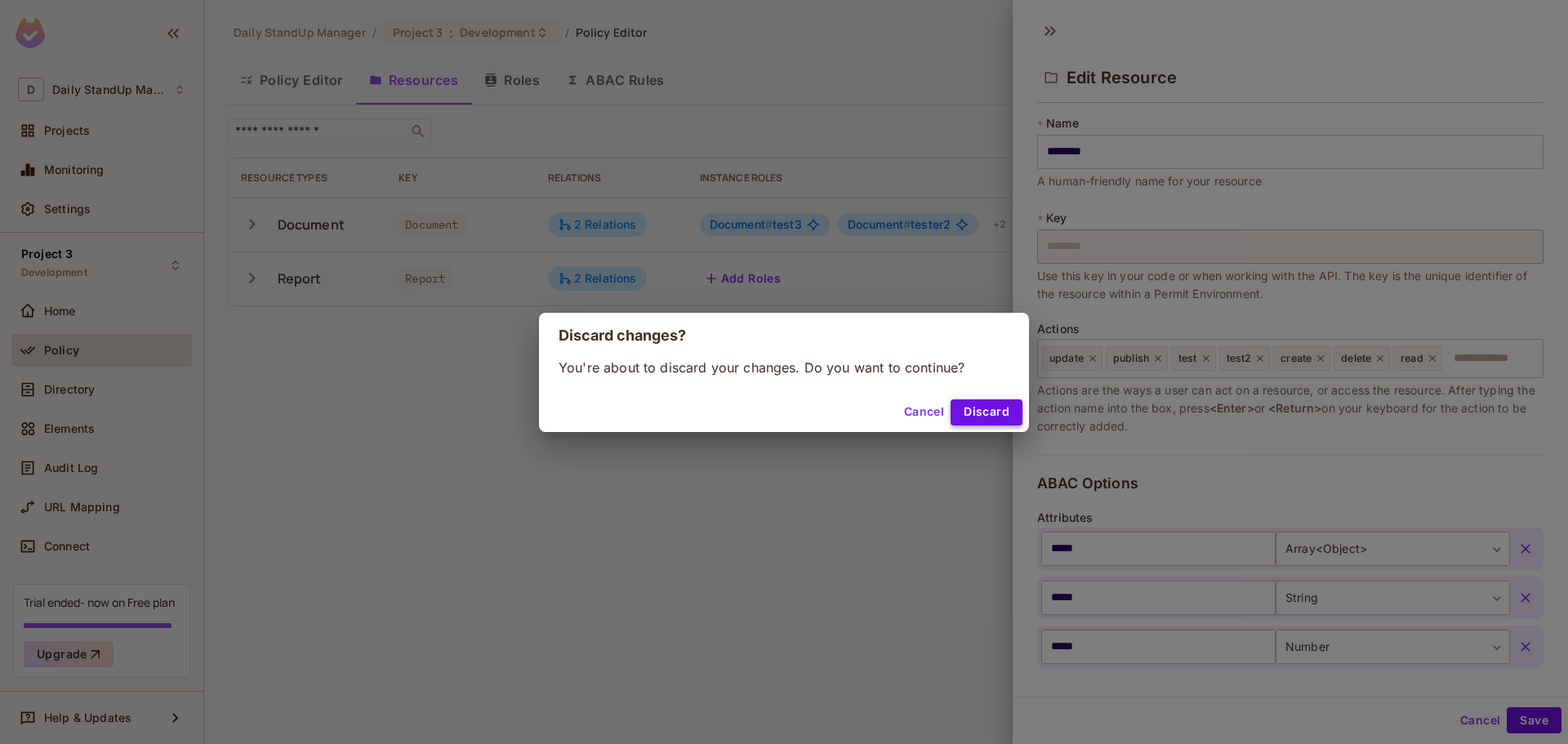
click at [999, 407] on button "Discard" at bounding box center [987, 413] width 72 height 26
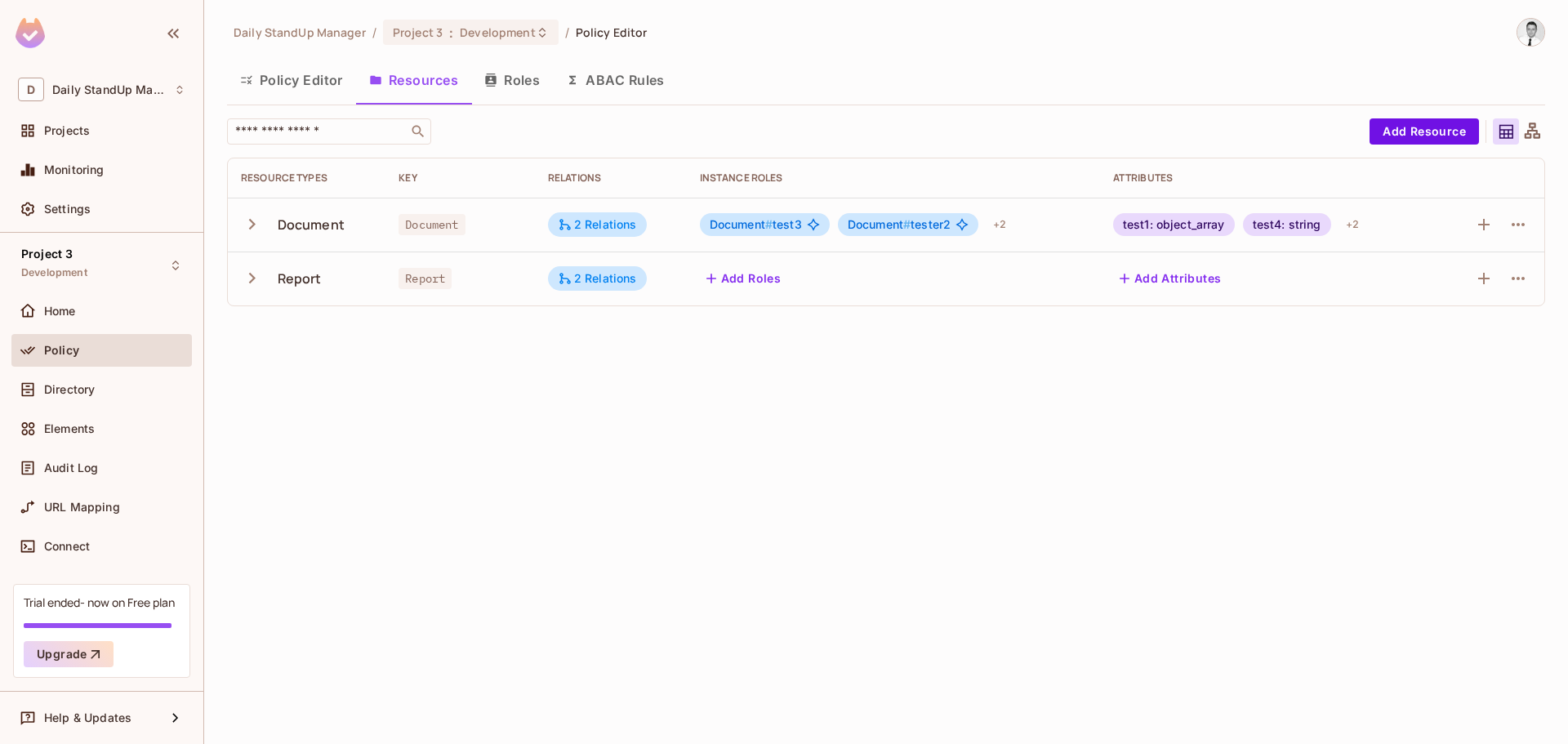
click at [1160, 229] on div "test1: object_array" at bounding box center [1174, 224] width 122 height 23
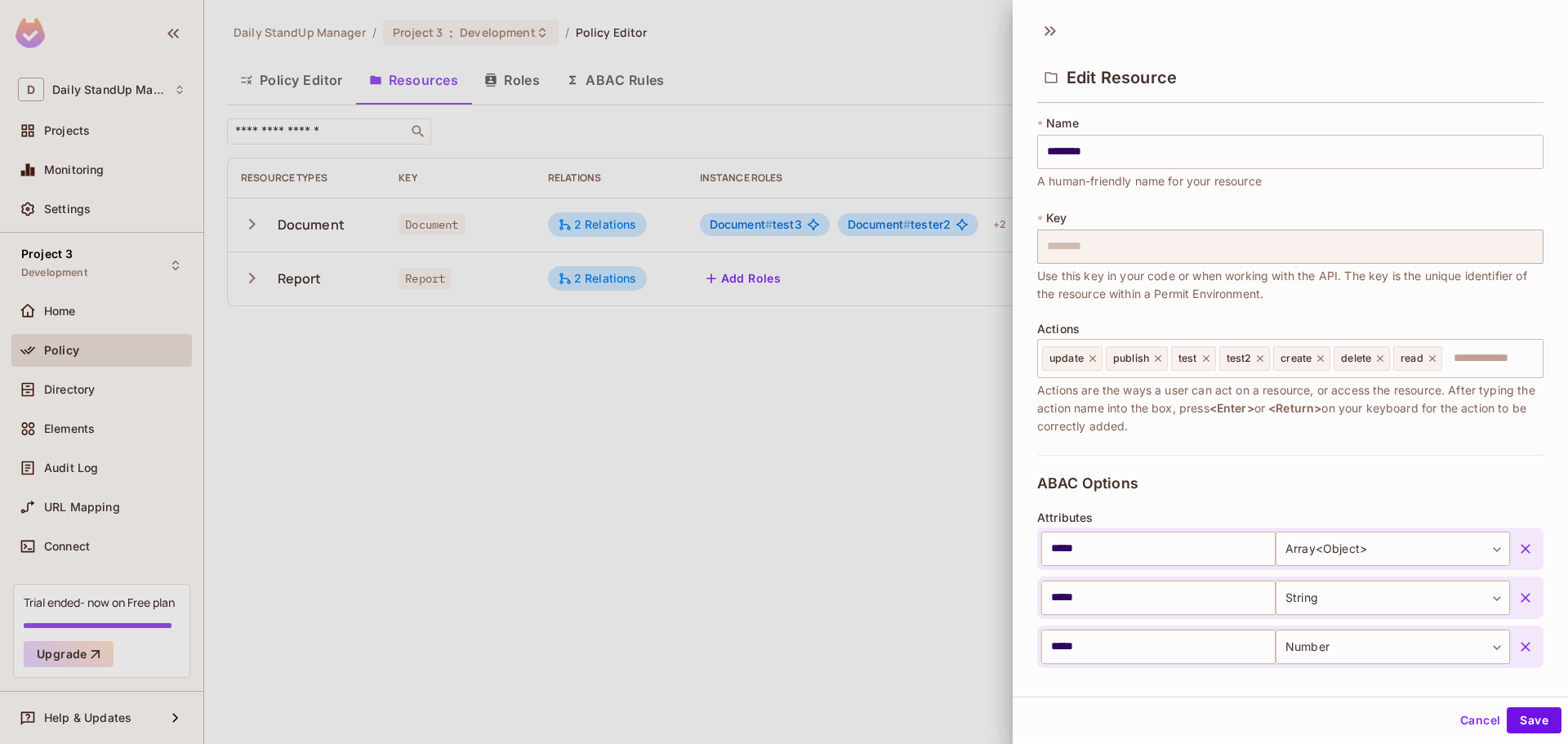
click at [721, 432] on div at bounding box center [784, 372] width 1568 height 744
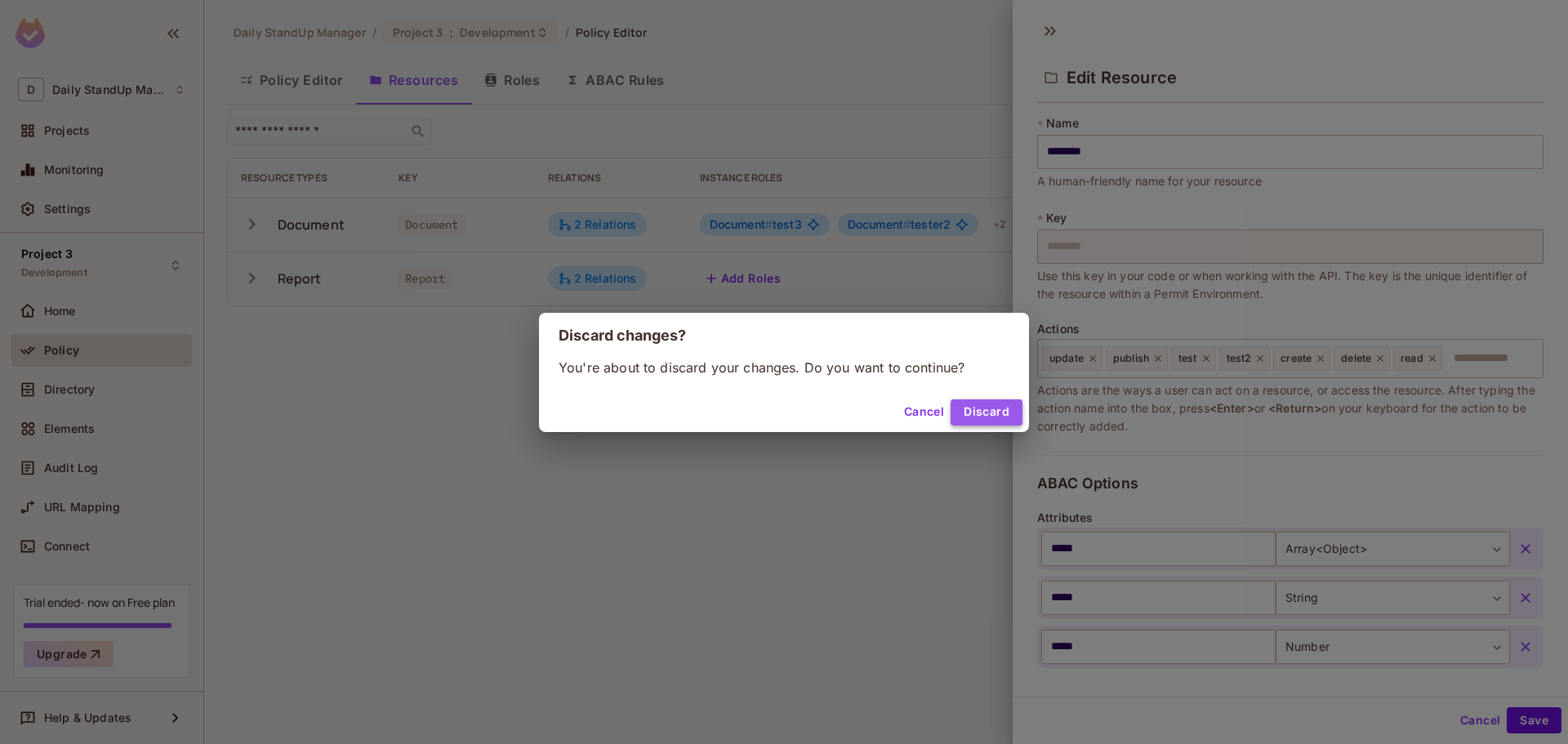
click at [1007, 417] on button "Discard" at bounding box center [987, 413] width 72 height 26
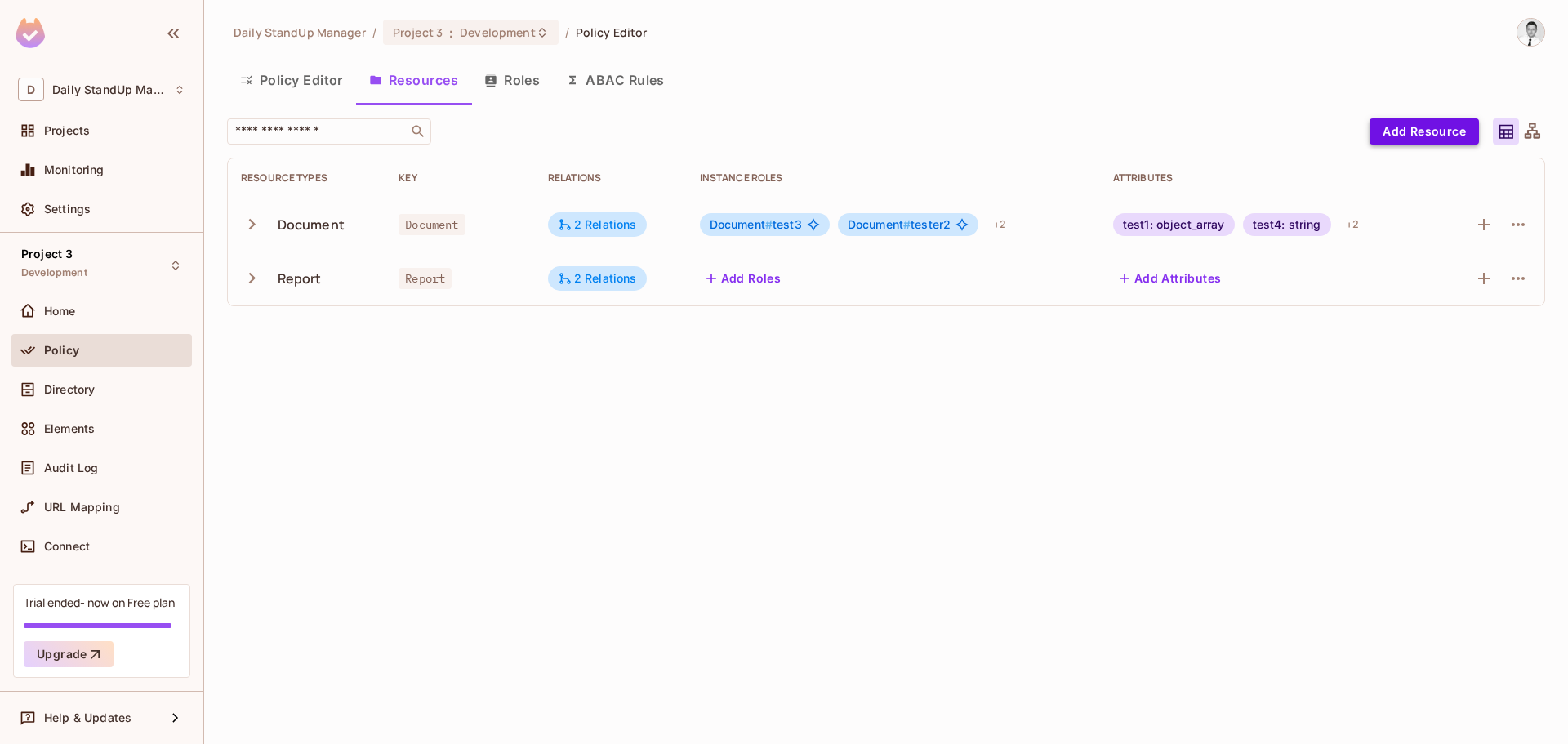
click at [1424, 129] on button "Add Resource" at bounding box center [1424, 131] width 110 height 26
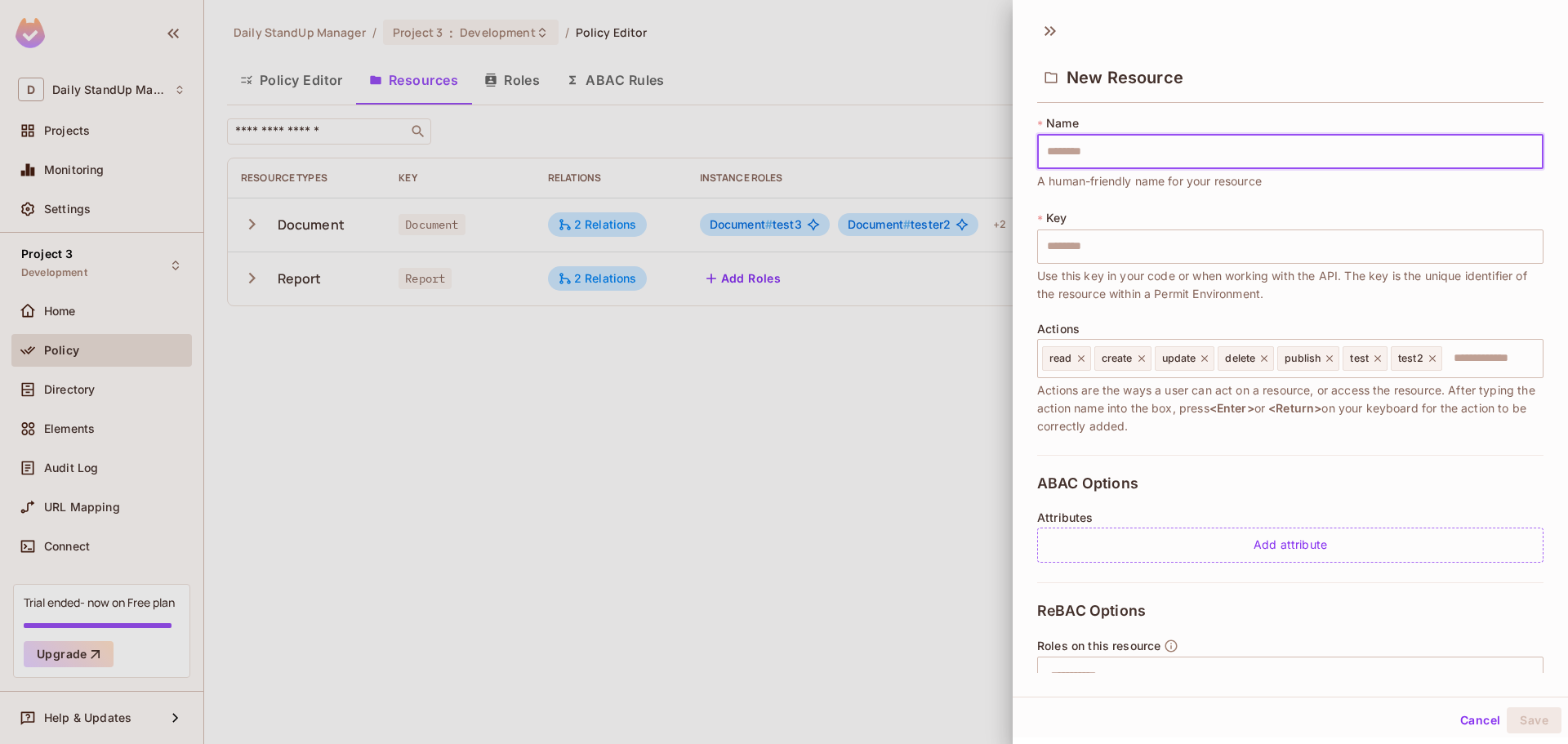
click at [838, 246] on div at bounding box center [784, 372] width 1568 height 744
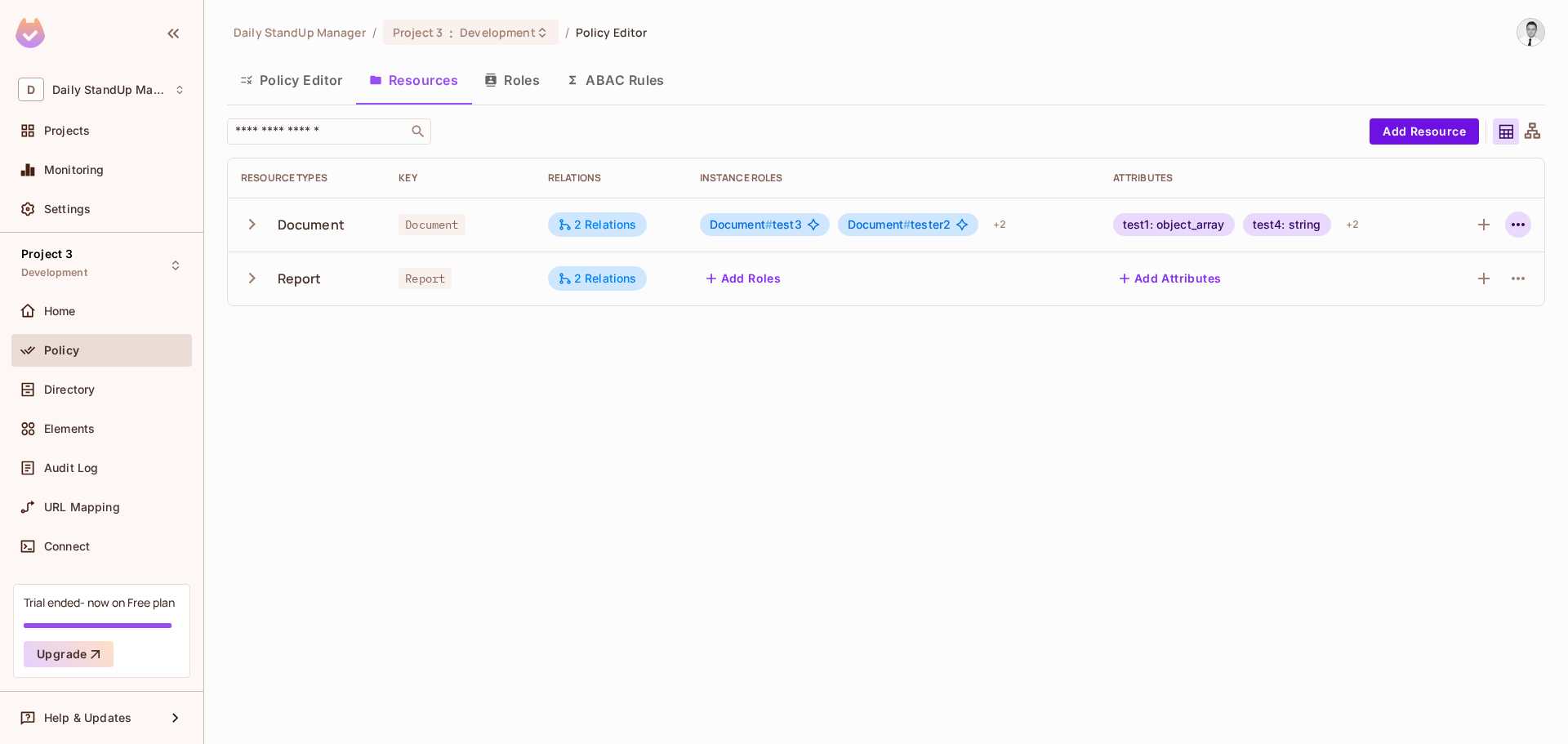
click at [1519, 219] on icon "button" at bounding box center [1517, 224] width 20 height 20
click at [1453, 278] on span "Edit Resource" at bounding box center [1447, 289] width 86 height 26
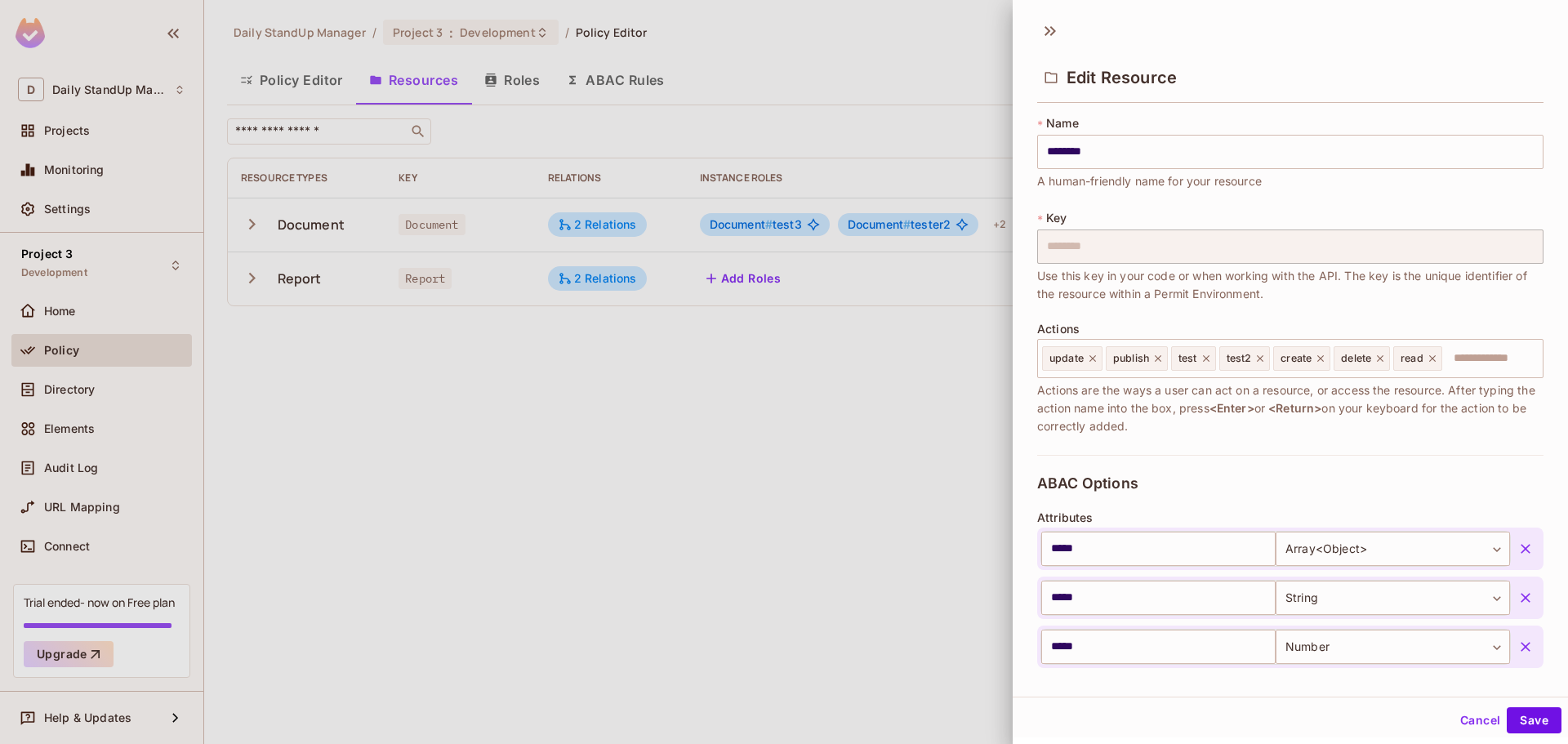
click at [826, 412] on div at bounding box center [784, 372] width 1568 height 744
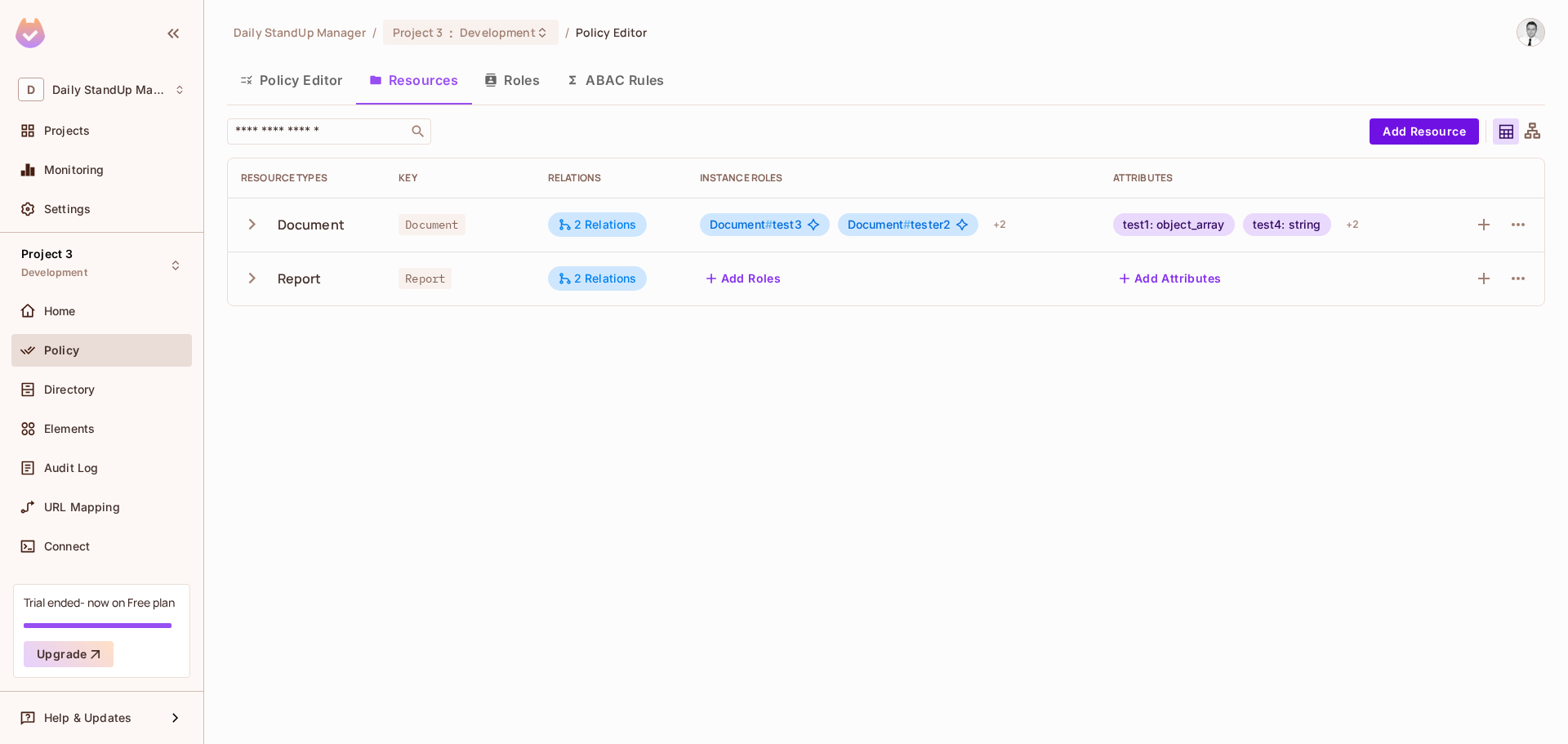
click at [1043, 108] on div "Daily StandUp Manager / Project 3 : Development / Policy Editor Policy Editor R…" at bounding box center [885, 168] width 1318 height 301
click at [629, 271] on div "2 Relations" at bounding box center [597, 279] width 79 height 15
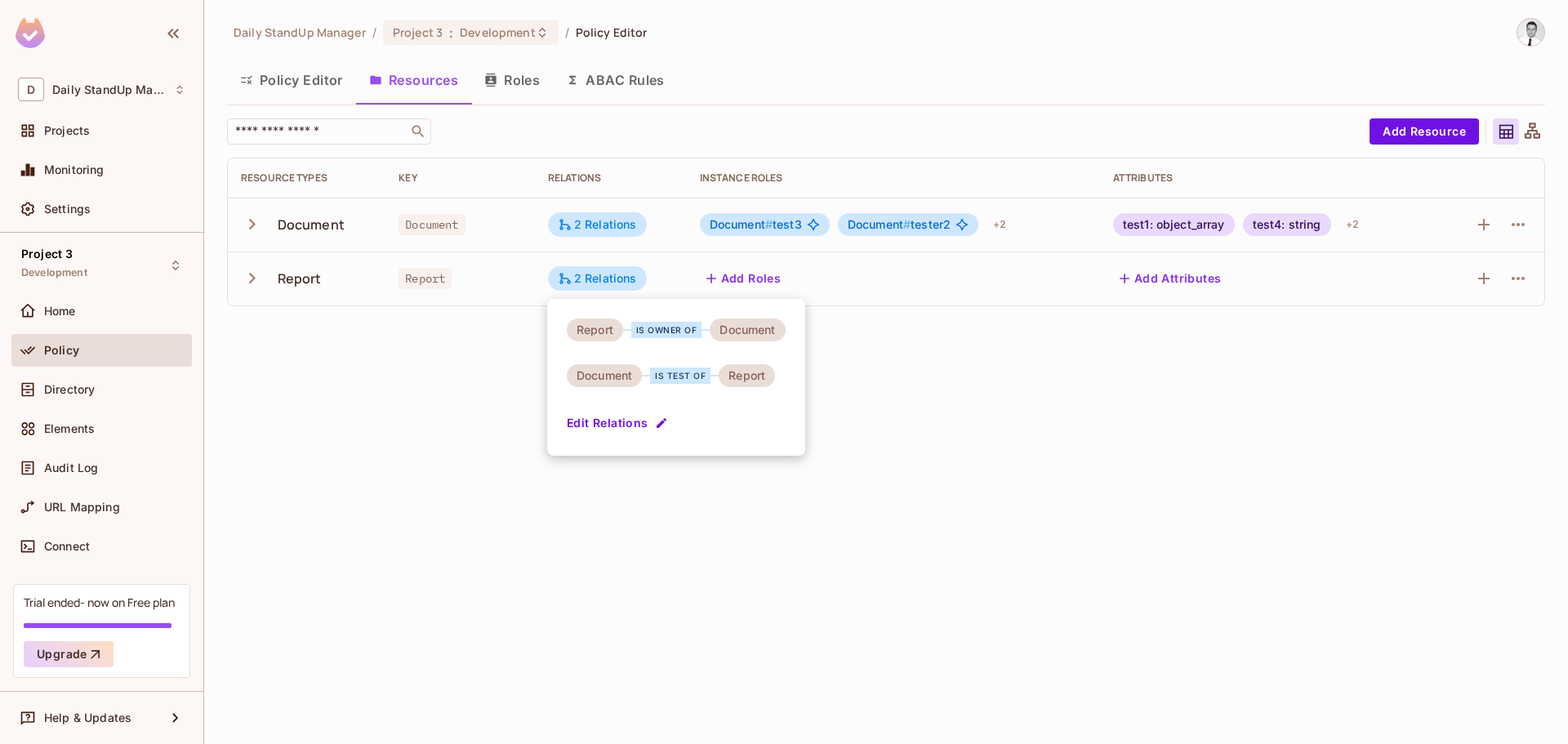
click at [646, 420] on button "Edit Relations" at bounding box center [618, 423] width 104 height 26
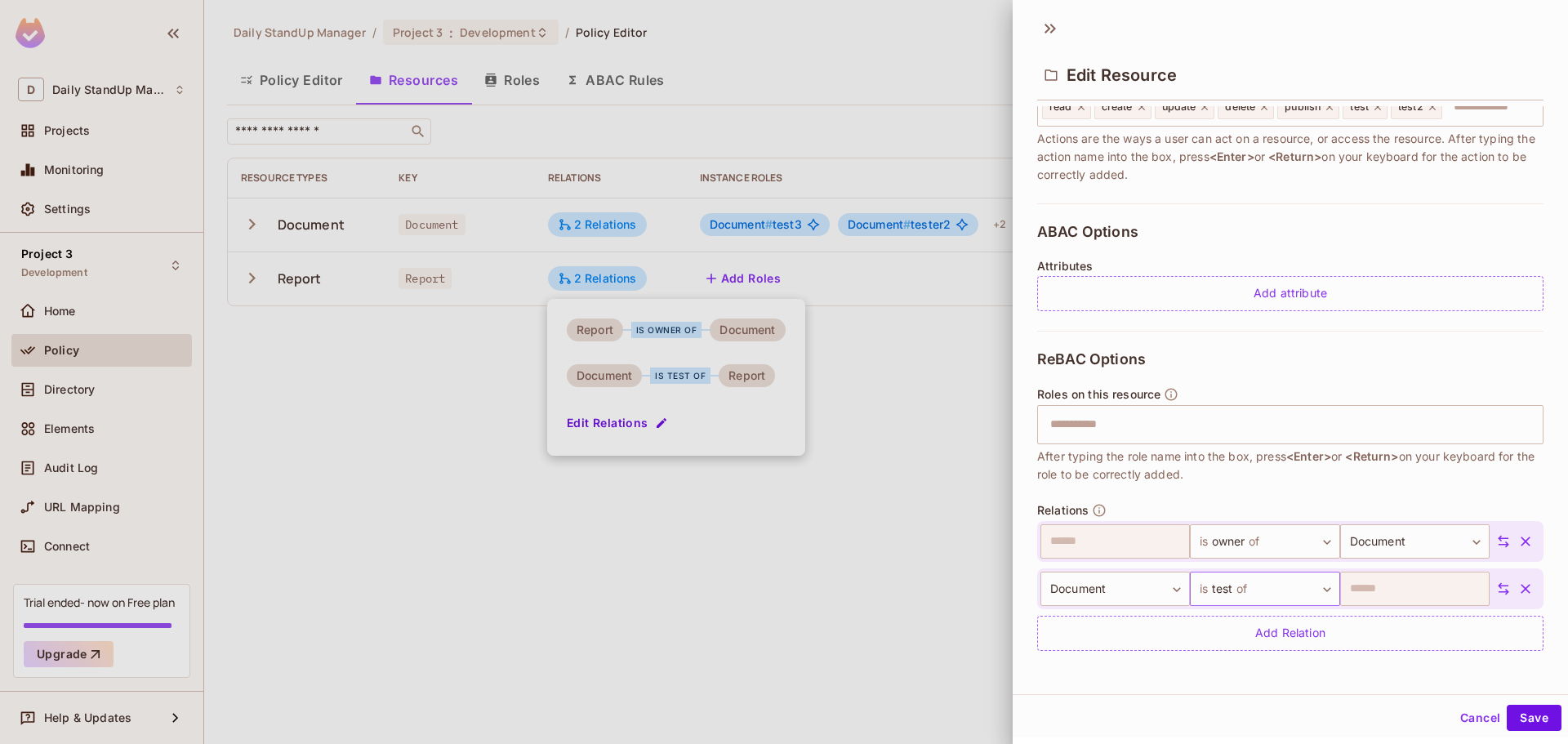
click at [1279, 604] on body "D Daily StandUp Manager Projects Monitoring Settings Project 3 Development Home…" at bounding box center [784, 372] width 1568 height 744
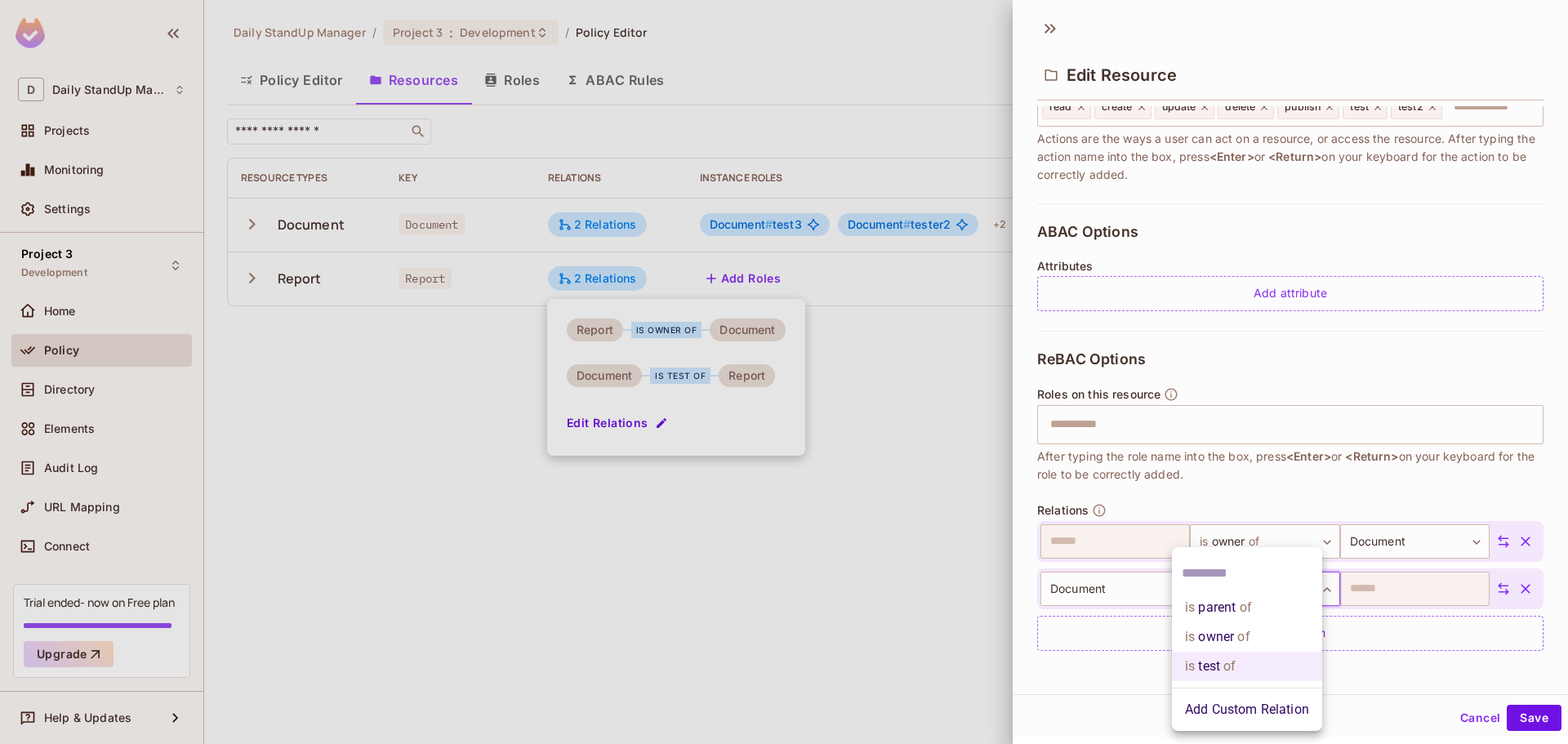
click at [1227, 460] on div at bounding box center [784, 372] width 1568 height 744
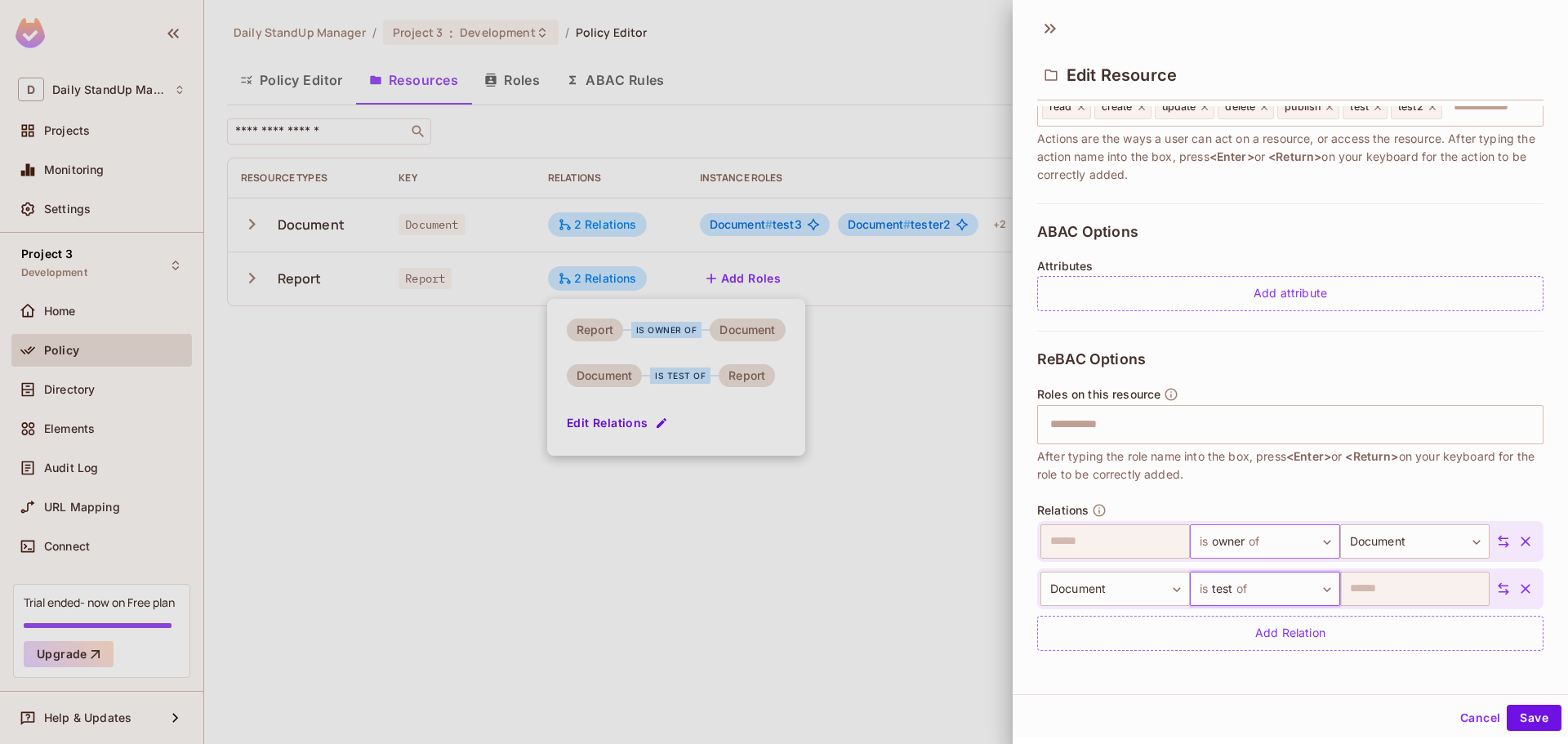
click at [1245, 545] on body "D Daily StandUp Manager Projects Monitoring Settings Project 3 Development Home…" at bounding box center [784, 372] width 1568 height 744
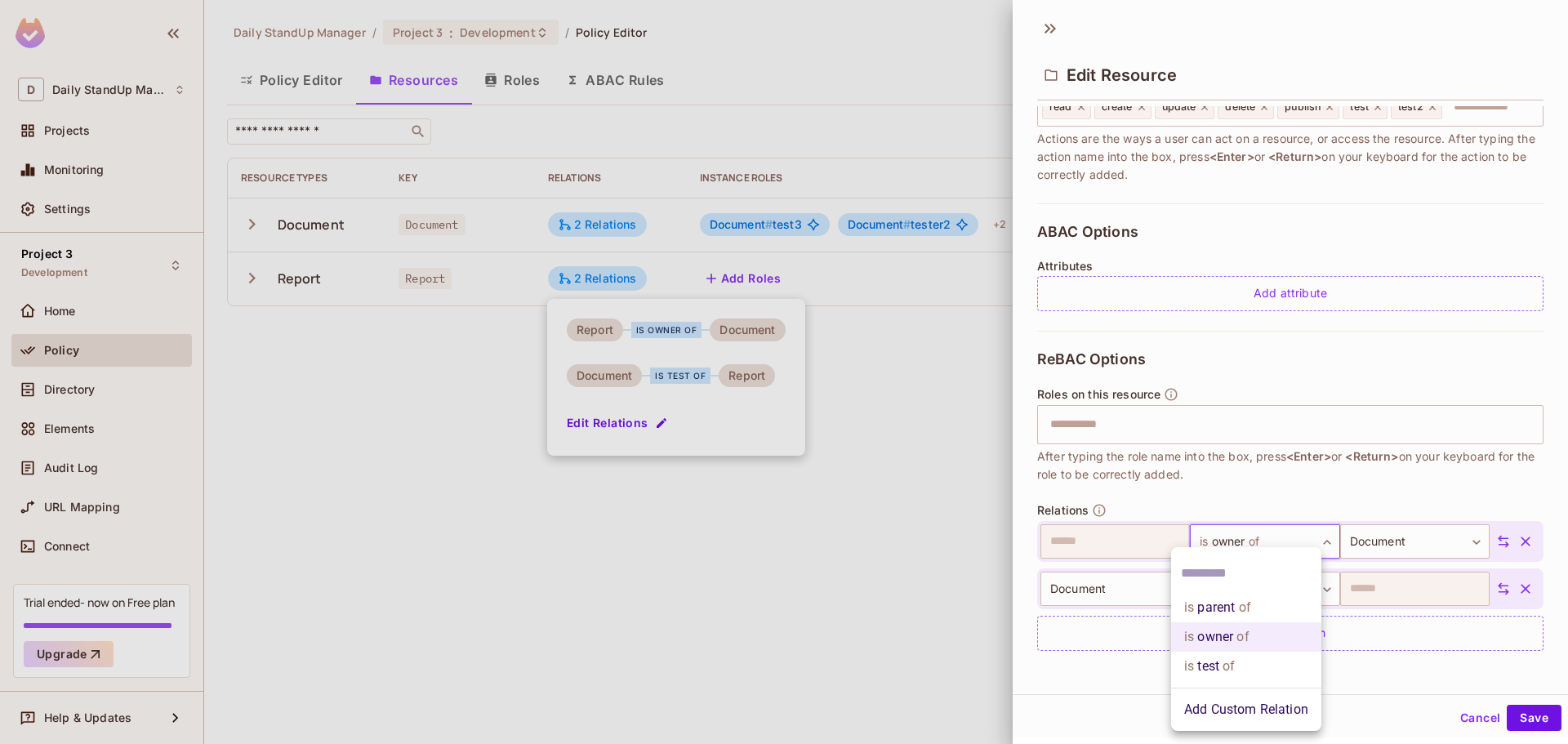
click at [1264, 446] on div at bounding box center [784, 372] width 1568 height 744
click at [1220, 604] on body "D Daily StandUp Manager Projects Monitoring Settings Project 3 Development Home…" at bounding box center [784, 372] width 1568 height 744
click at [1323, 447] on div at bounding box center [784, 372] width 1568 height 744
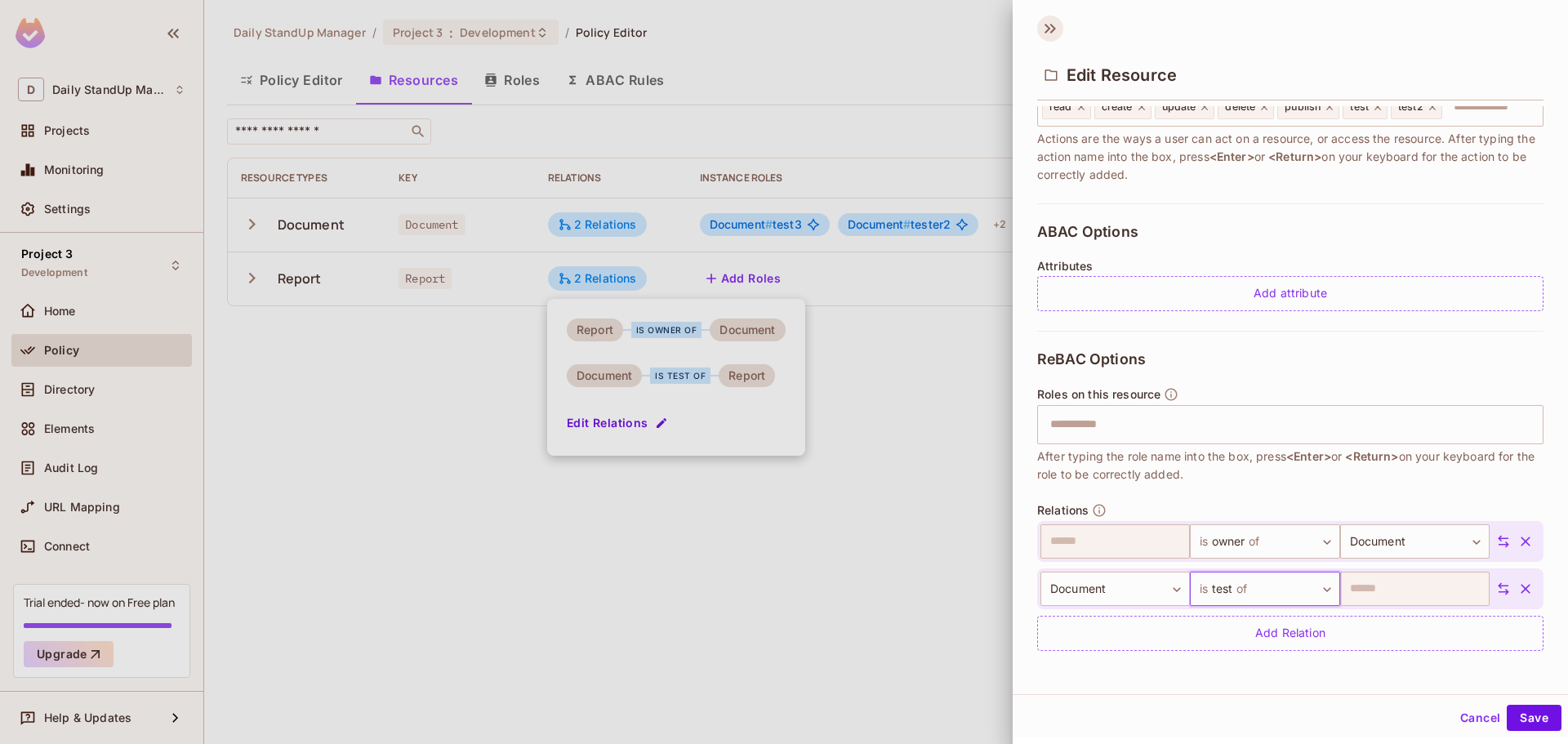
click at [1058, 22] on icon at bounding box center [1050, 29] width 26 height 26
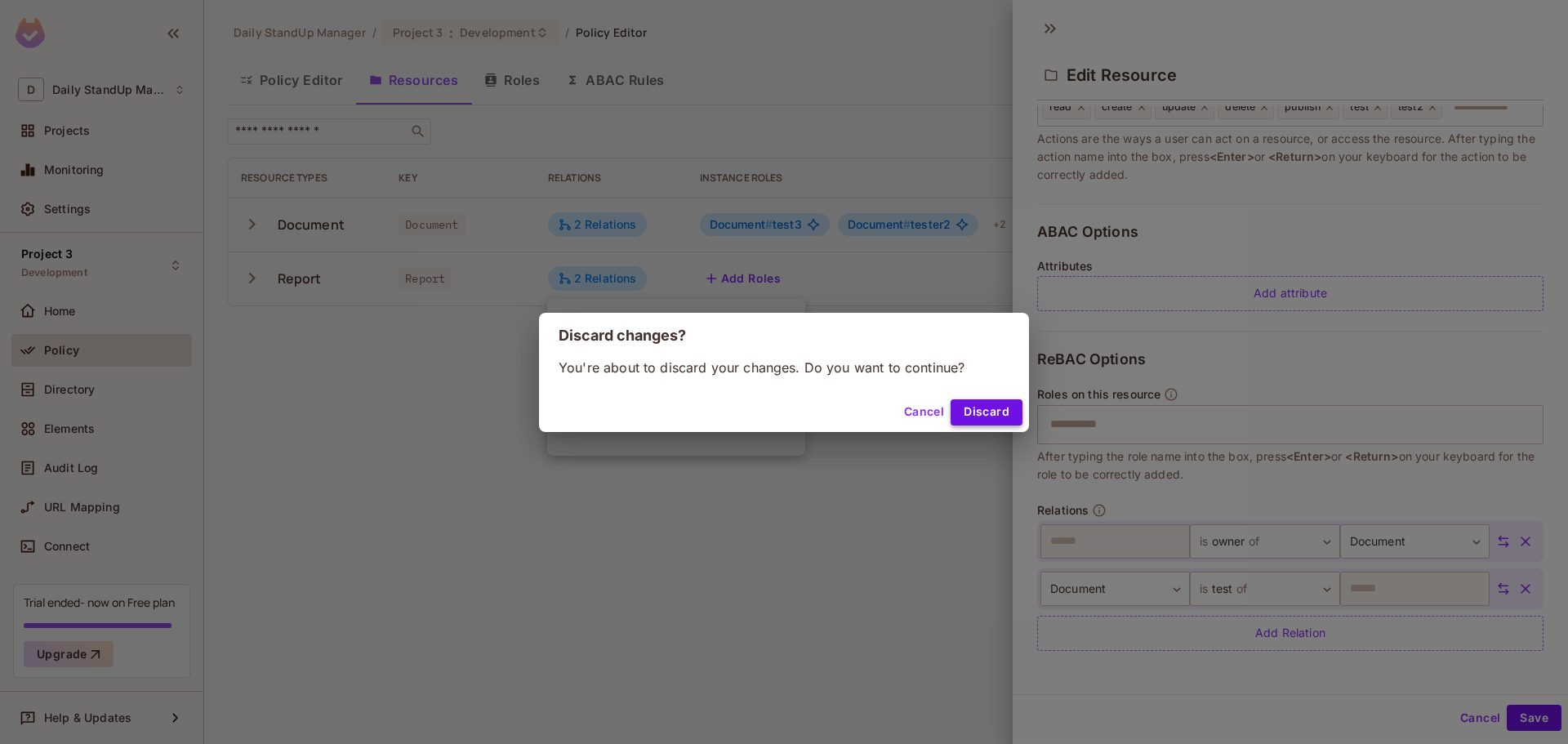
click at [988, 419] on button "Discard" at bounding box center [987, 413] width 72 height 26
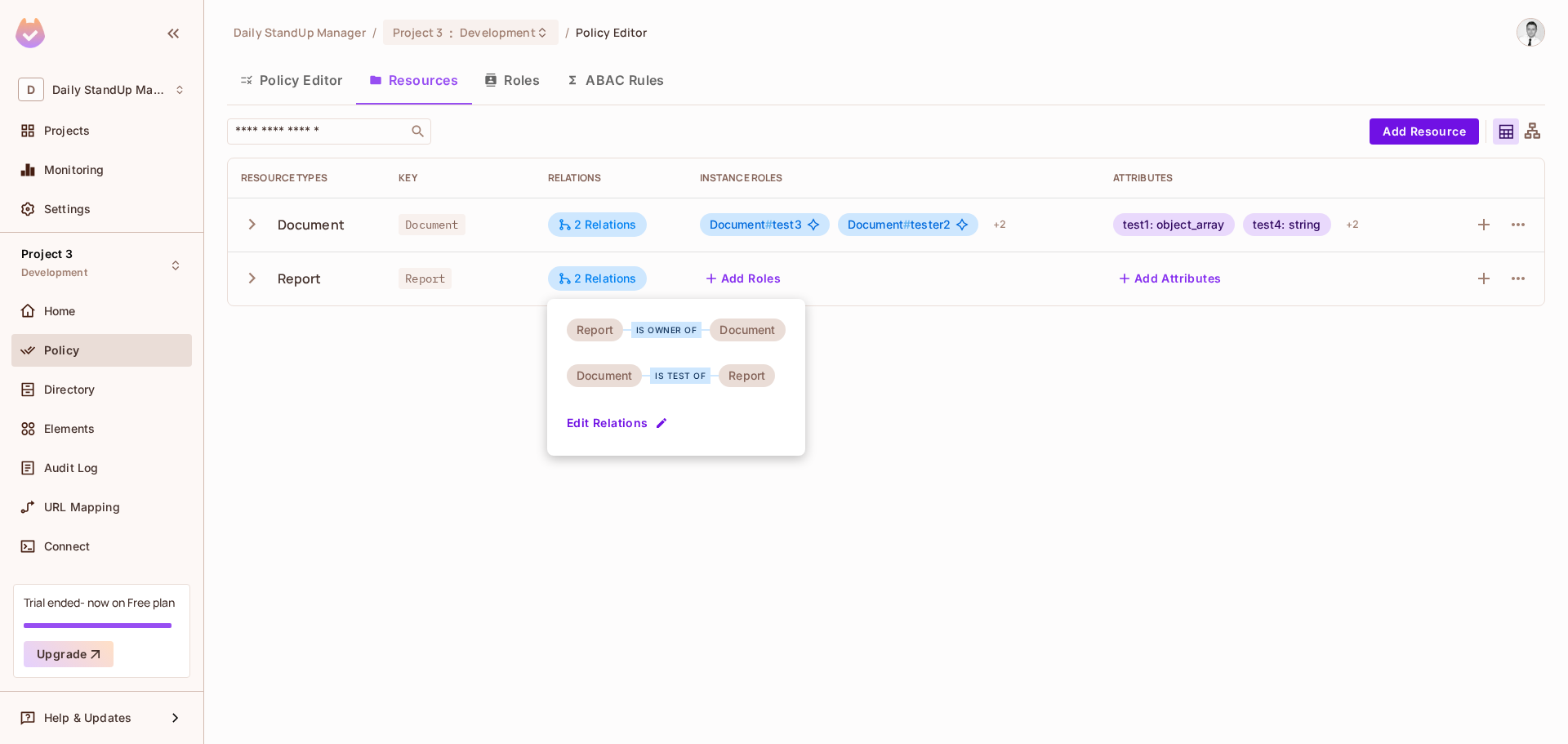
click at [648, 418] on button "Edit Relations" at bounding box center [618, 423] width 104 height 26
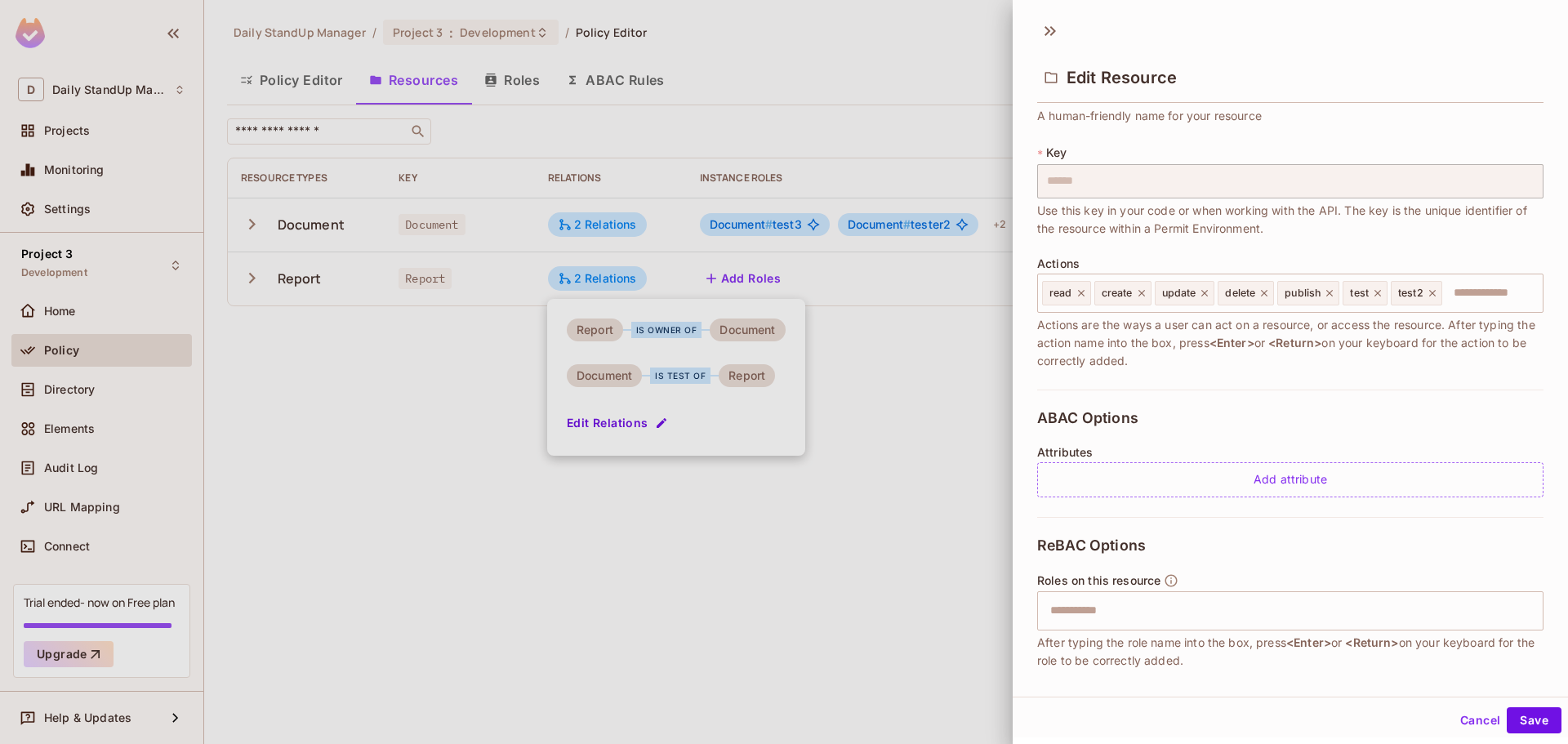
scroll to position [250, 0]
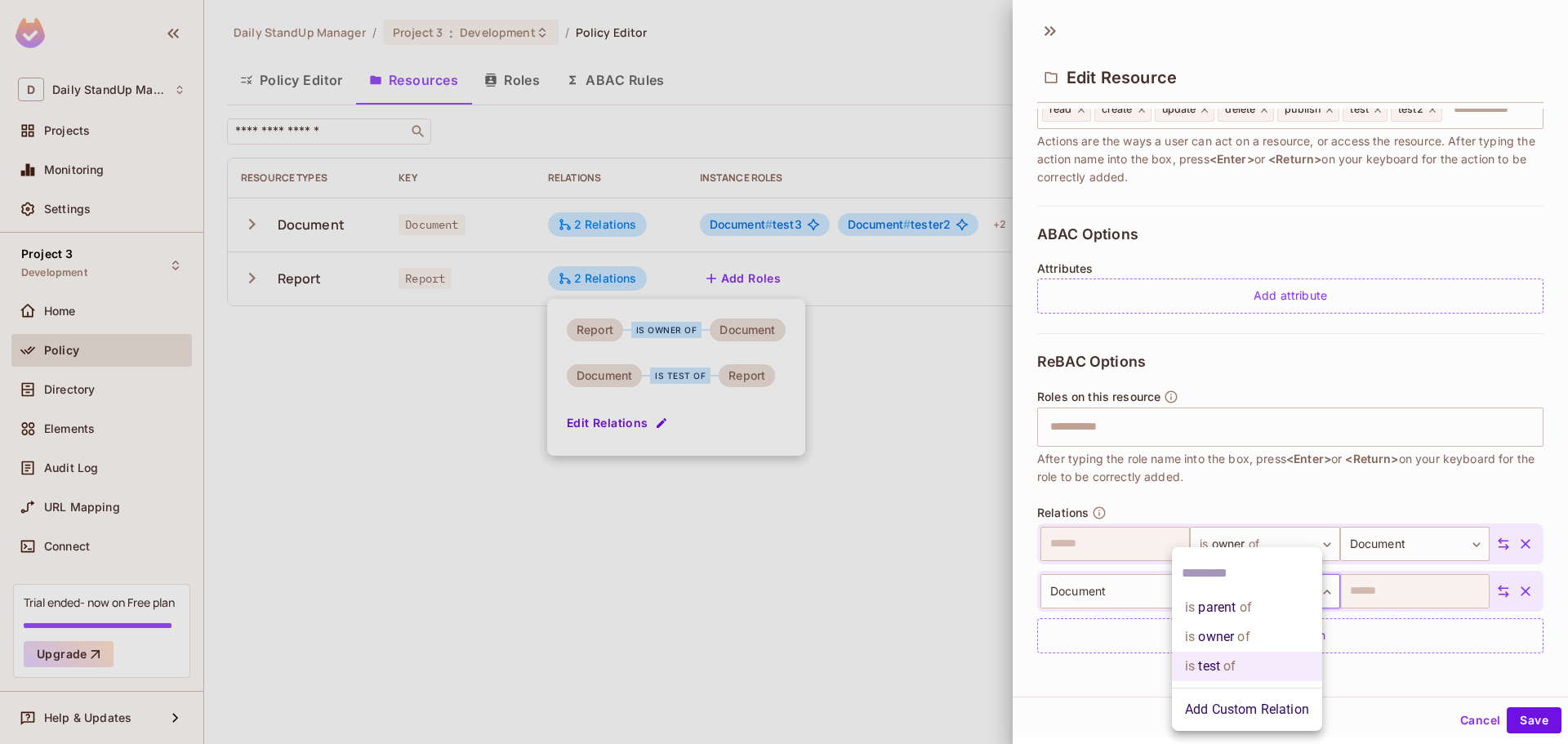
click at [1242, 585] on body "D Daily StandUp Manager Projects Monitoring Settings Project 3 Development Home…" at bounding box center [784, 372] width 1568 height 744
click at [1266, 702] on li "Add Custom Relation" at bounding box center [1246, 709] width 150 height 29
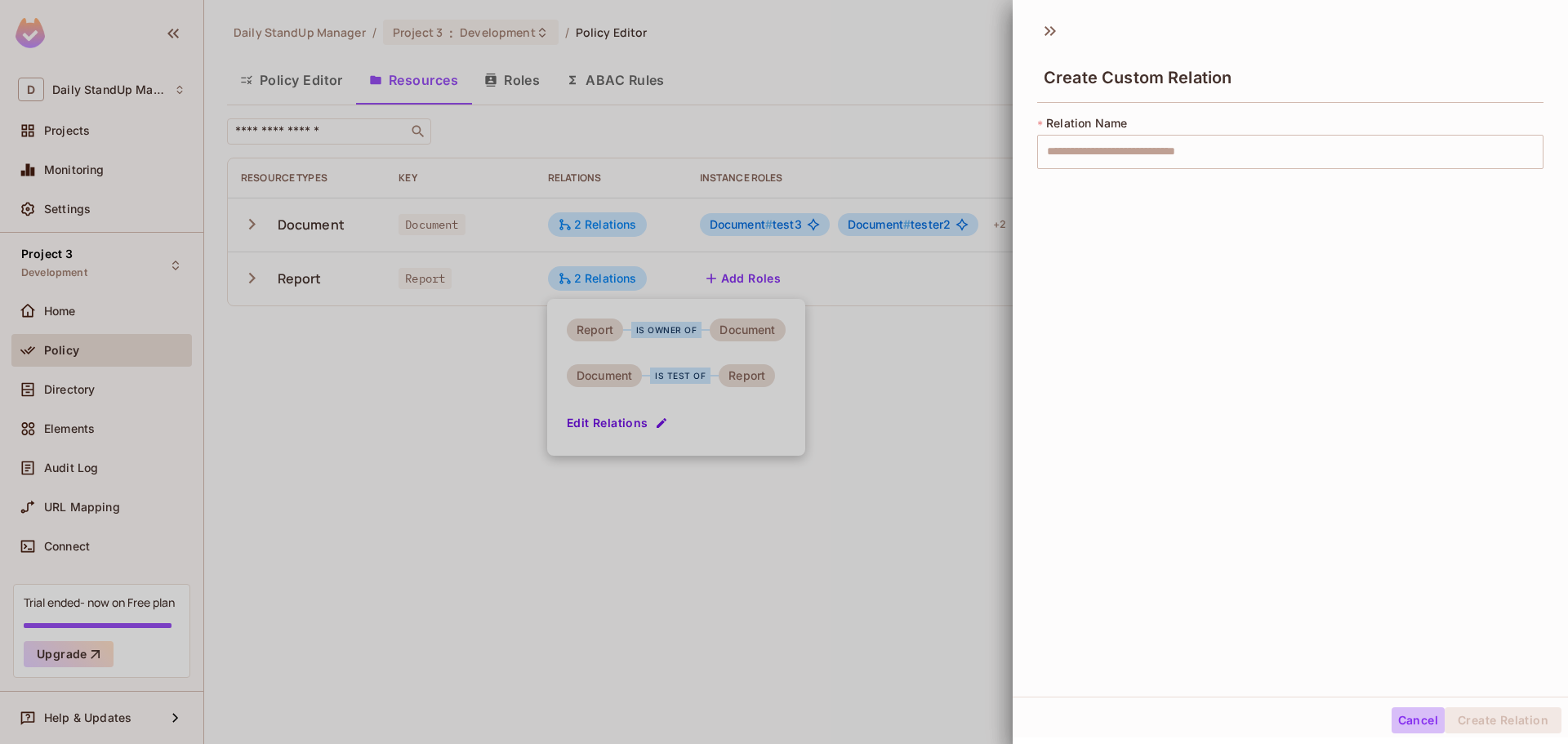
click at [1399, 713] on button "Cancel" at bounding box center [1418, 721] width 53 height 26
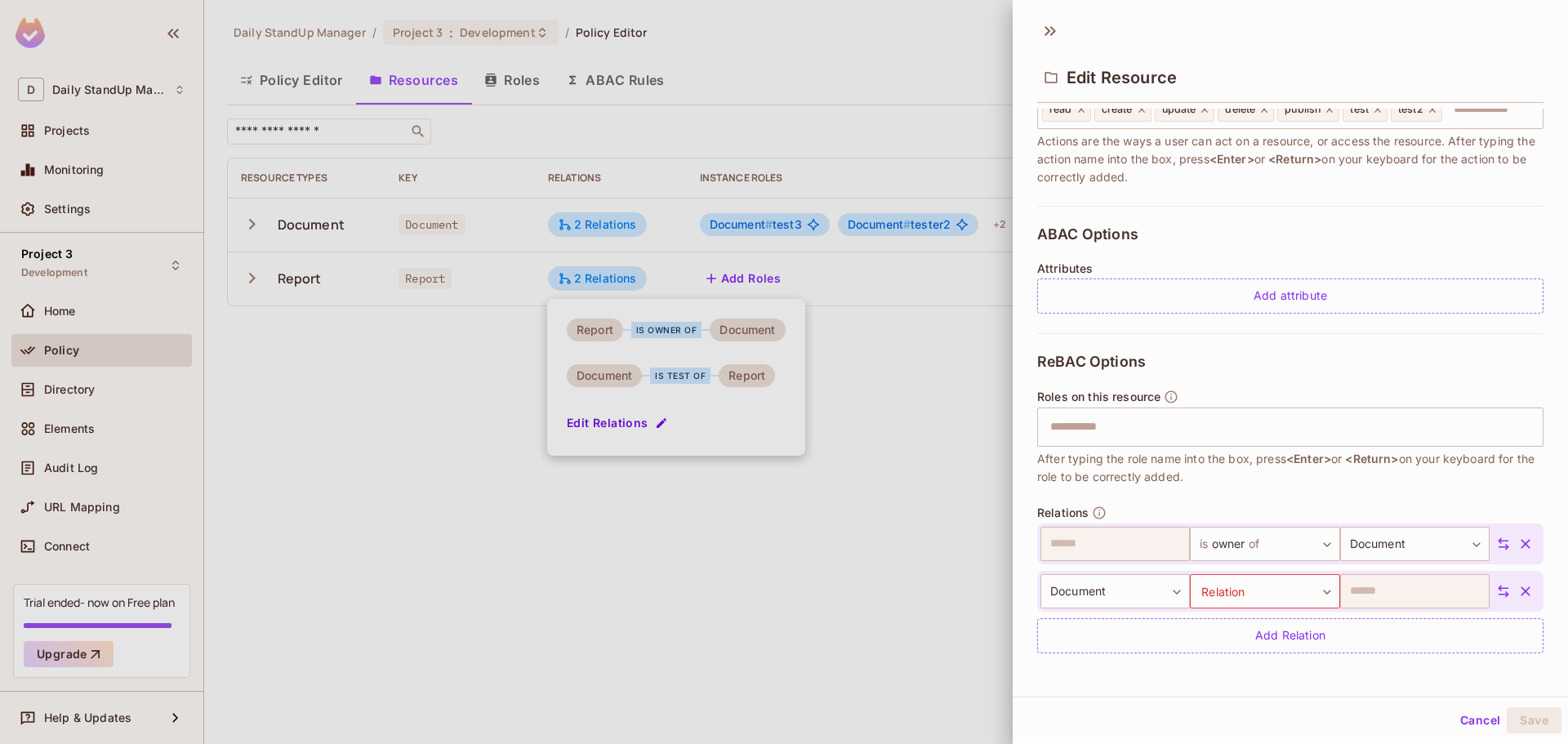
click at [984, 123] on div at bounding box center [784, 372] width 1568 height 744
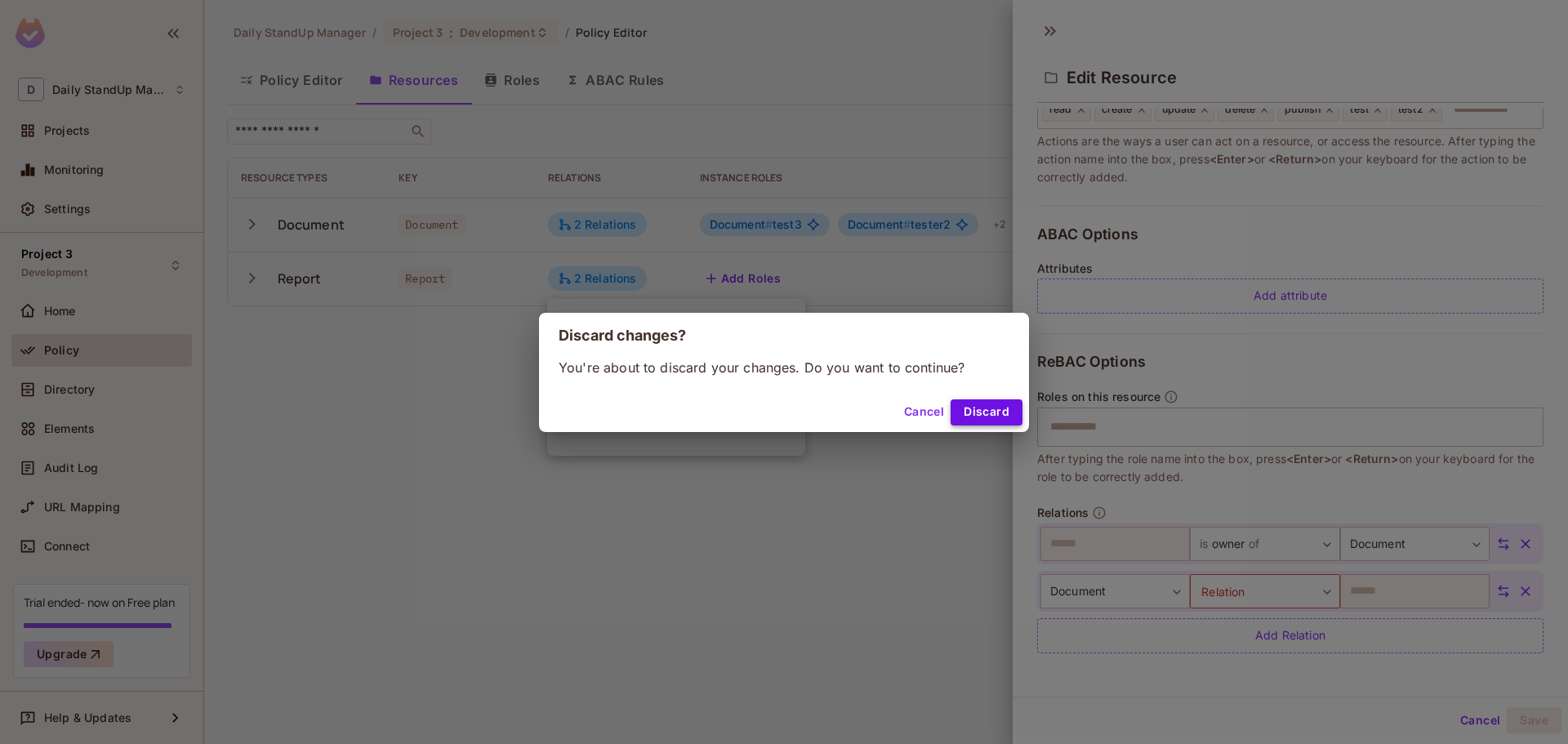
click at [998, 414] on button "Discard" at bounding box center [987, 413] width 72 height 26
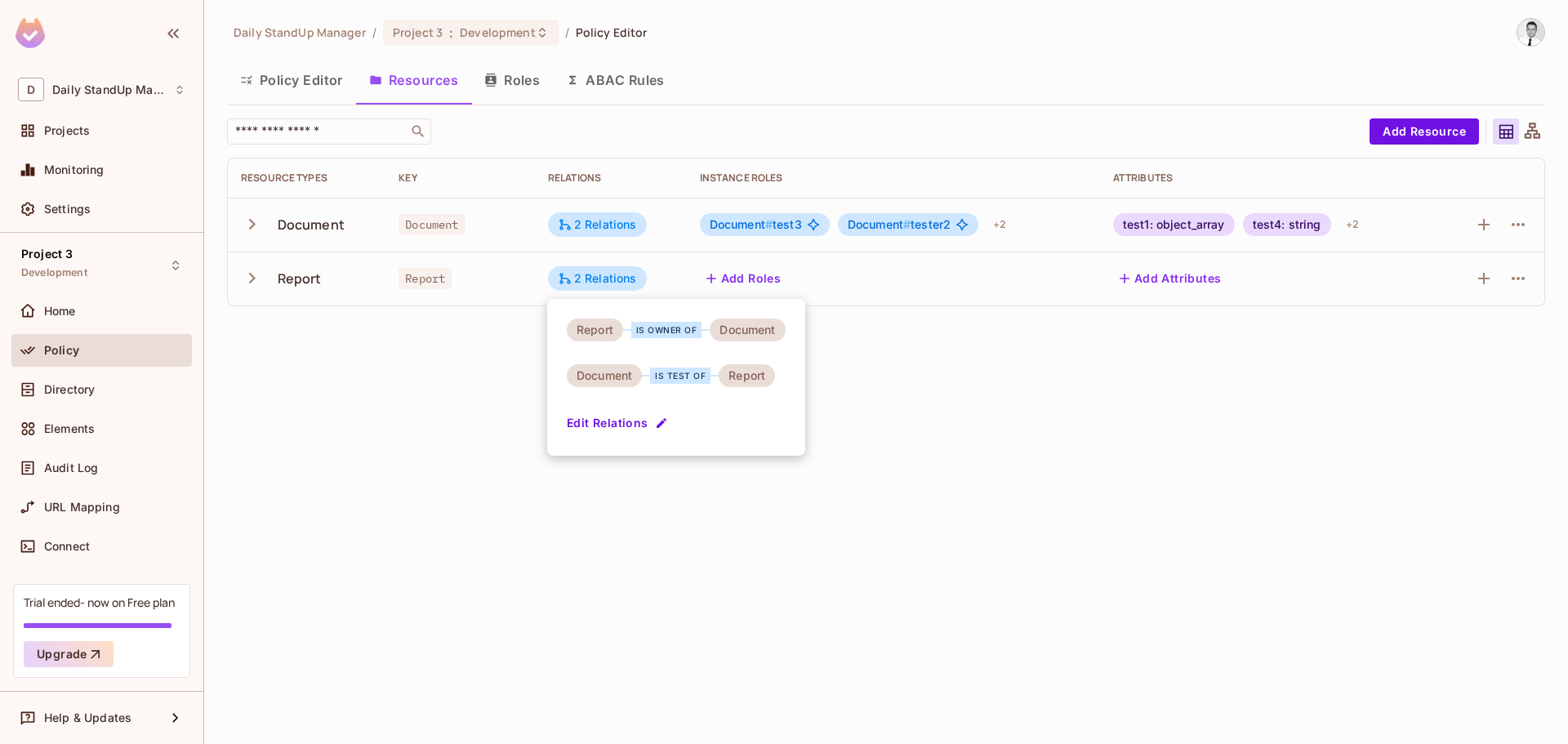
click at [611, 218] on div at bounding box center [784, 372] width 1568 height 744
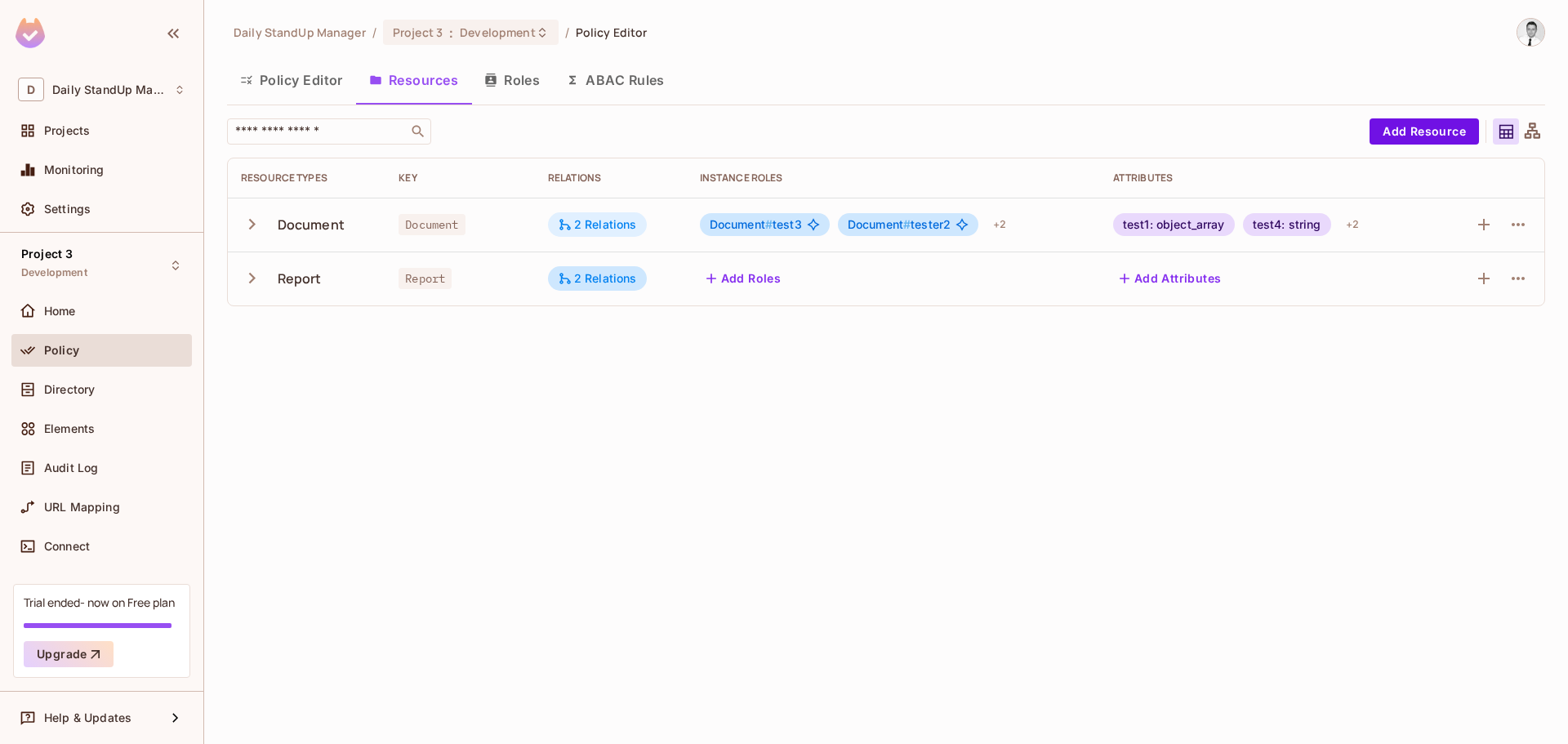
click at [610, 219] on div "2 Relations" at bounding box center [597, 225] width 79 height 15
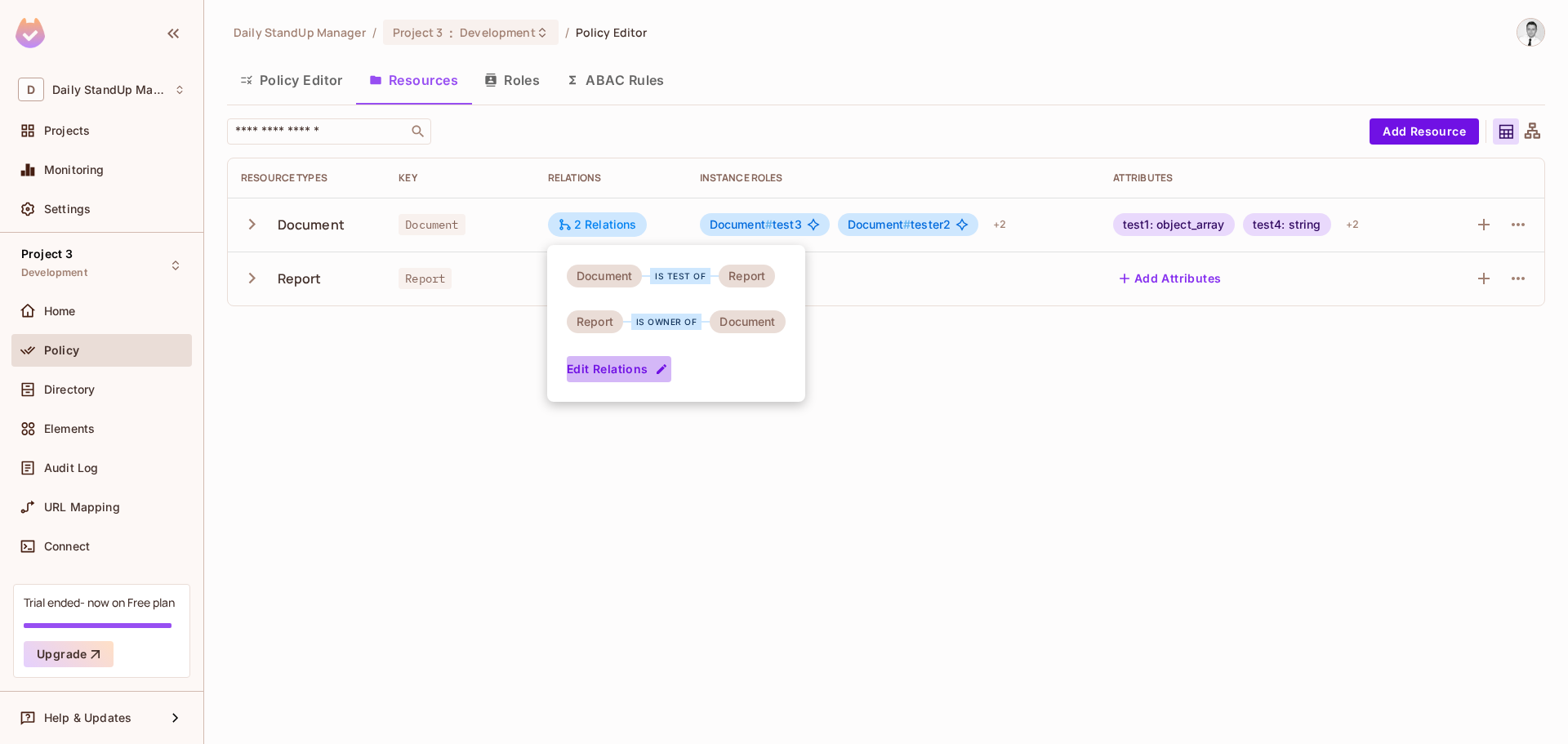
click at [659, 370] on icon "button" at bounding box center [661, 369] width 9 height 9
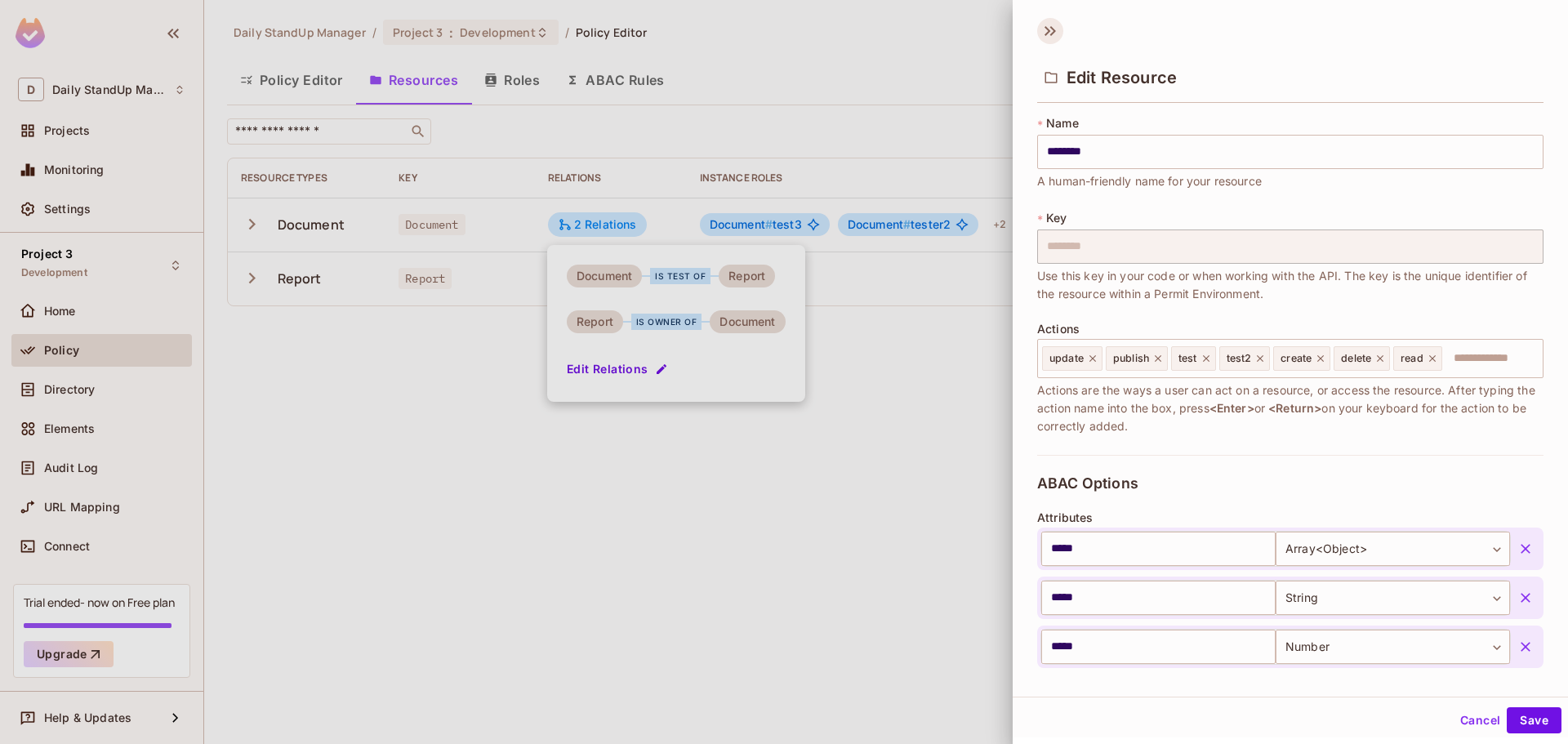
click at [1048, 24] on icon at bounding box center [1050, 31] width 26 height 26
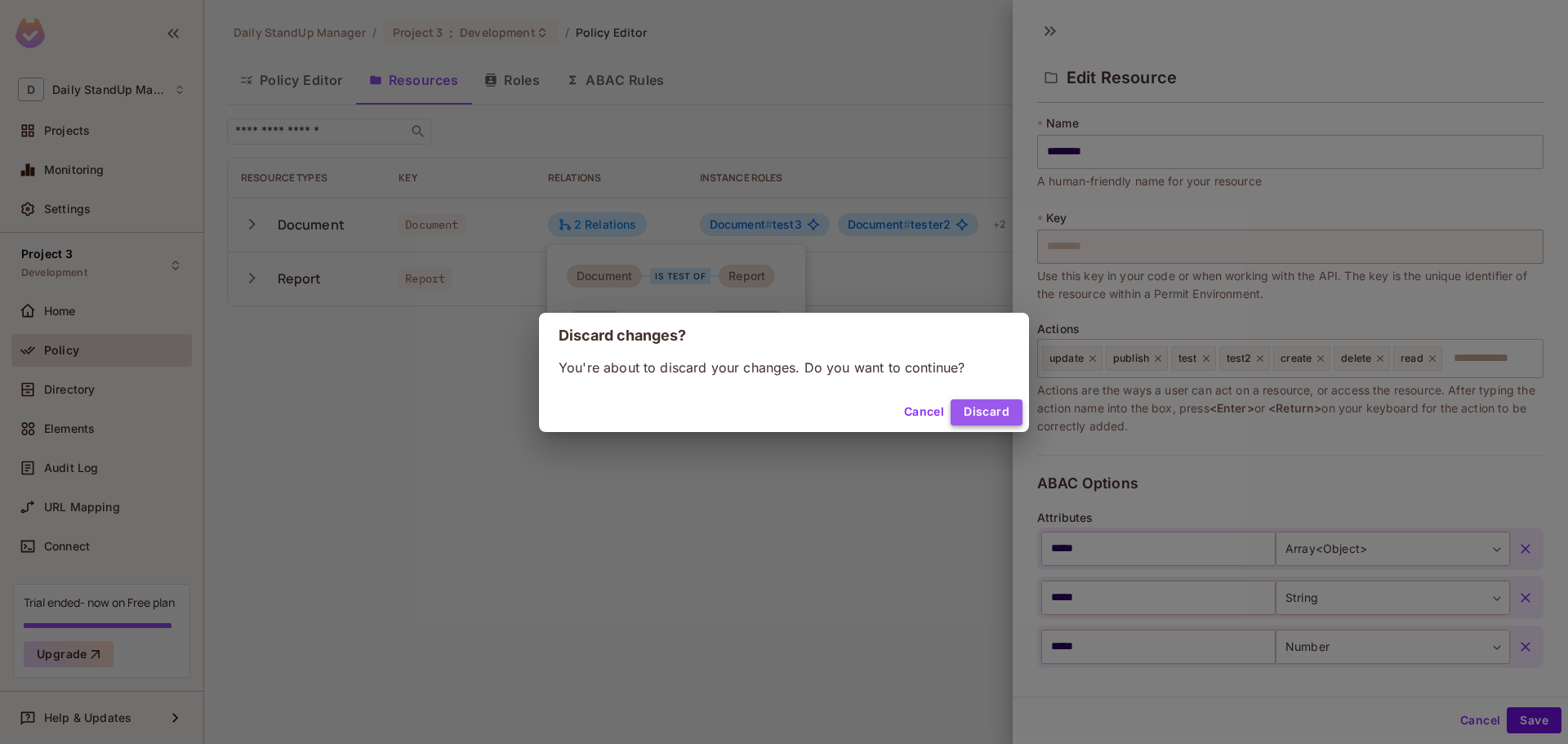
click at [988, 406] on button "Discard" at bounding box center [987, 413] width 72 height 26
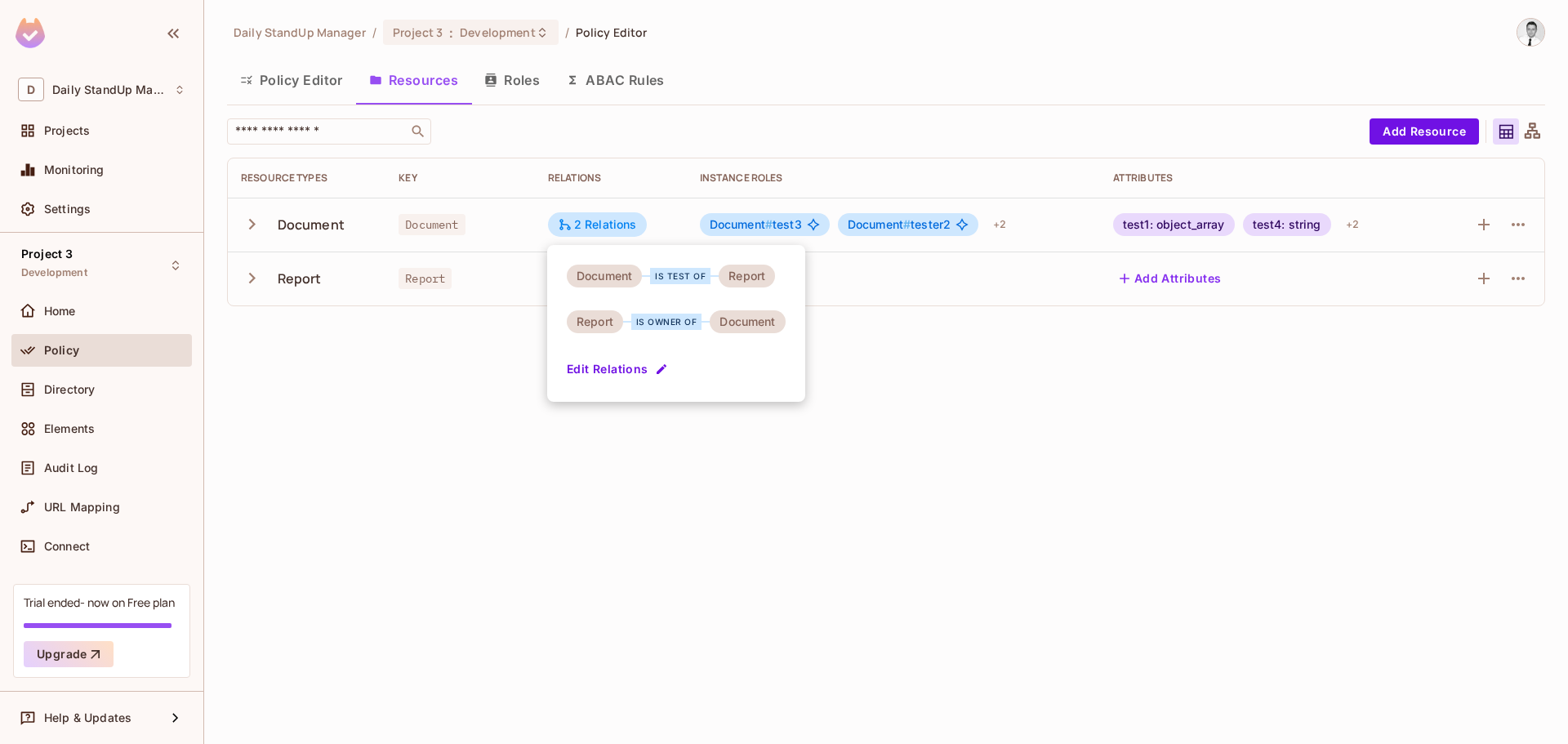
click at [937, 132] on div at bounding box center [784, 372] width 1568 height 744
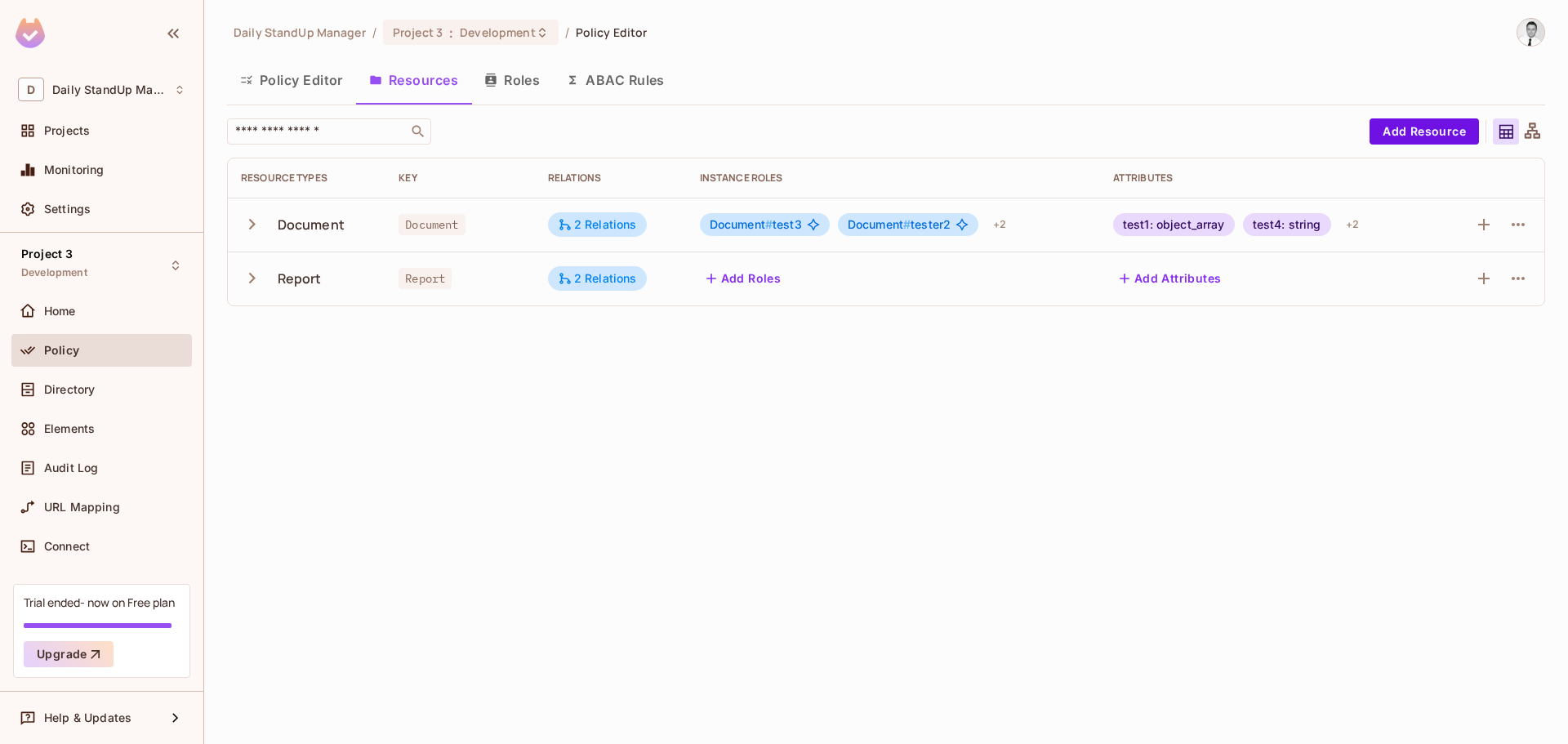
click at [733, 113] on div "Daily StandUp Manager / Project 3 : Development / Policy Editor Policy Editor R…" at bounding box center [885, 168] width 1318 height 301
click at [576, 398] on div "Daily StandUp Manager / Project 3 : Development / Policy Editor Policy Editor R…" at bounding box center [886, 372] width 1364 height 744
click at [802, 50] on div "Daily StandUp Manager / Project 3 : Development / Policy Editor Policy Editor R…" at bounding box center [885, 168] width 1318 height 301
click at [887, 99] on div "Policy Editor Resources Roles ABAC Rules" at bounding box center [885, 81] width 1318 height 41
click at [796, 236] on div "Document # test3 Document # tester2 + 2" at bounding box center [893, 225] width 387 height 26
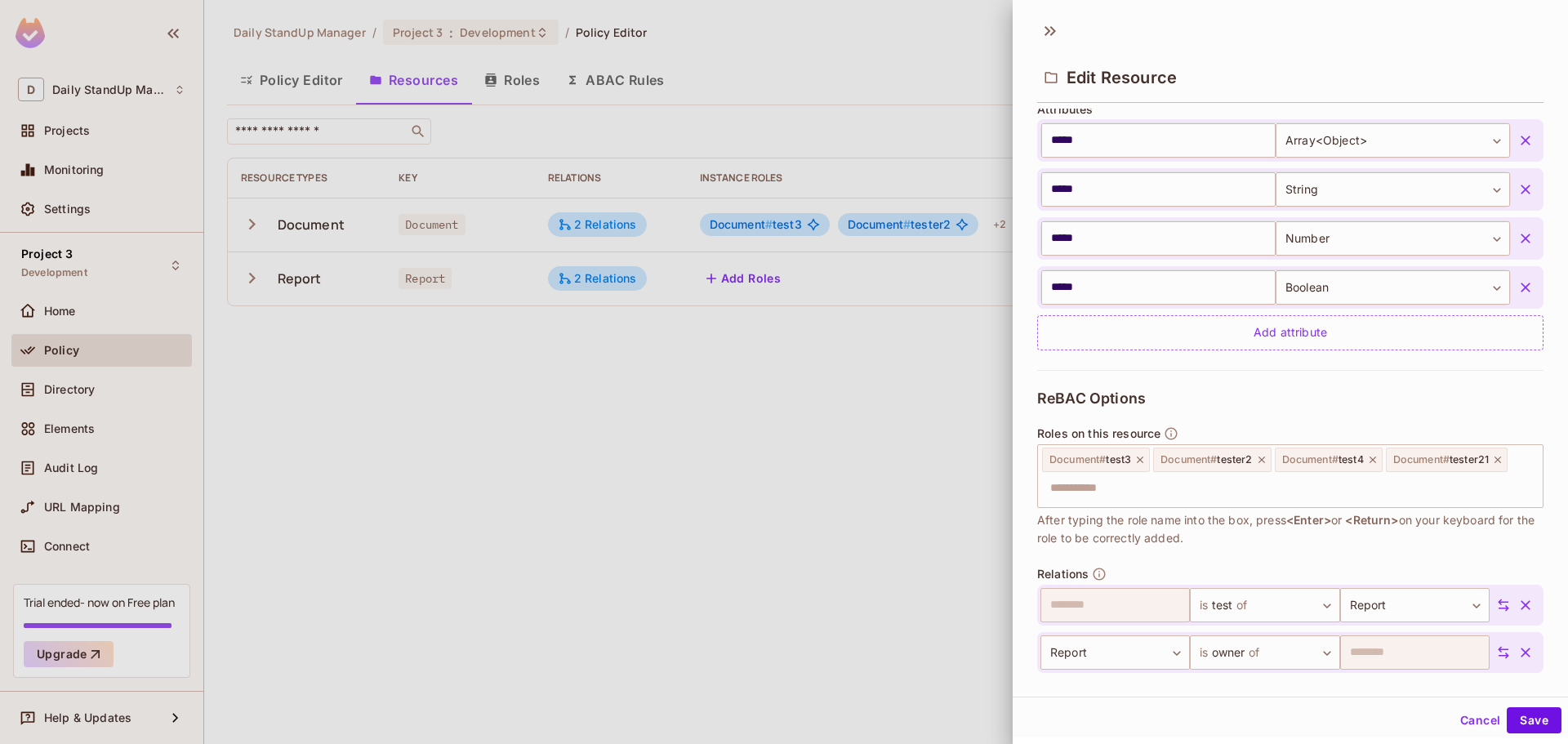
scroll to position [470, 0]
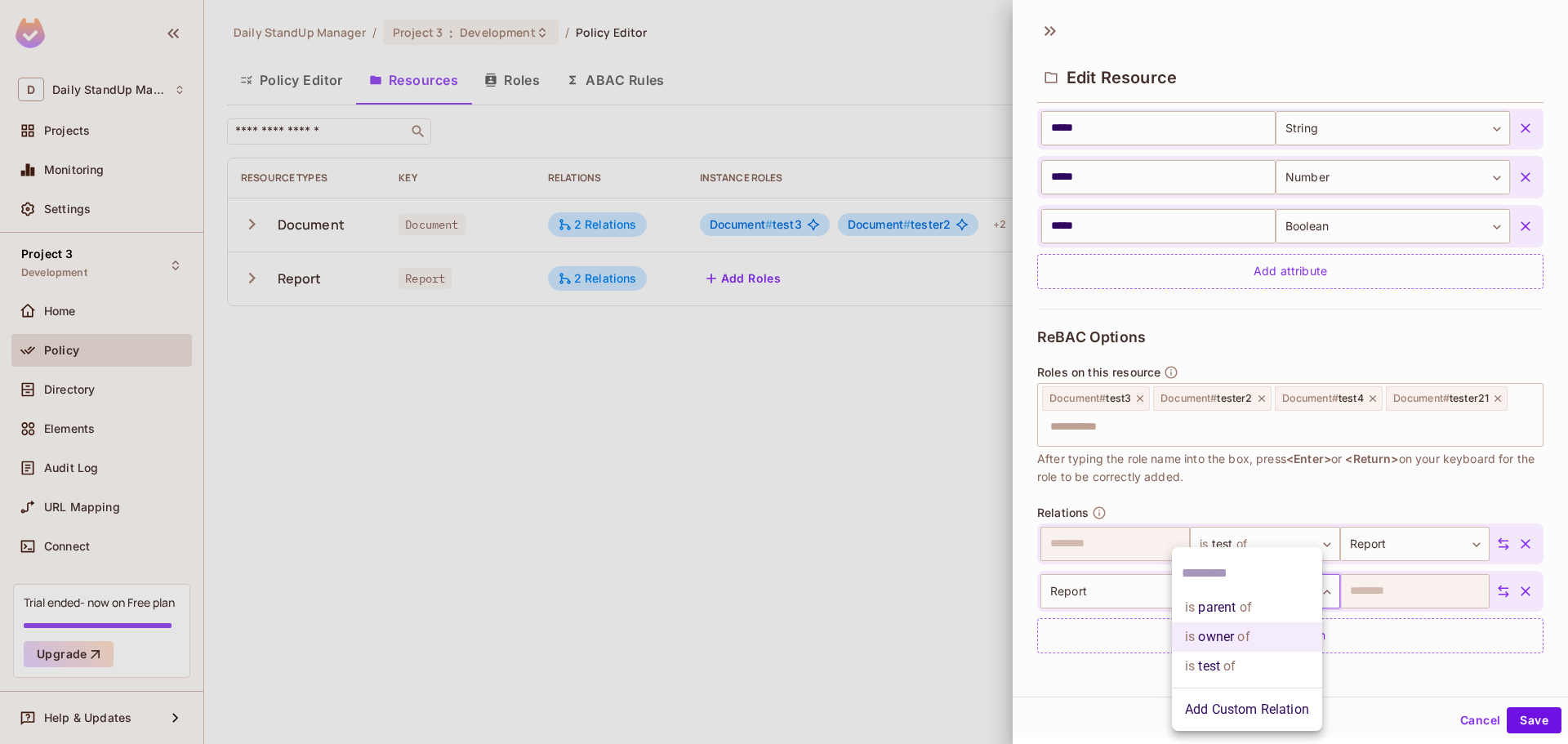
click at [1247, 600] on body "D Daily StandUp Manager Projects Monitoring Settings Project 3 Development Home…" at bounding box center [784, 372] width 1568 height 744
drag, startPoint x: 1393, startPoint y: 659, endPoint x: 1352, endPoint y: 668, distance: 42.0
click at [1380, 659] on div at bounding box center [784, 372] width 1568 height 744
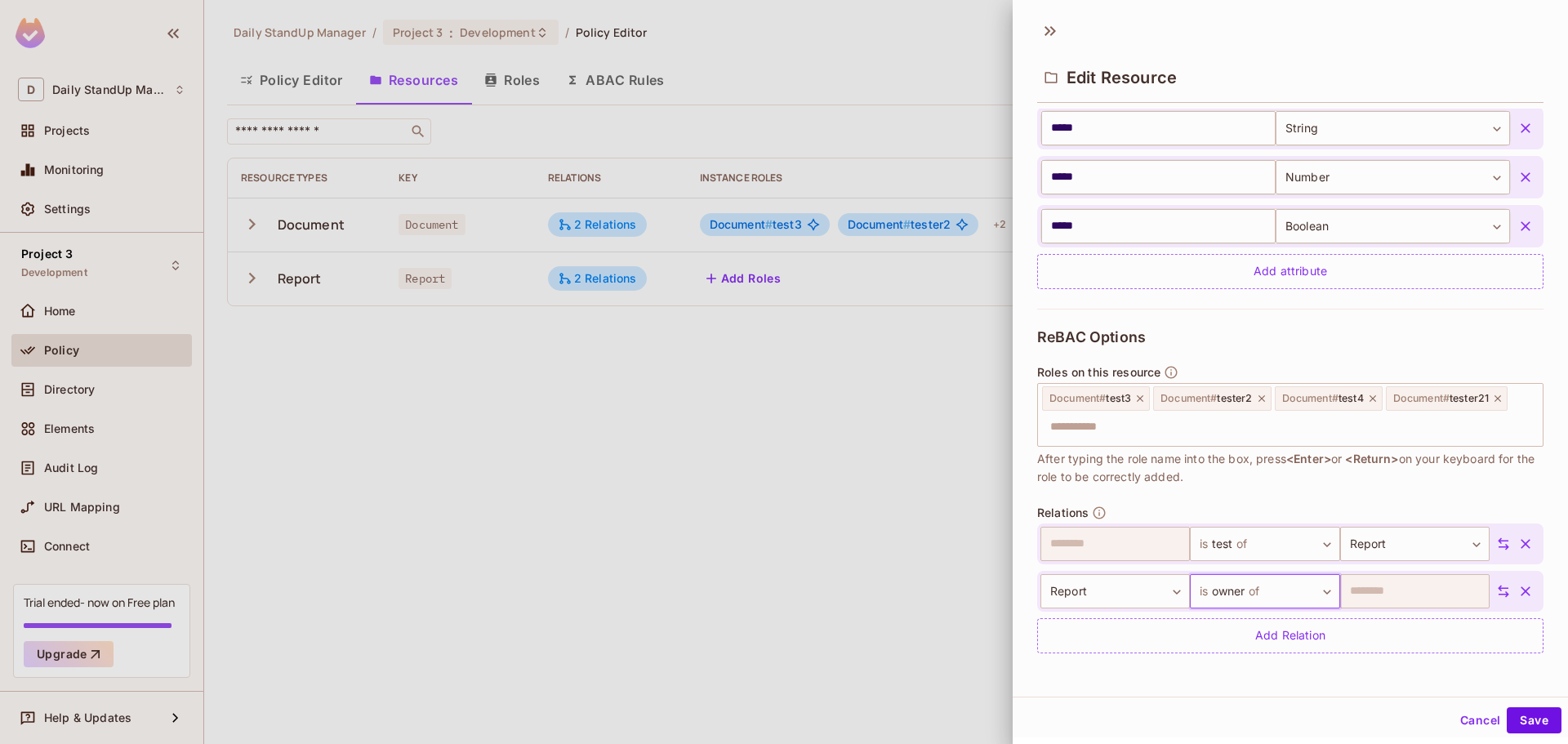
click at [1273, 703] on div "Cancel Save" at bounding box center [1290, 721] width 555 height 39
click at [1250, 597] on body "D Daily StandUp Manager Projects Monitoring Settings Project 3 Development Home…" at bounding box center [784, 372] width 1568 height 744
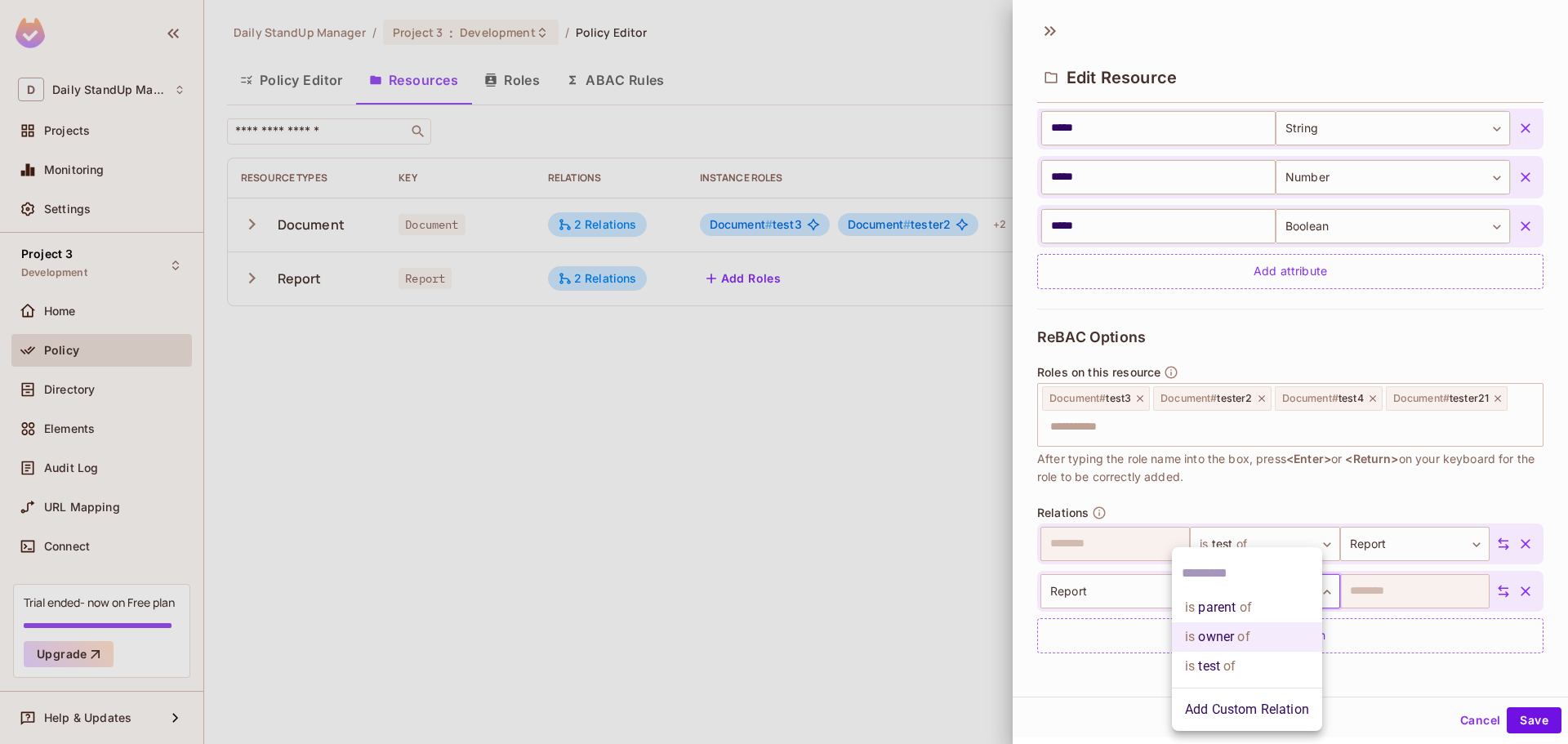
click at [1239, 714] on li "Add Custom Relation" at bounding box center [1246, 709] width 150 height 29
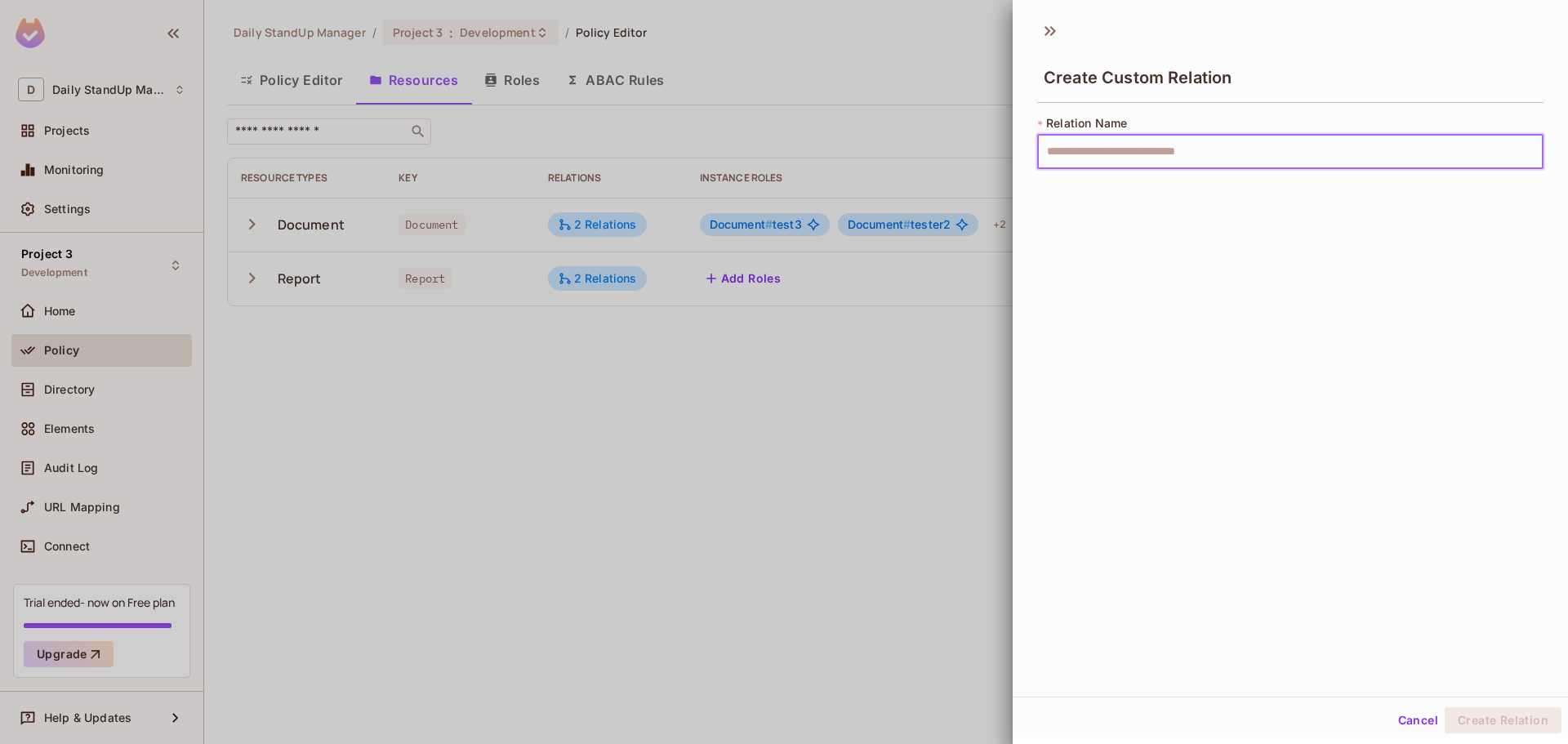
click at [1131, 164] on input "text" at bounding box center [1290, 152] width 506 height 35
type input "*****"
click at [1444, 707] on button "Create Relation" at bounding box center [1502, 721] width 117 height 26
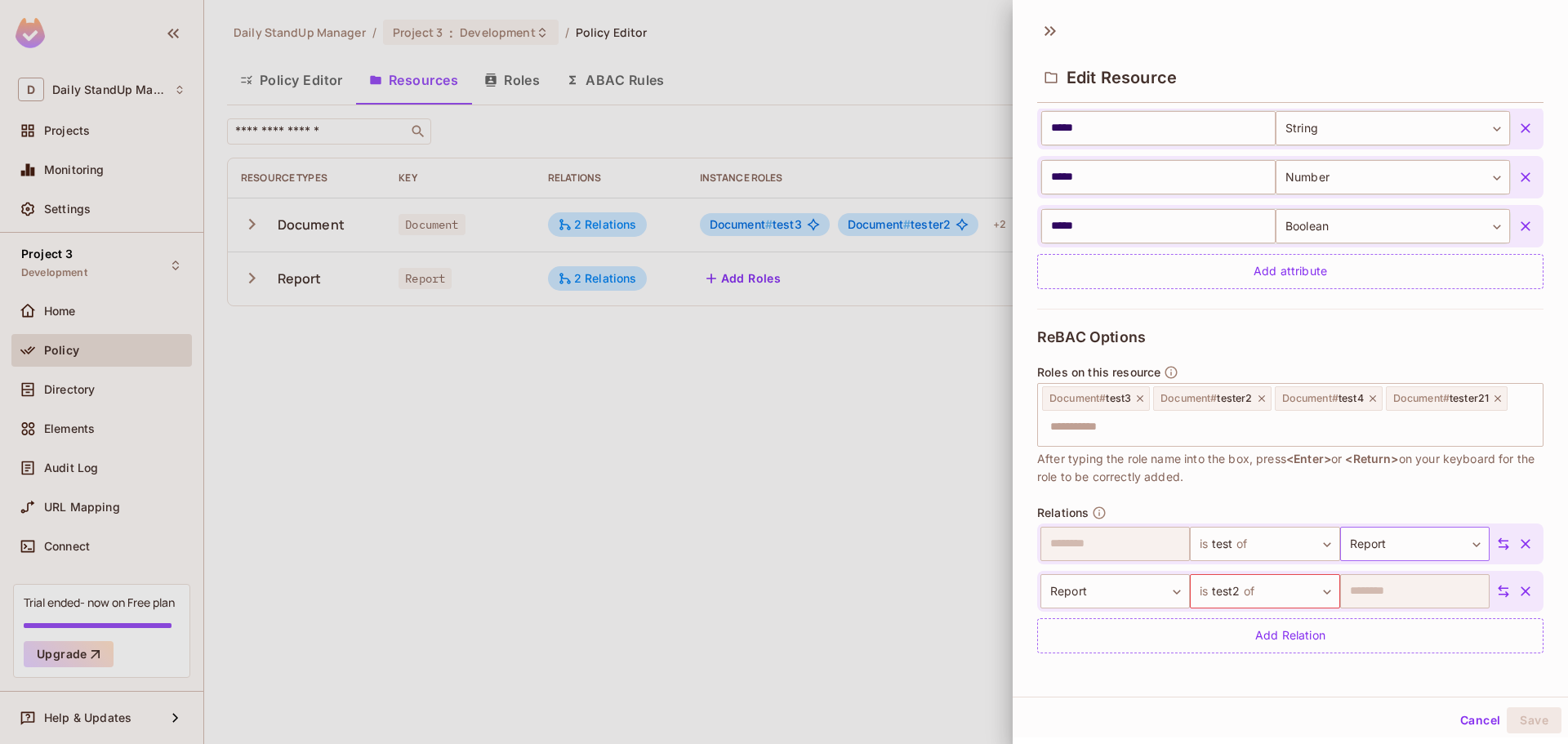
scroll to position [3, 0]
click at [1283, 584] on body "D Daily StandUp Manager Projects Monitoring Settings Project 3 Development Home…" at bounding box center [784, 372] width 1568 height 744
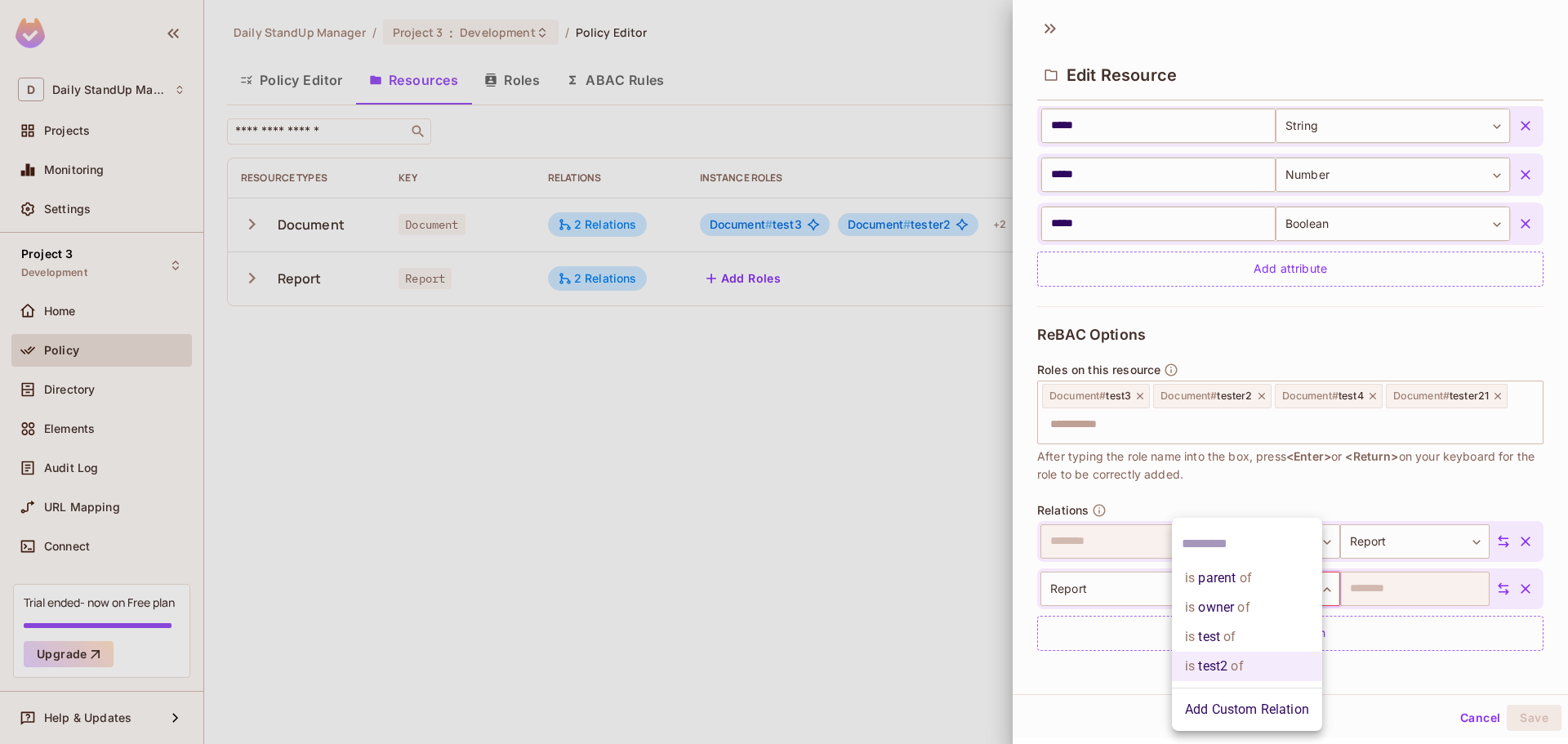
click at [1341, 470] on div at bounding box center [784, 372] width 1568 height 744
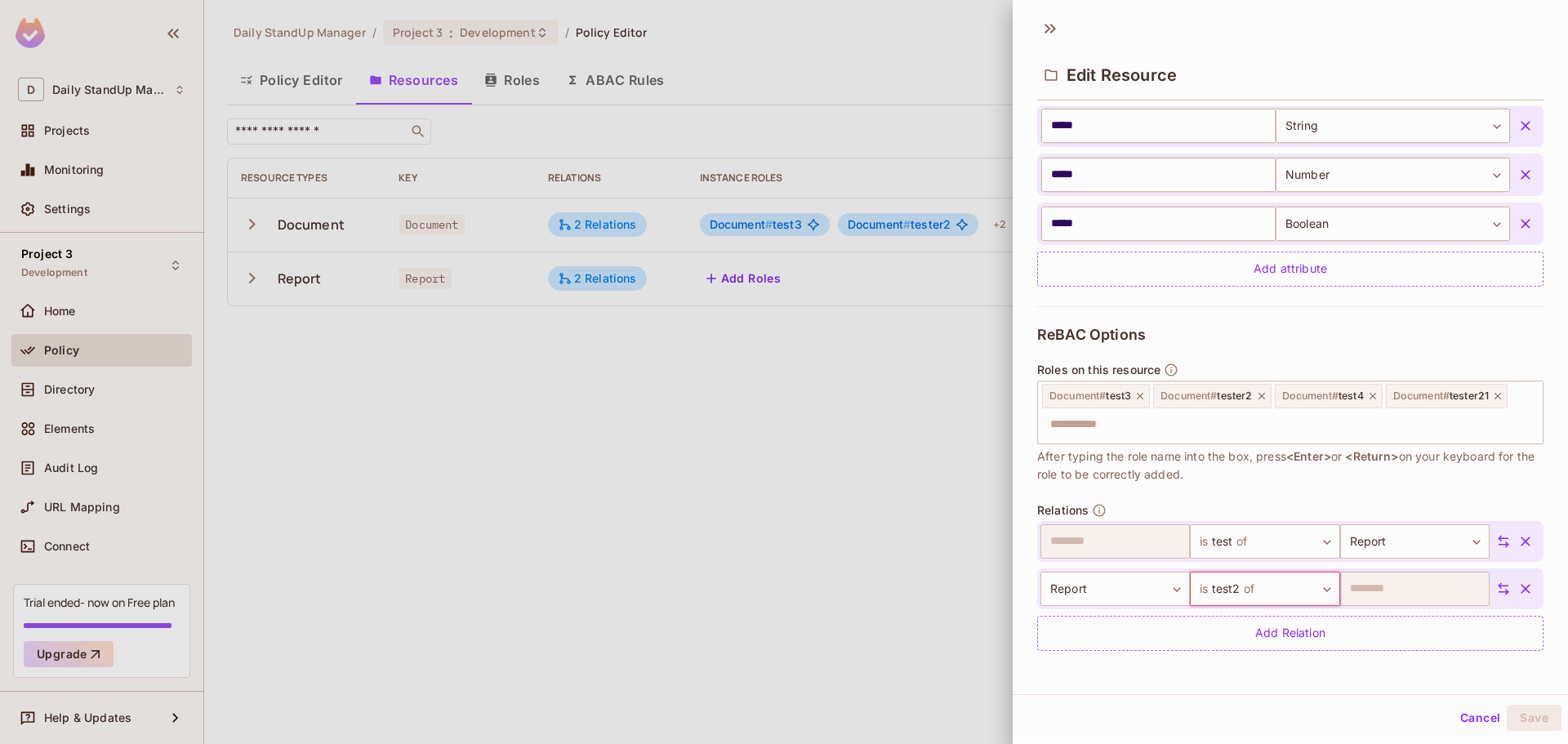
click at [1462, 709] on button "Cancel" at bounding box center [1480, 718] width 53 height 26
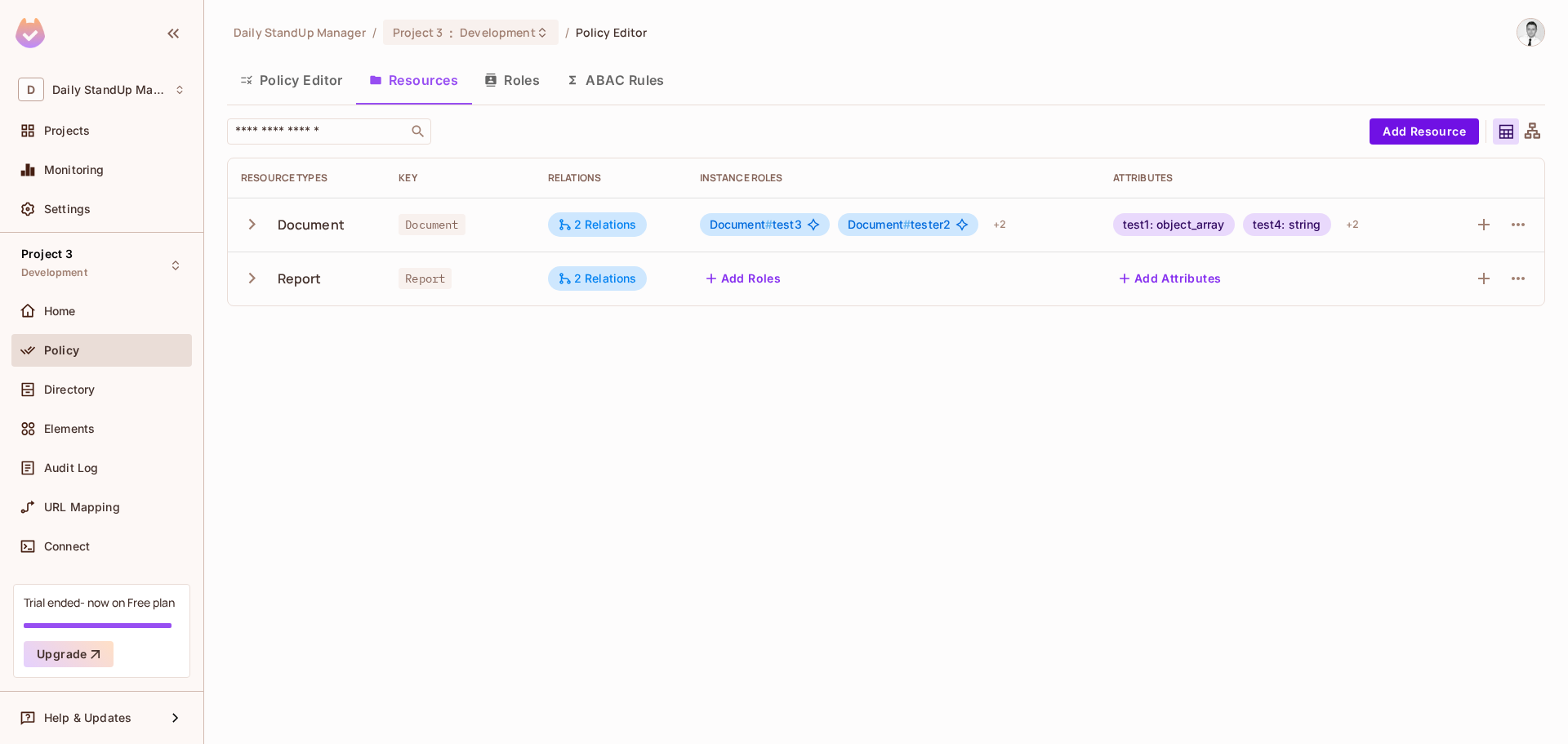
click at [787, 219] on span "Document # test3" at bounding box center [756, 224] width 92 height 13
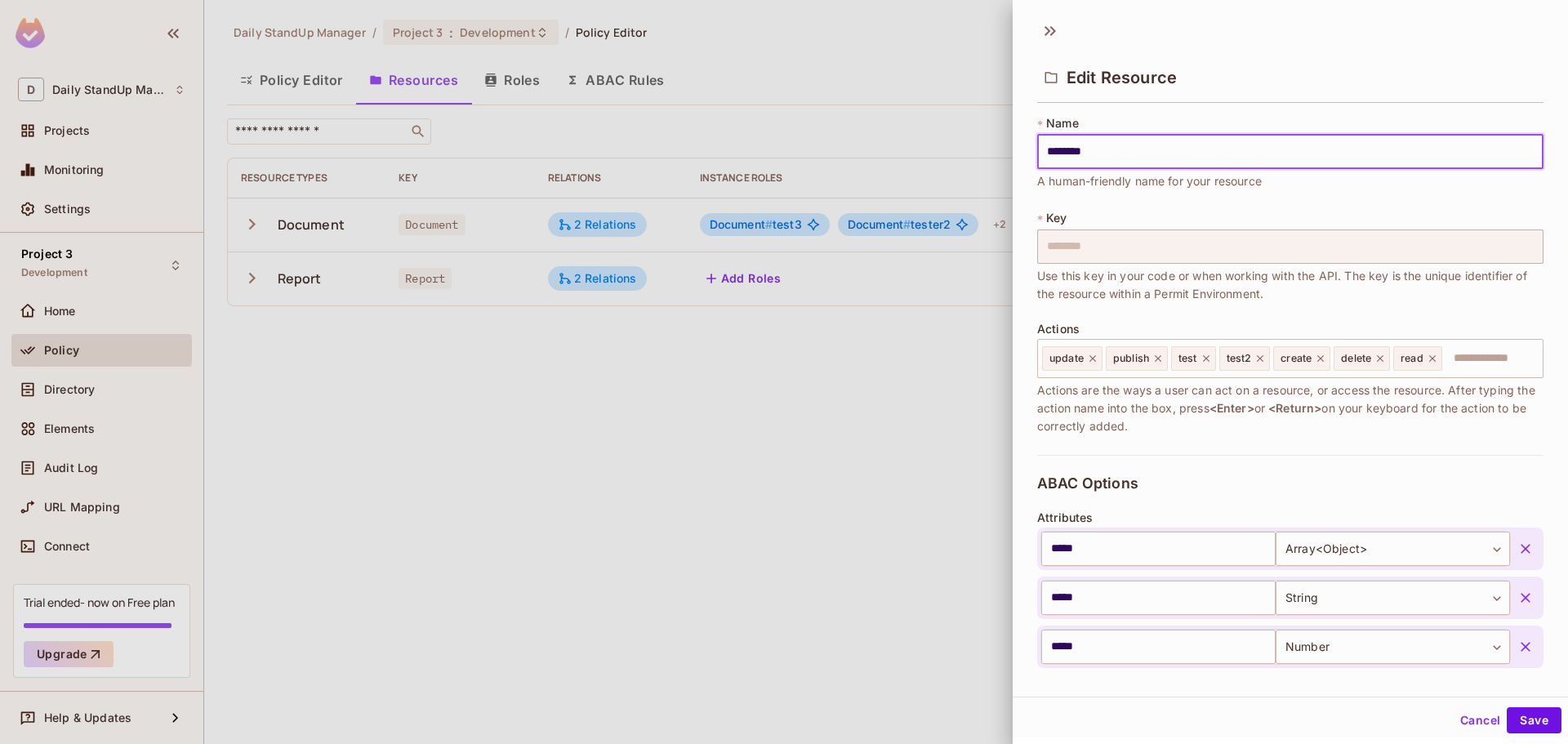
click at [770, 232] on div at bounding box center [784, 372] width 1568 height 744
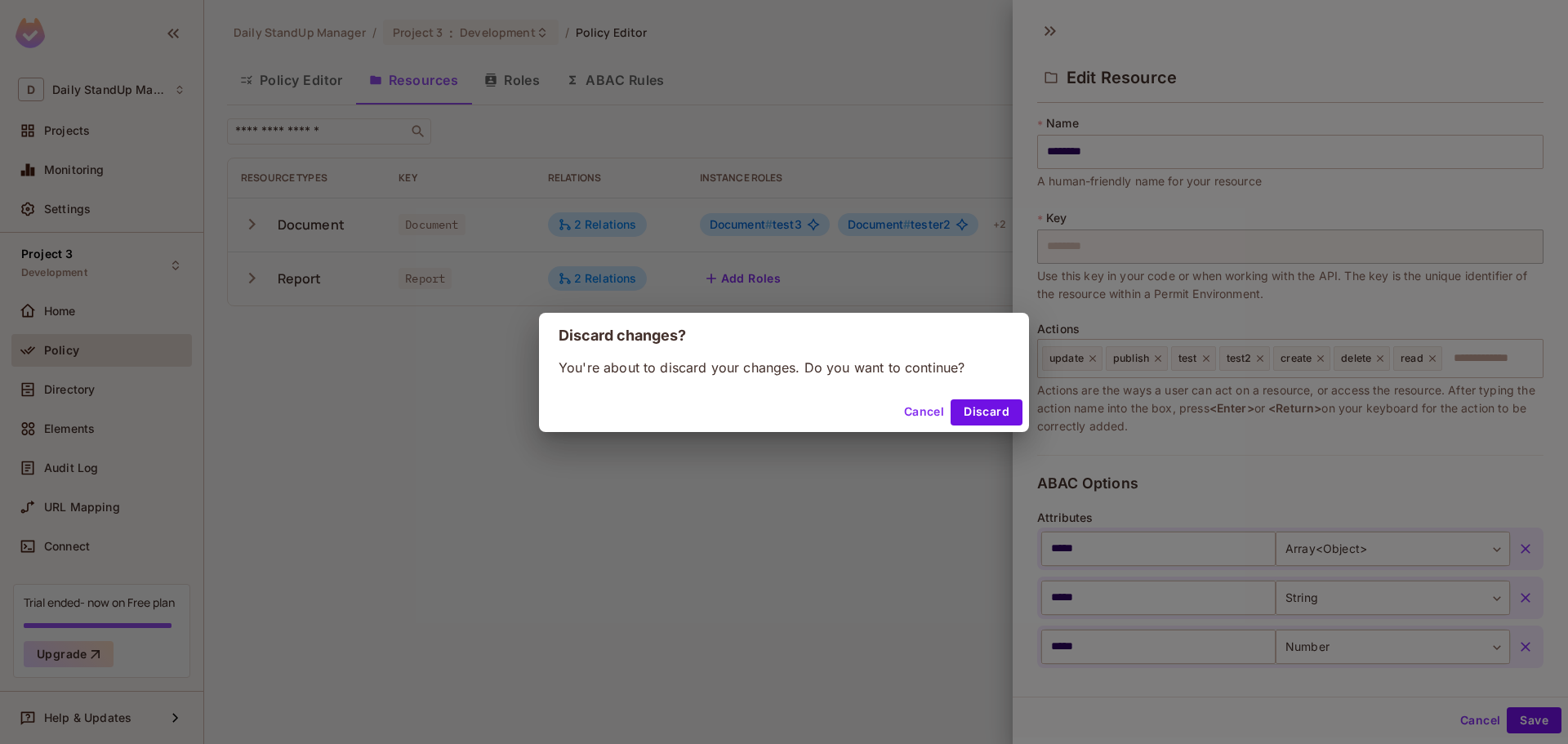
click at [932, 413] on button "Cancel" at bounding box center [924, 413] width 53 height 26
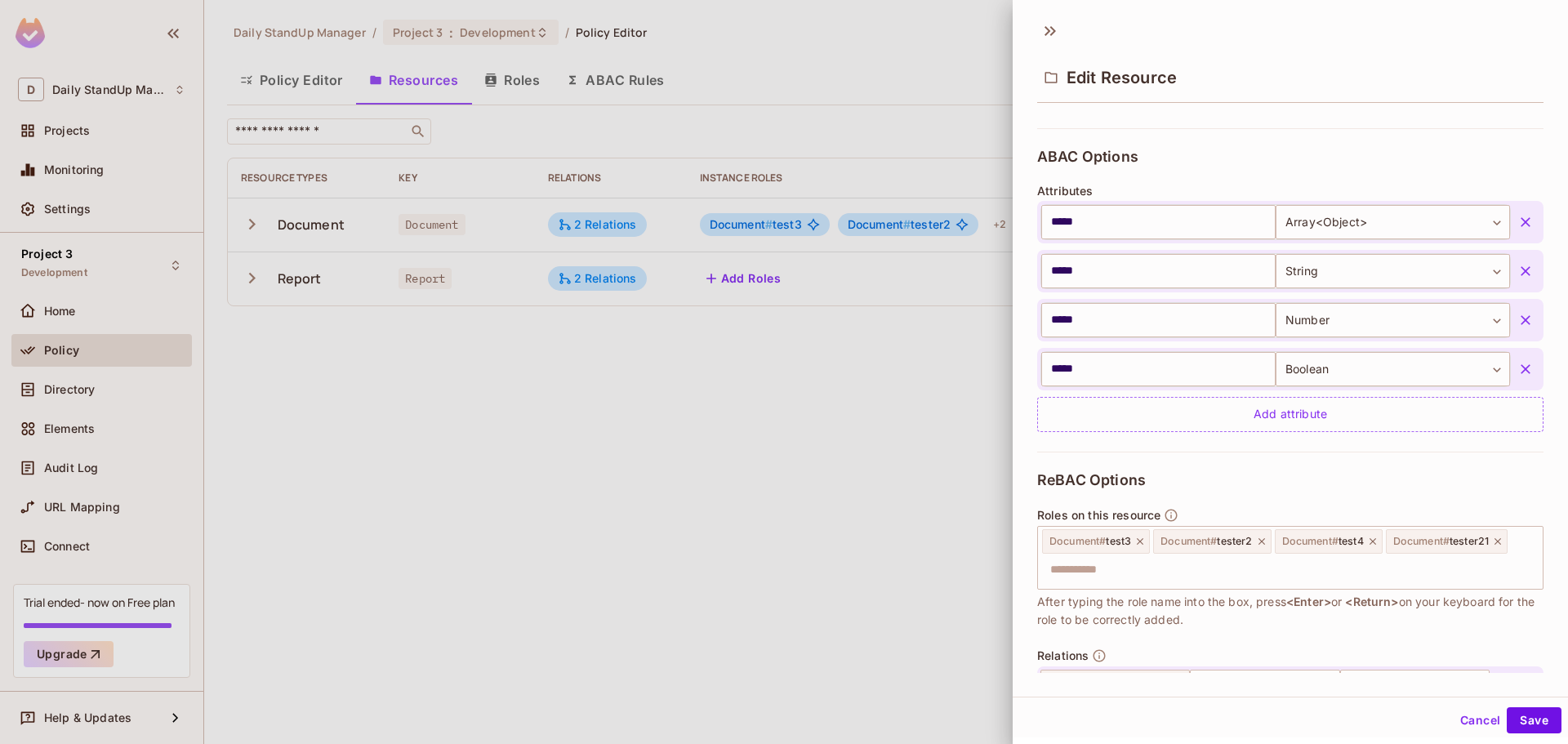
scroll to position [470, 0]
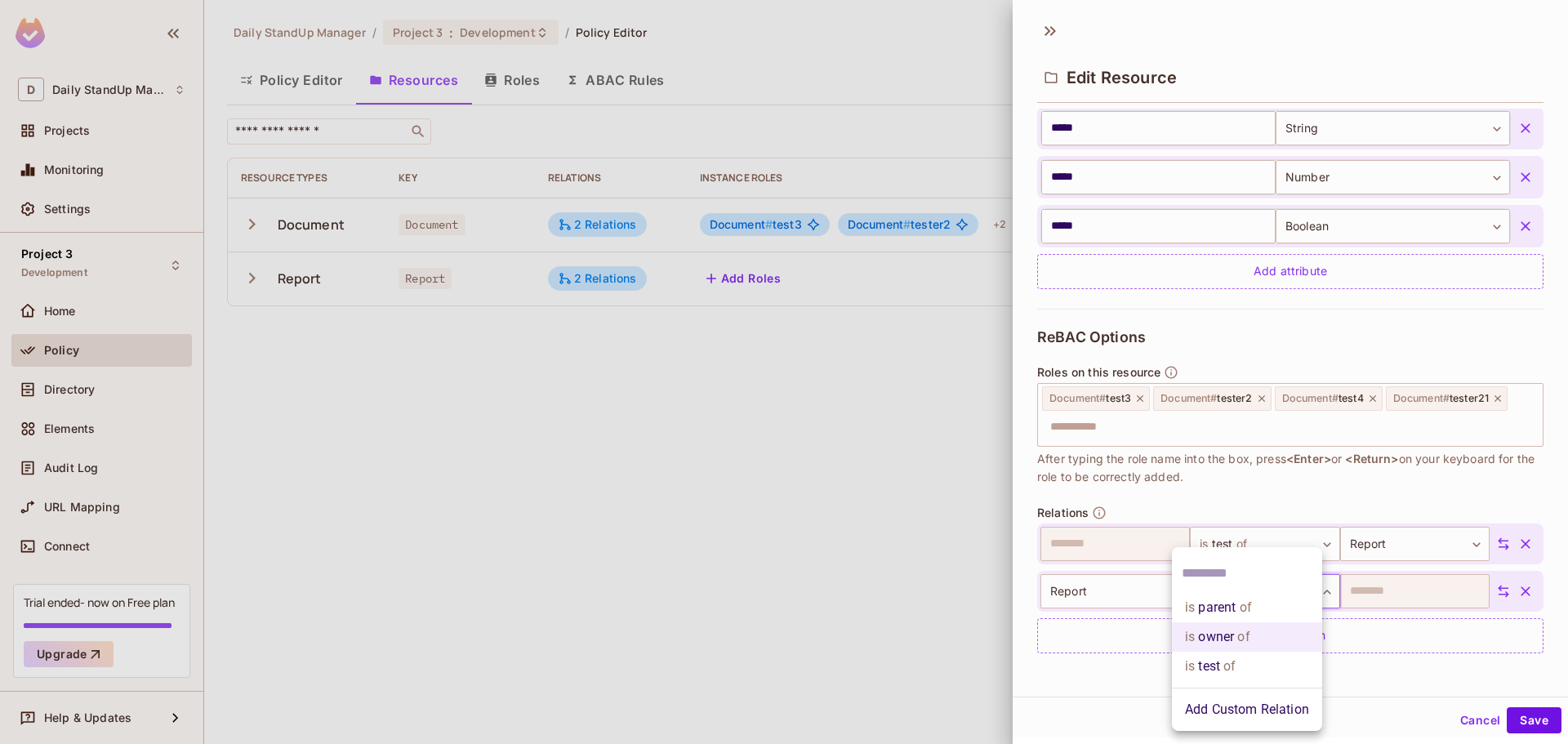
click at [1244, 602] on body "D Daily StandUp Manager Projects Monitoring Settings Project 3 Development Home…" at bounding box center [784, 372] width 1568 height 744
click at [1451, 481] on div at bounding box center [784, 372] width 1568 height 744
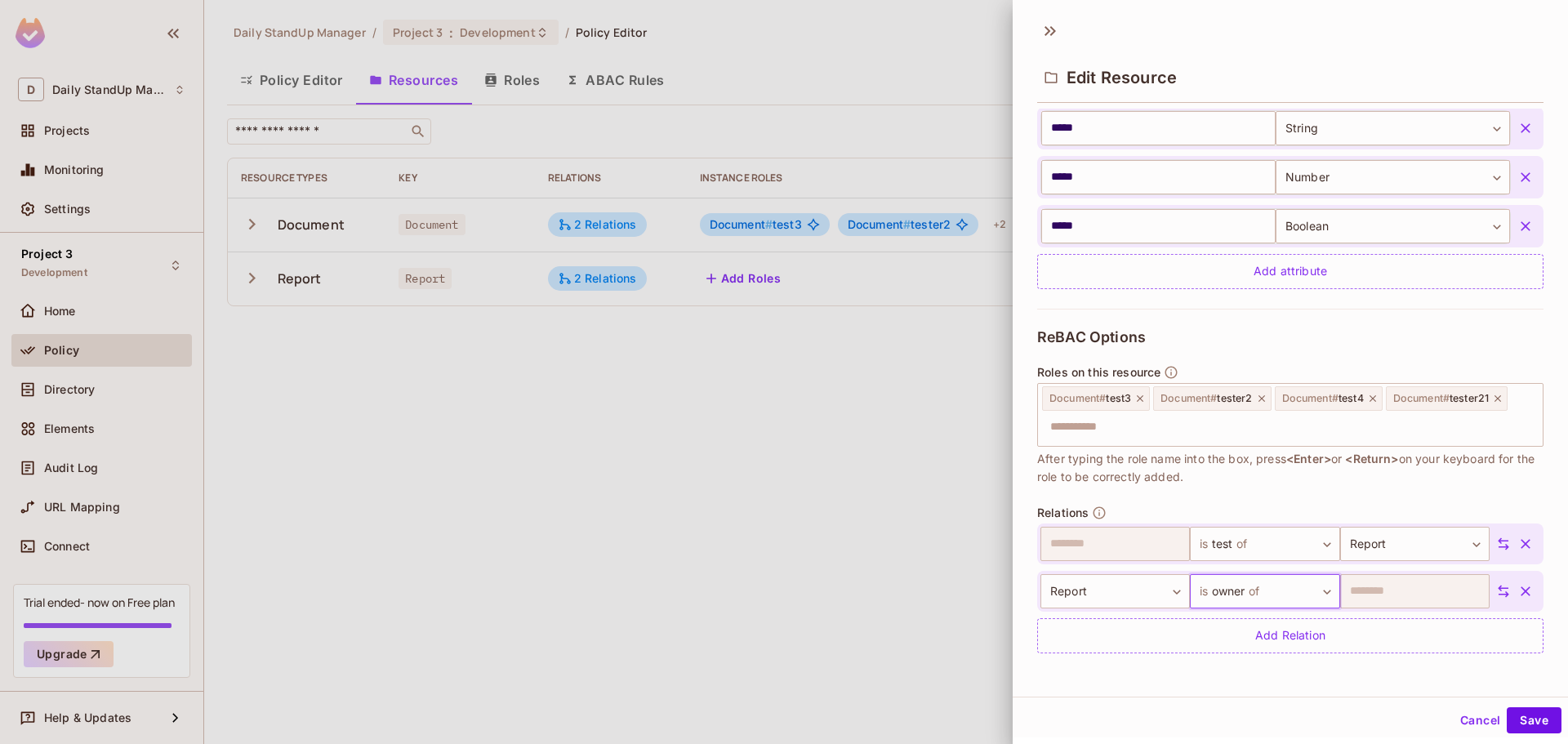
drag, startPoint x: 1466, startPoint y: 717, endPoint x: 1203, endPoint y: 714, distance: 263.0
click at [1466, 717] on button "Cancel" at bounding box center [1480, 721] width 53 height 26
